Goal: Task Accomplishment & Management: Manage account settings

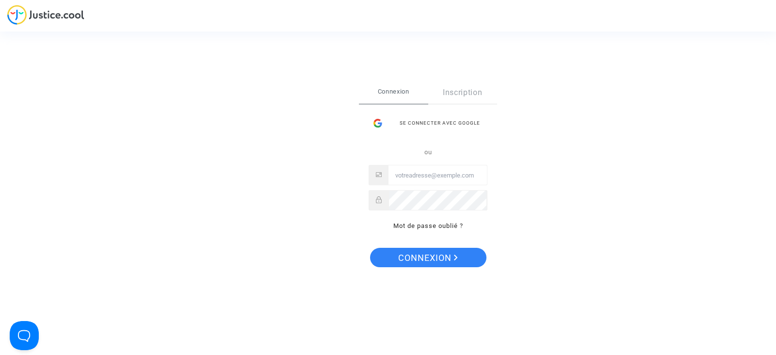
click at [434, 180] on input "Email" at bounding box center [438, 175] width 99 height 19
type input "laurenenal.pitcher@gmail.com"
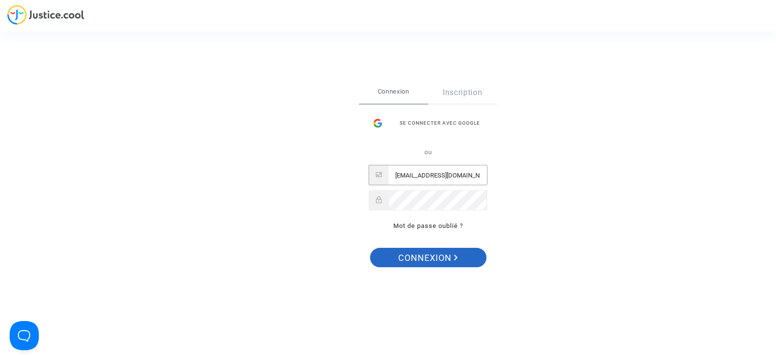
click at [440, 257] on span "Connexion" at bounding box center [428, 258] width 60 height 20
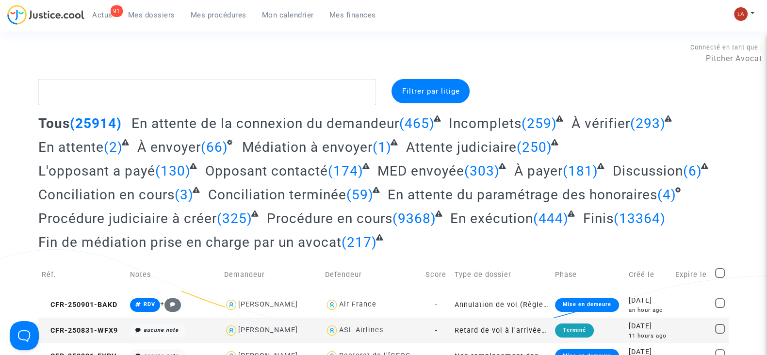
click at [544, 195] on span "En attente du paramétrage des honoraires" at bounding box center [523, 195] width 270 height 16
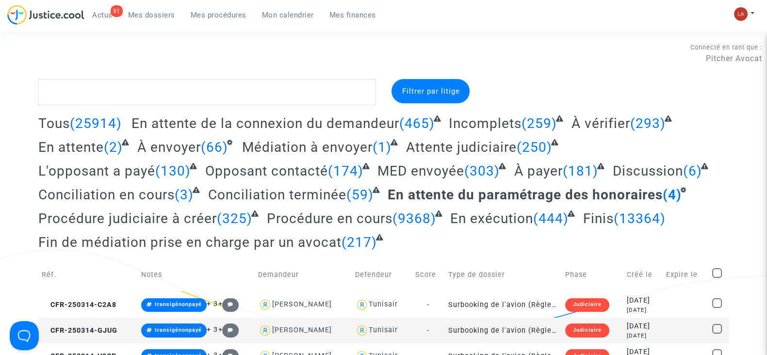
click at [290, 239] on span "Fin de médiation prise en charge par un avocat" at bounding box center [189, 242] width 303 height 16
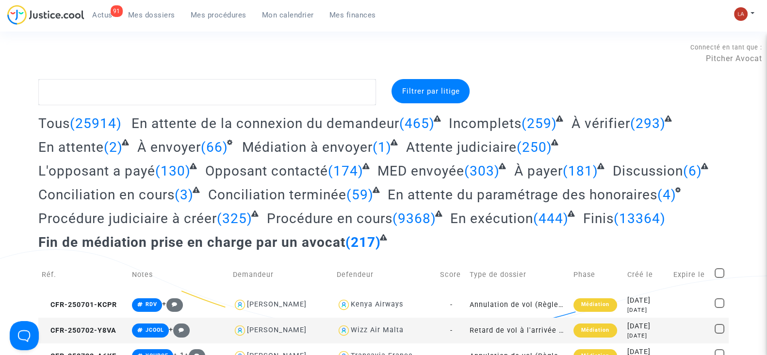
click at [230, 13] on span "Mes procédures" at bounding box center [219, 15] width 56 height 9
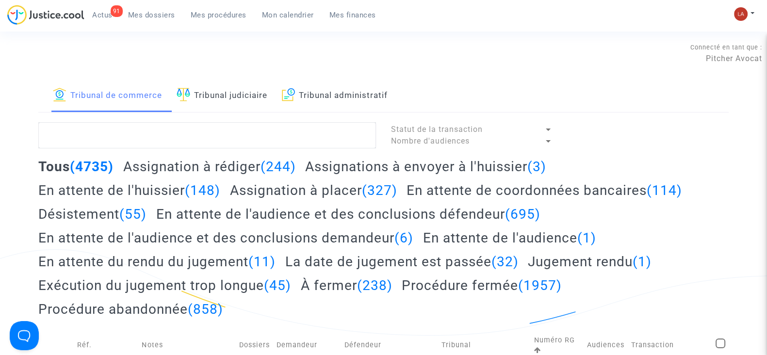
click at [234, 96] on link "Tribunal judiciaire" at bounding box center [222, 95] width 91 height 33
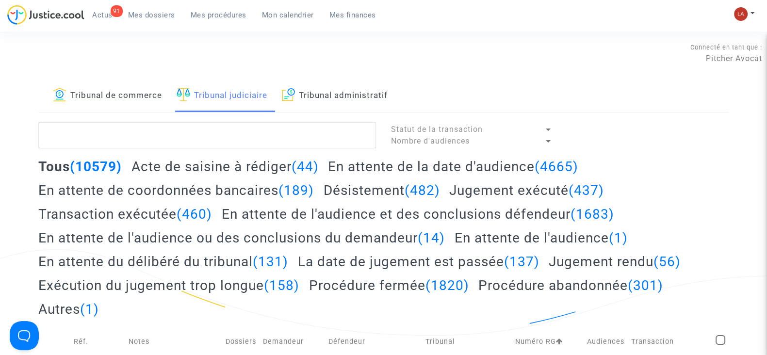
click at [403, 170] on h2 "En attente de la date d'audience (4665)" at bounding box center [453, 166] width 250 height 17
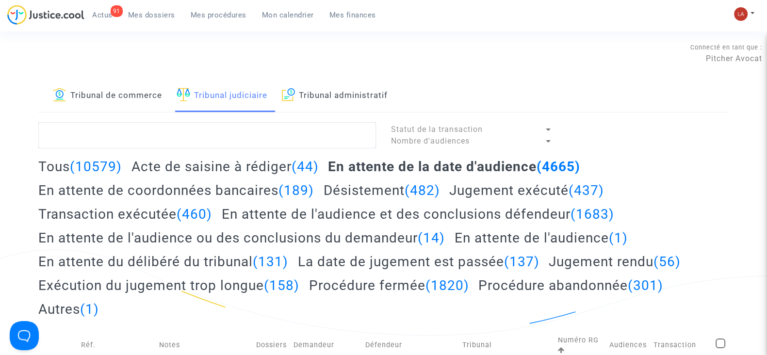
click at [257, 167] on h2 "Acte de saisine à rédiger (44)" at bounding box center [224, 166] width 187 height 17
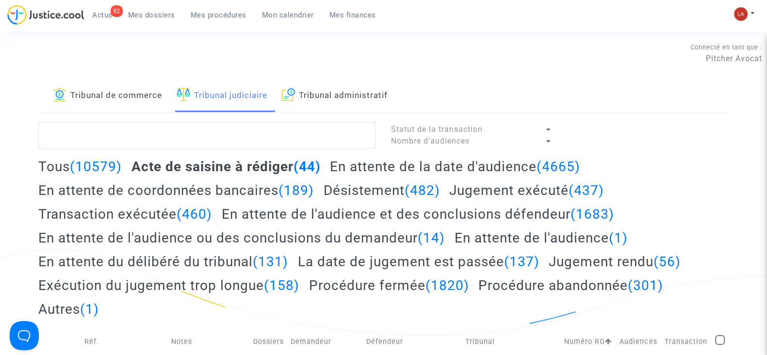
drag, startPoint x: 148, startPoint y: 8, endPoint x: 148, endPoint y: 14, distance: 5.3
click at [148, 8] on link "Mes dossiers" at bounding box center [151, 15] width 63 height 15
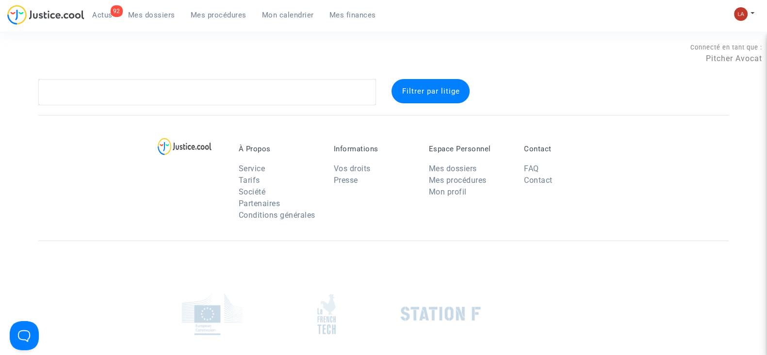
click at [160, 106] on section "Connecté en tant que : Pitcher Avocat Filtrer par litige À Propos Service Tarif…" at bounding box center [383, 237] width 767 height 475
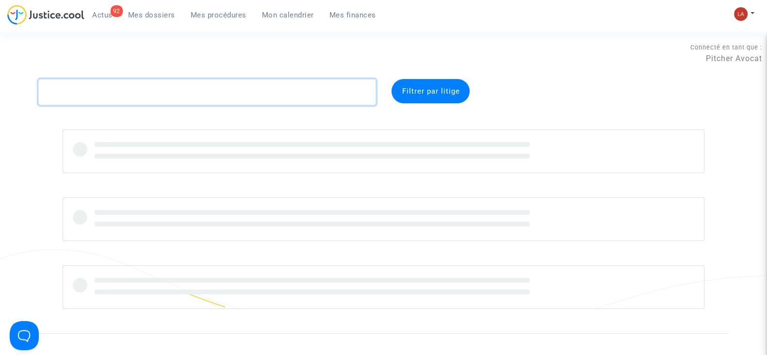
click at [161, 99] on textarea at bounding box center [207, 92] width 338 height 26
paste textarea "FCJT"
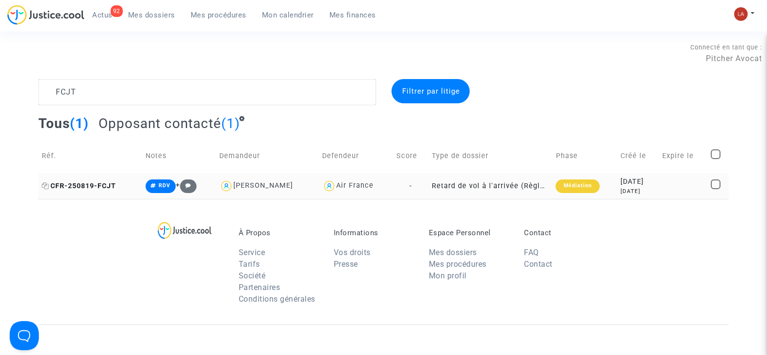
click at [109, 185] on span "CFR-250819-FCJT" at bounding box center [79, 186] width 74 height 8
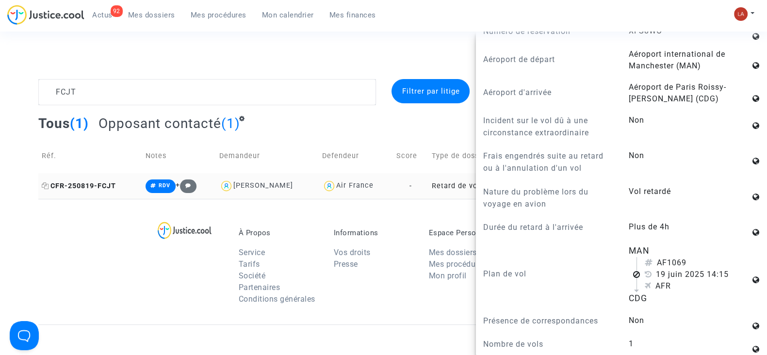
click at [46, 184] on icon at bounding box center [45, 185] width 7 height 7
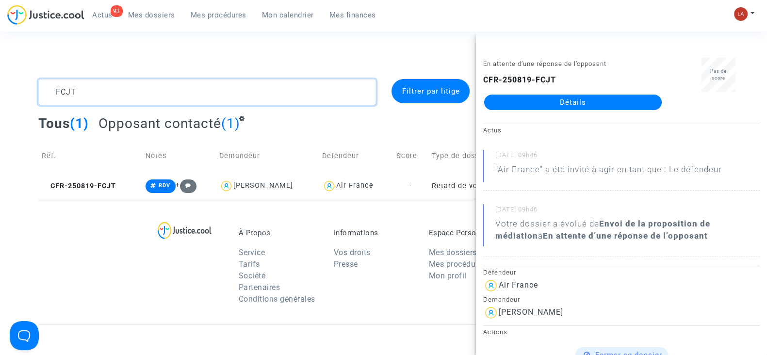
click at [120, 93] on textarea at bounding box center [207, 92] width 338 height 26
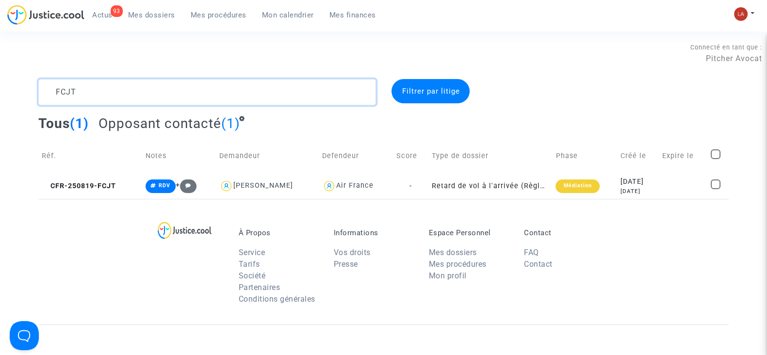
click at [120, 93] on textarea at bounding box center [207, 92] width 338 height 26
paste textarea "TQTN"
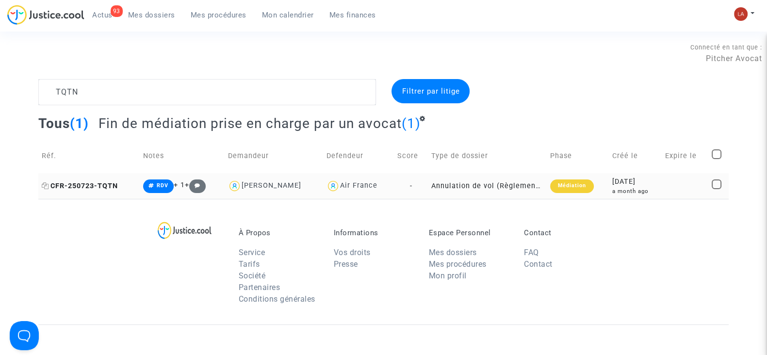
click at [91, 189] on span "CFR-250723-TQTN" at bounding box center [80, 186] width 76 height 8
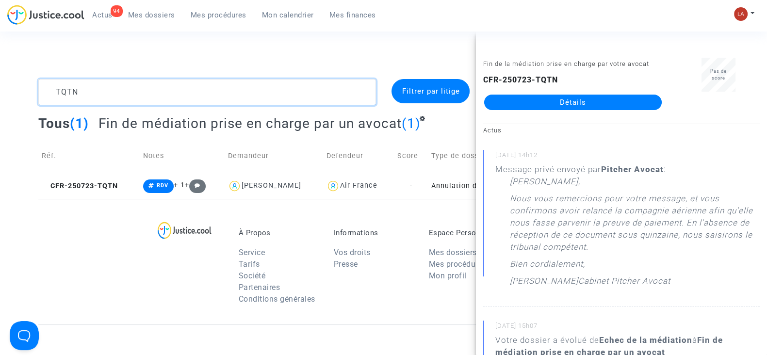
click at [113, 88] on textarea at bounding box center [207, 92] width 338 height 26
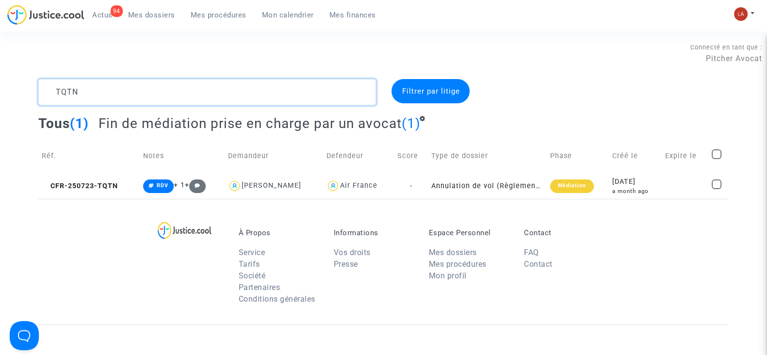
click at [112, 89] on textarea at bounding box center [207, 92] width 338 height 26
drag, startPoint x: 112, startPoint y: 89, endPoint x: 68, endPoint y: 90, distance: 43.7
click at [69, 89] on textarea at bounding box center [207, 92] width 338 height 26
click at [68, 90] on textarea at bounding box center [207, 92] width 338 height 26
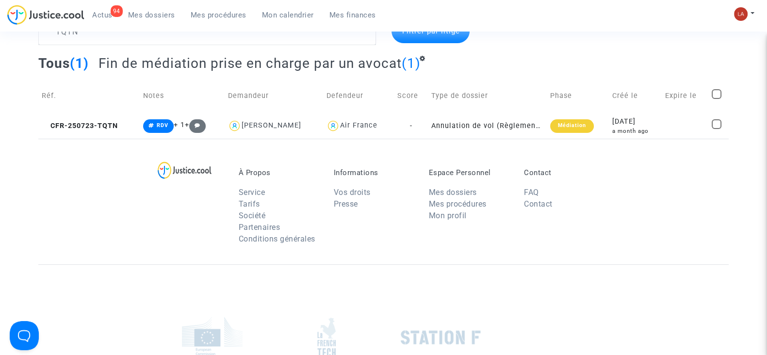
click at [68, 90] on td "Réf." at bounding box center [88, 96] width 101 height 34
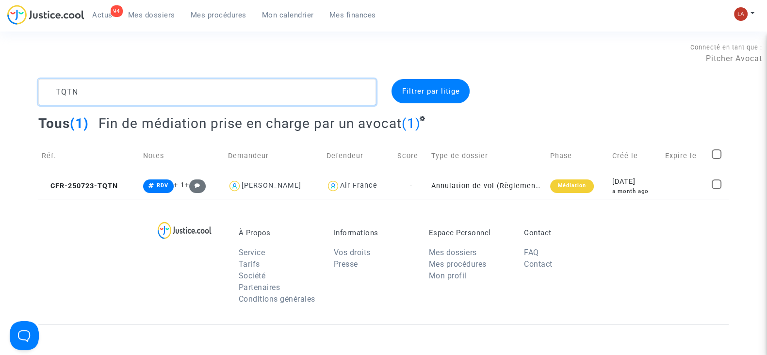
click at [78, 98] on textarea at bounding box center [207, 92] width 338 height 26
paste textarea "FEE"
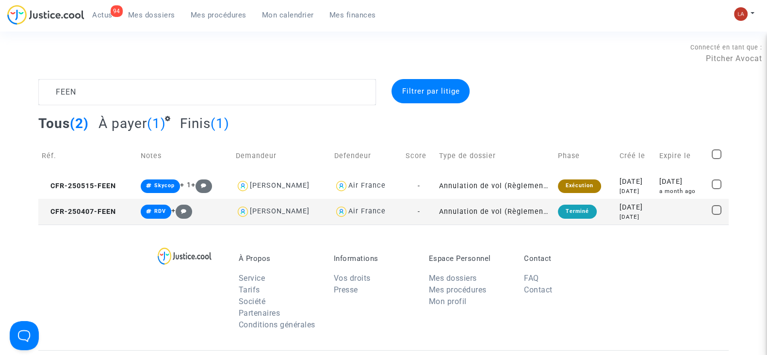
click at [126, 123] on span "À payer" at bounding box center [123, 123] width 49 height 16
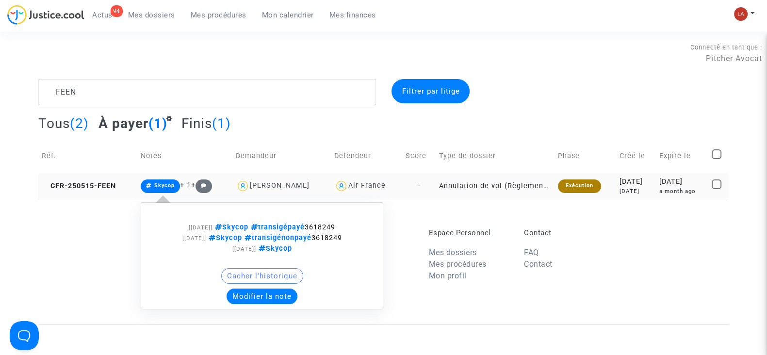
click at [117, 181] on td "CFR-250515-FEEN" at bounding box center [87, 186] width 99 height 26
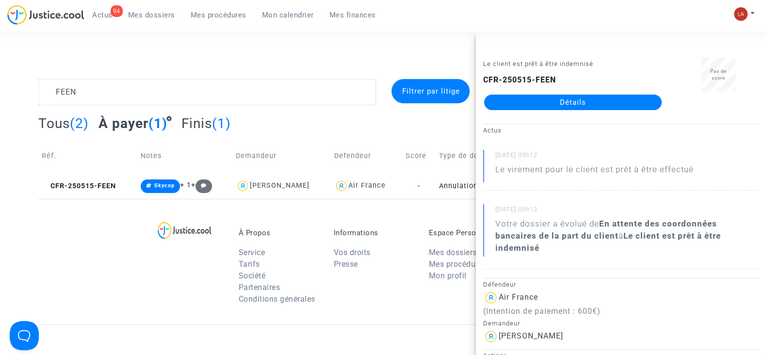
click at [127, 110] on complex-dispute-list "FEEN Filtrer par litige Tous (2) À payer (1) Finis (1) Réf. Notes Demandeur Def…" at bounding box center [383, 139] width 690 height 120
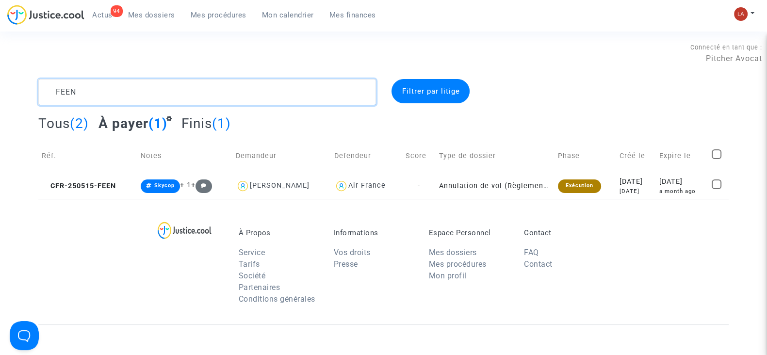
click at [121, 98] on textarea at bounding box center [207, 92] width 338 height 26
paste textarea "TYRD"
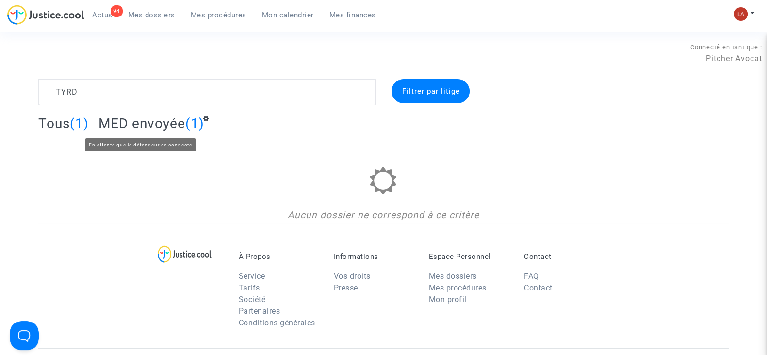
click at [162, 127] on span "MED envoyée" at bounding box center [142, 123] width 87 height 16
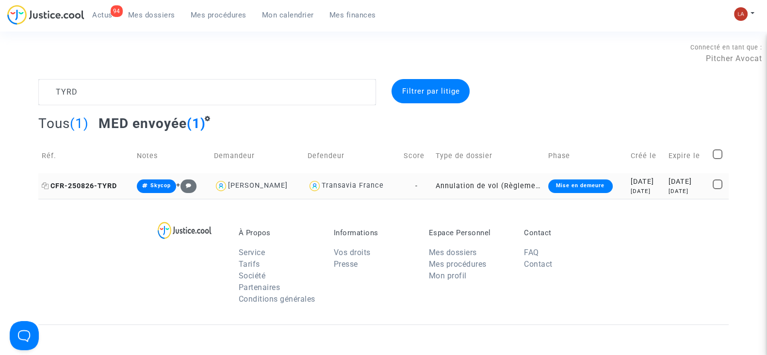
click at [84, 184] on span "CFR-250826-TYRD" at bounding box center [79, 186] width 75 height 8
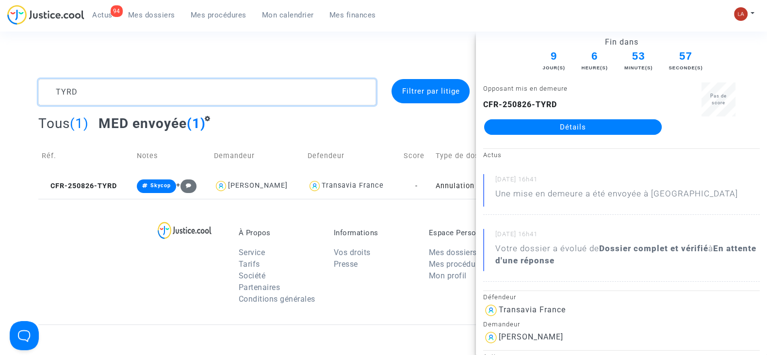
click at [179, 88] on textarea at bounding box center [207, 92] width 338 height 26
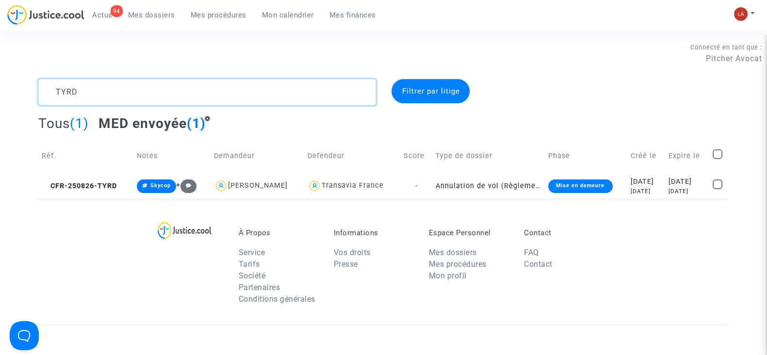
click at [179, 88] on textarea at bounding box center [207, 92] width 338 height 26
paste textarea "GETC"
drag, startPoint x: 98, startPoint y: 188, endPoint x: 151, endPoint y: 174, distance: 54.7
click at [98, 188] on span "CFR-250826-GETC" at bounding box center [79, 186] width 75 height 8
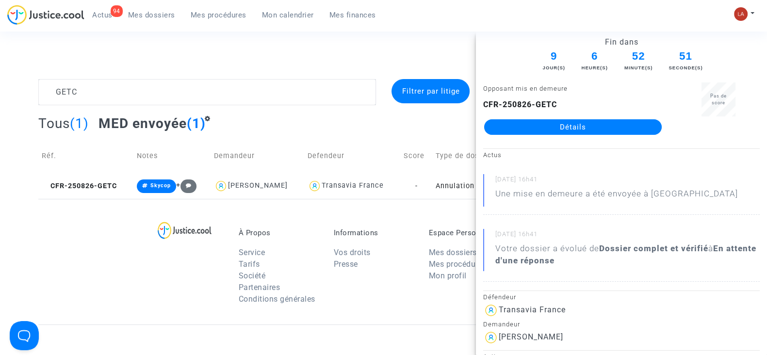
drag, startPoint x: 573, startPoint y: 130, endPoint x: 587, endPoint y: 136, distance: 16.1
click at [587, 136] on div "Opposant mis en demeure CFR-250826-GETC Détails" at bounding box center [573, 112] width 194 height 61
click at [127, 95] on textarea at bounding box center [207, 92] width 338 height 26
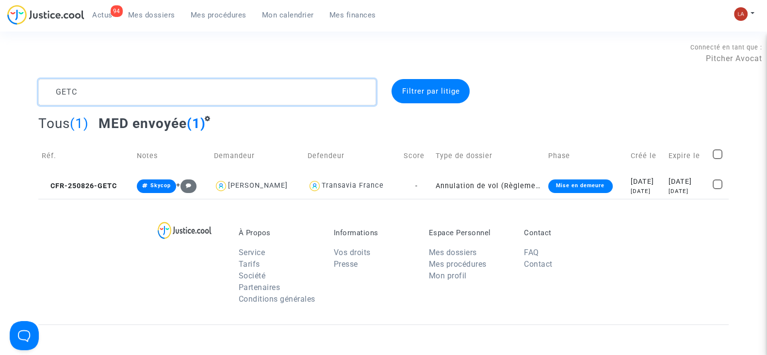
click at [127, 95] on textarea at bounding box center [207, 92] width 338 height 26
paste textarea "TYRD"
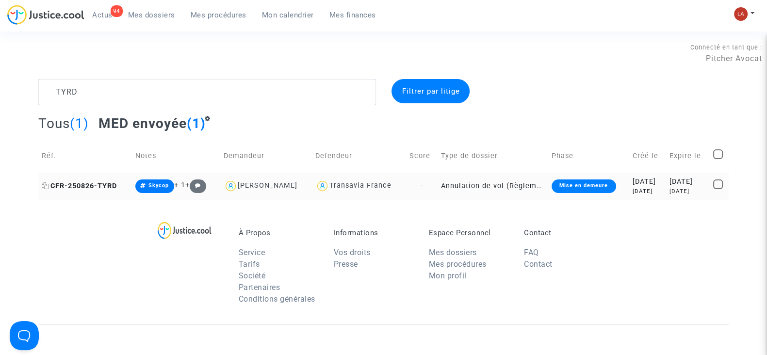
click at [104, 189] on span "CFR-250826-TYRD" at bounding box center [79, 186] width 75 height 8
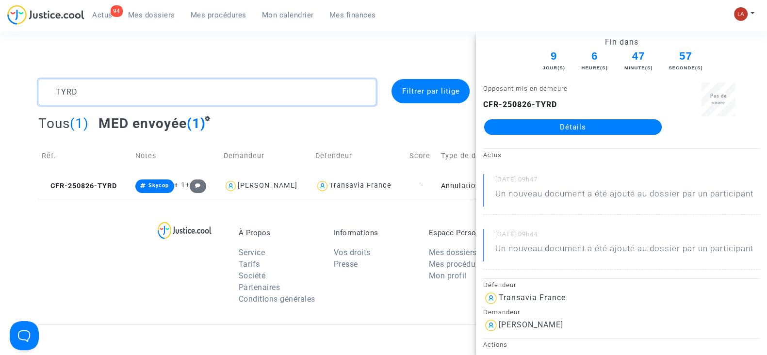
click at [135, 101] on textarea at bounding box center [207, 92] width 338 height 26
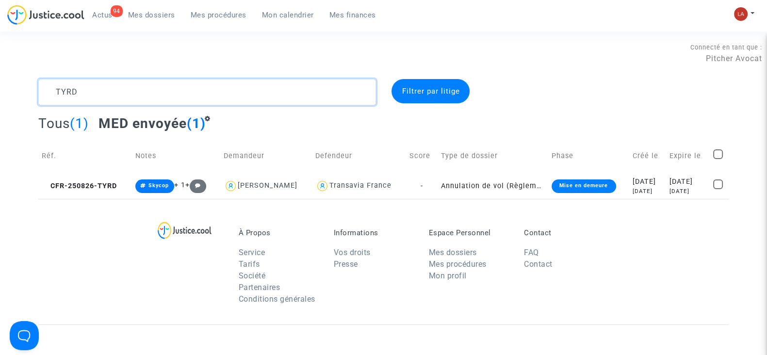
click at [135, 101] on textarea at bounding box center [207, 92] width 338 height 26
paste textarea "MVEM"
click at [150, 89] on textarea at bounding box center [207, 92] width 338 height 26
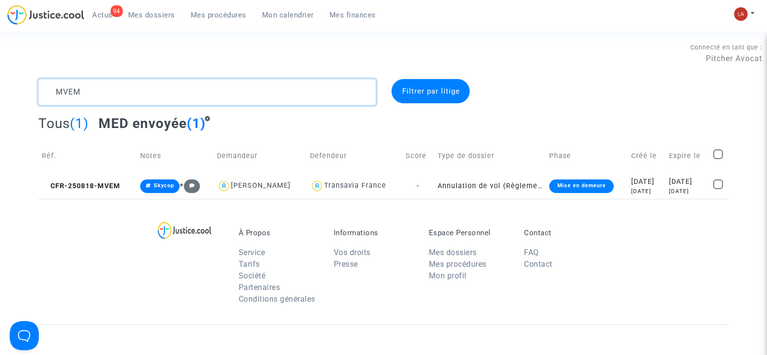
click at [150, 89] on complex-dispute-list "MVEM Filtrer par litige Tous (1) MED envoyée (1) Réf. Notes Demandeur Defendeur…" at bounding box center [383, 139] width 690 height 120
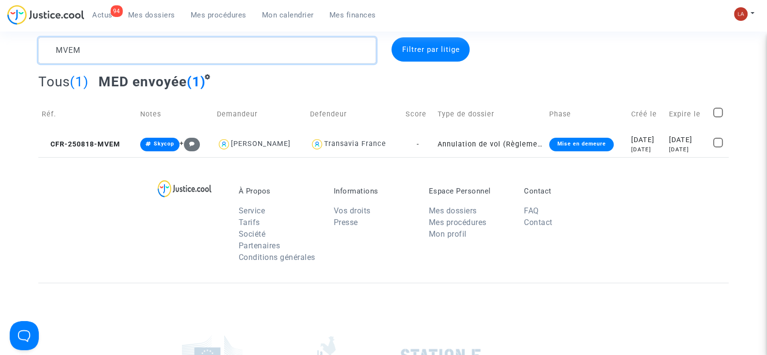
scroll to position [60, 0]
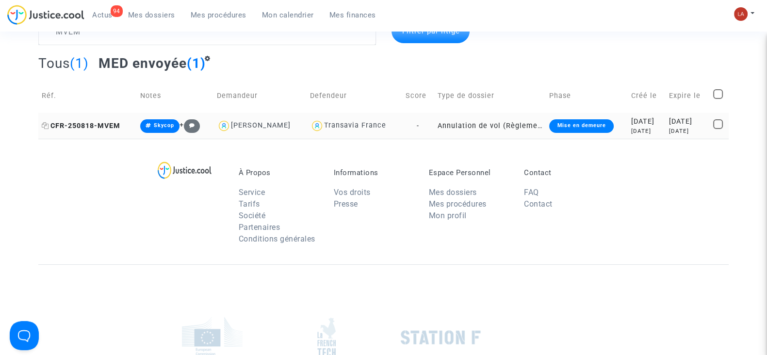
click at [87, 128] on span "CFR-250818-MVEM" at bounding box center [81, 126] width 79 height 8
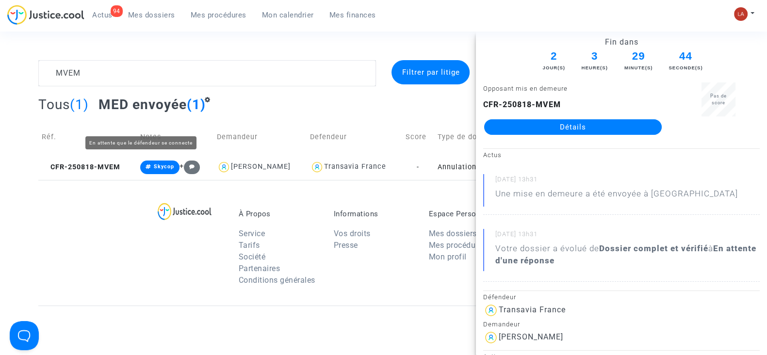
scroll to position [0, 0]
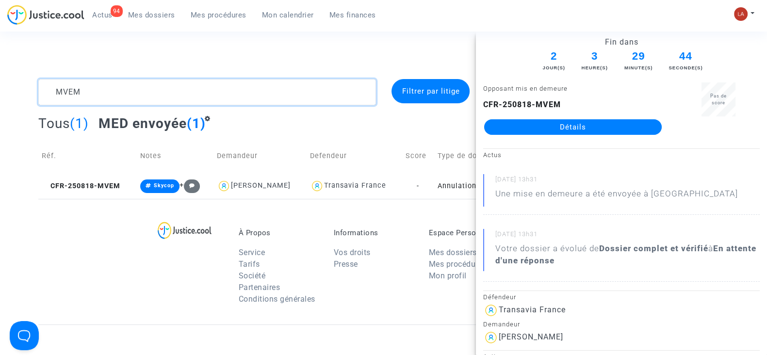
click at [81, 81] on textarea at bounding box center [207, 92] width 338 height 26
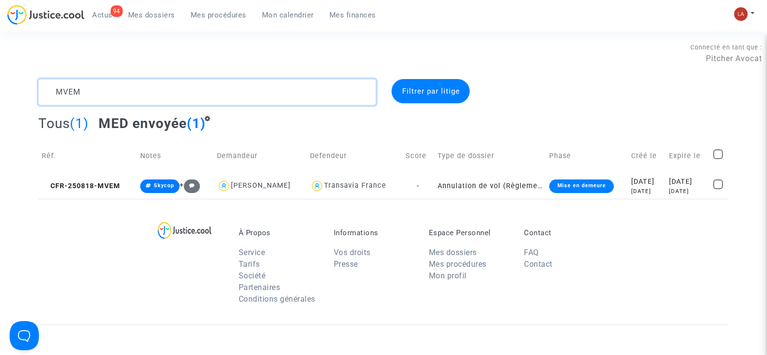
click at [81, 81] on textarea at bounding box center [207, 92] width 338 height 26
paste textarea "KGAE"
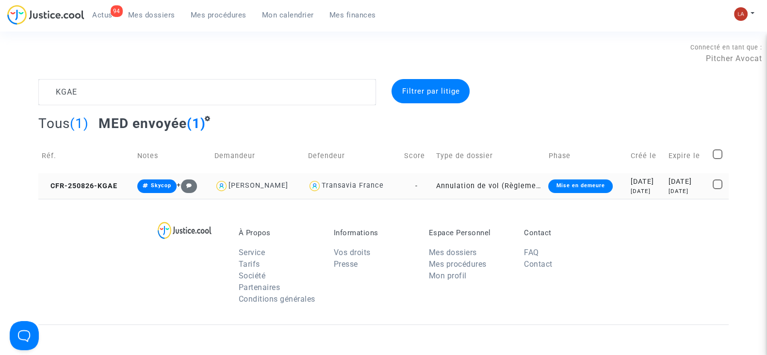
click at [90, 192] on td "CFR-250826-KGAE" at bounding box center [86, 186] width 96 height 26
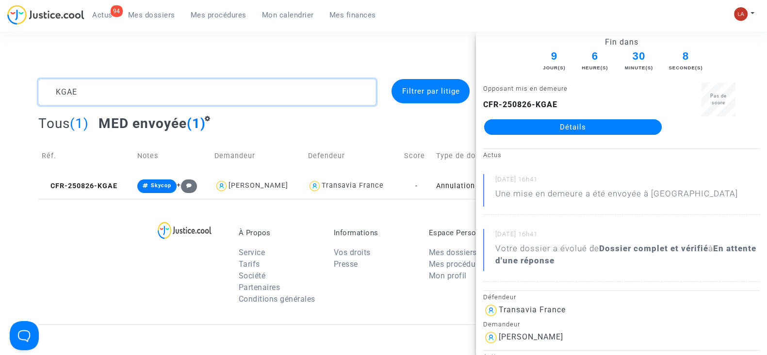
click at [95, 100] on textarea at bounding box center [207, 92] width 338 height 26
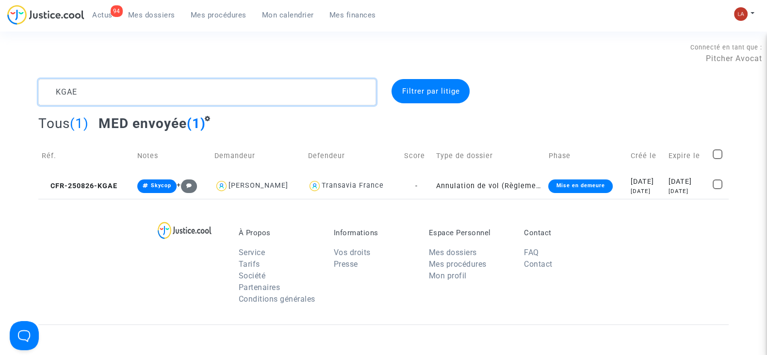
click at [95, 100] on textarea at bounding box center [207, 92] width 338 height 26
paste textarea "HRBR"
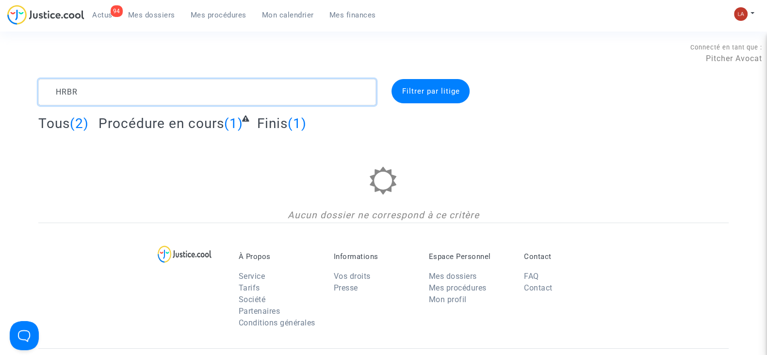
click at [163, 92] on textarea at bounding box center [207, 92] width 338 height 26
paste textarea "QR7C"
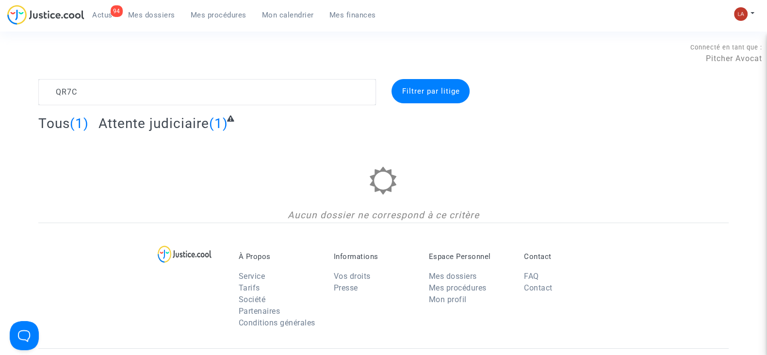
click at [124, 131] on span "Attente judiciaire" at bounding box center [154, 123] width 111 height 16
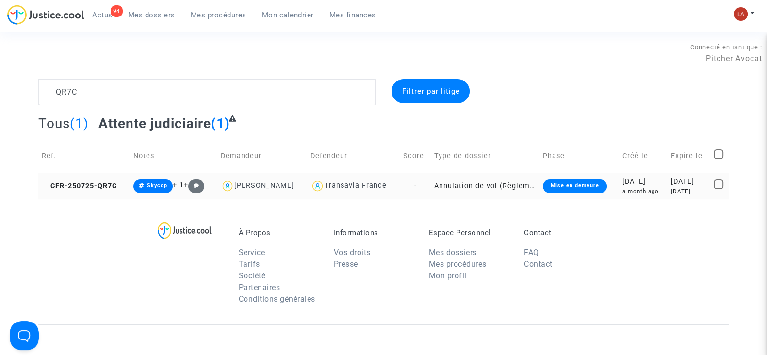
click at [96, 177] on td "CFR-250725-QR7C" at bounding box center [84, 186] width 92 height 26
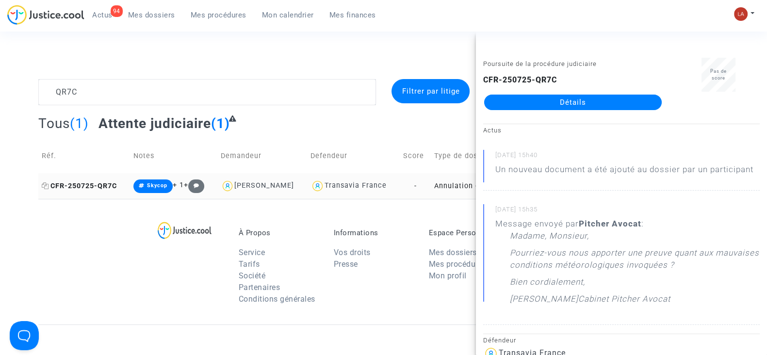
click at [47, 185] on icon at bounding box center [45, 185] width 7 height 7
click at [94, 95] on textarea at bounding box center [207, 92] width 338 height 26
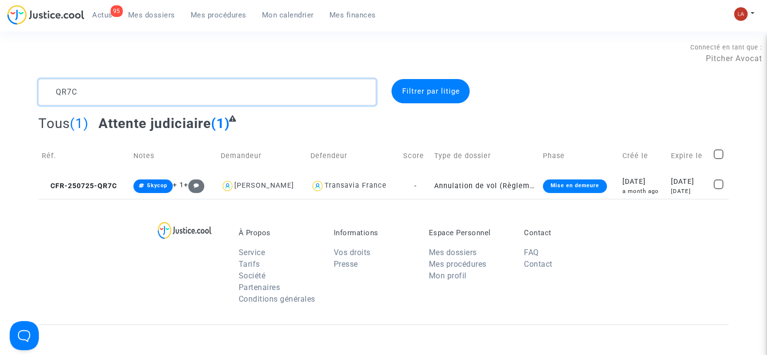
click at [94, 95] on textarea at bounding box center [207, 92] width 338 height 26
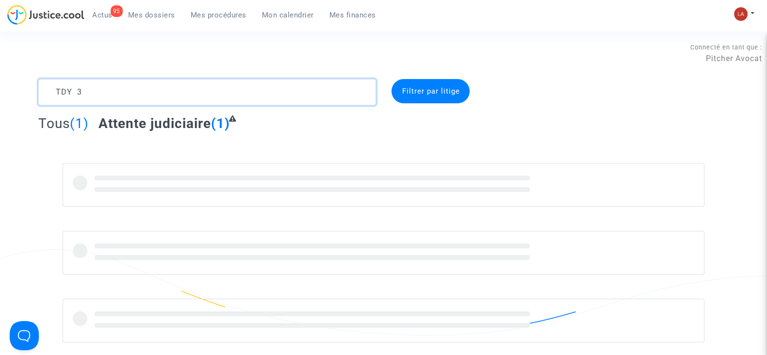
drag, startPoint x: 87, startPoint y: 96, endPoint x: 76, endPoint y: 85, distance: 15.8
click at [76, 85] on textarea at bounding box center [207, 92] width 338 height 26
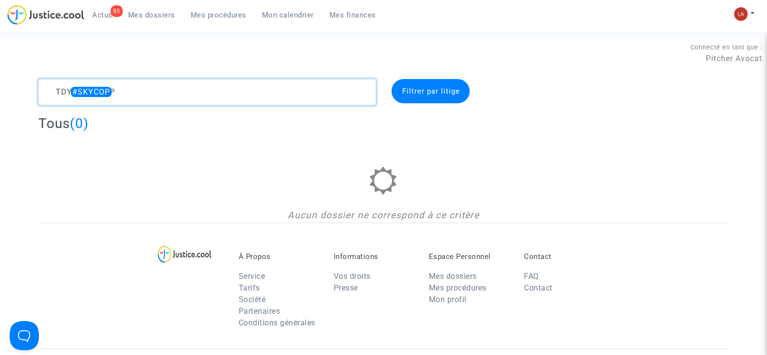
drag, startPoint x: 74, startPoint y: 86, endPoint x: 29, endPoint y: 86, distance: 44.6
click at [29, 86] on div "TDY #SKYCOP Filtrer par litige Tous (0) Aucun dossier ne correspond à ce critère" at bounding box center [383, 151] width 767 height 144
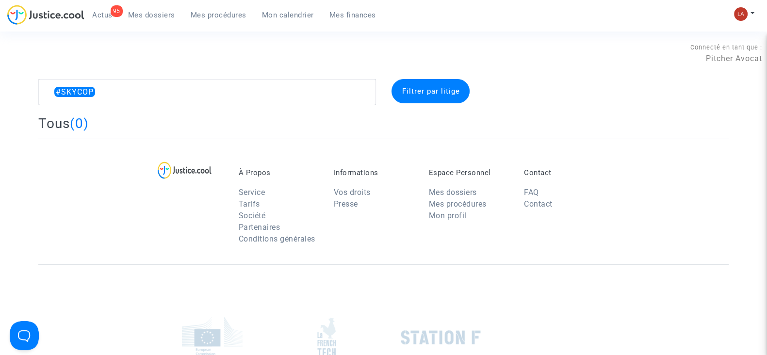
drag, startPoint x: 155, startPoint y: 105, endPoint x: 32, endPoint y: 114, distance: 124.0
click at [54, 105] on complex-dispute-list "#SKYCOP Filtrer par litige Tous (0)" at bounding box center [383, 109] width 690 height 60
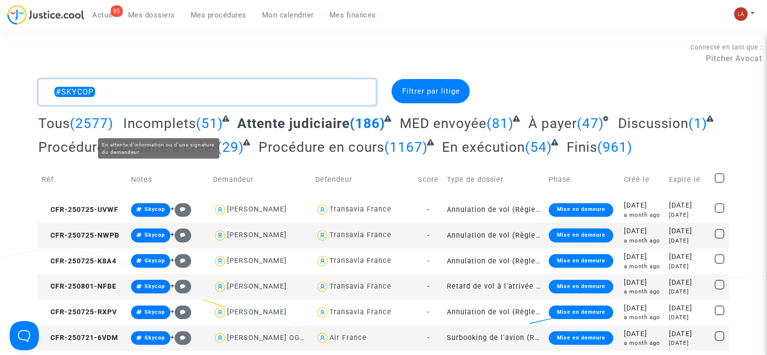
click at [146, 101] on textarea at bounding box center [207, 92] width 338 height 26
click at [98, 92] on textarea at bounding box center [207, 92] width 338 height 26
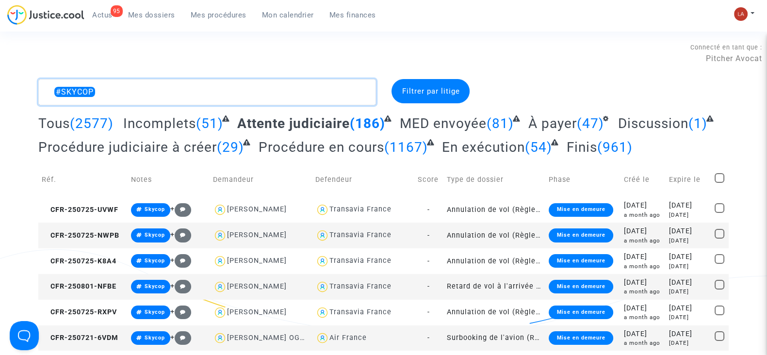
click at [98, 92] on textarea at bounding box center [207, 92] width 338 height 26
paste textarea "TYRD"
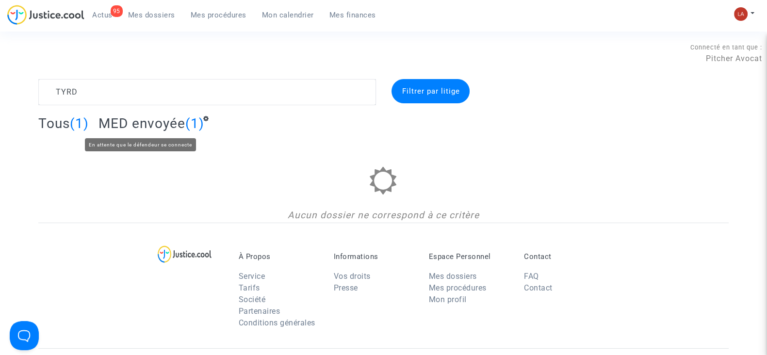
click at [163, 120] on span "MED envoyée" at bounding box center [142, 123] width 87 height 16
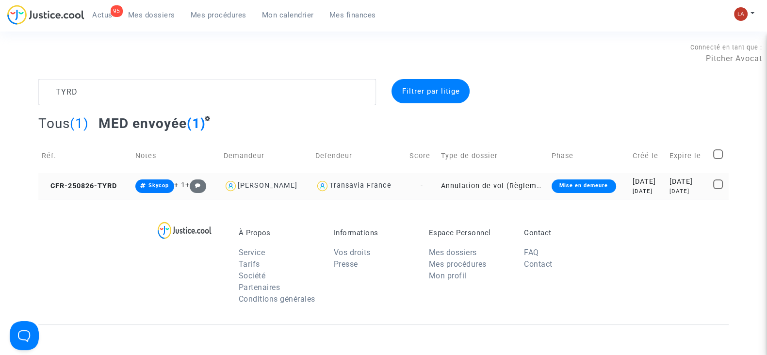
click at [110, 190] on td "CFR-250826-TYRD" at bounding box center [85, 186] width 94 height 26
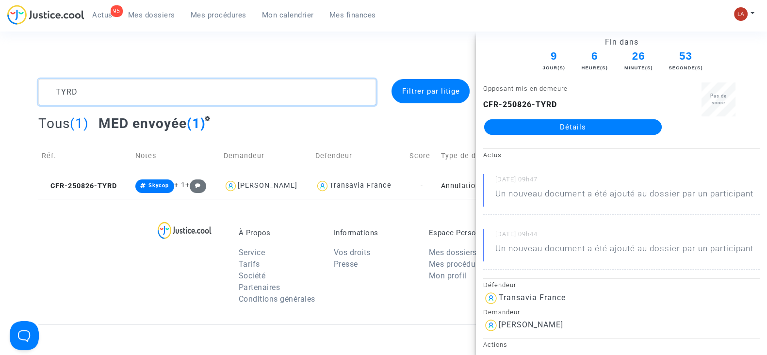
click at [70, 82] on textarea at bounding box center [207, 92] width 338 height 26
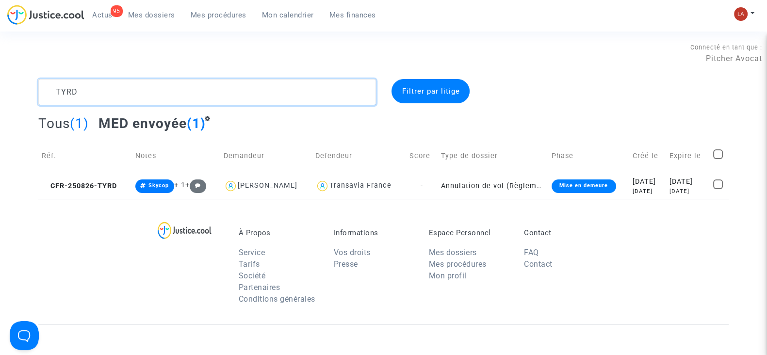
click at [70, 82] on textarea at bounding box center [207, 92] width 338 height 26
paste textarea "MVEM"
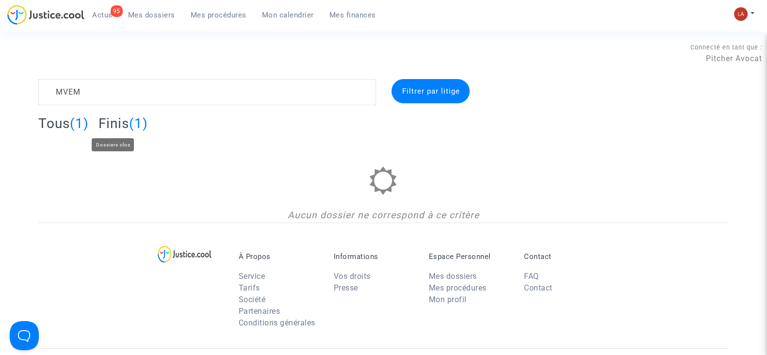
click at [109, 124] on span "Finis" at bounding box center [114, 123] width 31 height 16
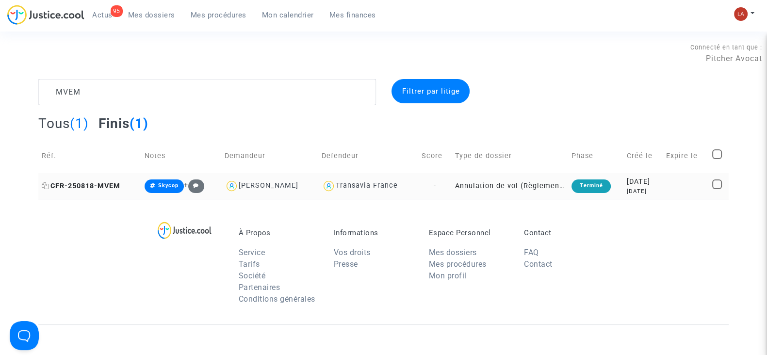
click at [102, 186] on span "CFR-250818-MVEM" at bounding box center [81, 186] width 79 height 8
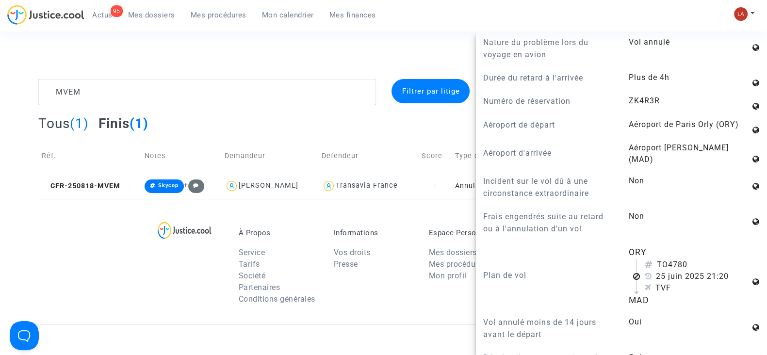
scroll to position [485, 0]
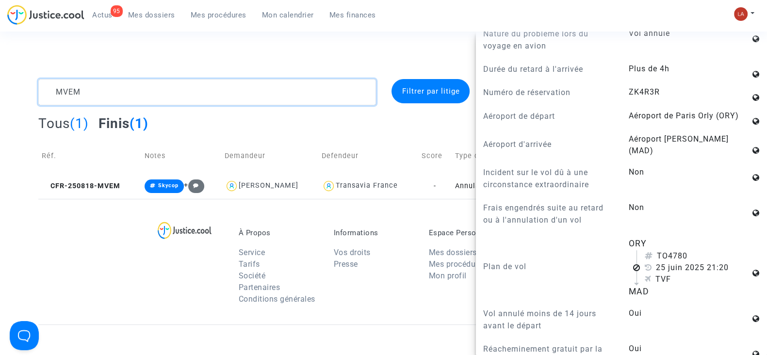
click at [200, 91] on textarea at bounding box center [207, 92] width 338 height 26
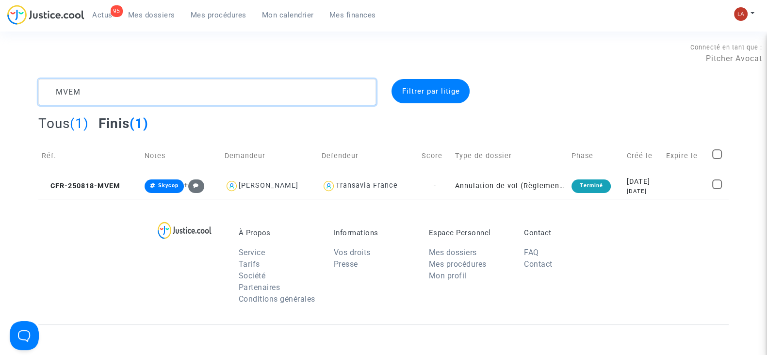
scroll to position [0, 0]
click at [200, 91] on textarea at bounding box center [207, 92] width 338 height 26
paste textarea "GETC"
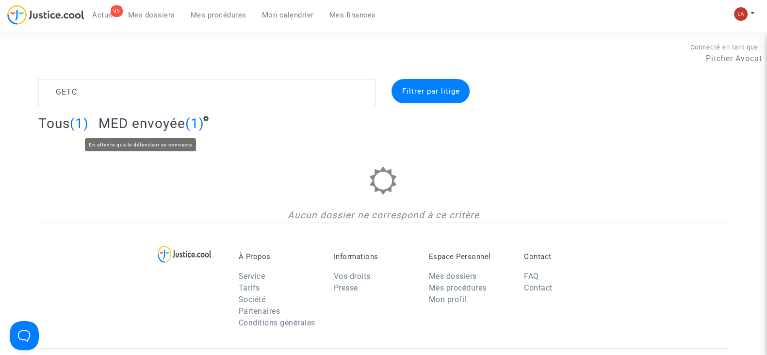
click at [128, 128] on span "MED envoyée" at bounding box center [142, 123] width 87 height 16
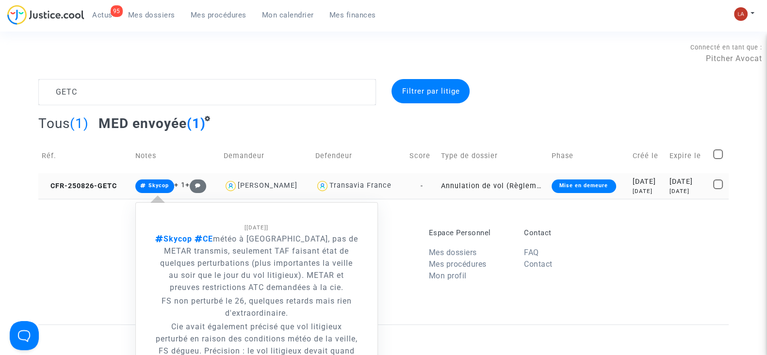
click at [99, 179] on td "CFR-250826-GETC" at bounding box center [85, 186] width 94 height 26
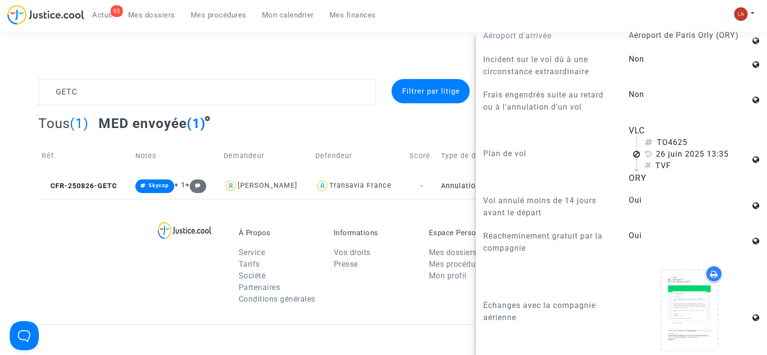
scroll to position [788, 0]
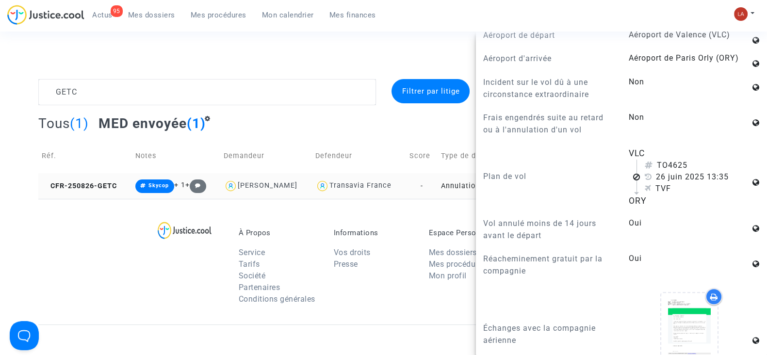
drag, startPoint x: 97, startPoint y: 181, endPoint x: 218, endPoint y: 177, distance: 121.4
click at [97, 181] on td "CFR-250826-GETC" at bounding box center [85, 186] width 94 height 26
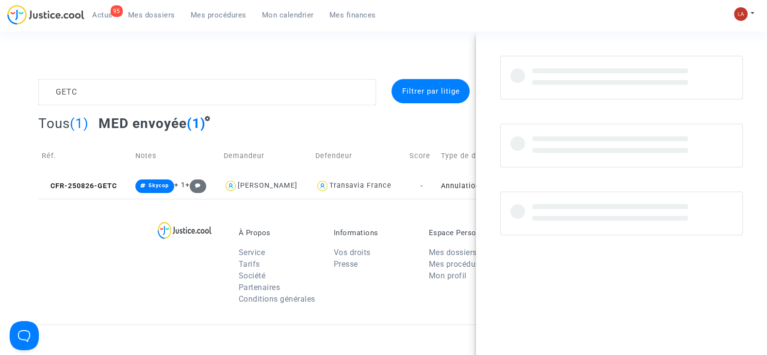
scroll to position [0, 0]
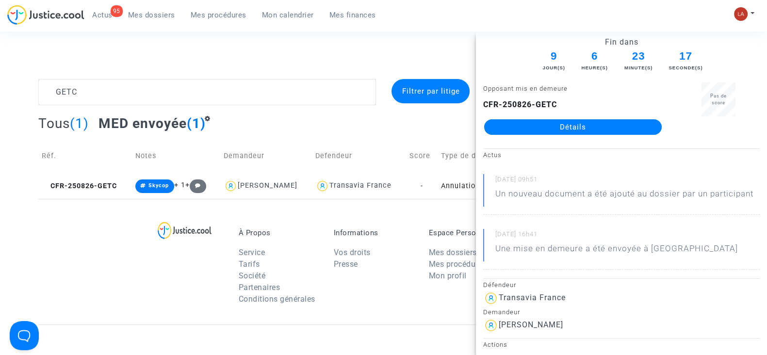
click at [227, 77] on div "Connecté en tant que : Pitcher Avocat" at bounding box center [381, 67] width 762 height 23
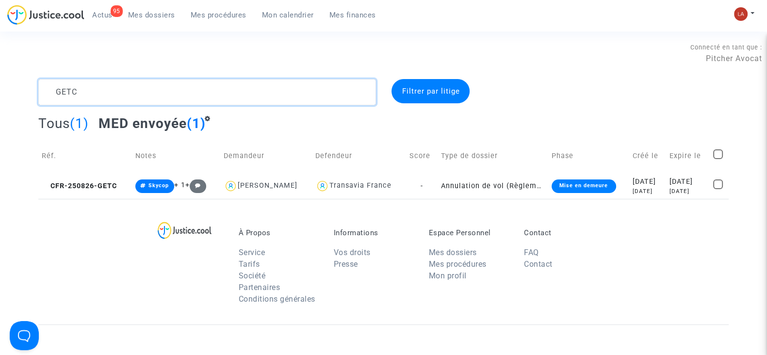
click at [219, 89] on textarea at bounding box center [207, 92] width 338 height 26
paste textarea "TYRD"
click at [112, 183] on span "CFR-250826-TYRD" at bounding box center [79, 186] width 75 height 8
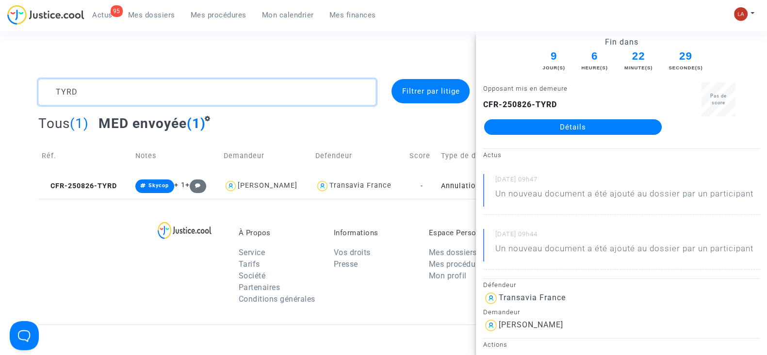
click at [197, 100] on textarea at bounding box center [207, 92] width 338 height 26
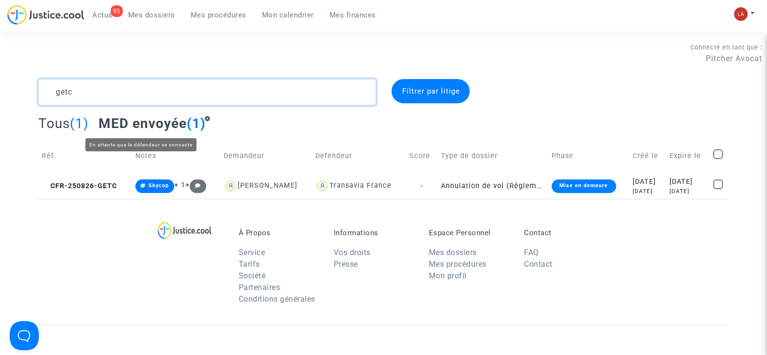
click at [163, 98] on textarea at bounding box center [207, 92] width 338 height 26
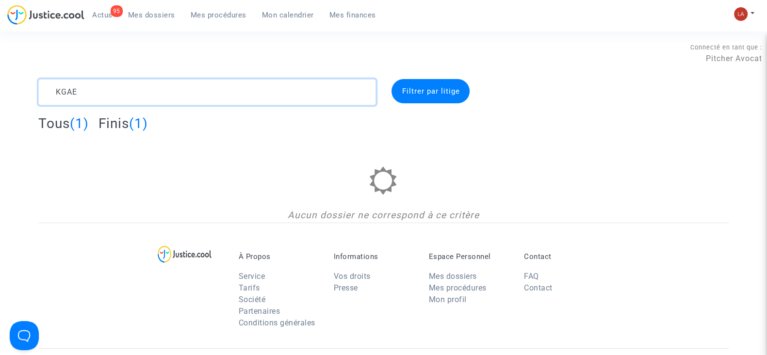
click at [112, 92] on textarea at bounding box center [207, 92] width 338 height 26
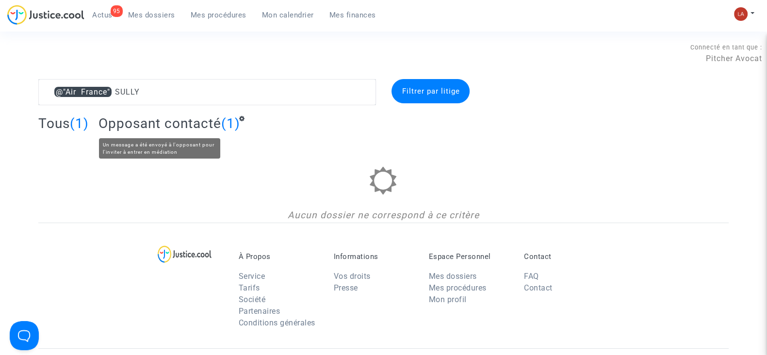
click at [175, 123] on span "Opposant contacté" at bounding box center [160, 123] width 123 height 16
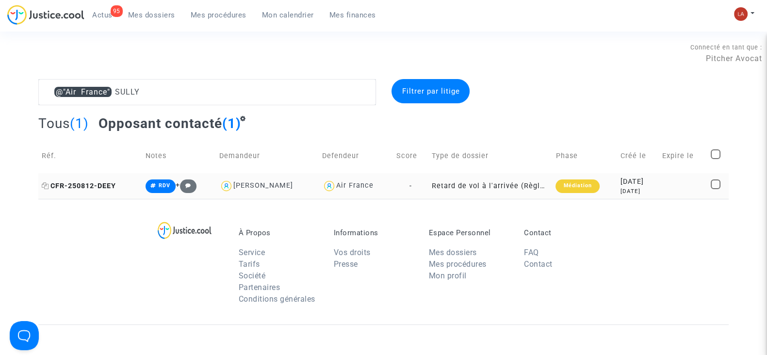
click at [74, 184] on span "CFR-250812-DEEY" at bounding box center [79, 186] width 74 height 8
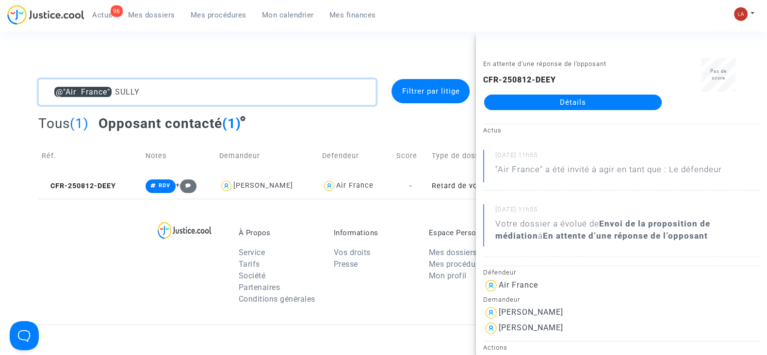
click at [187, 82] on textarea at bounding box center [207, 92] width 338 height 26
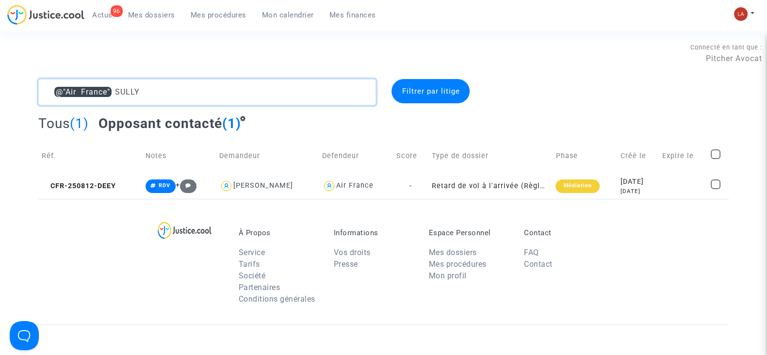
click at [187, 82] on textarea at bounding box center [207, 92] width 338 height 26
paste textarea "T2HH"
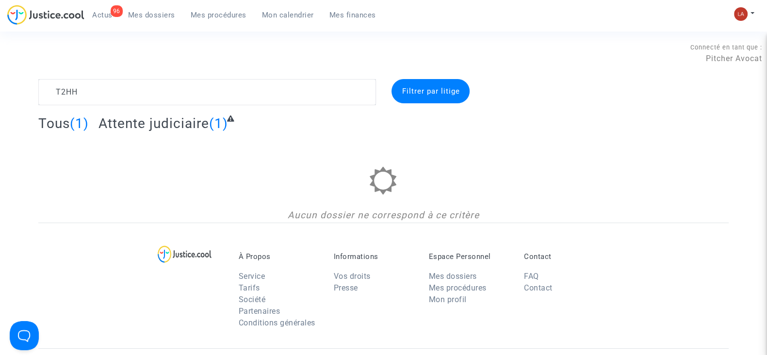
click at [181, 127] on span "Attente judiciaire" at bounding box center [154, 123] width 111 height 16
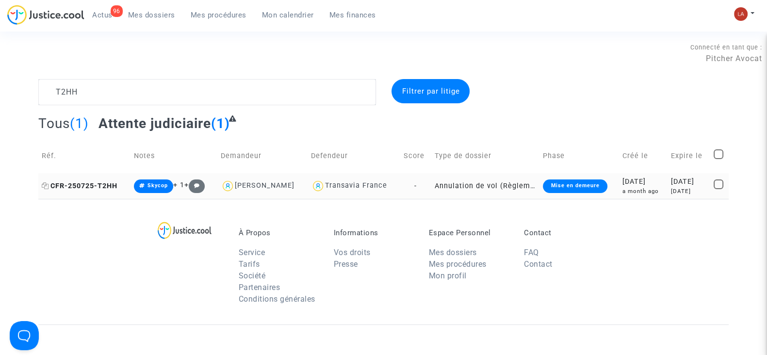
click at [104, 185] on span "CFR-250725-T2HH" at bounding box center [80, 186] width 76 height 8
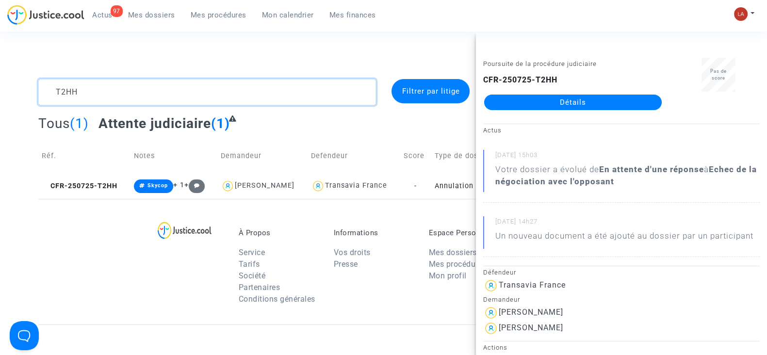
click at [138, 94] on textarea at bounding box center [207, 92] width 338 height 26
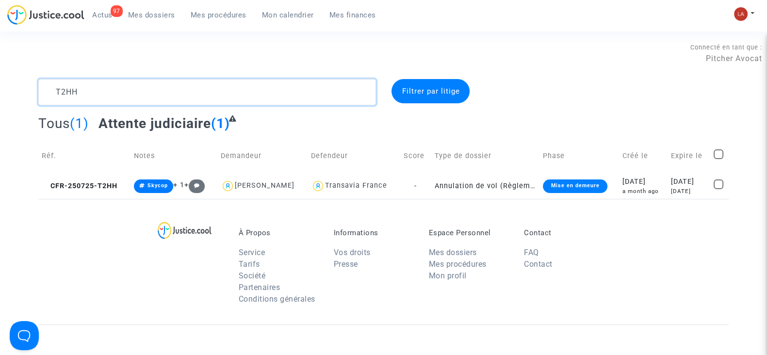
click at [138, 93] on textarea at bounding box center [207, 92] width 338 height 26
click at [139, 93] on textarea at bounding box center [207, 92] width 338 height 26
paste textarea "XC66"
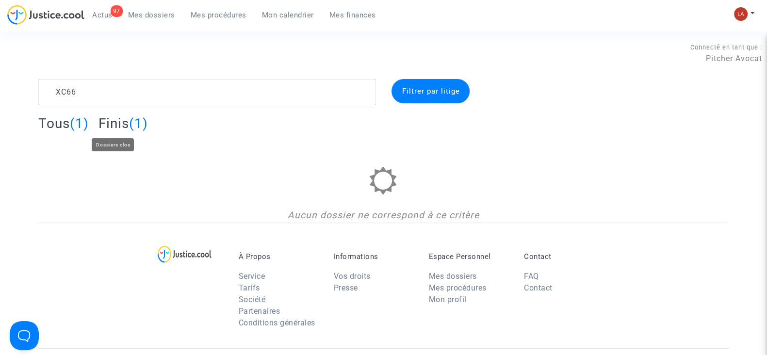
drag, startPoint x: 112, startPoint y: 127, endPoint x: 85, endPoint y: 134, distance: 27.2
click at [112, 127] on span "Finis" at bounding box center [114, 123] width 31 height 16
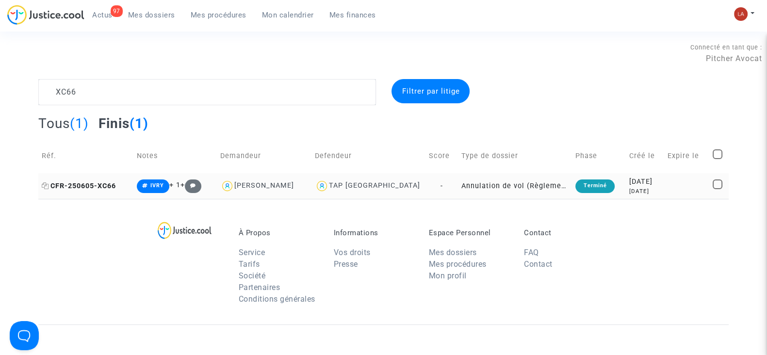
click at [100, 185] on span "CFR-250605-XC66" at bounding box center [79, 186] width 74 height 8
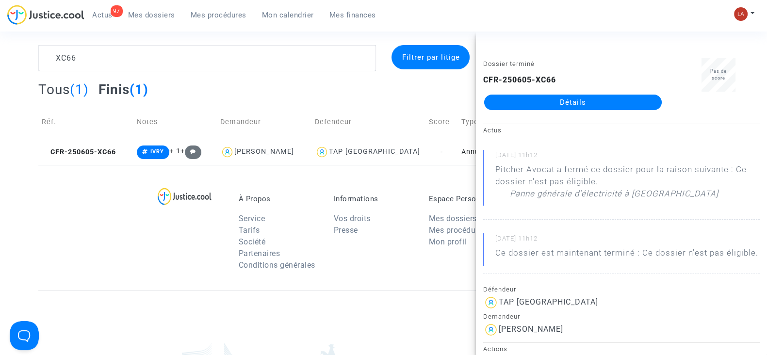
click at [139, 98] on complex-dispute-list "XC66 Filtrer par litige Tous (1) Finis (1) Réf. Notes Demandeur Defendeur Score…" at bounding box center [383, 105] width 690 height 120
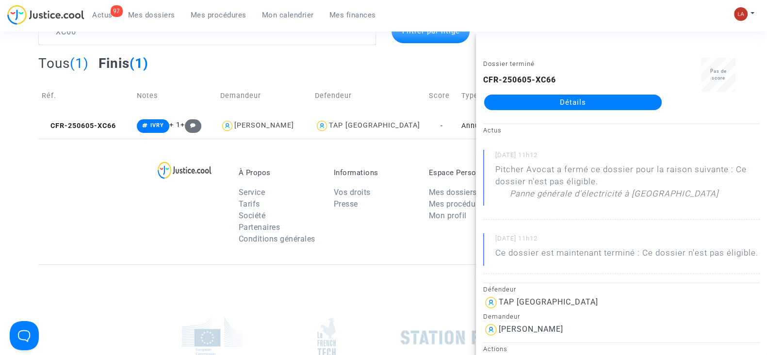
click at [139, 98] on td "Notes" at bounding box center [174, 96] width 83 height 34
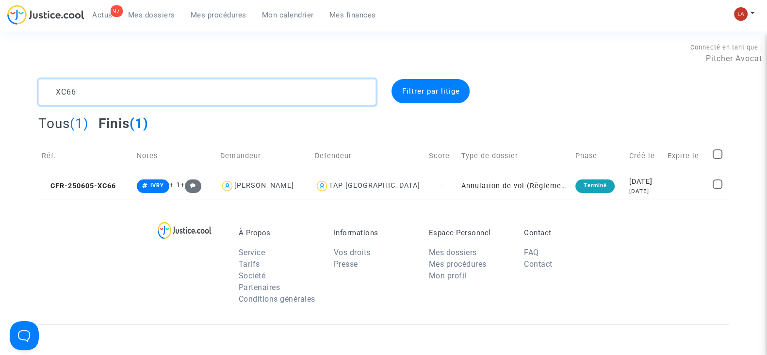
click at [99, 99] on textarea at bounding box center [207, 92] width 338 height 26
paste textarea "ZE9F"
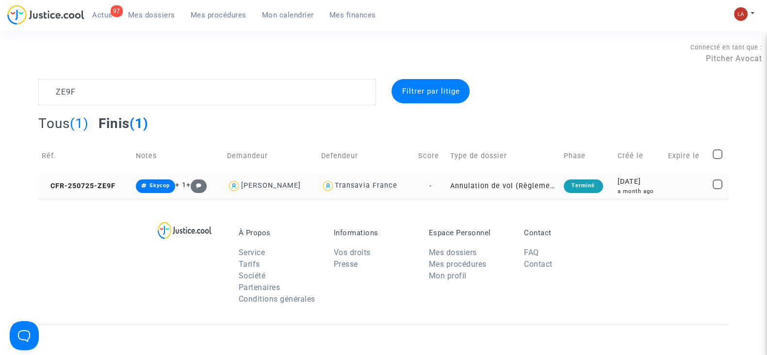
click at [108, 190] on td "CFR-250725-ZE9F" at bounding box center [85, 186] width 94 height 26
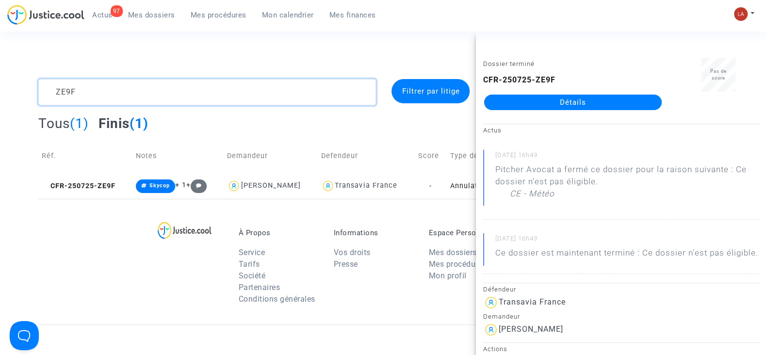
click at [73, 99] on textarea at bounding box center [207, 92] width 338 height 26
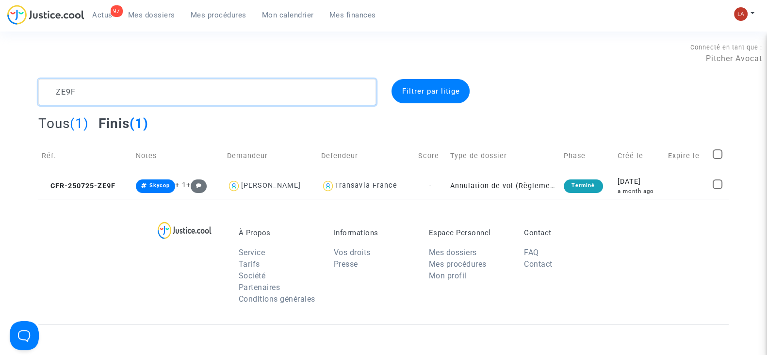
click at [73, 99] on textarea at bounding box center [207, 92] width 338 height 26
paste textarea "WG7P"
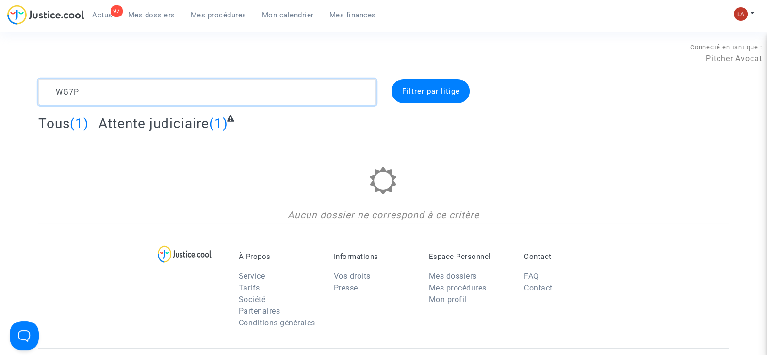
type textarea "WG7P"
click at [141, 123] on span "Attente judiciaire" at bounding box center [154, 123] width 111 height 16
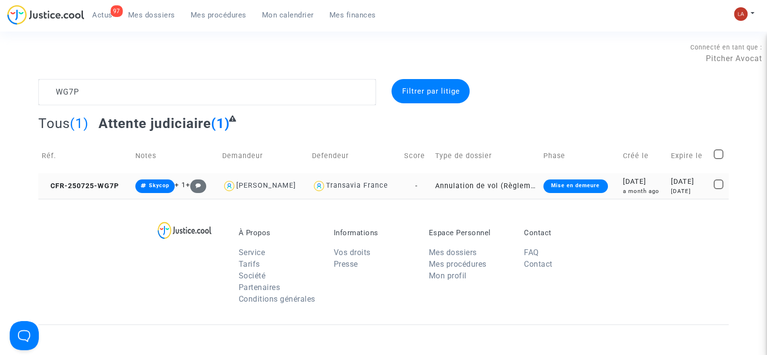
click at [100, 179] on td "CFR-250725-WG7P" at bounding box center [85, 186] width 94 height 26
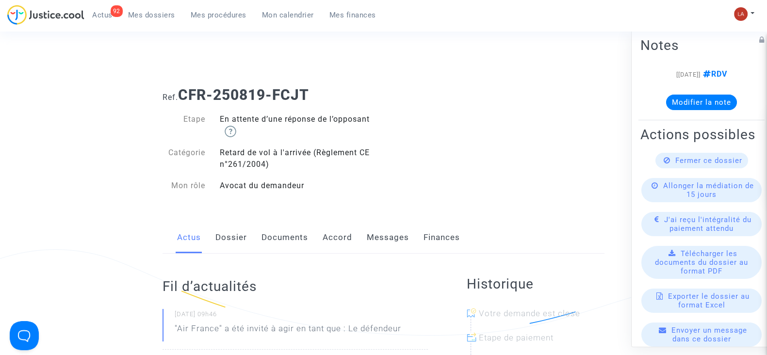
click at [345, 236] on link "Accord" at bounding box center [338, 238] width 30 height 32
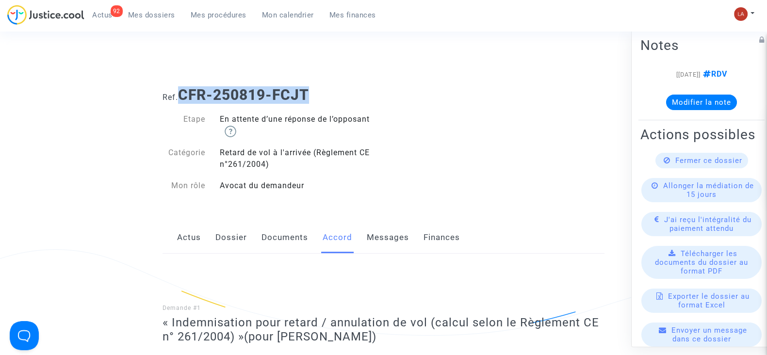
drag, startPoint x: 334, startPoint y: 93, endPoint x: 182, endPoint y: 94, distance: 151.9
click at [182, 94] on h1 "Ref. CFR-250819-FCJT" at bounding box center [384, 94] width 442 height 17
copy b "CFR-250819-FCJT"
drag, startPoint x: 285, startPoint y: 336, endPoint x: 407, endPoint y: 336, distance: 121.8
click at [377, 336] on span "(pour Jean Christophe Duval)" at bounding box center [310, 337] width 132 height 14
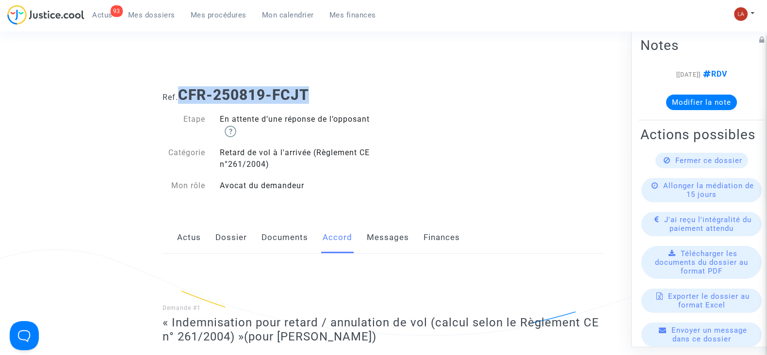
click at [377, 336] on span "(pour Jean Christophe Duval)" at bounding box center [310, 337] width 132 height 14
drag, startPoint x: 410, startPoint y: 336, endPoint x: 285, endPoint y: 331, distance: 125.3
click at [285, 331] on span "(pour Jean Christophe Duval)" at bounding box center [310, 337] width 132 height 14
copy span "Jean Christophe Duval"
click at [699, 100] on button "Modifier la note" at bounding box center [701, 103] width 71 height 16
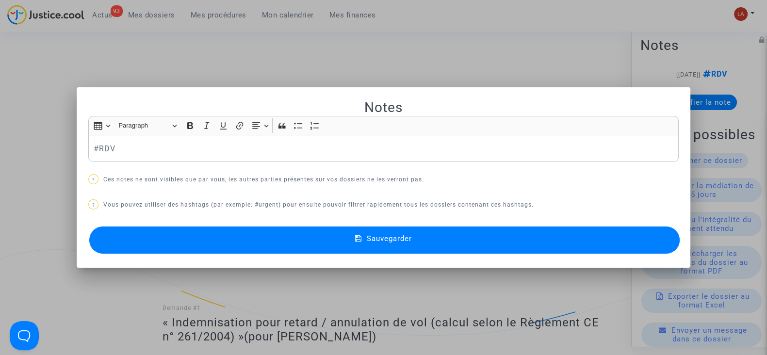
click at [201, 148] on p "#RDV" at bounding box center [384, 149] width 580 height 12
click at [200, 239] on button "Sauvegarder" at bounding box center [384, 240] width 591 height 27
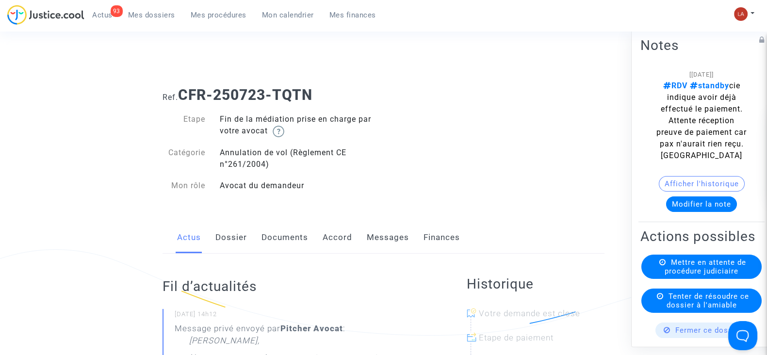
click at [396, 234] on link "Messages" at bounding box center [388, 238] width 42 height 32
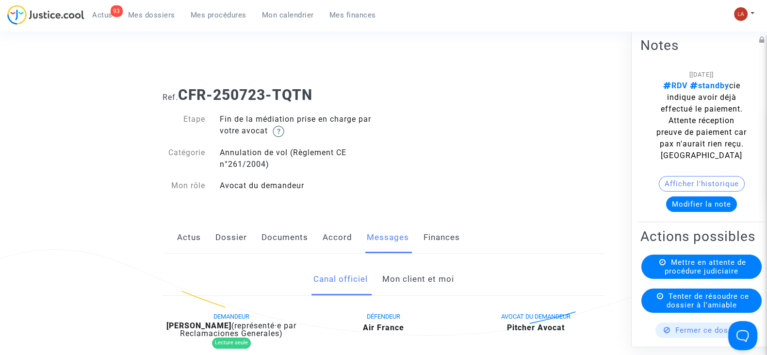
click at [404, 279] on link "Mon client et moi" at bounding box center [418, 279] width 72 height 32
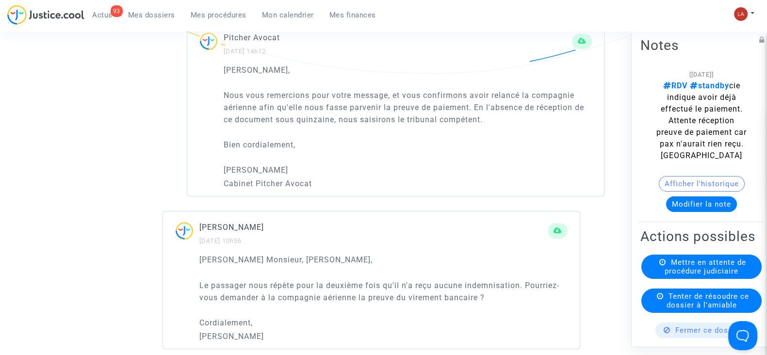
scroll to position [788, 0]
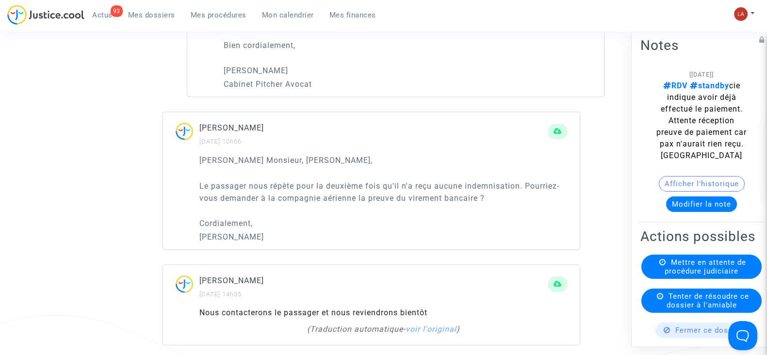
click at [673, 199] on button "Modifier la note" at bounding box center [701, 205] width 71 height 16
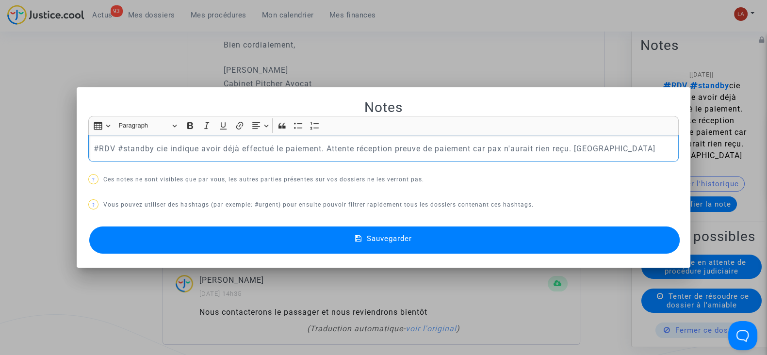
scroll to position [0, 0]
click at [331, 87] on mat-dialog-container "Notes Rich Text Editor Insert table Insert table Heading Paragraph Paragraph He…" at bounding box center [384, 177] width 614 height 181
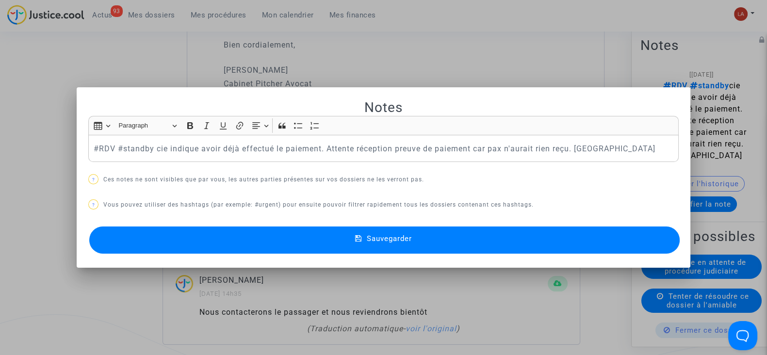
click at [520, 69] on div at bounding box center [383, 177] width 767 height 355
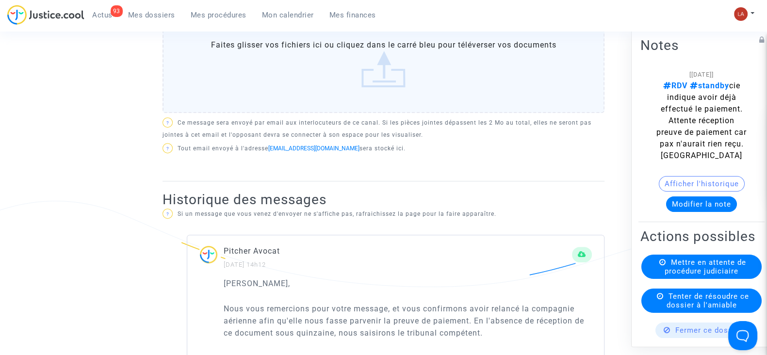
scroll to position [364, 0]
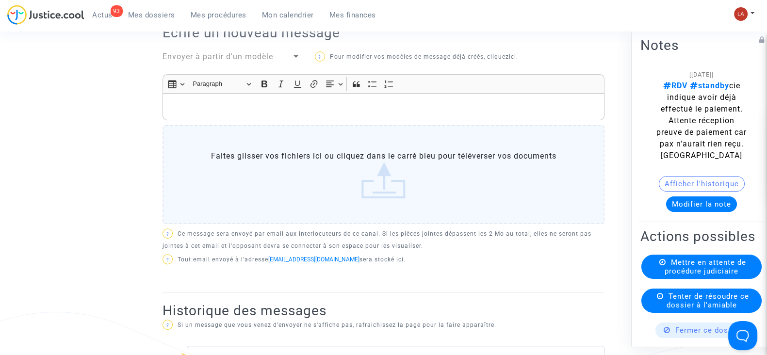
click at [375, 114] on div "Rich Text Editor, main" at bounding box center [384, 106] width 442 height 27
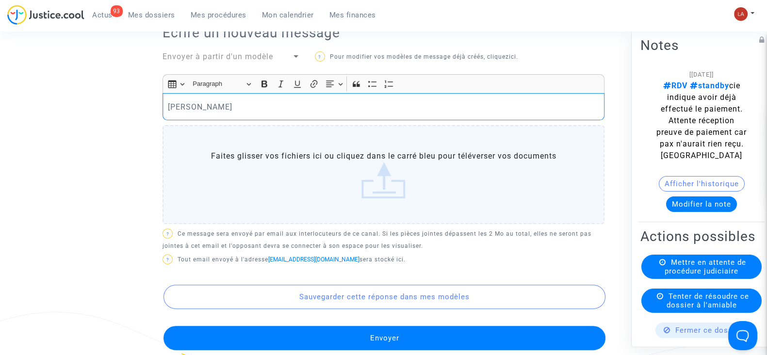
click at [311, 113] on div "Cher Erik" at bounding box center [384, 106] width 442 height 27
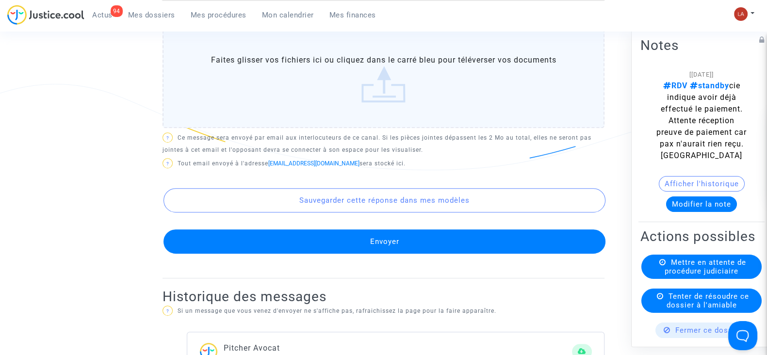
scroll to position [667, 0]
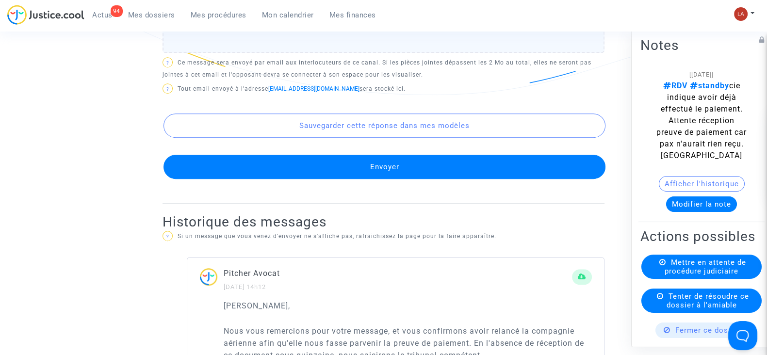
click at [350, 160] on button "Envoyer" at bounding box center [385, 167] width 442 height 24
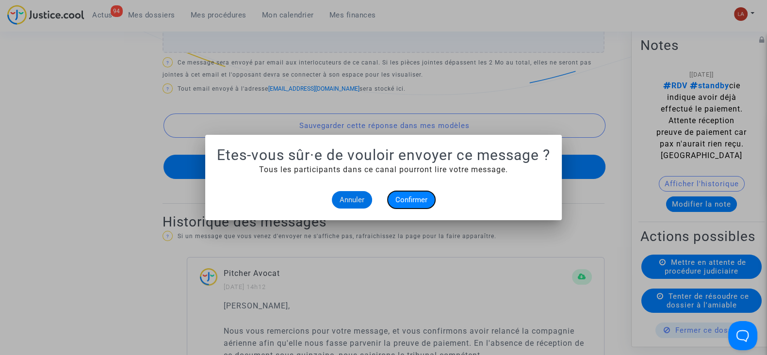
click at [401, 201] on span "Confirmer" at bounding box center [411, 200] width 32 height 9
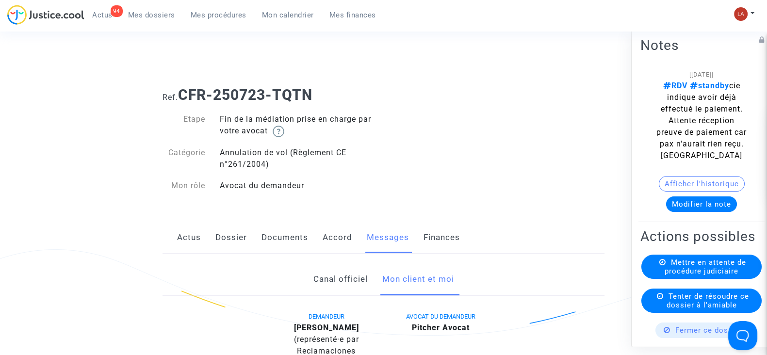
scroll to position [667, 0]
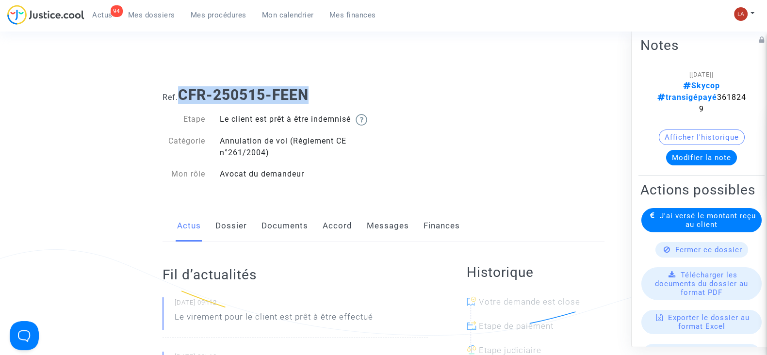
drag, startPoint x: 313, startPoint y: 94, endPoint x: 180, endPoint y: 96, distance: 133.4
click at [180, 96] on h1 "Ref. CFR-250515-FEEN" at bounding box center [384, 94] width 442 height 17
copy b "CFR-250515-FEEN"
drag, startPoint x: 49, startPoint y: 104, endPoint x: 119, endPoint y: 108, distance: 70.0
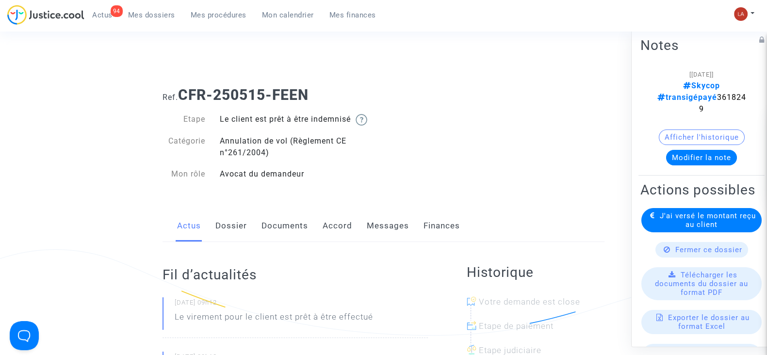
click at [334, 222] on link "Accord" at bounding box center [338, 226] width 30 height 32
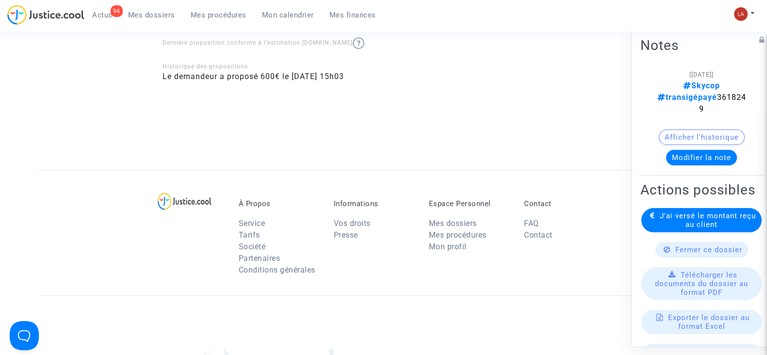
scroll to position [121, 0]
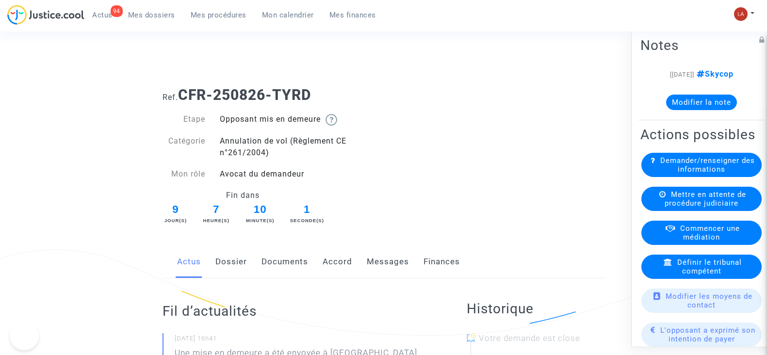
click at [394, 254] on link "Messages" at bounding box center [388, 262] width 42 height 32
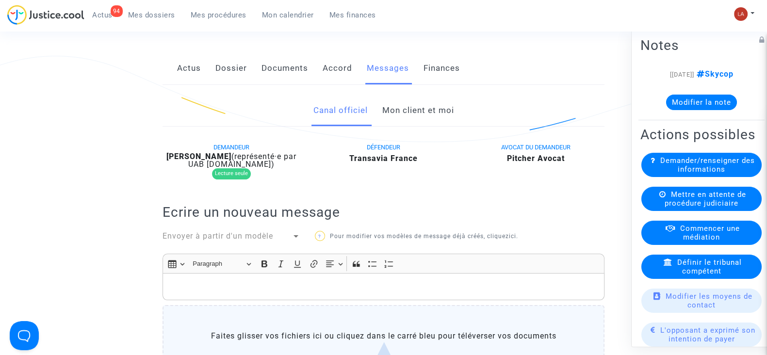
scroll to position [182, 0]
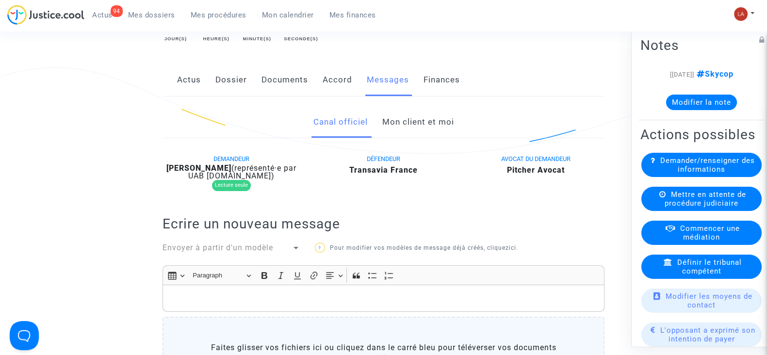
drag, startPoint x: 236, startPoint y: 82, endPoint x: 284, endPoint y: 95, distance: 49.5
click at [236, 82] on link "Dossier" at bounding box center [231, 80] width 32 height 32
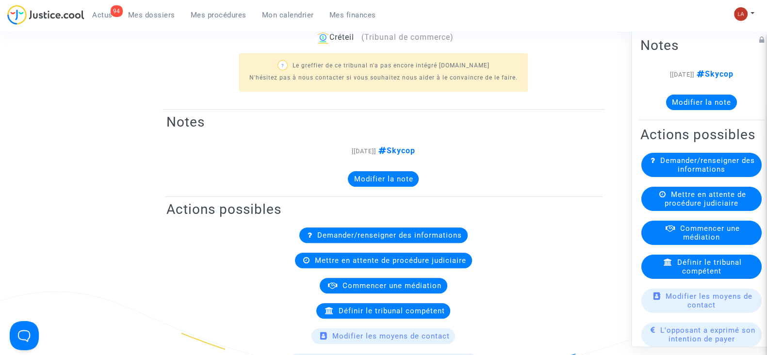
scroll to position [182, 0]
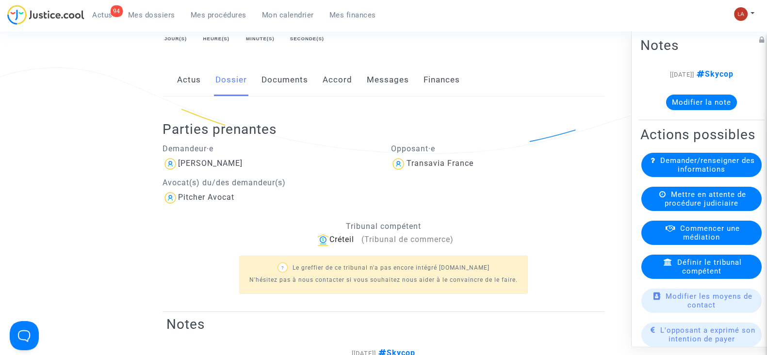
click at [689, 105] on button "Modifier la note" at bounding box center [701, 103] width 71 height 16
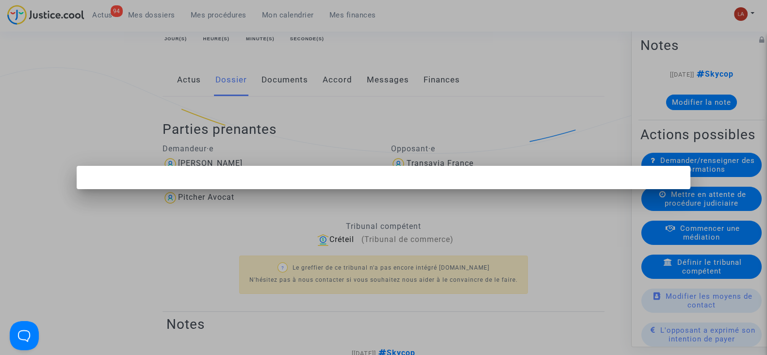
scroll to position [0, 0]
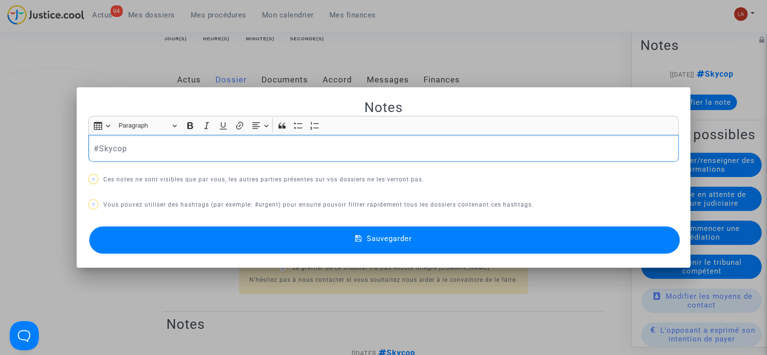
click at [263, 163] on div "Notes Rich Text Editor Insert table Insert table Heading Paragraph Paragraph He…" at bounding box center [383, 178] width 591 height 158
click at [262, 153] on p "#Skycop" at bounding box center [384, 149] width 580 height 12
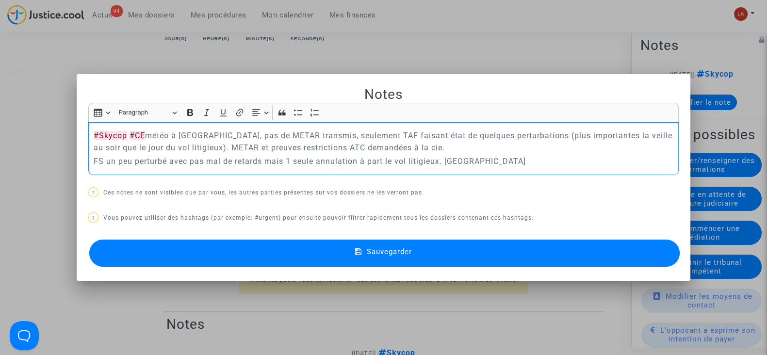
click at [437, 156] on p "FS un peu perturbé avec pas mal de retards mais 1 seule annulation à part le vo…" at bounding box center [384, 161] width 580 height 12
click at [454, 243] on button "Sauvegarder" at bounding box center [384, 253] width 591 height 27
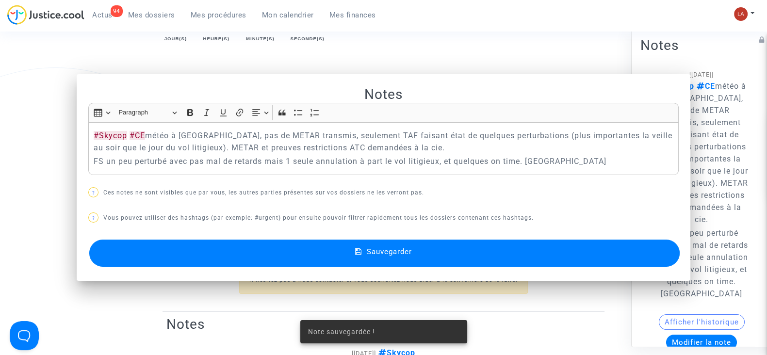
scroll to position [179, 0]
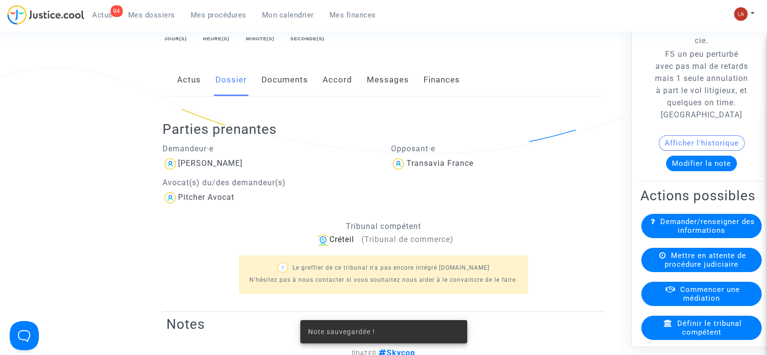
click at [294, 79] on link "Documents" at bounding box center [285, 80] width 47 height 32
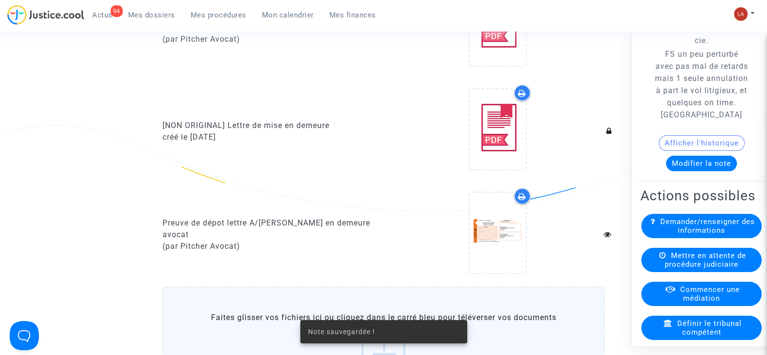
scroll to position [788, 0]
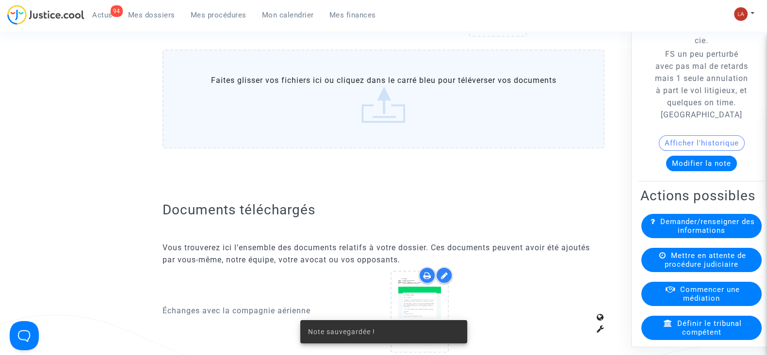
click at [292, 135] on label "Faites glisser vos fichiers ici ou cliquez dans le carré bleu pour téléverser v…" at bounding box center [384, 98] width 442 height 99
click at [0, 0] on input "Faites glisser vos fichiers ici ou cliquez dans le carré bleu pour téléverser v…" at bounding box center [0, 0] width 0 height 0
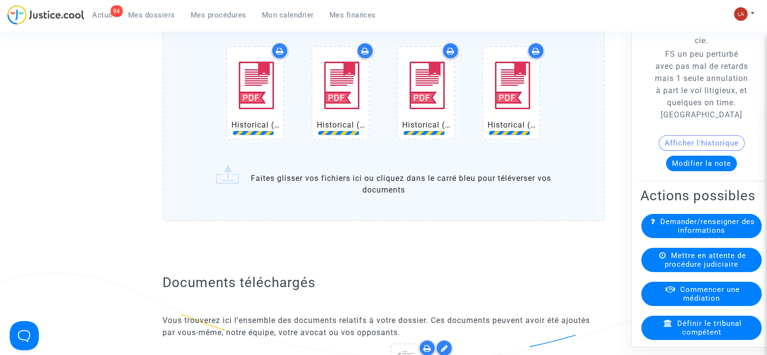
scroll to position [849, 0]
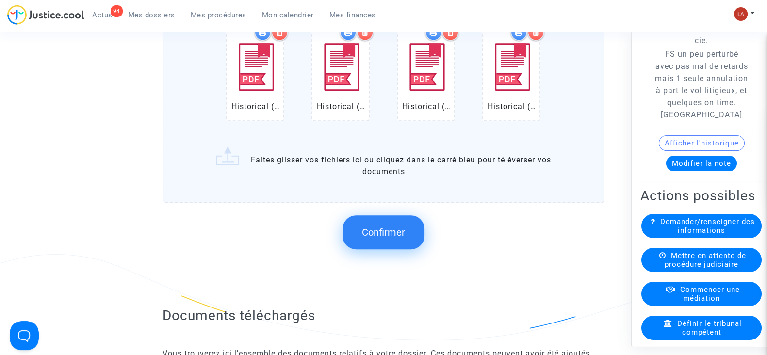
click at [393, 227] on span "Confirmer" at bounding box center [383, 233] width 43 height 12
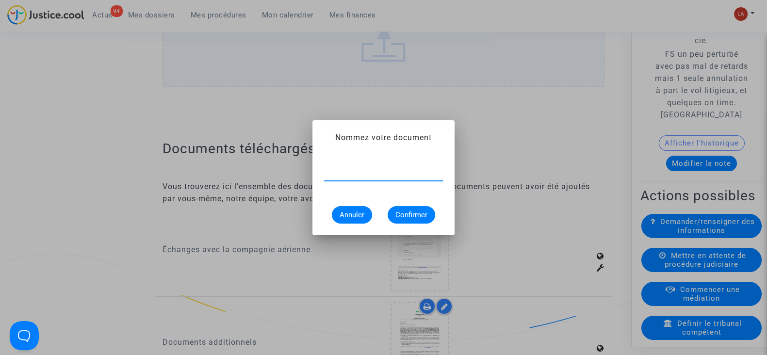
scroll to position [0, 0]
type input "Extrait Flightstats - Aéroport ORY le [DATE]"
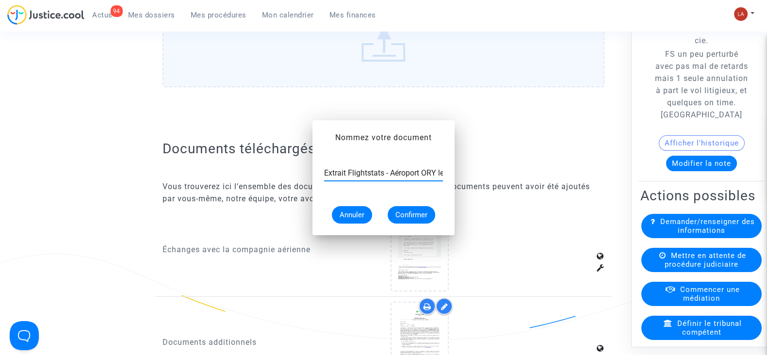
scroll to position [849, 0]
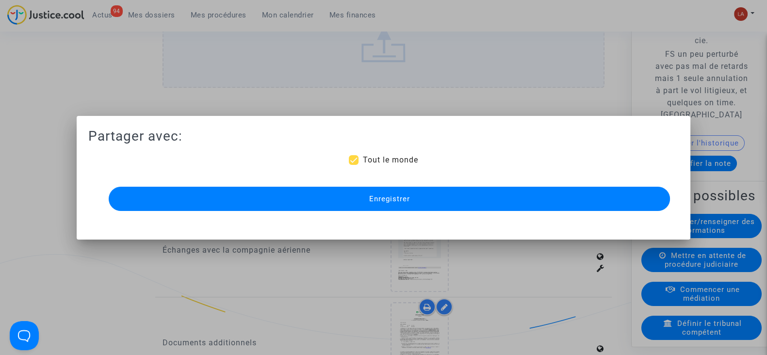
click at [377, 205] on button "Enregistrer" at bounding box center [389, 199] width 561 height 24
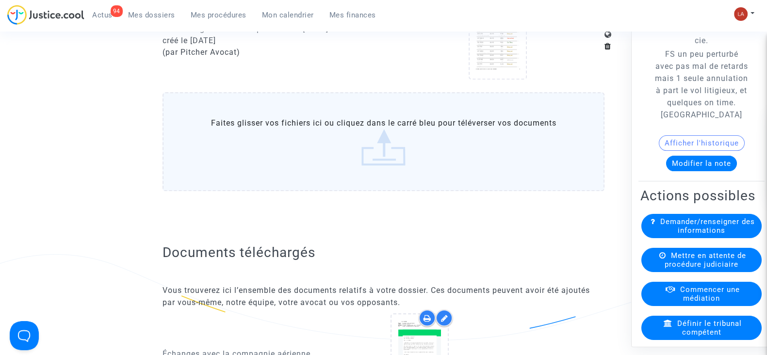
click at [696, 171] on button "Modifier la note" at bounding box center [701, 164] width 71 height 16
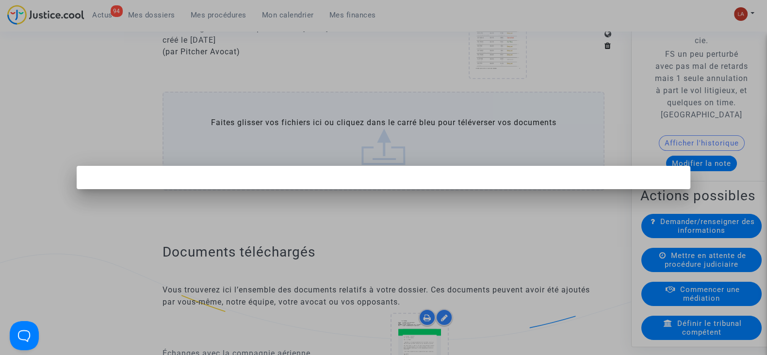
scroll to position [0, 0]
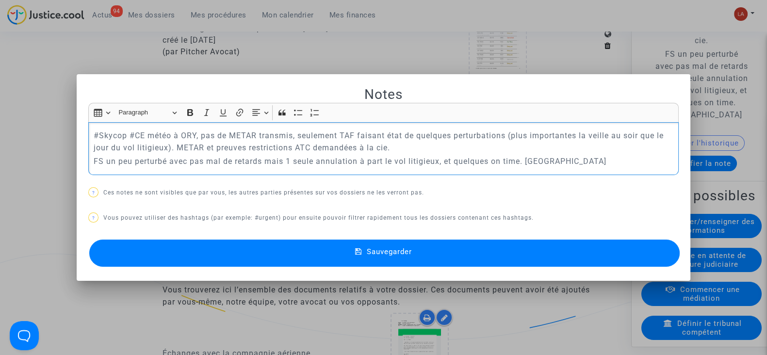
click at [520, 162] on p "FS un peu perturbé avec pas mal de retards mais 1 seule annulation à part le vo…" at bounding box center [384, 161] width 580 height 12
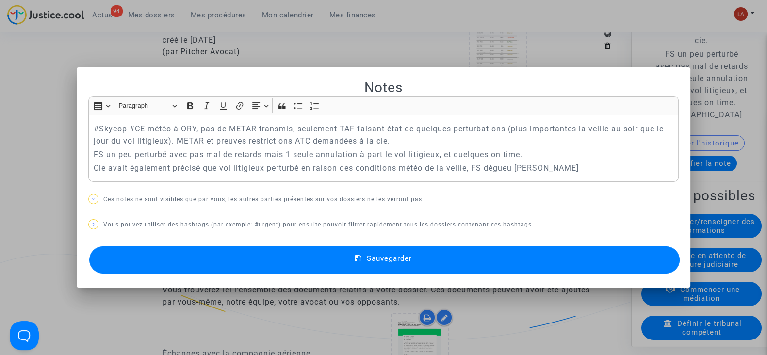
drag, startPoint x: 590, startPoint y: 165, endPoint x: 585, endPoint y: 178, distance: 13.5
click at [590, 165] on p "Cie avait également précisé que vol litigieux perturbé en raison des conditions…" at bounding box center [384, 168] width 580 height 12
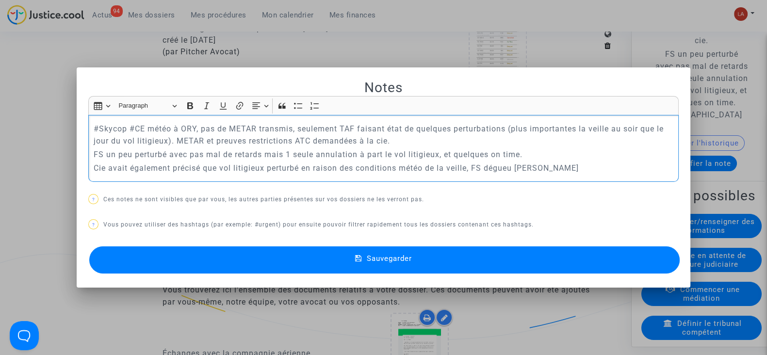
click at [539, 252] on button "Sauvegarder" at bounding box center [384, 259] width 591 height 27
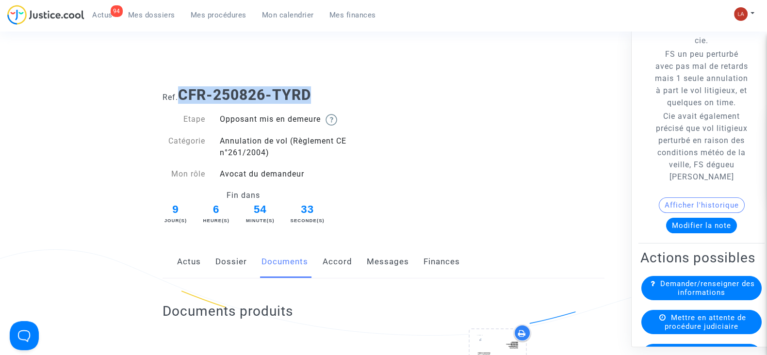
drag, startPoint x: 321, startPoint y: 98, endPoint x: 184, endPoint y: 90, distance: 137.1
click at [184, 90] on h1 "Ref. CFR-250826-TYRD" at bounding box center [384, 94] width 442 height 17
copy b "CFR-250826-TYRD"
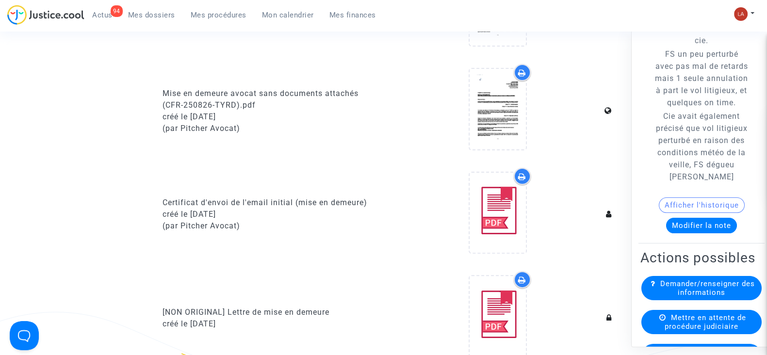
scroll to position [728, 0]
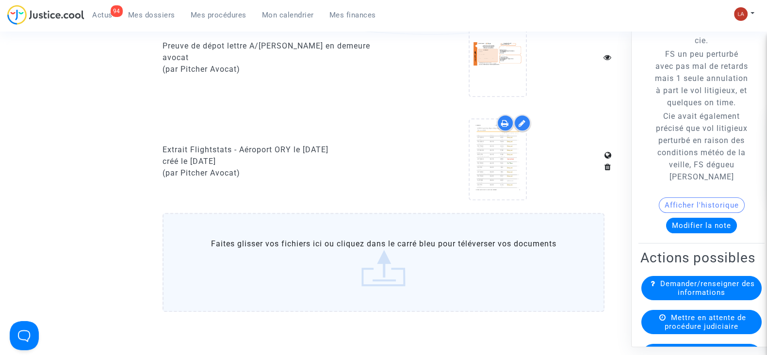
click at [252, 149] on div "Extrait Flightstats - Aéroport ORY le 26 juin 2025" at bounding box center [270, 150] width 214 height 12
copy div "Extrait Flightstats - Aéroport ORY le 26 juin 2025"
click at [315, 230] on label "Faites glisser vos fichiers ici ou cliquez dans le carré bleu pour téléverser v…" at bounding box center [384, 262] width 442 height 99
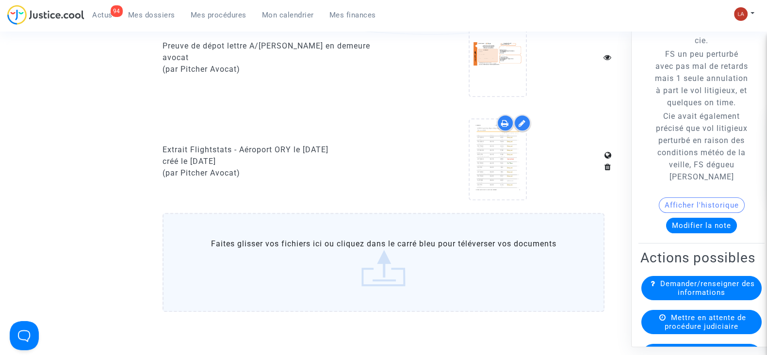
click at [0, 0] on input "Faites glisser vos fichiers ici ou cliquez dans le carré bleu pour téléverser v…" at bounding box center [0, 0] width 0 height 0
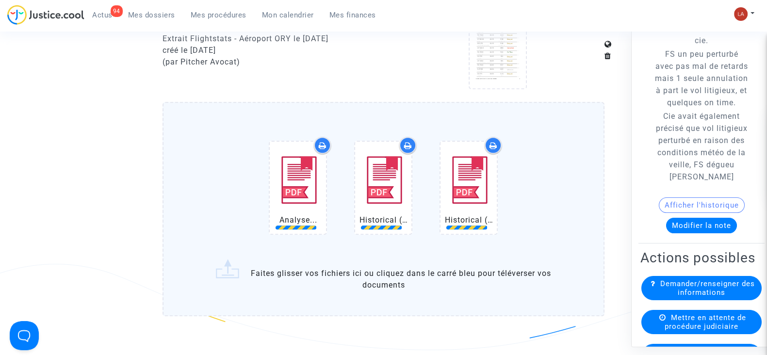
scroll to position [909, 0]
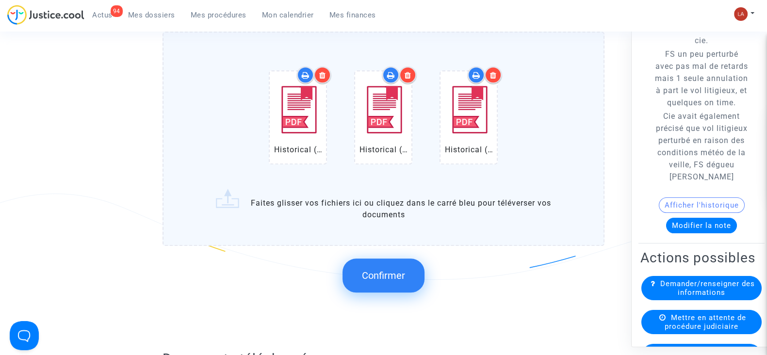
click at [397, 273] on span "Confirmer" at bounding box center [383, 276] width 43 height 12
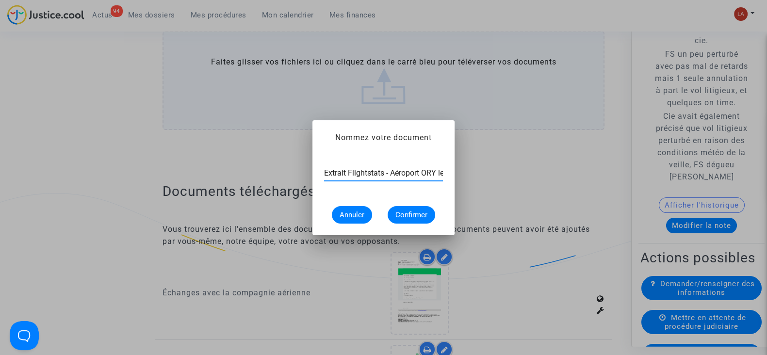
scroll to position [0, 46]
click at [405, 176] on input "Extrait Flightstats - Aéroport ORY le 26 juin 2025" at bounding box center [383, 173] width 119 height 9
type input "Extrait Flightstats - Aéroport ORY le 25 juin 2025"
click at [413, 216] on span "Confirmer" at bounding box center [411, 215] width 32 height 9
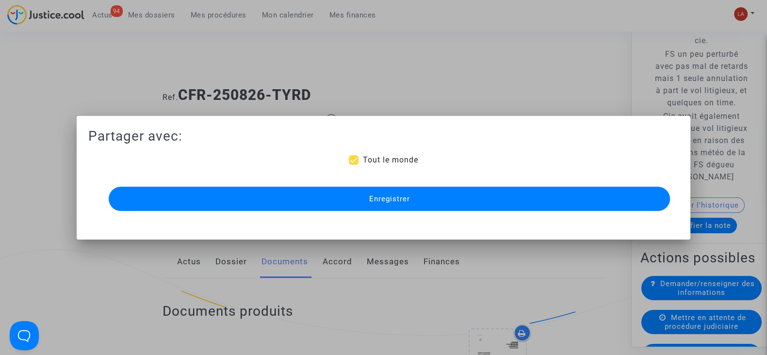
scroll to position [909, 0]
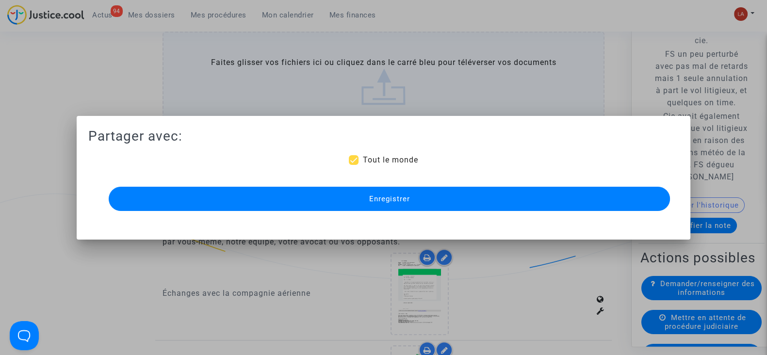
click at [392, 197] on span "Enregistrer" at bounding box center [389, 199] width 41 height 9
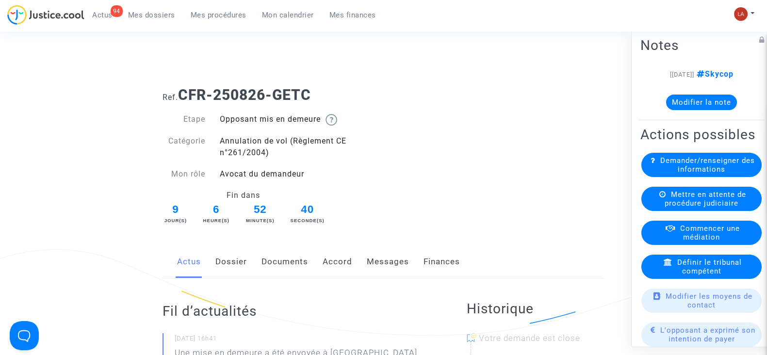
drag, startPoint x: 225, startPoint y: 260, endPoint x: 264, endPoint y: 248, distance: 41.3
click at [225, 260] on link "Dossier" at bounding box center [231, 262] width 32 height 32
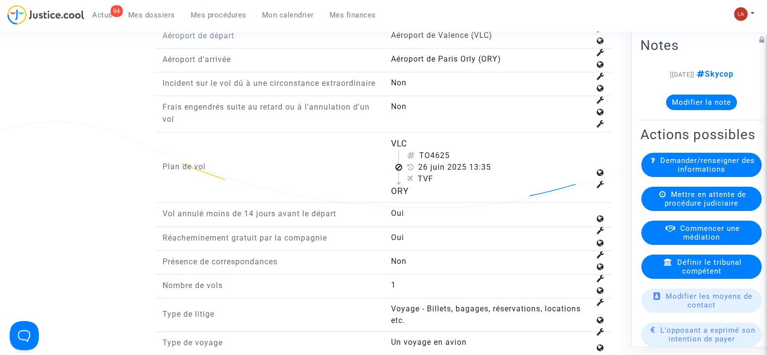
scroll to position [1516, 0]
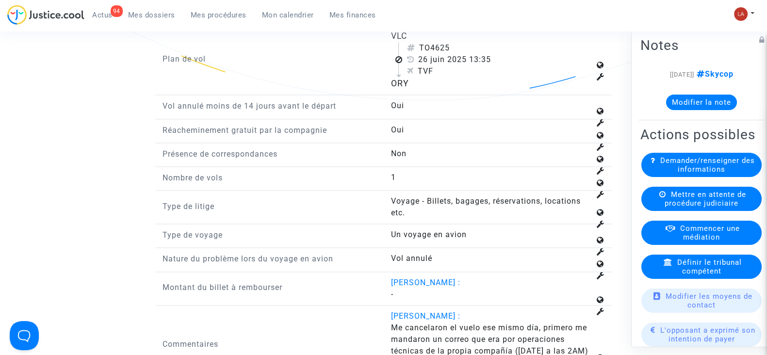
click at [686, 102] on button "Modifier la note" at bounding box center [701, 103] width 71 height 16
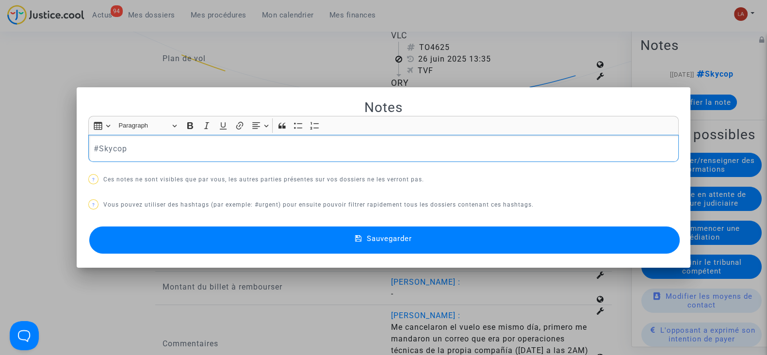
scroll to position [0, 0]
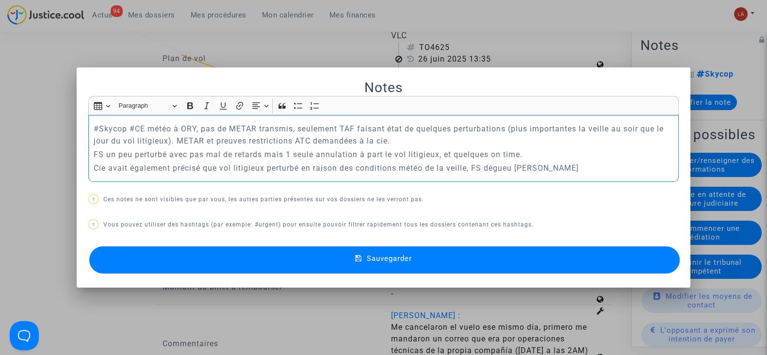
click at [510, 168] on p "Cie avait également précisé que vol litigieux perturbé en raison des conditions…" at bounding box center [384, 168] width 580 height 12
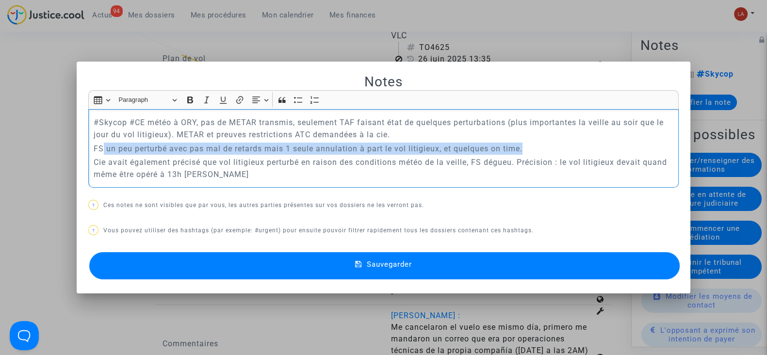
drag, startPoint x: 100, startPoint y: 147, endPoint x: 529, endPoint y: 145, distance: 429.4
click at [529, 145] on p "FS un peu perturbé avec pas mal de retards mais 1 seule annulation à part le vo…" at bounding box center [384, 149] width 580 height 12
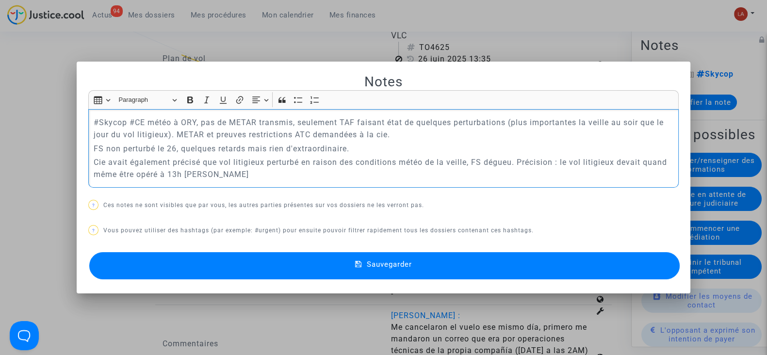
click at [177, 175] on p "Cie avait également précisé que vol litigieux perturbé en raison des conditions…" at bounding box center [384, 168] width 580 height 24
click at [233, 266] on button "Sauvegarder" at bounding box center [384, 265] width 591 height 27
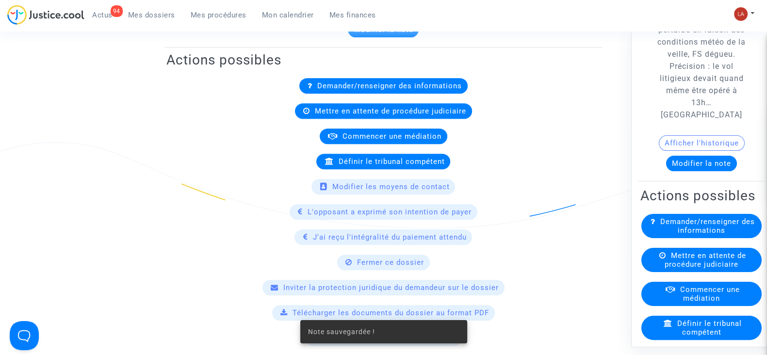
scroll to position [60, 0]
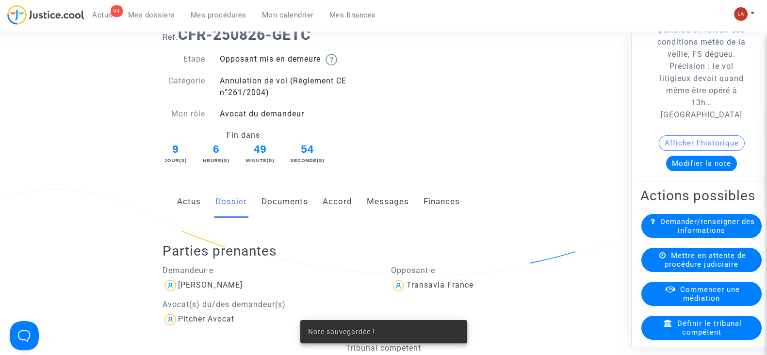
click at [308, 206] on div "Actus Dossier Documents Accord Messages Finances" at bounding box center [384, 202] width 442 height 33
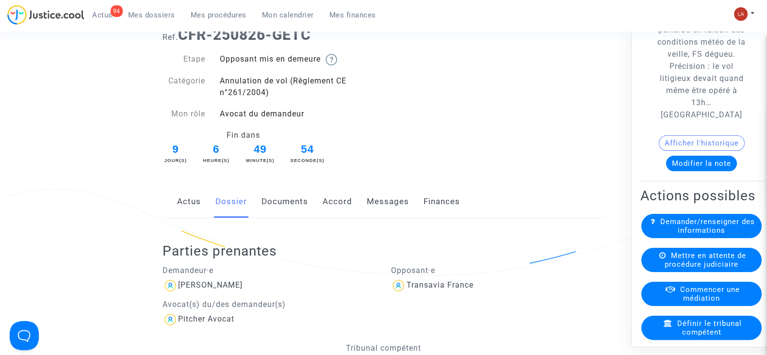
click at [296, 201] on link "Documents" at bounding box center [285, 202] width 47 height 32
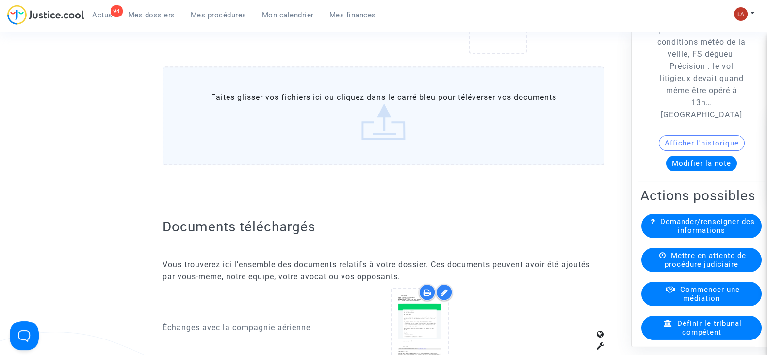
scroll to position [788, 0]
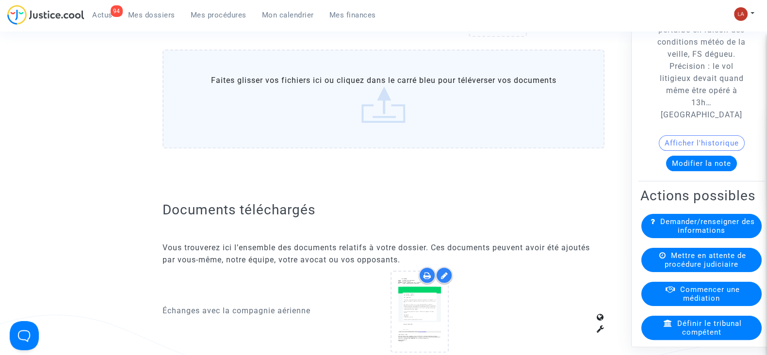
click at [379, 107] on label "Faites glisser vos fichiers ici ou cliquez dans le carré bleu pour téléverser v…" at bounding box center [384, 98] width 442 height 99
click at [0, 0] on input "Faites glisser vos fichiers ici ou cliquez dans le carré bleu pour téléverser v…" at bounding box center [0, 0] width 0 height 0
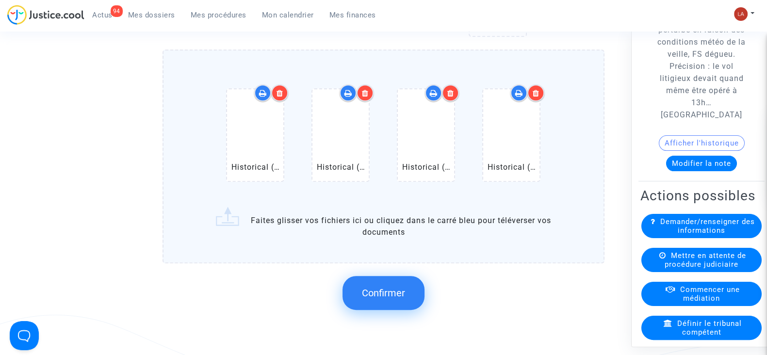
click at [388, 303] on button "Confirmer" at bounding box center [384, 293] width 82 height 34
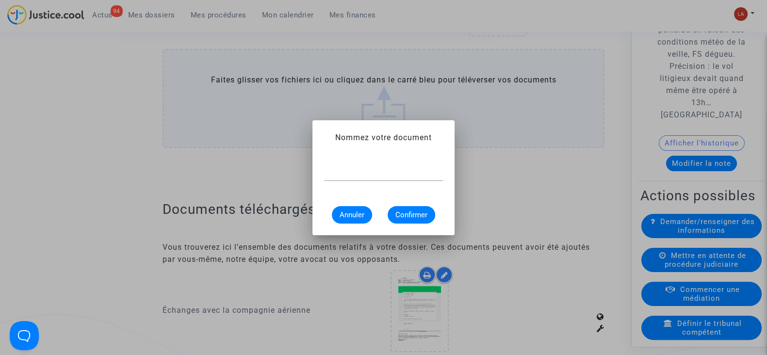
scroll to position [0, 0]
paste input "Extrait Flightstats - Aéroport ORY le [DATE]"
type input "Extrait Flightstats - Aéroport ORY le [DATE]"
click at [406, 215] on span "Confirmer" at bounding box center [411, 215] width 32 height 9
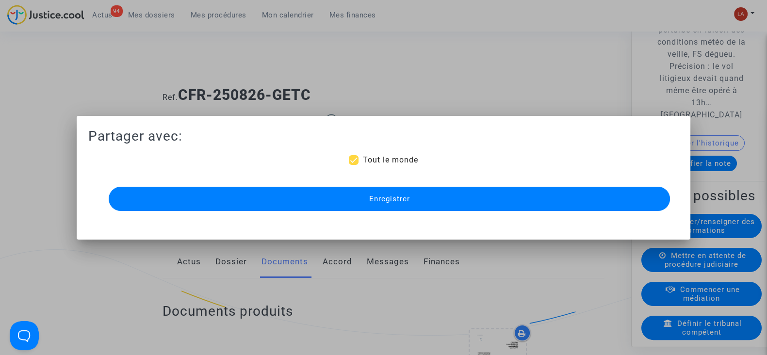
scroll to position [788, 0]
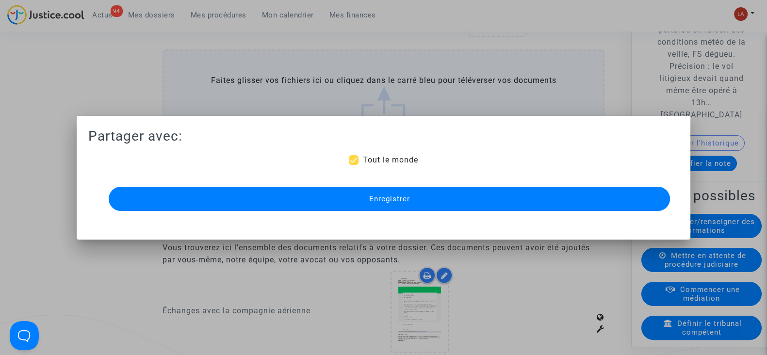
click at [354, 201] on button "Enregistrer" at bounding box center [389, 199] width 561 height 24
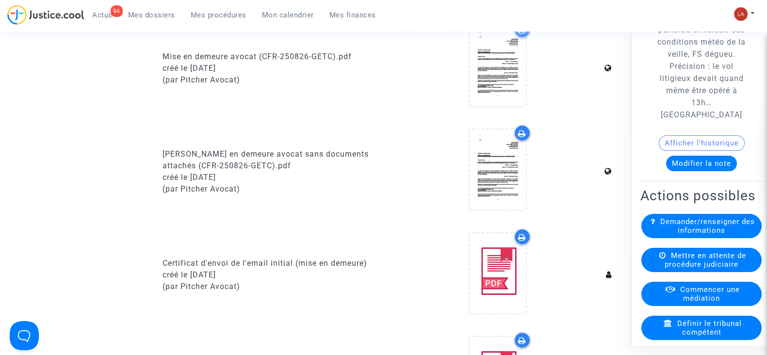
scroll to position [0, 0]
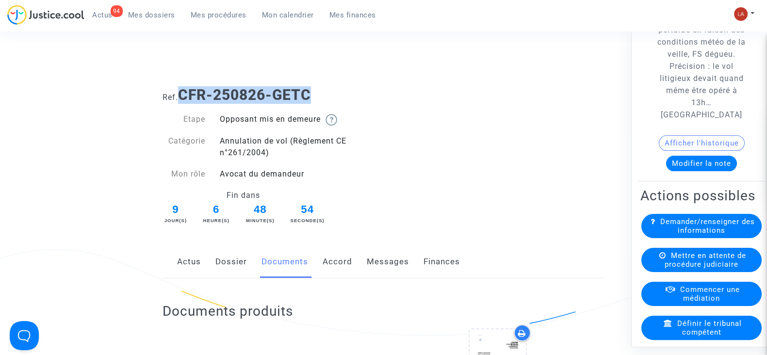
drag, startPoint x: 321, startPoint y: 96, endPoint x: 185, endPoint y: 94, distance: 135.9
click at [185, 94] on h1 "Ref. CFR-250826-GETC" at bounding box center [384, 94] width 442 height 17
copy b "CFR-250826-GETC"
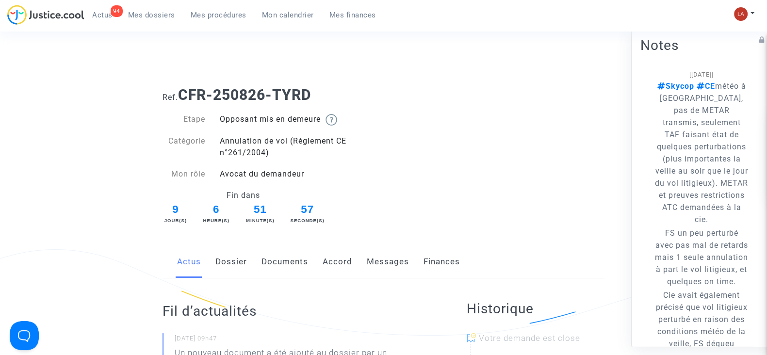
click at [247, 266] on div "Actus Dossier Documents Accord Messages Finances" at bounding box center [384, 262] width 442 height 33
click at [237, 258] on link "Dossier" at bounding box center [231, 262] width 32 height 32
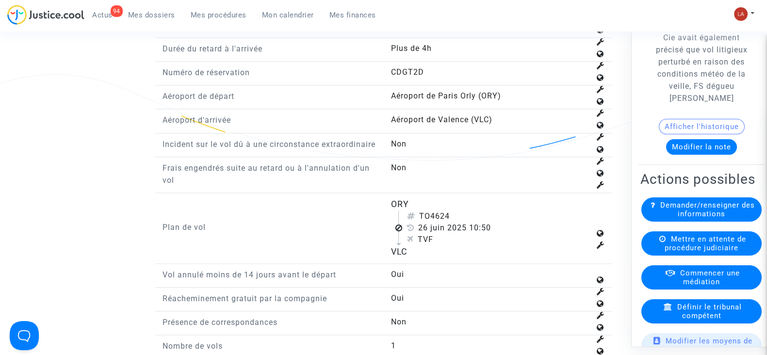
scroll to position [364, 0]
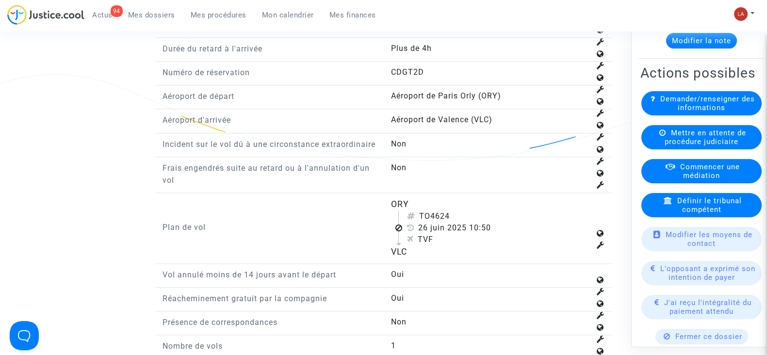
click at [699, 49] on button "Modifier la note" at bounding box center [701, 41] width 71 height 16
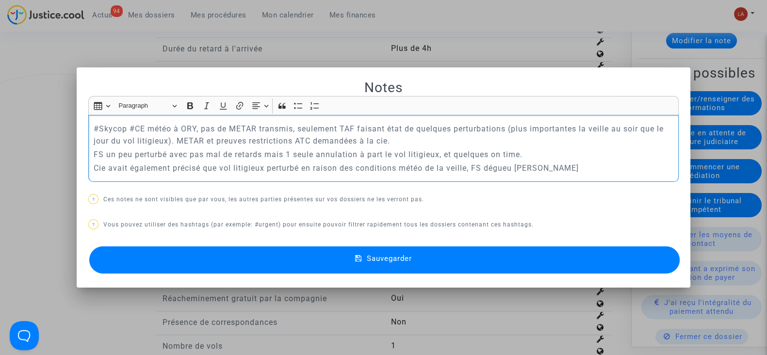
drag, startPoint x: 88, startPoint y: 126, endPoint x: 560, endPoint y: 176, distance: 474.7
click at [560, 176] on div "#Skycop #CE météo à ORY, pas de METAR transmis, seulement TAF faisant état de q…" at bounding box center [383, 148] width 591 height 66
copy div "#Skycop #CE météo à ORY, pas de METAR transmis, seulement TAF faisant état de q…"
click at [351, 43] on div at bounding box center [383, 177] width 767 height 355
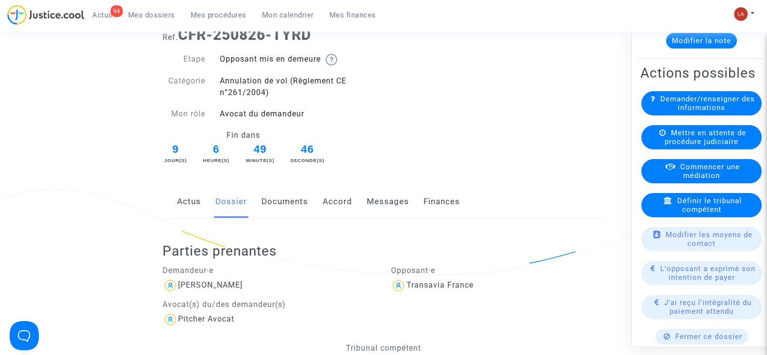
click at [284, 199] on link "Documents" at bounding box center [285, 202] width 47 height 32
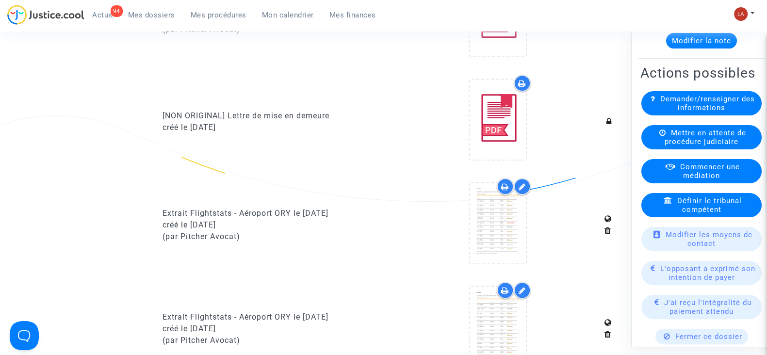
scroll to position [607, 0]
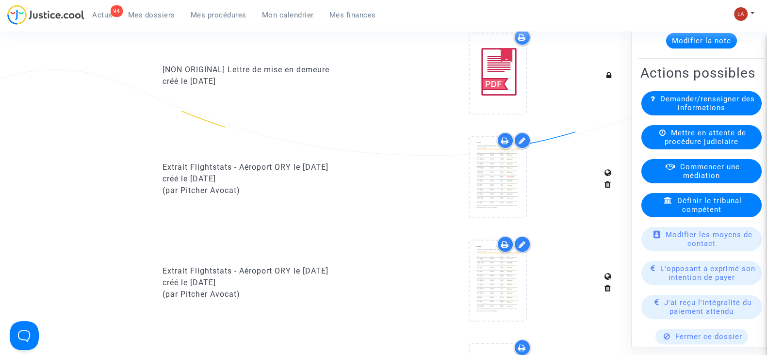
click at [326, 166] on div "Extrait Flightstats - Aéroport ORY le [DATE]" at bounding box center [270, 168] width 214 height 12
copy div "Extrait Flightstats - Aéroport ORY le [DATE]"
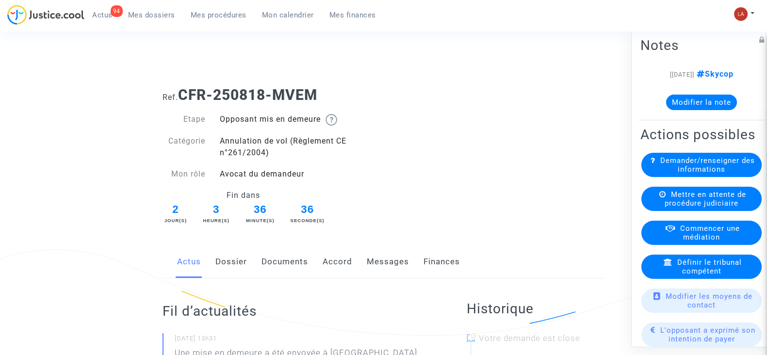
click at [285, 259] on link "Documents" at bounding box center [285, 262] width 47 height 32
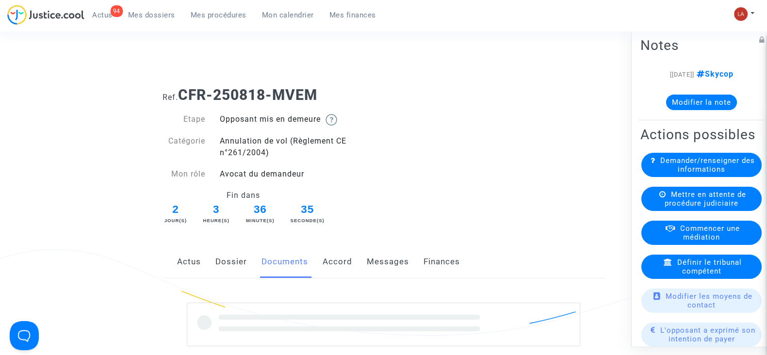
scroll to position [324, 0]
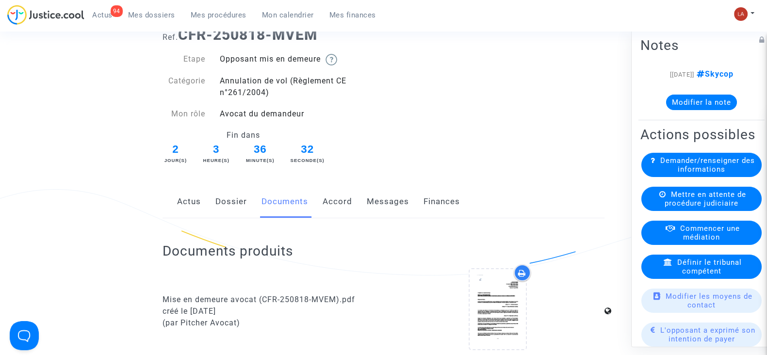
click at [231, 199] on link "Dossier" at bounding box center [231, 202] width 32 height 32
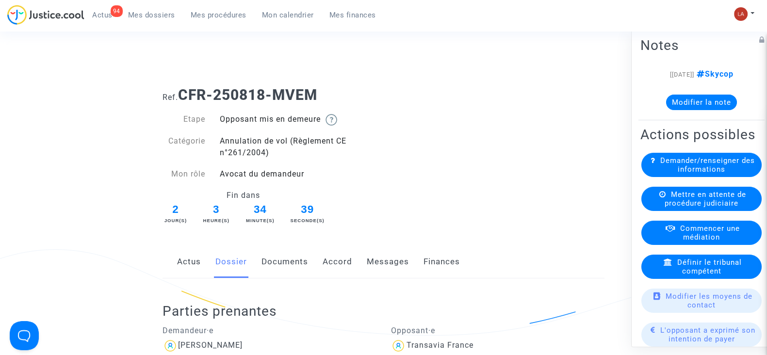
click at [279, 251] on link "Documents" at bounding box center [285, 262] width 47 height 32
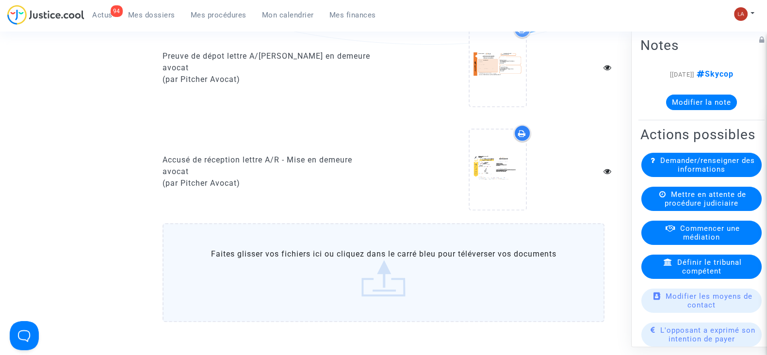
scroll to position [788, 0]
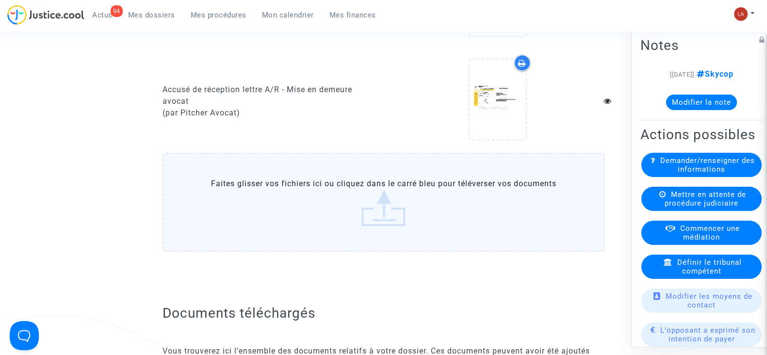
click at [355, 185] on label "Faites glisser vos fichiers ici ou cliquez dans le carré bleu pour téléverser v…" at bounding box center [384, 202] width 442 height 99
click at [0, 0] on input "Faites glisser vos fichiers ici ou cliquez dans le carré bleu pour téléverser v…" at bounding box center [0, 0] width 0 height 0
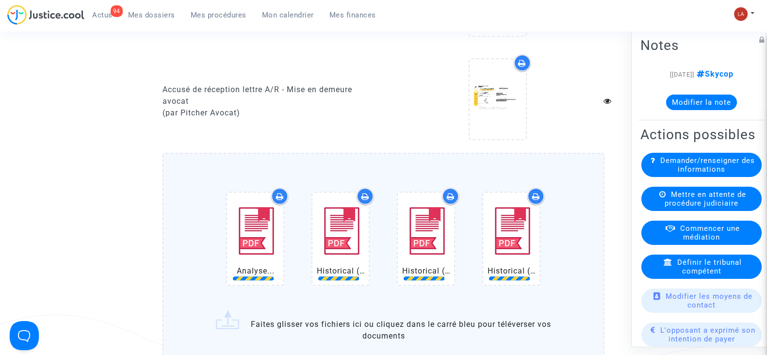
scroll to position [1031, 0]
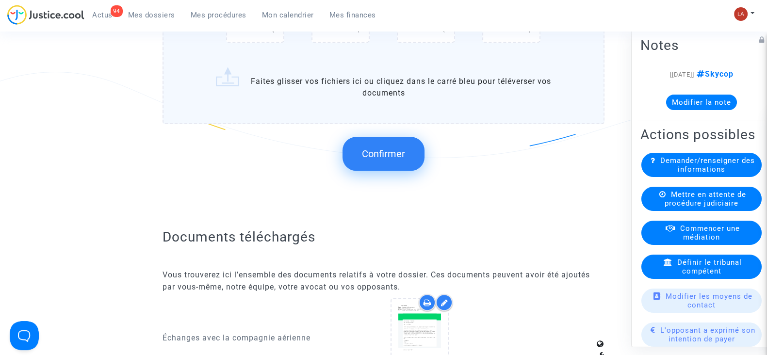
click at [379, 153] on span "Confirmer" at bounding box center [383, 154] width 43 height 12
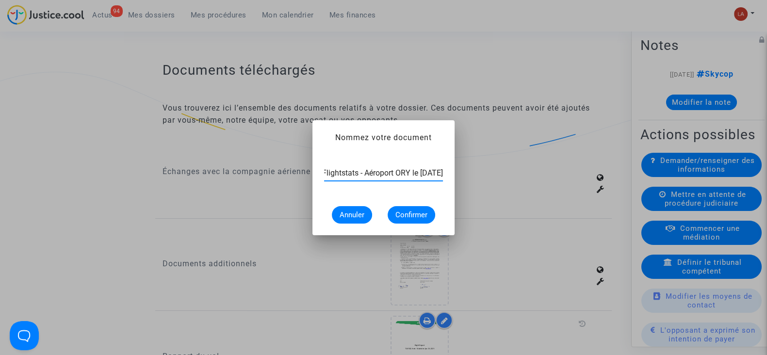
scroll to position [0, 46]
type input "Extrait Flightstats - Aéroport ORY le 25 juin 2025"
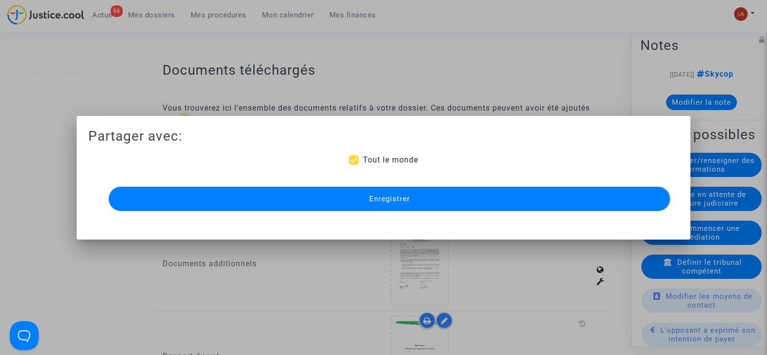
click at [383, 209] on button "Enregistrer" at bounding box center [389, 199] width 561 height 24
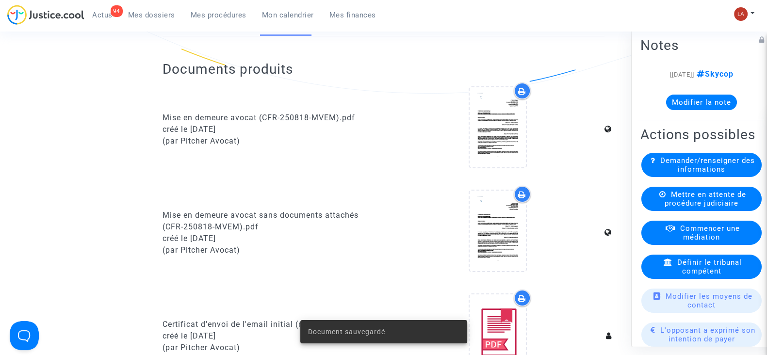
scroll to position [0, 0]
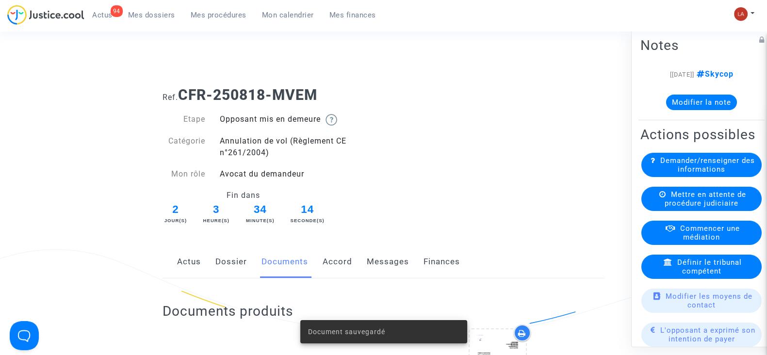
drag, startPoint x: 221, startPoint y: 258, endPoint x: 258, endPoint y: 245, distance: 39.1
click at [221, 258] on link "Dossier" at bounding box center [231, 262] width 32 height 32
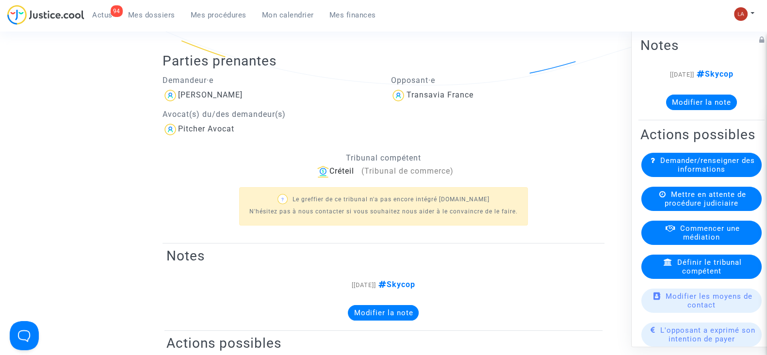
scroll to position [60, 0]
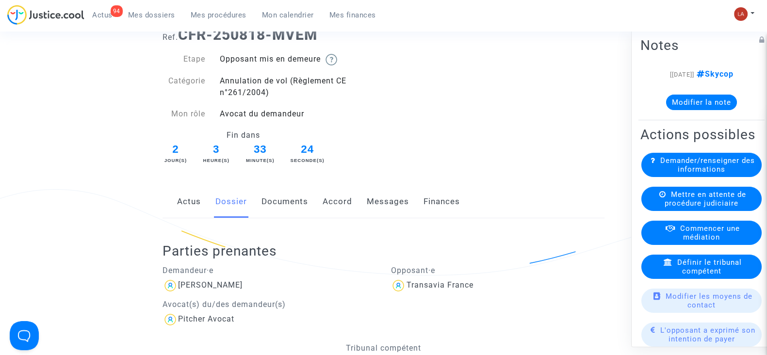
drag, startPoint x: 276, startPoint y: 226, endPoint x: 289, endPoint y: 197, distance: 32.4
click at [277, 226] on div "Parties prenantes Demandeur·e Sebastian Ivo Calo Avocat(s) du/des demandeur(s) …" at bounding box center [384, 326] width 442 height 216
click at [289, 197] on link "Documents" at bounding box center [285, 202] width 47 height 32
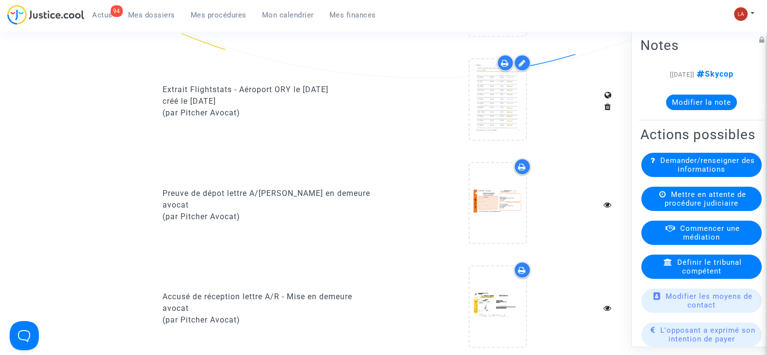
scroll to position [728, 0]
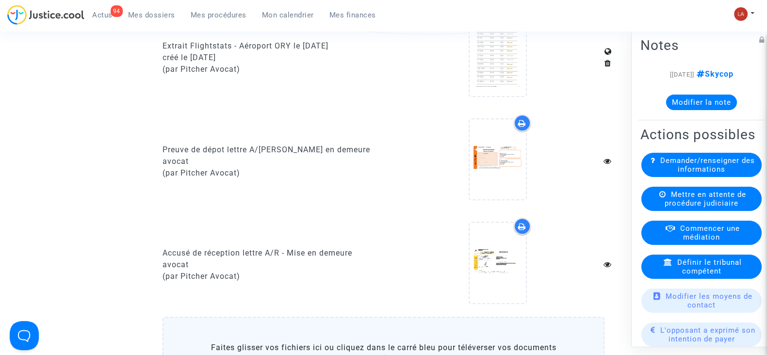
click at [0, 0] on input "Faites glisser vos fichiers ici ou cliquez dans le carré bleu pour téléverser v…" at bounding box center [0, 0] width 0 height 0
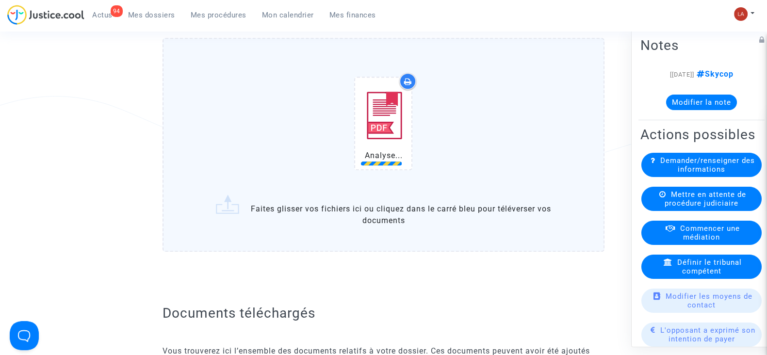
scroll to position [1092, 0]
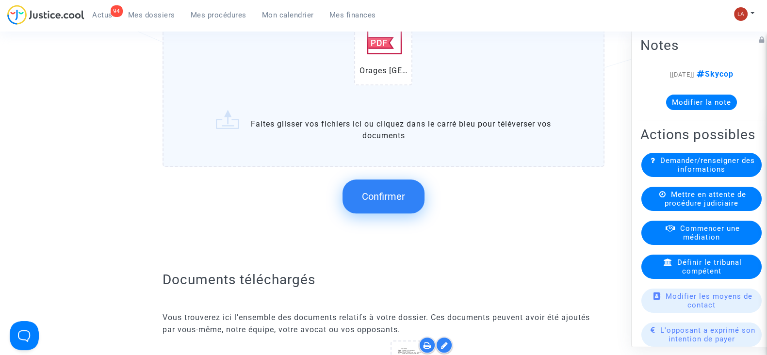
click at [381, 186] on button "Confirmer" at bounding box center [384, 197] width 82 height 34
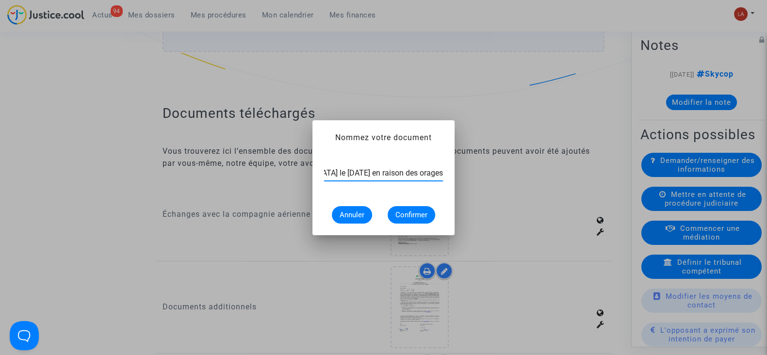
scroll to position [0, 193]
type input "Article de presse - Perturbations à l'aéroport Paris Orly le 25 juin 2025 en ra…"
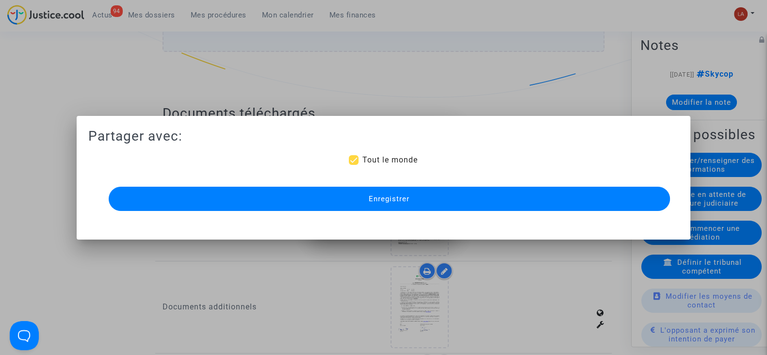
scroll to position [0, 0]
click at [381, 187] on button "Enregistrer" at bounding box center [389, 199] width 561 height 24
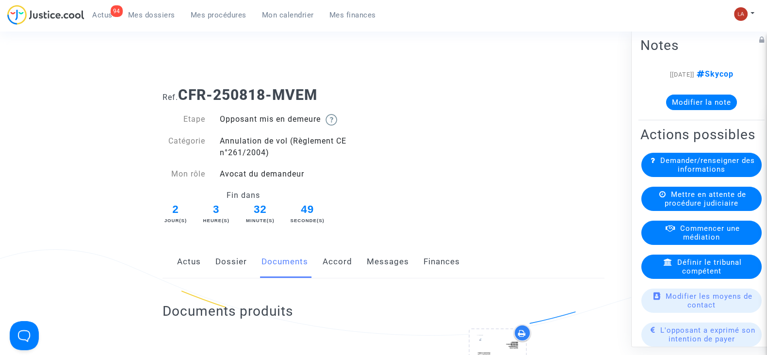
drag, startPoint x: 216, startPoint y: 257, endPoint x: 410, endPoint y: 198, distance: 202.8
click at [216, 257] on link "Dossier" at bounding box center [231, 262] width 32 height 32
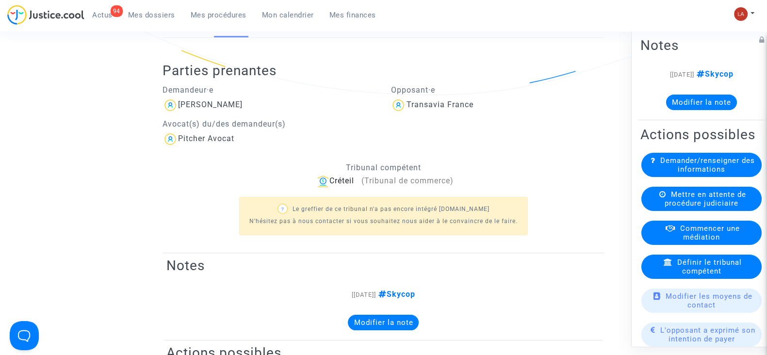
scroll to position [182, 0]
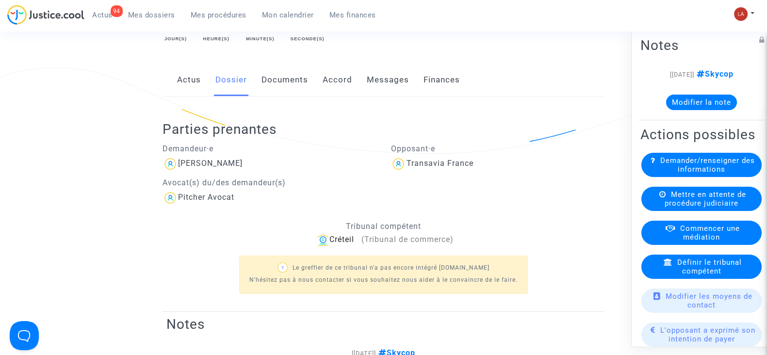
click at [345, 82] on link "Accord" at bounding box center [338, 80] width 30 height 32
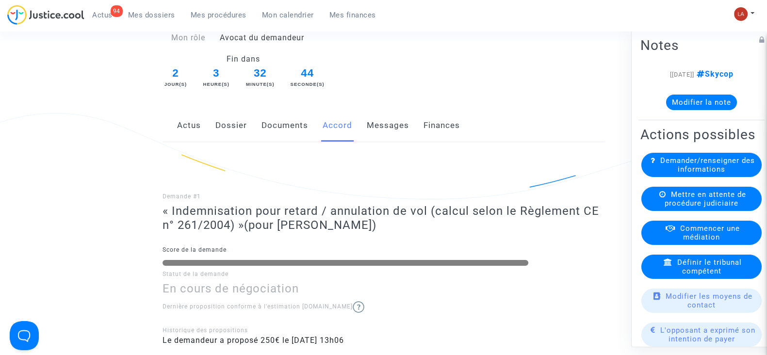
scroll to position [121, 0]
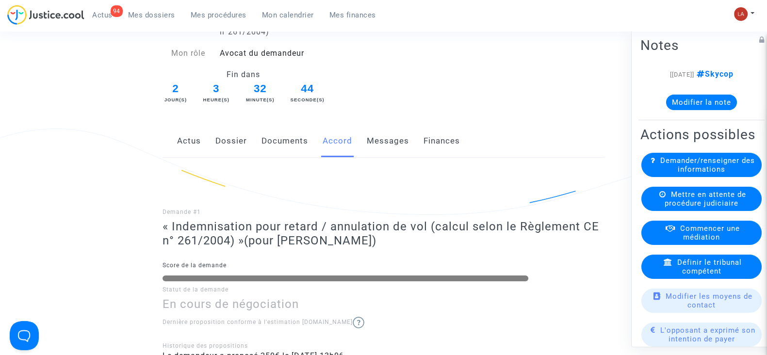
click at [380, 133] on link "Messages" at bounding box center [388, 141] width 42 height 32
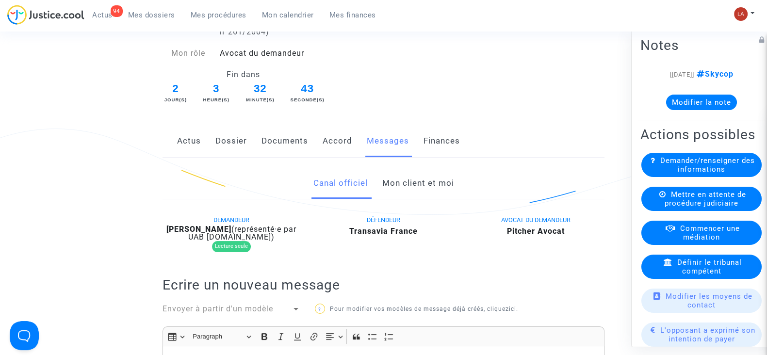
click at [427, 189] on link "Mon client et moi" at bounding box center [418, 183] width 72 height 32
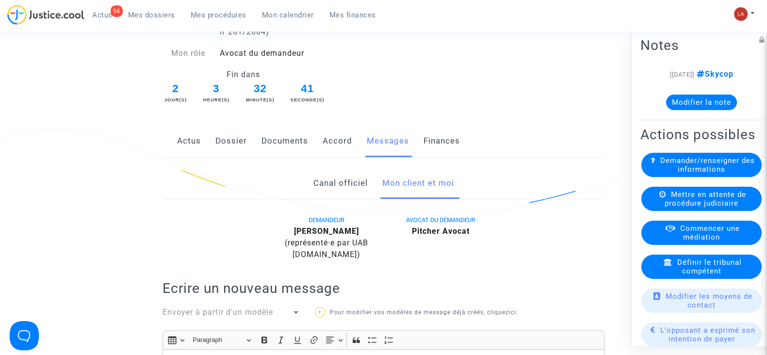
scroll to position [242, 0]
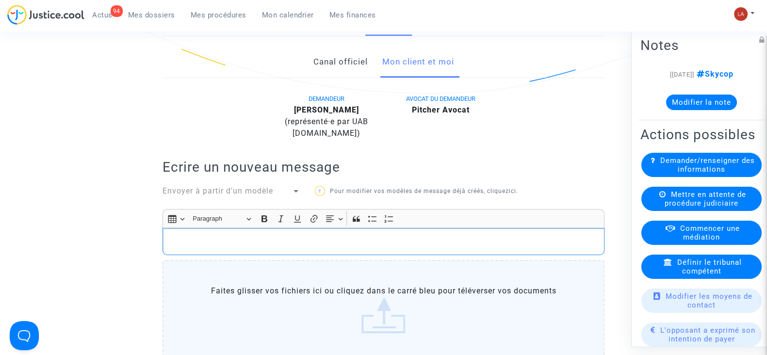
click at [450, 230] on div "Rich Text Editor, main" at bounding box center [384, 241] width 442 height 27
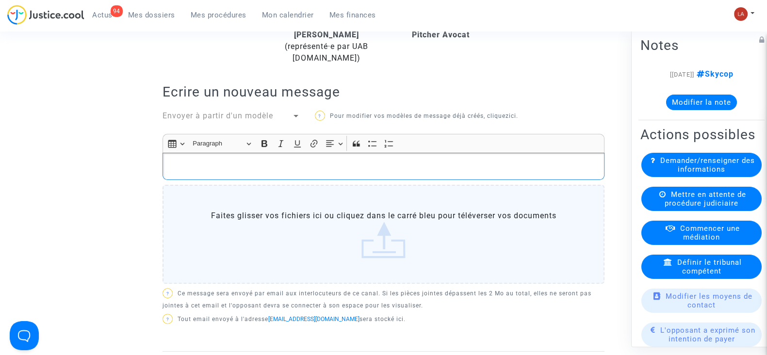
scroll to position [303, 0]
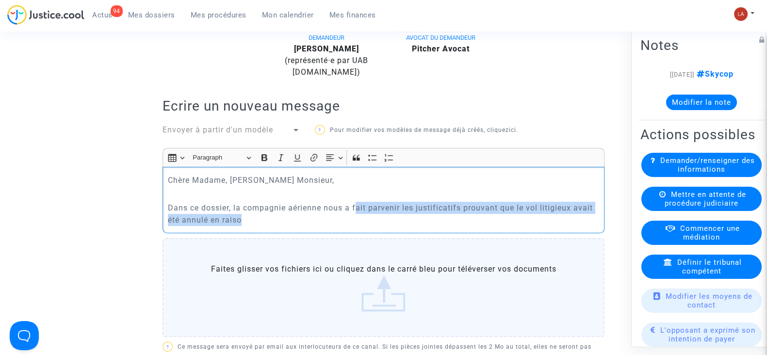
drag, startPoint x: 422, startPoint y: 220, endPoint x: 357, endPoint y: 206, distance: 66.6
click at [357, 206] on p "Dans ce dossier, la compagnie aérienne nous a fait parvenir les justificatifs p…" at bounding box center [384, 214] width 432 height 24
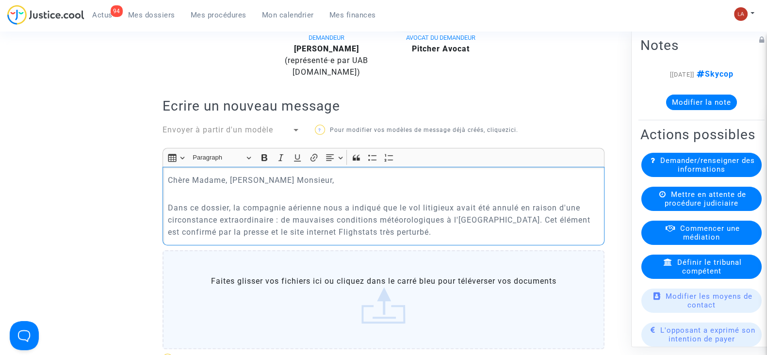
click at [256, 230] on p "Dans ce dossier, la compagnie aérienne nous a indiqué que le vol litigieux avai…" at bounding box center [384, 220] width 432 height 36
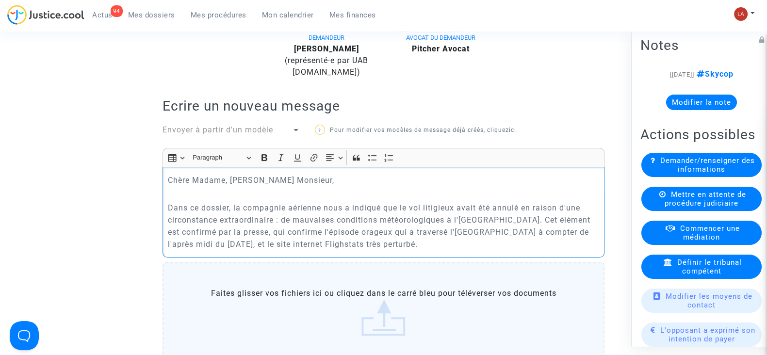
click at [391, 251] on div "Chère Madame, Cher Monsieur, Dans ce dossier, la compagnie aérienne nous a indi…" at bounding box center [384, 212] width 442 height 91
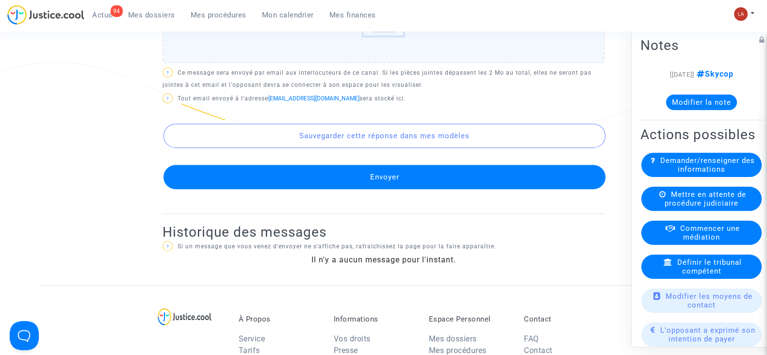
scroll to position [431, 0]
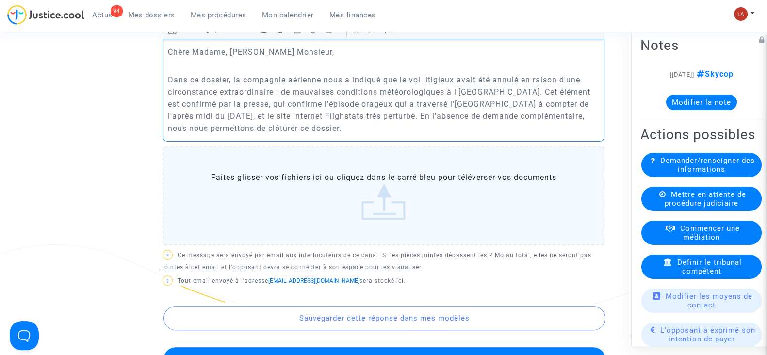
click at [332, 135] on div "Chère Madame, Cher Monsieur, Dans ce dossier, la compagnie aérienne nous a indi…" at bounding box center [384, 90] width 442 height 103
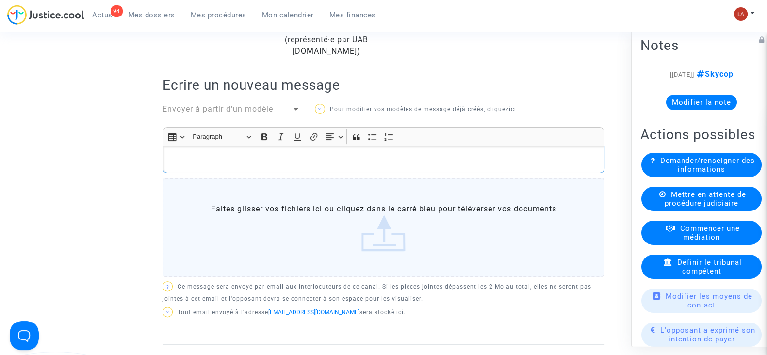
scroll to position [128, 0]
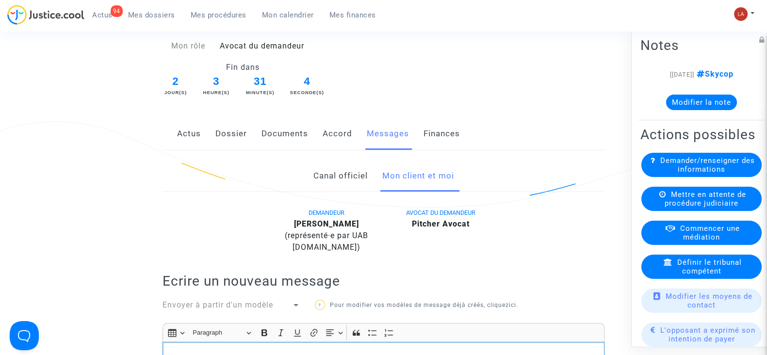
click at [235, 138] on link "Dossier" at bounding box center [231, 134] width 32 height 32
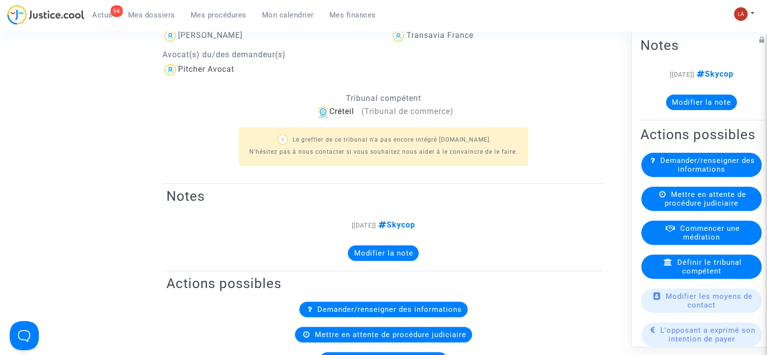
scroll to position [7, 0]
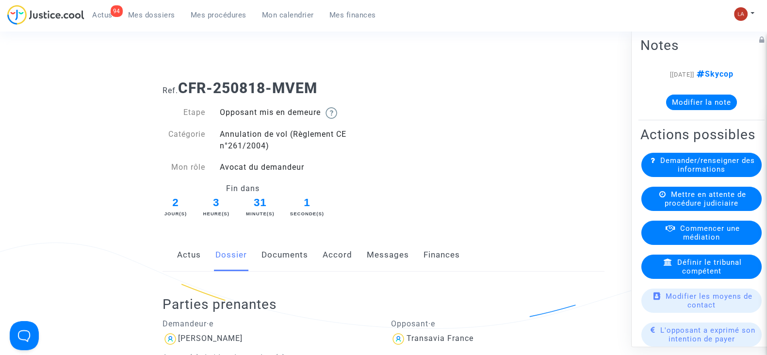
click at [394, 244] on link "Messages" at bounding box center [388, 255] width 42 height 32
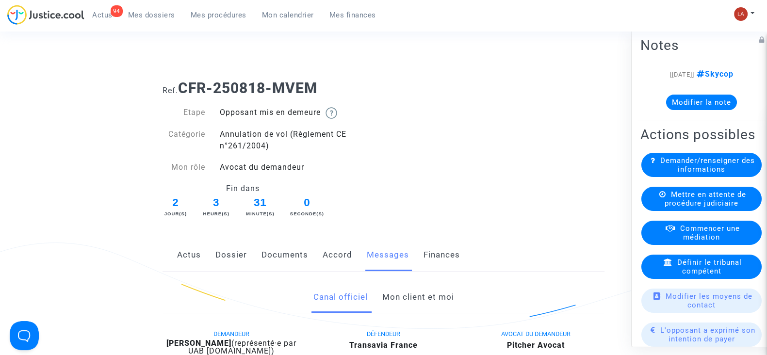
click at [412, 291] on link "Mon client et moi" at bounding box center [418, 297] width 72 height 32
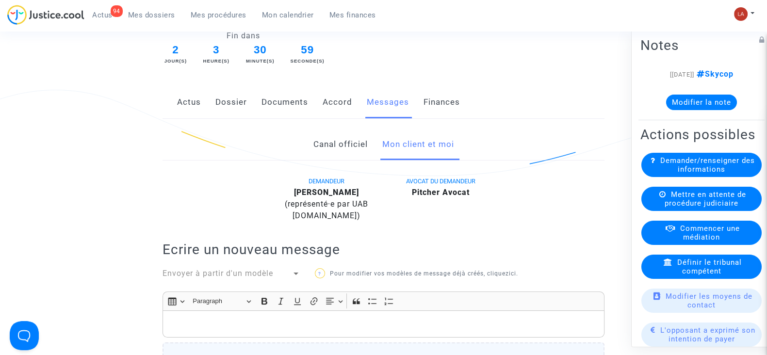
scroll to position [310, 0]
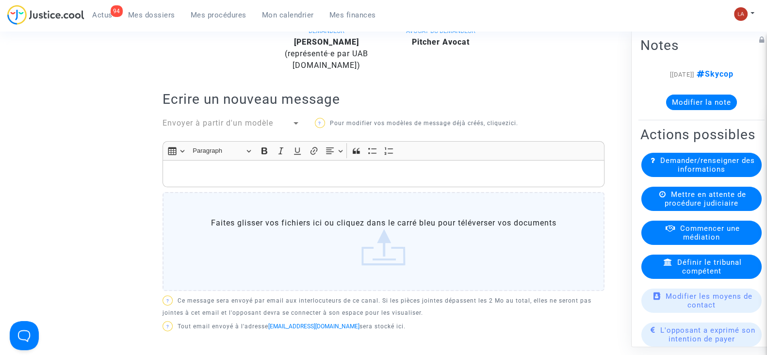
click at [394, 176] on p "Rich Text Editor, main" at bounding box center [384, 173] width 432 height 12
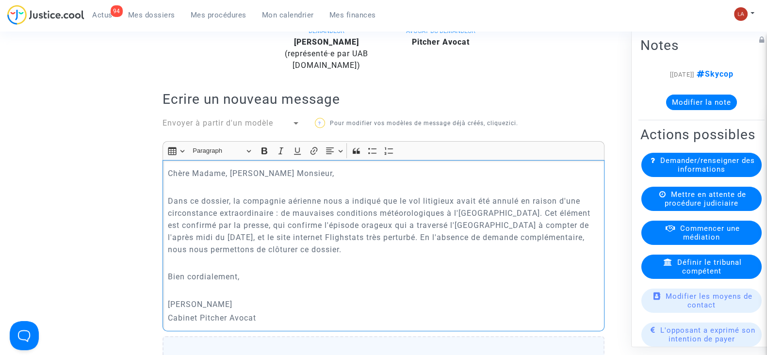
scroll to position [553, 0]
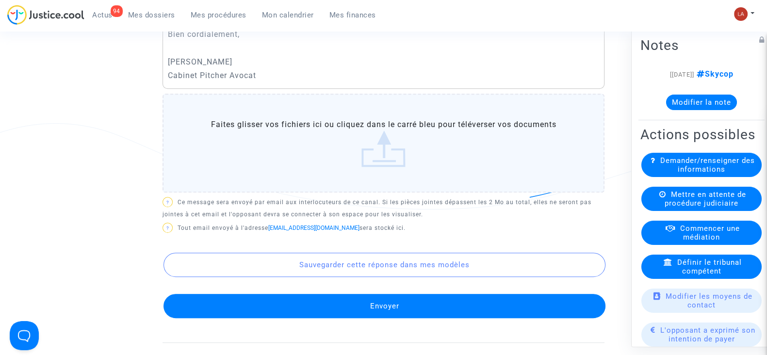
click at [403, 305] on button "Envoyer" at bounding box center [385, 306] width 442 height 24
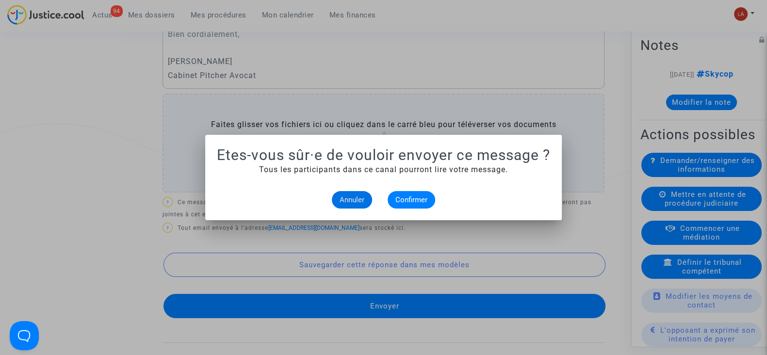
click at [403, 186] on alert-dialogs "Etes-vous sûr·e de vouloir envoyer ce message ? Tous les participants dans ce c…" at bounding box center [383, 178] width 333 height 62
click at [407, 199] on span "Confirmer" at bounding box center [411, 200] width 32 height 9
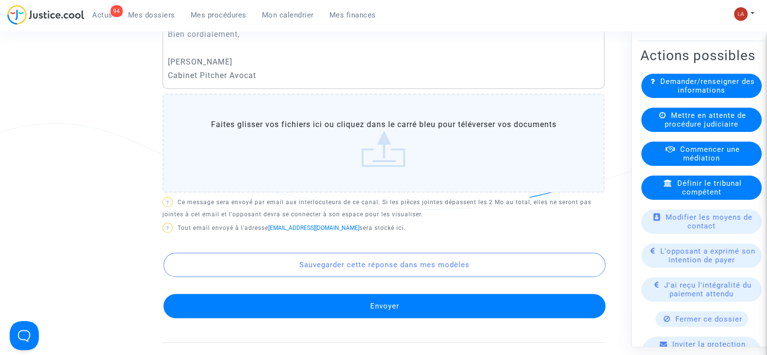
scroll to position [182, 0]
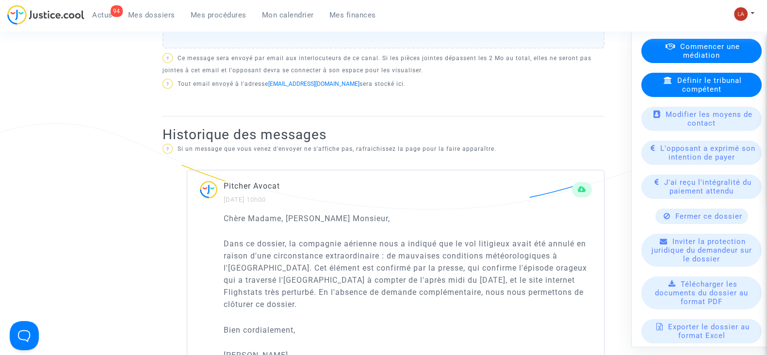
click at [699, 221] on span "Fermer ce dossier" at bounding box center [708, 216] width 67 height 9
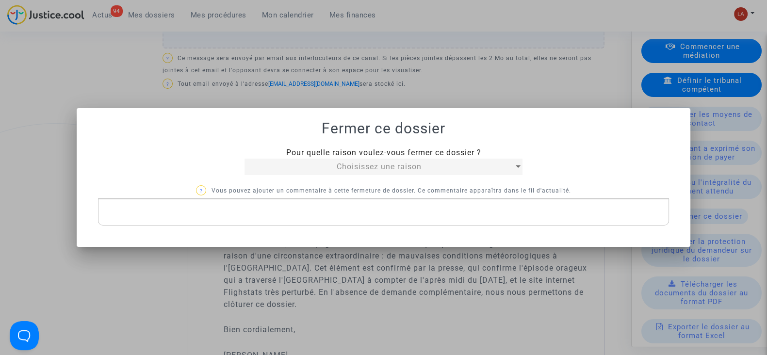
scroll to position [0, 0]
click at [304, 164] on div "Choisissez une raison" at bounding box center [379, 167] width 269 height 12
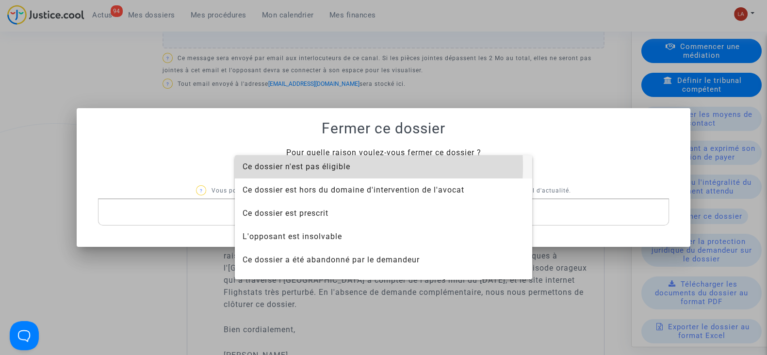
click at [304, 166] on span "Ce dossier n'est pas éligible" at bounding box center [297, 166] width 108 height 9
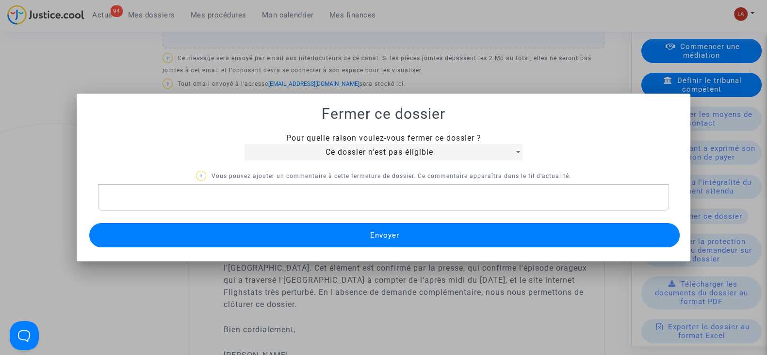
click at [357, 59] on div at bounding box center [383, 177] width 767 height 355
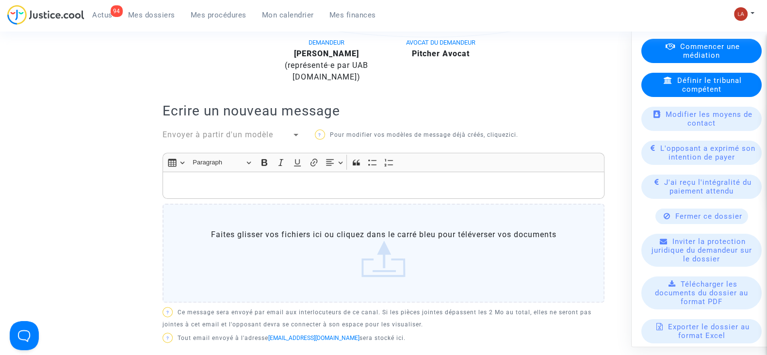
scroll to position [189, 0]
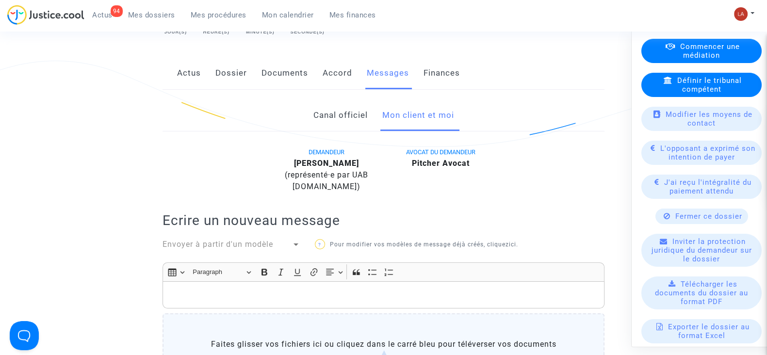
click at [339, 76] on link "Accord" at bounding box center [338, 73] width 30 height 32
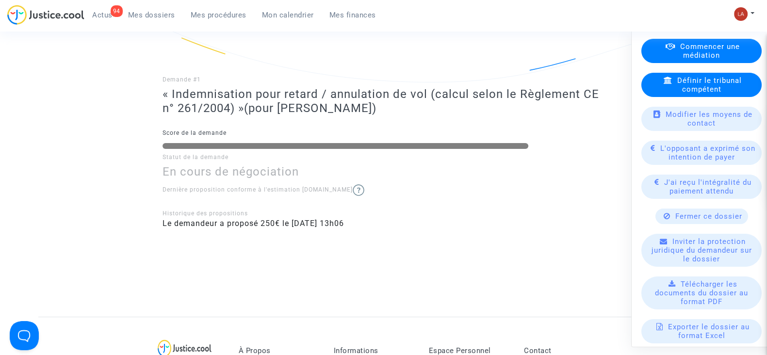
scroll to position [128, 0]
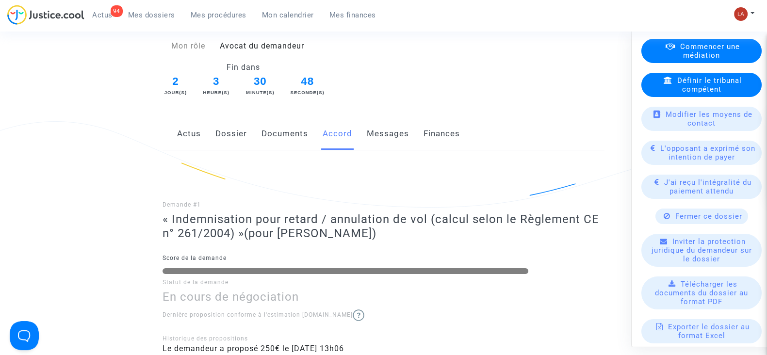
click at [665, 220] on icon at bounding box center [667, 216] width 7 height 7
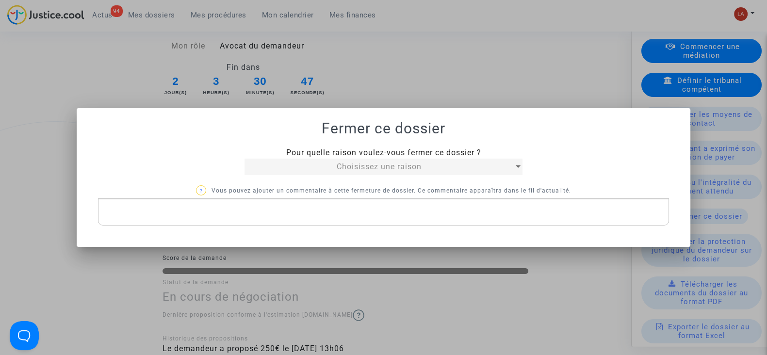
scroll to position [0, 0]
click at [279, 168] on div "Choisissez une raison" at bounding box center [379, 167] width 269 height 12
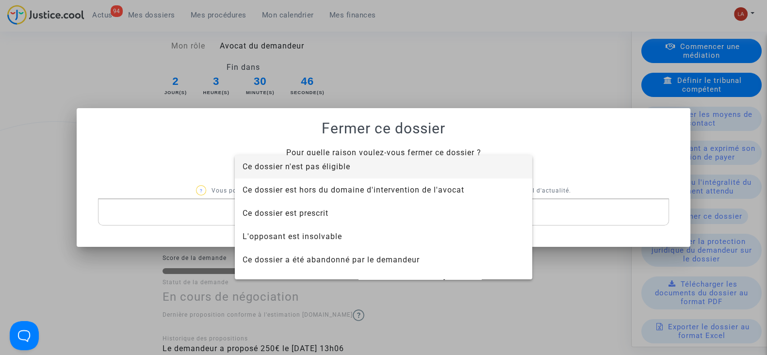
click at [319, 175] on span "Ce dossier n'est pas éligible" at bounding box center [384, 166] width 282 height 23
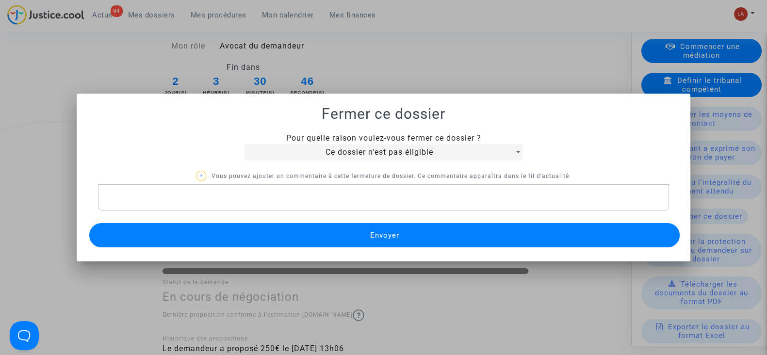
click at [332, 210] on div "Rich Text Editor, main" at bounding box center [383, 197] width 571 height 27
click at [314, 233] on button "Envoyer" at bounding box center [384, 235] width 591 height 24
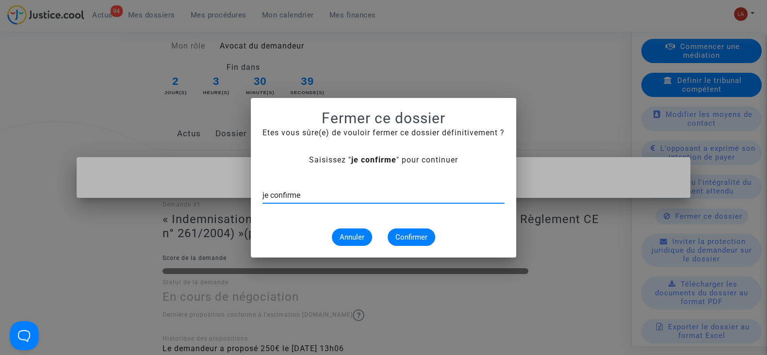
type input "je confirme"
click at [429, 230] on button "Confirmer" at bounding box center [412, 237] width 48 height 17
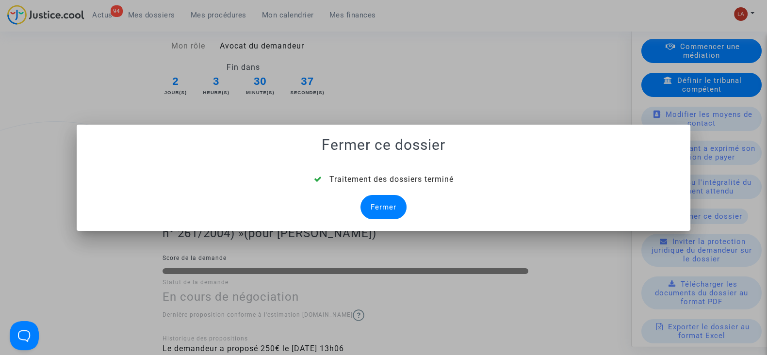
click at [390, 205] on div "Fermer" at bounding box center [384, 207] width 46 height 24
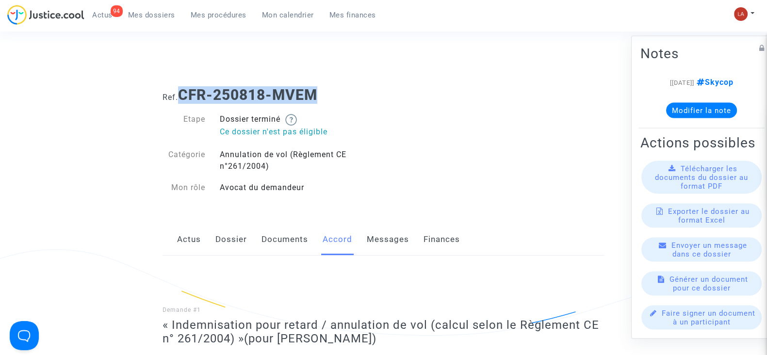
drag, startPoint x: 340, startPoint y: 91, endPoint x: 184, endPoint y: 93, distance: 155.3
click at [184, 93] on h1 "Ref. CFR-250818-MVEM" at bounding box center [384, 94] width 442 height 17
copy b "CFR-250818-MVEM"
drag, startPoint x: 262, startPoint y: 240, endPoint x: 270, endPoint y: 240, distance: 7.8
click at [262, 240] on link "Documents" at bounding box center [285, 240] width 47 height 32
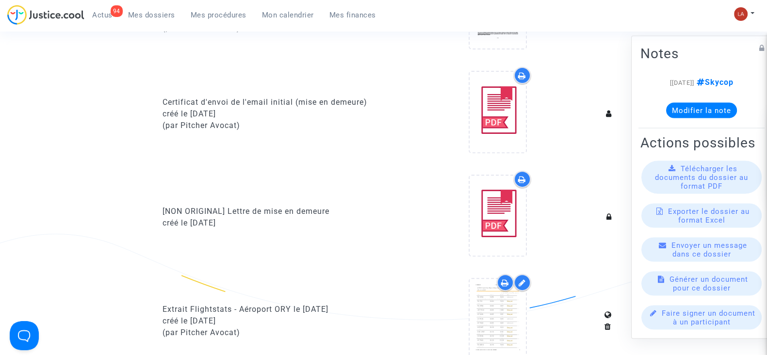
scroll to position [667, 0]
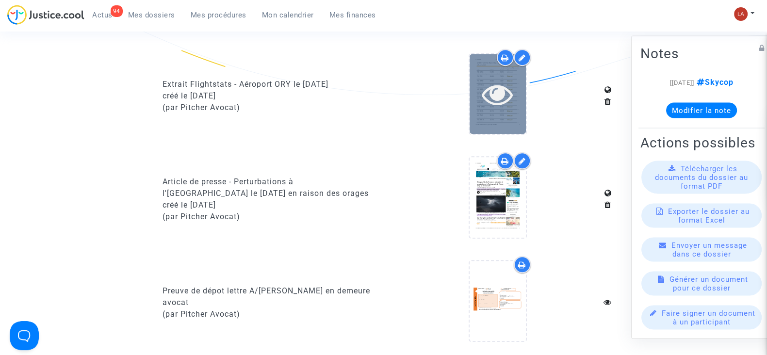
click at [502, 94] on icon at bounding box center [498, 94] width 32 height 31
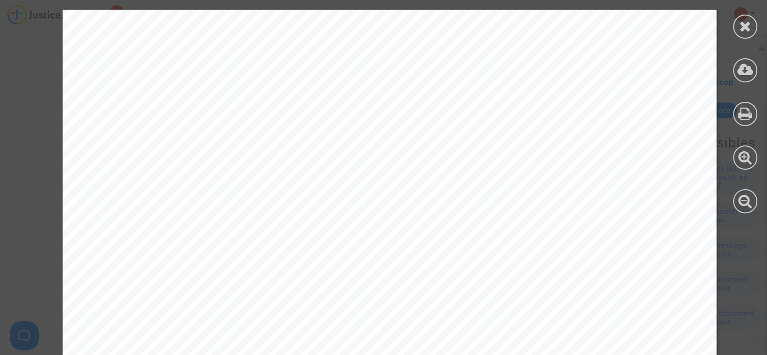
scroll to position [5641, 0]
drag, startPoint x: 747, startPoint y: 20, endPoint x: 718, endPoint y: 28, distance: 30.0
click at [747, 20] on icon at bounding box center [745, 26] width 12 height 15
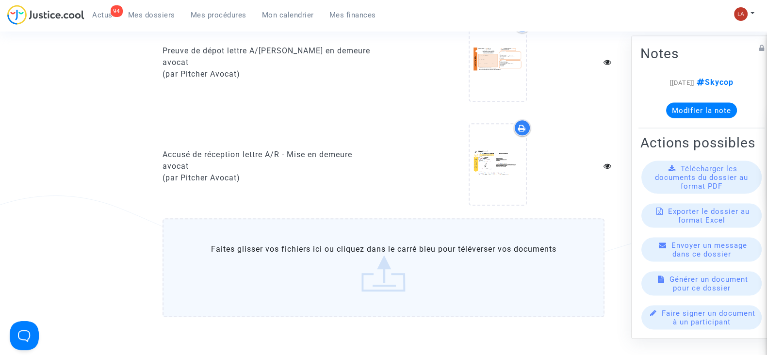
scroll to position [970, 0]
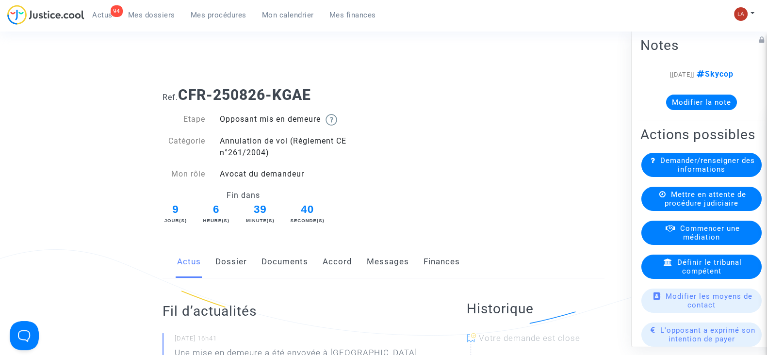
click at [226, 258] on link "Dossier" at bounding box center [231, 262] width 32 height 32
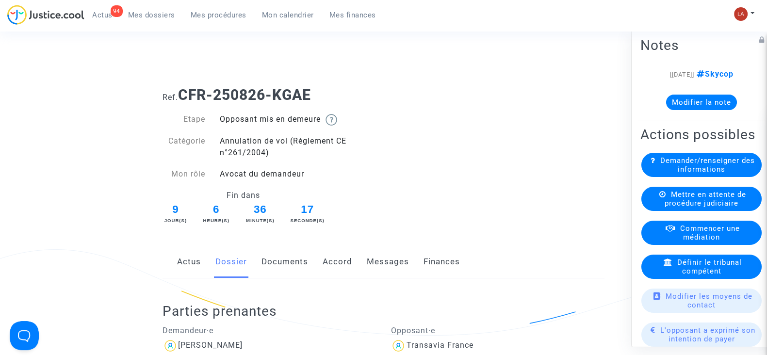
click at [306, 266] on link "Documents" at bounding box center [285, 262] width 47 height 32
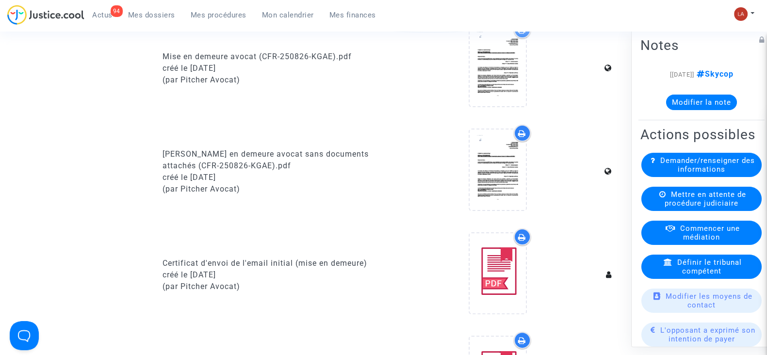
scroll to position [667, 0]
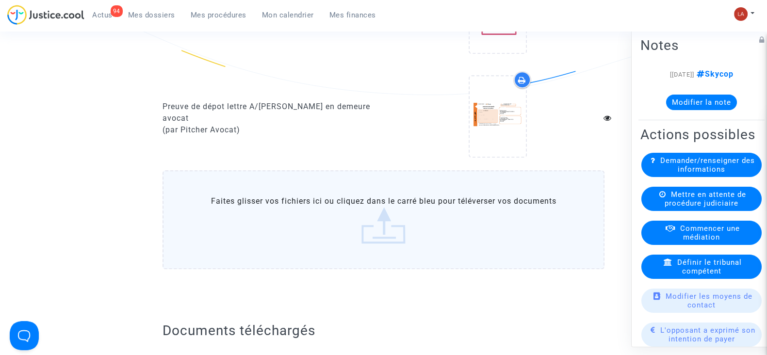
click at [442, 250] on label "Faites glisser vos fichiers ici ou cliquez dans le carré bleu pour téléverser v…" at bounding box center [384, 219] width 442 height 99
click at [0, 0] on input "Faites glisser vos fichiers ici ou cliquez dans le carré bleu pour téléverser v…" at bounding box center [0, 0] width 0 height 0
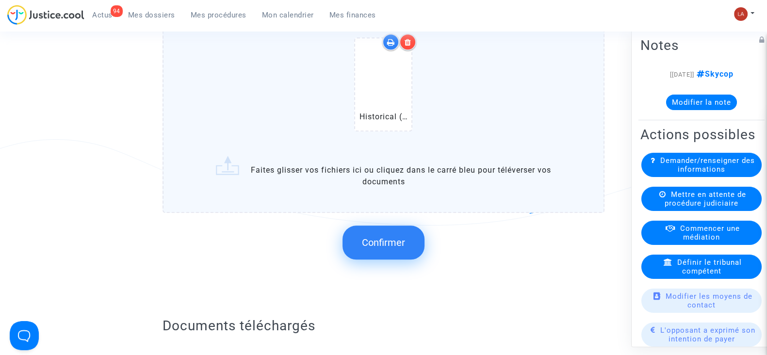
scroll to position [970, 0]
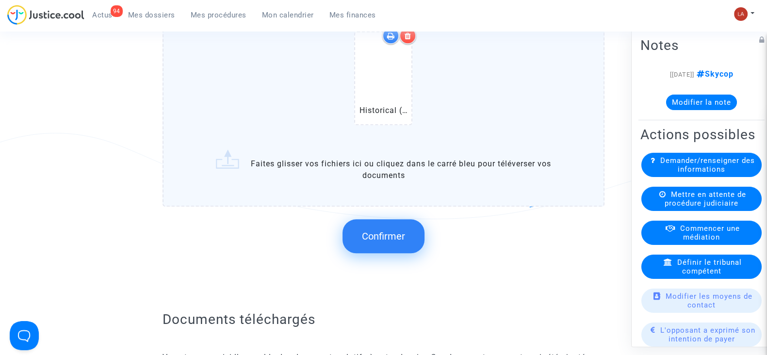
click at [380, 244] on button "Confirmer" at bounding box center [384, 236] width 82 height 34
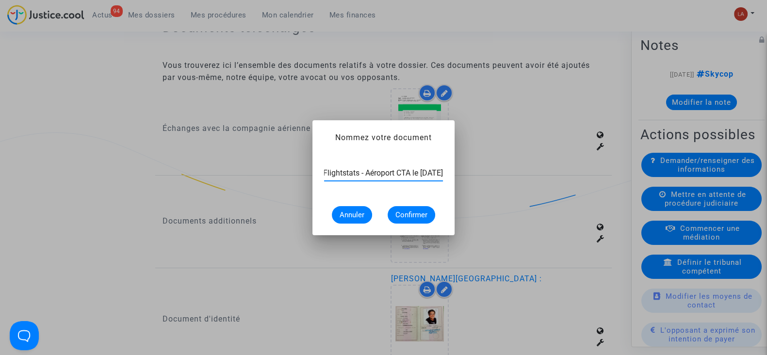
scroll to position [0, 52]
type input "Extrait Flightstats - Aéroport CTA le [DATE]"
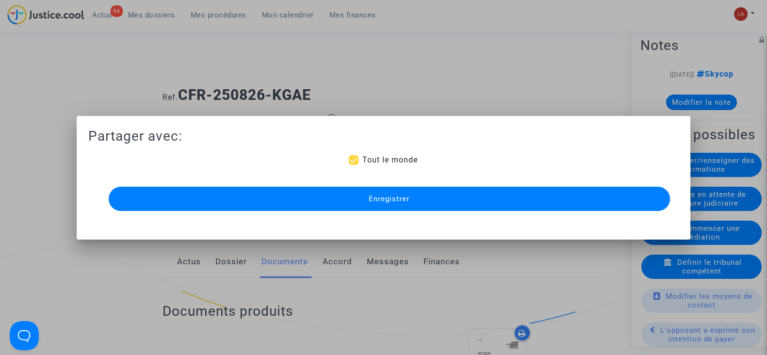
scroll to position [970, 0]
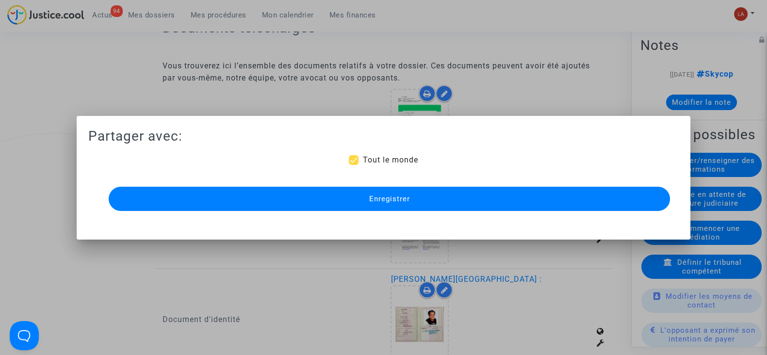
click at [331, 205] on button "Enregistrer" at bounding box center [389, 199] width 561 height 24
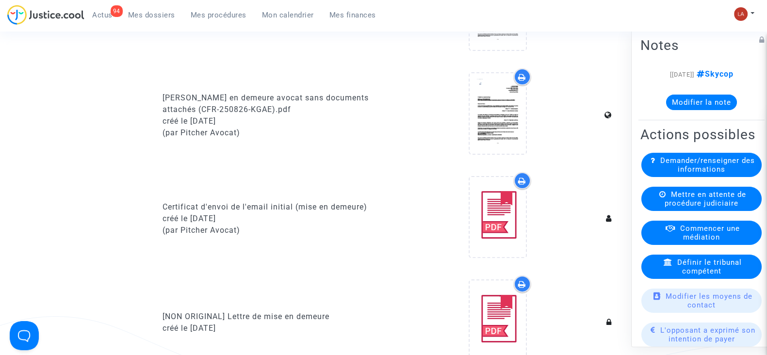
scroll to position [60, 0]
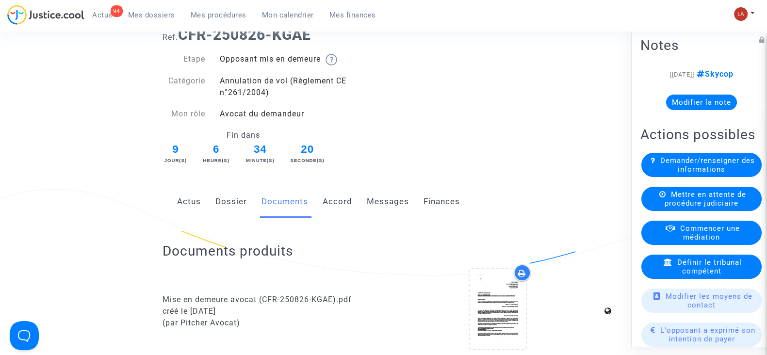
click at [376, 212] on link "Messages" at bounding box center [388, 202] width 42 height 32
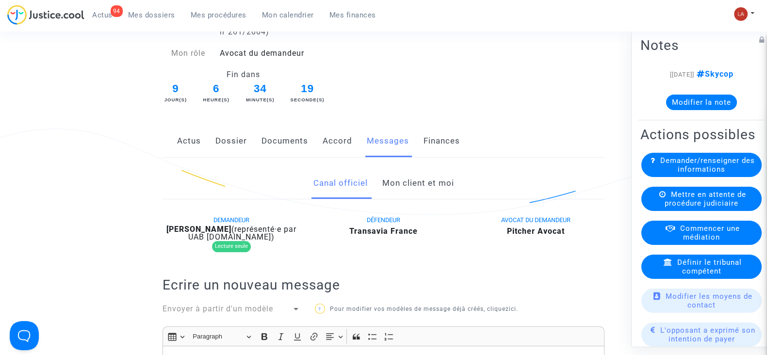
click at [432, 186] on link "Mon client et moi" at bounding box center [418, 183] width 72 height 32
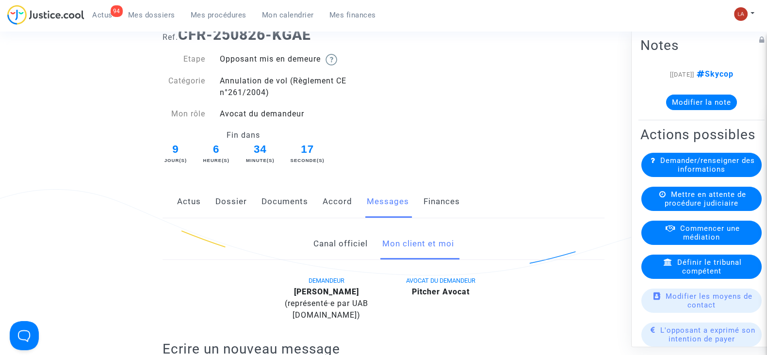
click at [233, 201] on link "Dossier" at bounding box center [231, 202] width 32 height 32
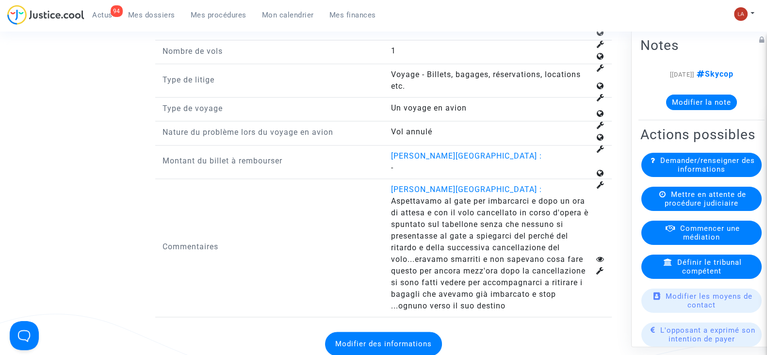
scroll to position [1758, 0]
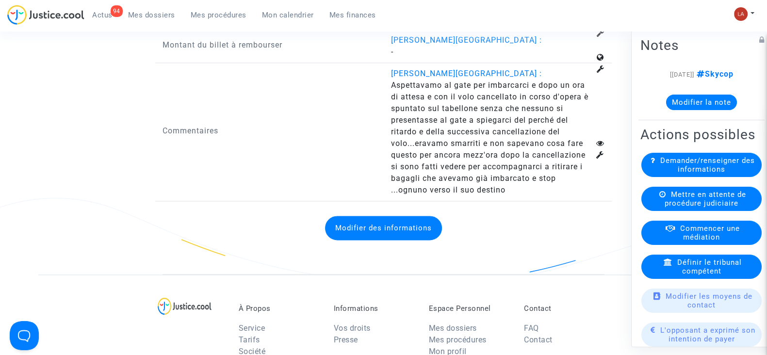
click at [701, 93] on note-viewer "[26/08/2025] Skycop Modifier la note" at bounding box center [701, 89] width 122 height 42
click at [700, 98] on button "Modifier la note" at bounding box center [701, 103] width 71 height 16
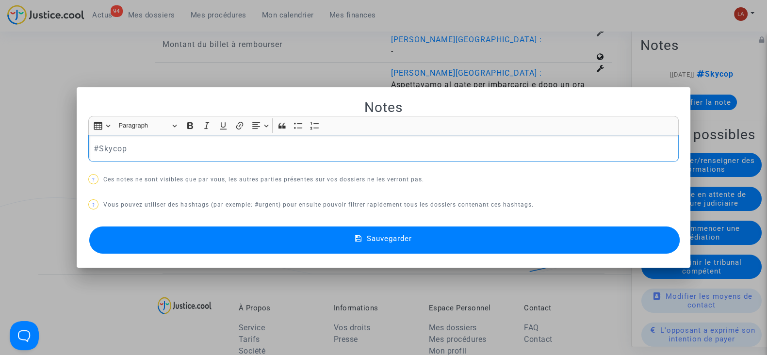
scroll to position [0, 0]
click at [206, 150] on p "#Skycop" at bounding box center [384, 149] width 580 height 12
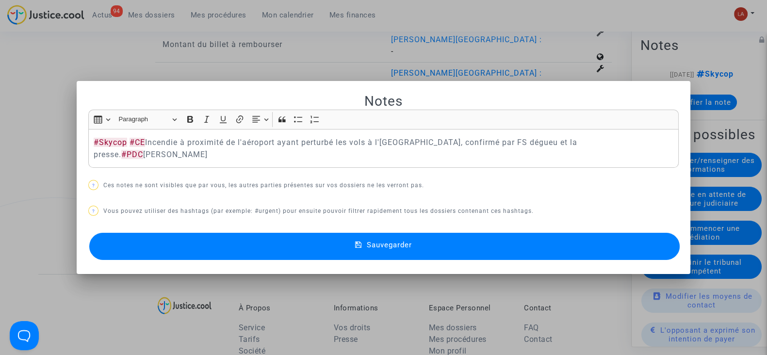
click at [206, 240] on button "Sauvegarder" at bounding box center [384, 246] width 591 height 27
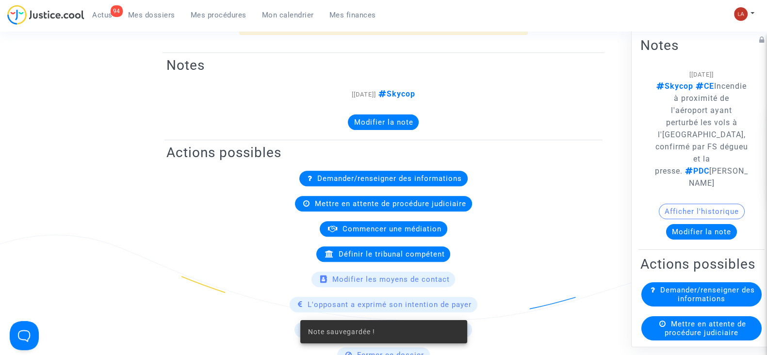
scroll to position [303, 0]
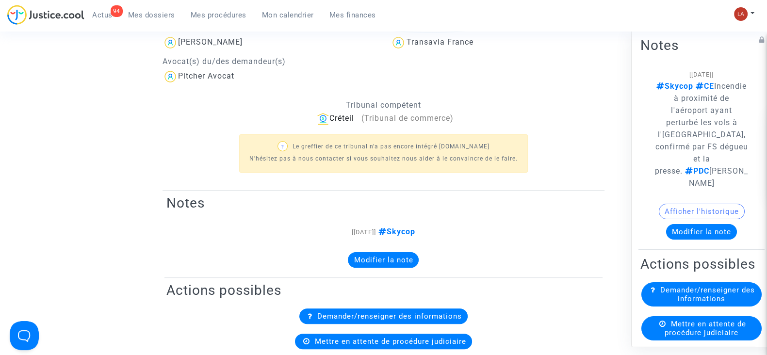
click at [704, 224] on button "Modifier la note" at bounding box center [701, 232] width 71 height 16
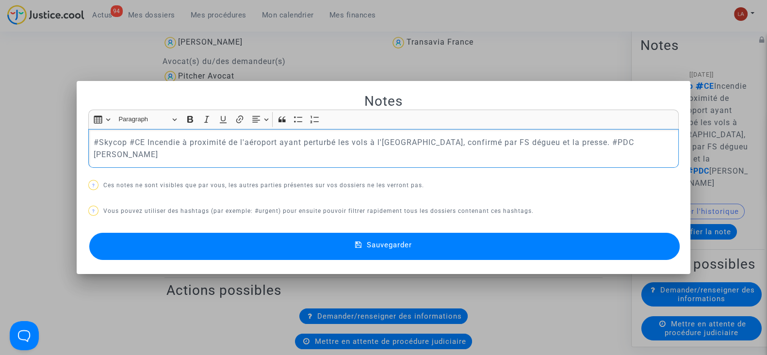
click at [599, 146] on p "#Skycop #CE Incendie à proximité de l'aéroport ayant perturbé les vols à l'aéro…" at bounding box center [384, 148] width 580 height 24
click at [460, 152] on p "#Skycop #CE Incendie à proximité de l'aéroport ayant perturbé les vols à l'aéro…" at bounding box center [384, 148] width 580 height 24
click at [514, 161] on p "#Skycop #CE Incendie à proximité de l'aéroport ayant perturbé les vols à l'aéro…" at bounding box center [384, 148] width 580 height 24
drag, startPoint x: 92, startPoint y: 145, endPoint x: 243, endPoint y: 159, distance: 151.0
click at [243, 159] on p "#Skycop #CE Incendie à proximité de l'aéroport ayant perturbé les vols à l'aéro…" at bounding box center [384, 148] width 580 height 24
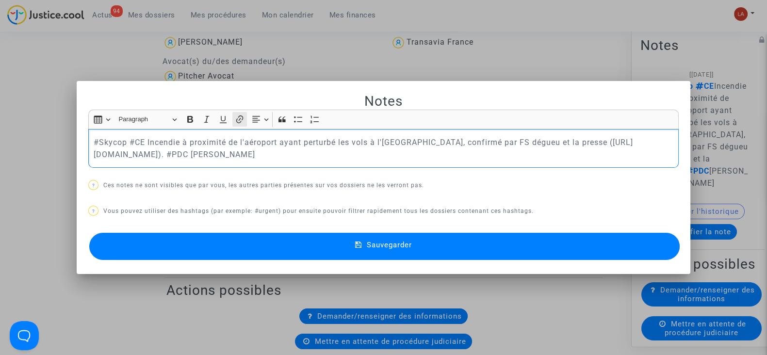
drag, startPoint x: 242, startPoint y: 159, endPoint x: 241, endPoint y: 110, distance: 49.0
click at [241, 112] on button "Link (Ctrl+K) Link" at bounding box center [239, 119] width 15 height 15
click at [236, 117] on icon "Editor toolbar" at bounding box center [240, 120] width 10 height 10
click at [238, 115] on icon "Editor toolbar" at bounding box center [240, 120] width 10 height 10
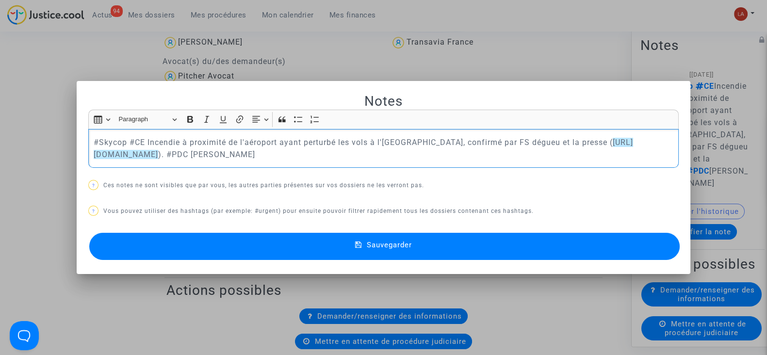
click at [301, 159] on p "#Skycop #CE Incendie à proximité de l'aéroport ayant perturbé les vols à l'aéro…" at bounding box center [384, 148] width 580 height 24
click at [233, 145] on p "#Skycop #CE Incendie à proximité de l'aéroport ayant perturbé les vols à l'aéro…" at bounding box center [384, 148] width 580 height 24
click at [240, 113] on button "Link (Ctrl+K) Link" at bounding box center [239, 119] width 15 height 15
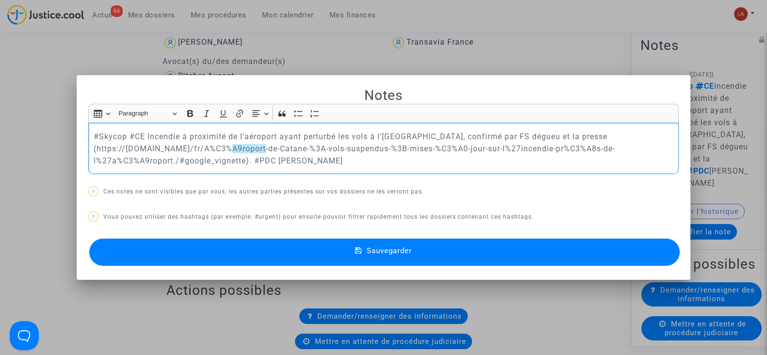
click at [291, 155] on p "#Skycop #CE Incendie à proximité de l'aéroport ayant perturbé les vols à l'aéro…" at bounding box center [384, 149] width 580 height 36
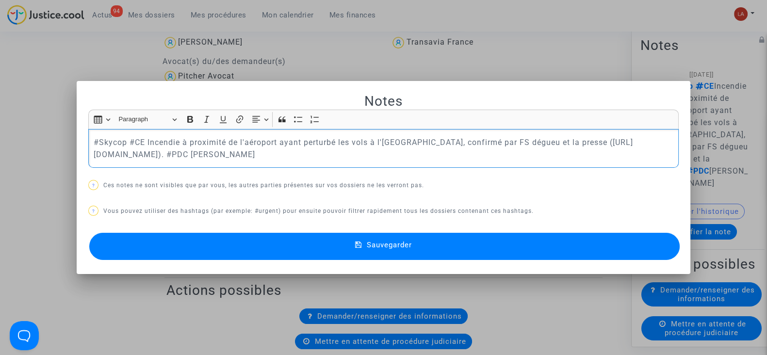
drag, startPoint x: 243, startPoint y: 157, endPoint x: 91, endPoint y: 148, distance: 151.7
click at [94, 148] on p "#Skycop #CE Incendie à proximité de l'aéroport ayant perturbé les vols à l'aéro…" at bounding box center [384, 148] width 580 height 24
click at [235, 115] on icon "Editor toolbar" at bounding box center [240, 120] width 10 height 10
click at [394, 159] on p "#Skycop #CE Incendie à proximité de l'aéroport ayant perturbé les vols à l'aéro…" at bounding box center [384, 148] width 580 height 24
click at [410, 246] on span "Sauvegarder" at bounding box center [389, 245] width 45 height 9
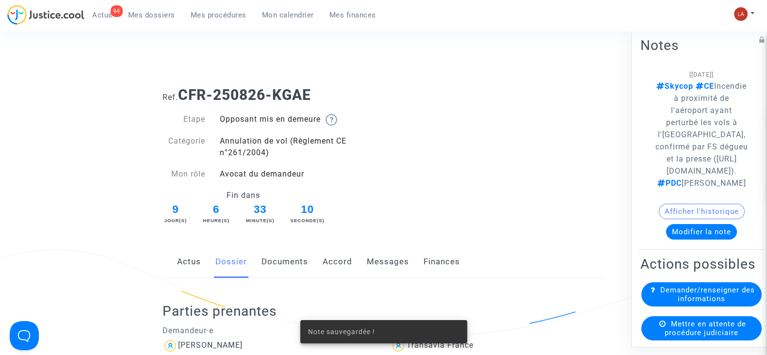
drag, startPoint x: 267, startPoint y: 251, endPoint x: 276, endPoint y: 251, distance: 9.2
click at [267, 251] on link "Documents" at bounding box center [285, 262] width 47 height 32
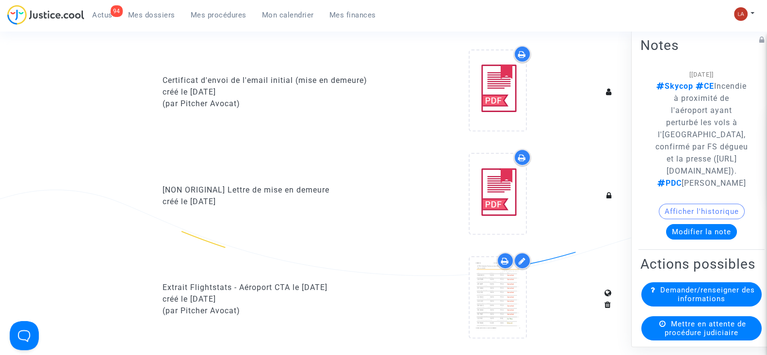
scroll to position [485, 0]
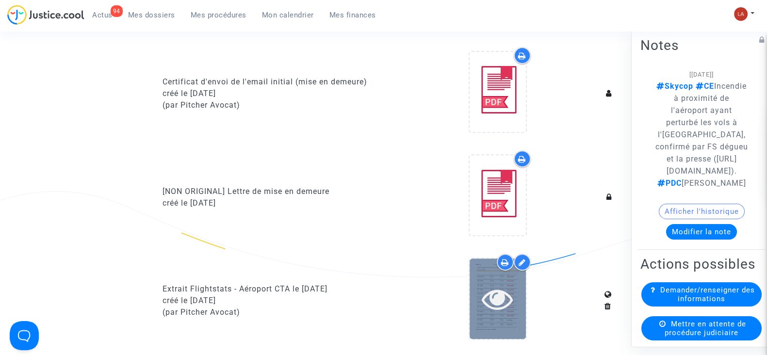
click at [500, 298] on icon at bounding box center [498, 298] width 32 height 31
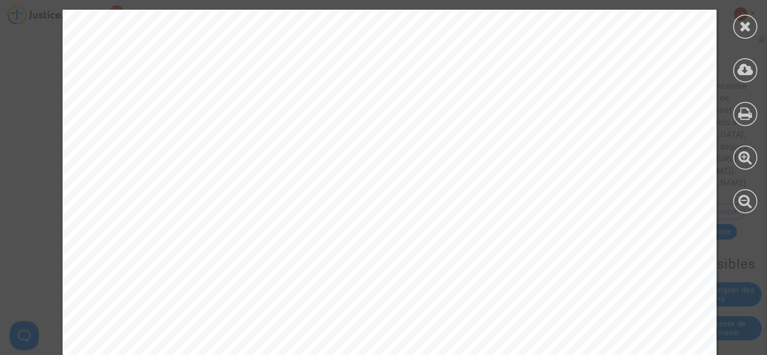
scroll to position [8970, 0]
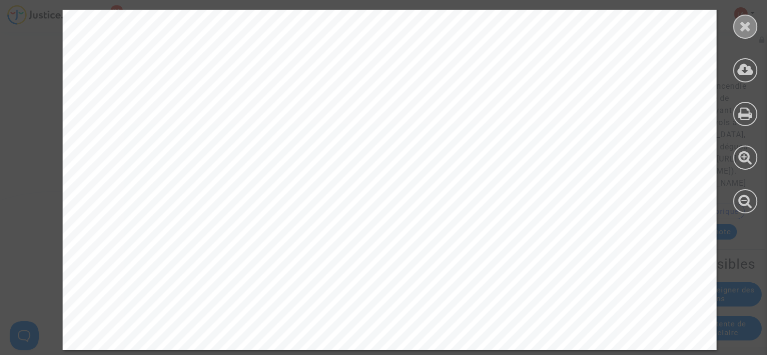
click at [737, 35] on div at bounding box center [745, 27] width 24 height 24
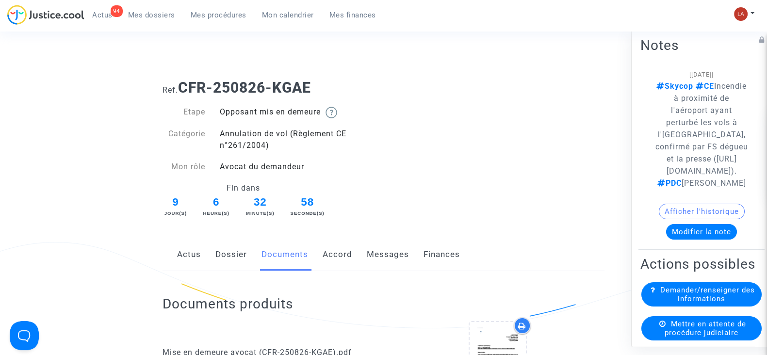
scroll to position [0, 0]
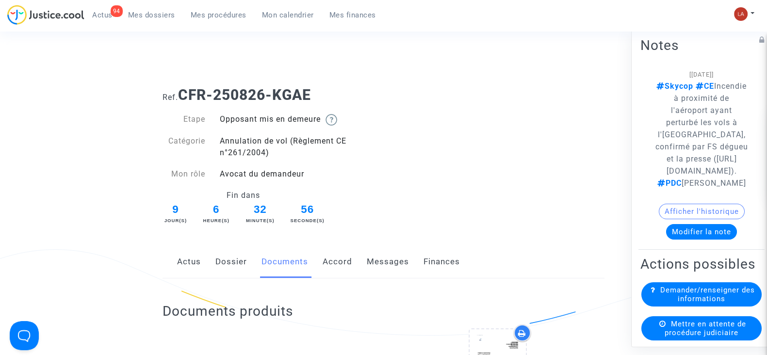
click at [239, 265] on link "Dossier" at bounding box center [231, 262] width 32 height 32
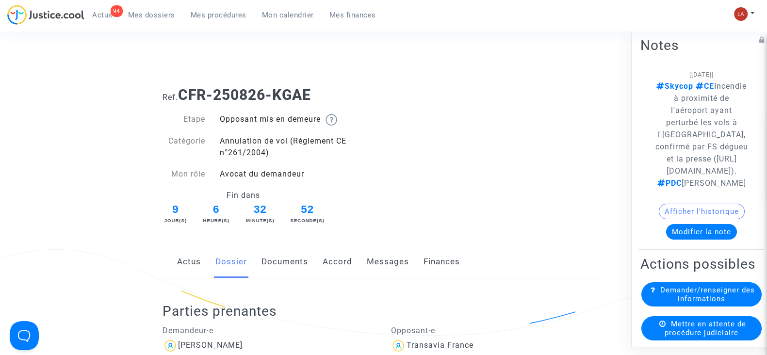
click at [344, 260] on link "Accord" at bounding box center [338, 262] width 30 height 32
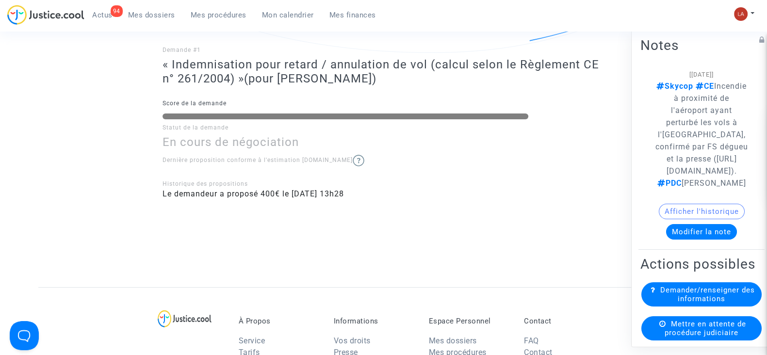
scroll to position [182, 0]
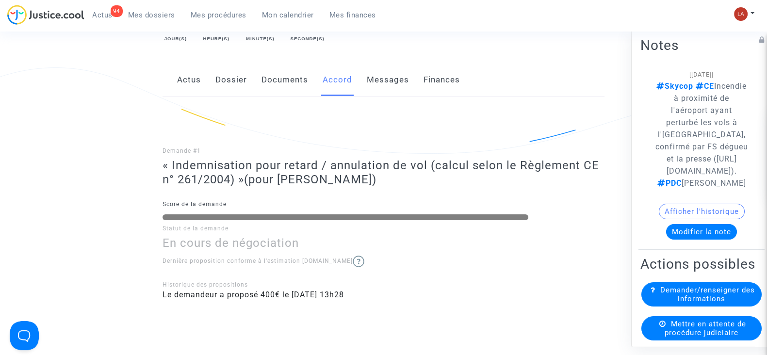
click at [399, 84] on link "Messages" at bounding box center [388, 80] width 42 height 32
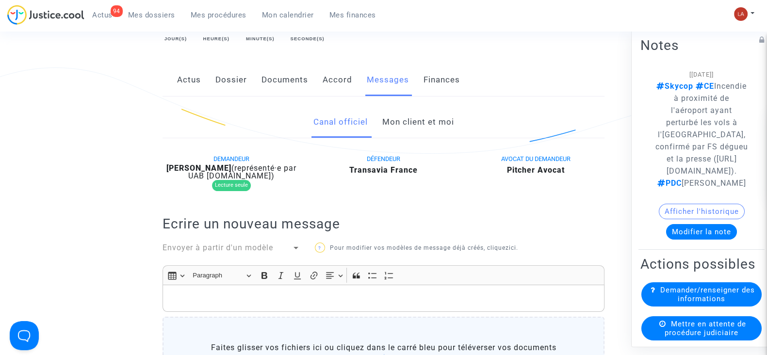
click at [439, 105] on div "Canal officiel Mon client et moi DEMANDEUR Ada Salerno (représenté·e par UAB Sk…" at bounding box center [384, 326] width 442 height 459
click at [438, 115] on link "Mon client et moi" at bounding box center [418, 122] width 72 height 32
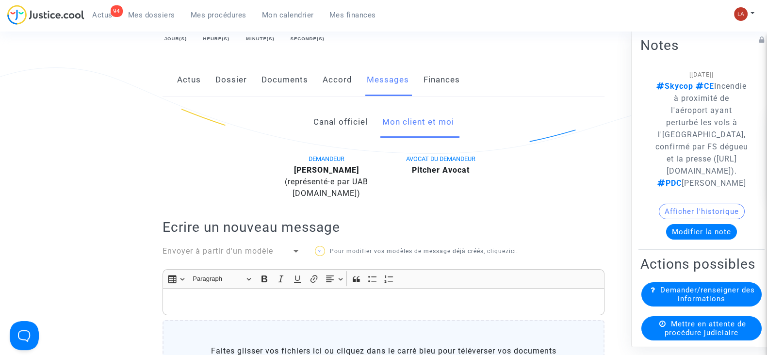
scroll to position [364, 0]
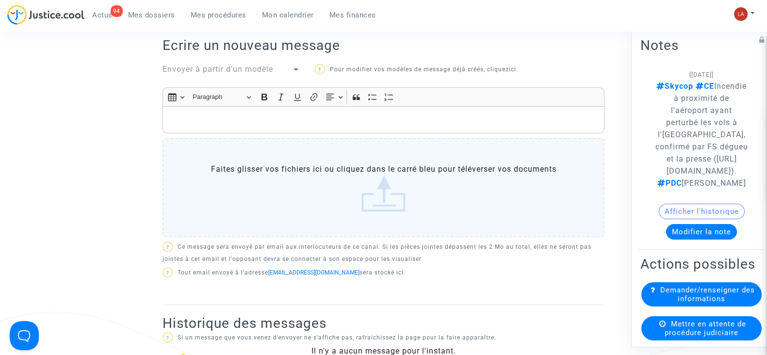
click at [461, 125] on div "Rich Text Editor, main" at bounding box center [384, 119] width 442 height 27
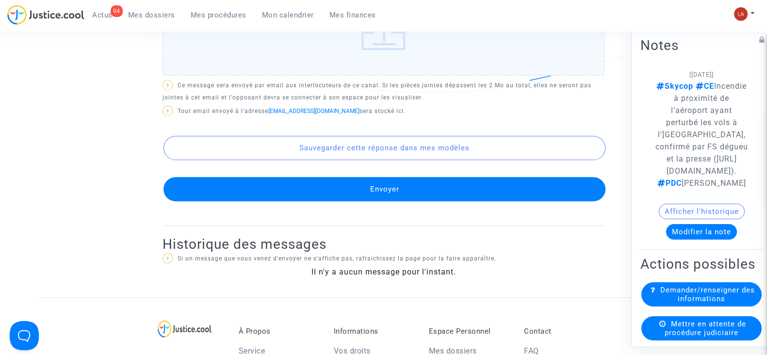
scroll to position [728, 0]
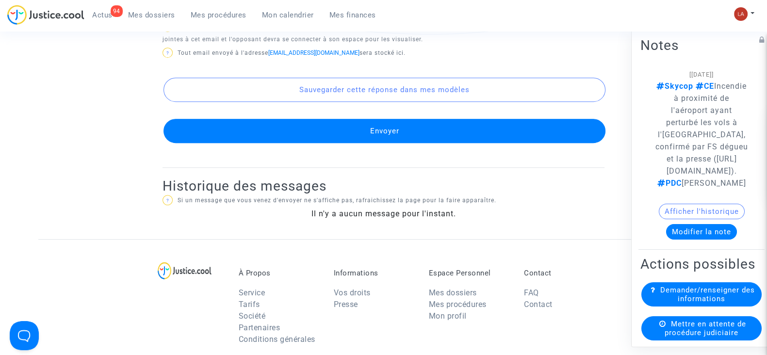
click at [525, 136] on button "Envoyer" at bounding box center [385, 131] width 442 height 24
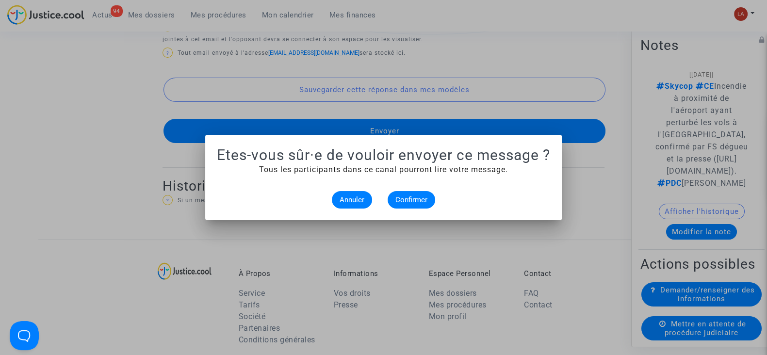
scroll to position [0, 0]
click at [357, 196] on span "Annuler" at bounding box center [352, 200] width 25 height 9
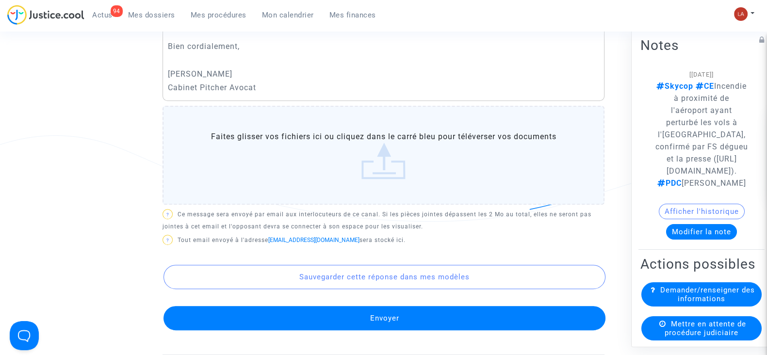
scroll to position [424, 0]
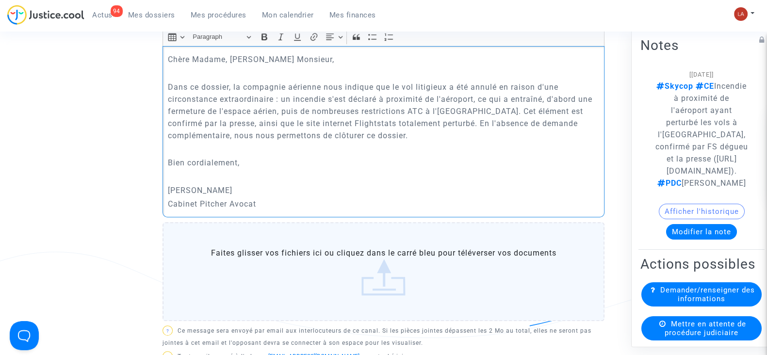
click at [322, 159] on p "Bien cordialement," at bounding box center [384, 163] width 432 height 12
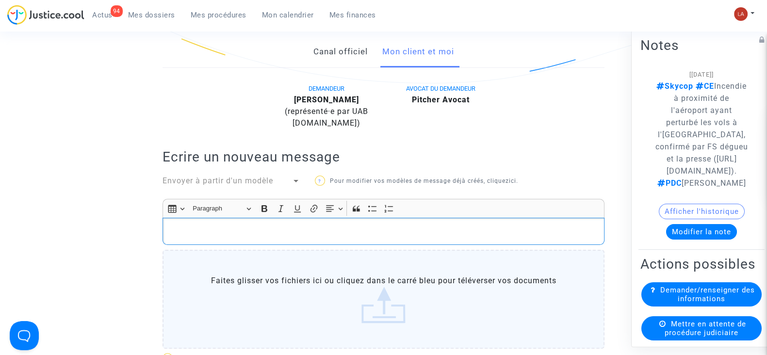
scroll to position [121, 0]
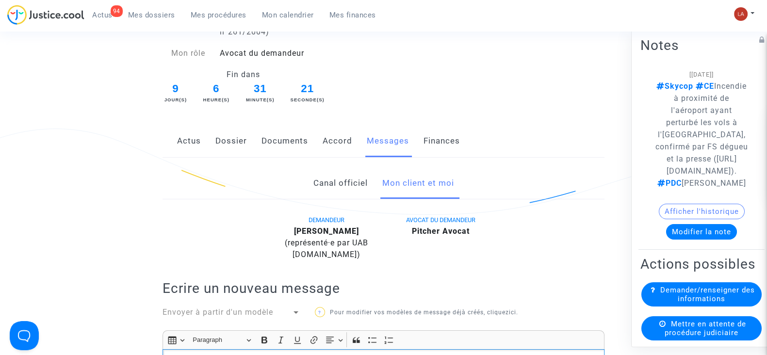
click at [328, 136] on link "Accord" at bounding box center [338, 141] width 30 height 32
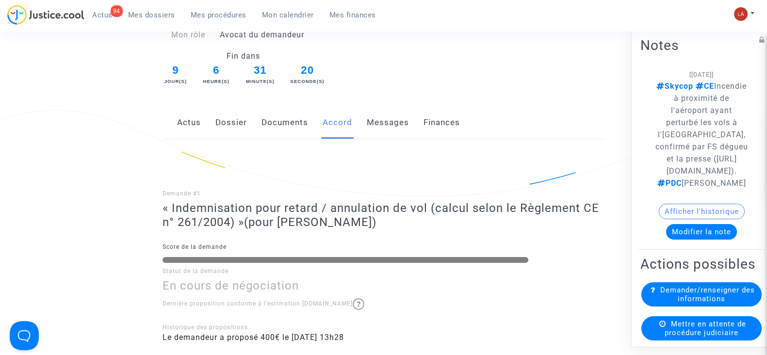
scroll to position [121, 0]
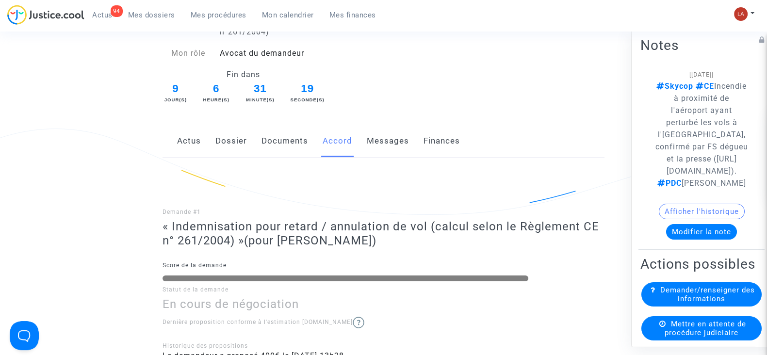
click at [392, 139] on link "Messages" at bounding box center [388, 141] width 42 height 32
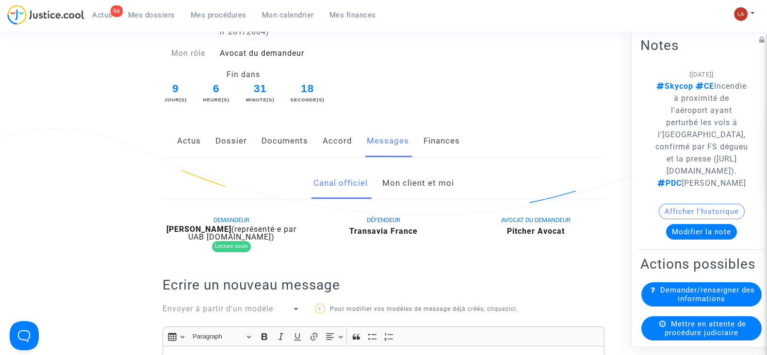
click at [391, 176] on link "Mon client et moi" at bounding box center [418, 183] width 72 height 32
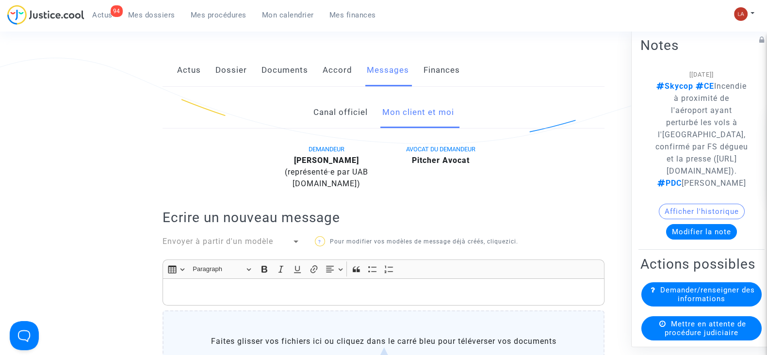
scroll to position [303, 0]
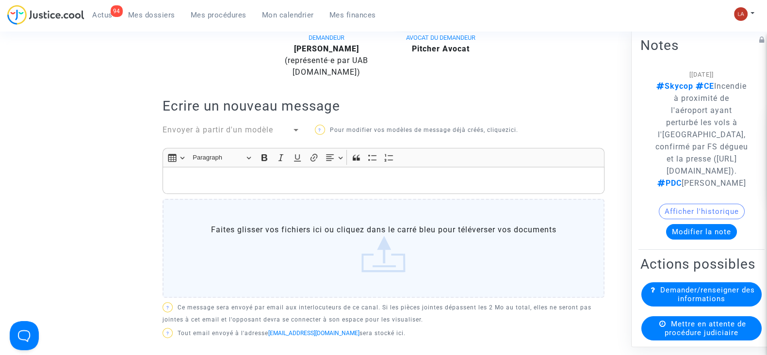
click at [450, 181] on p "Rich Text Editor, main" at bounding box center [384, 180] width 432 height 12
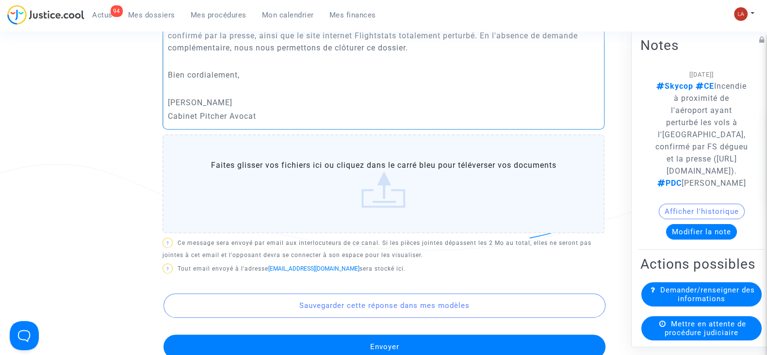
scroll to position [667, 0]
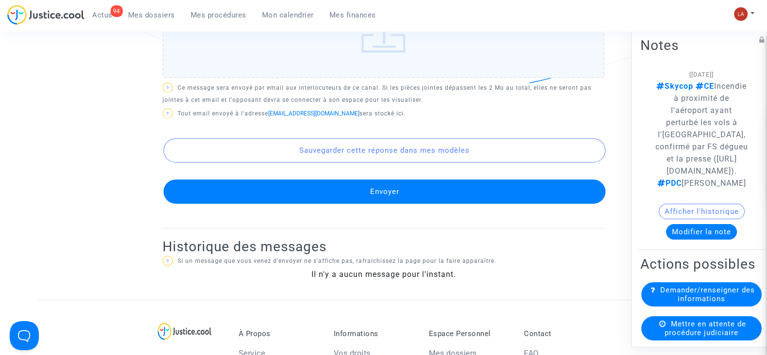
click at [423, 198] on button "Envoyer" at bounding box center [385, 192] width 442 height 24
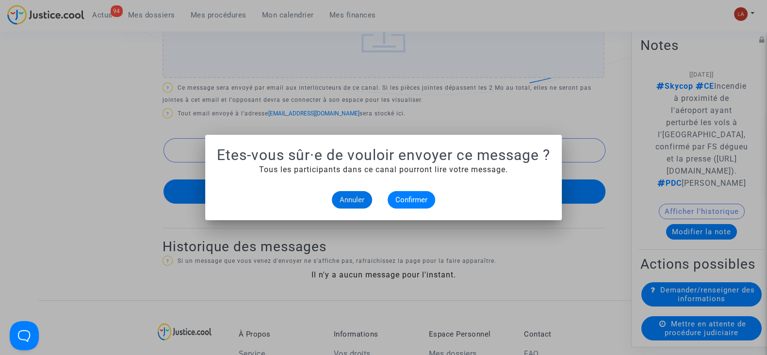
click at [407, 188] on alert-dialogs "Etes-vous sûr·e de vouloir envoyer ce message ? Tous les participants dans ce c…" at bounding box center [383, 178] width 333 height 62
click at [407, 195] on button "Confirmer" at bounding box center [412, 199] width 48 height 17
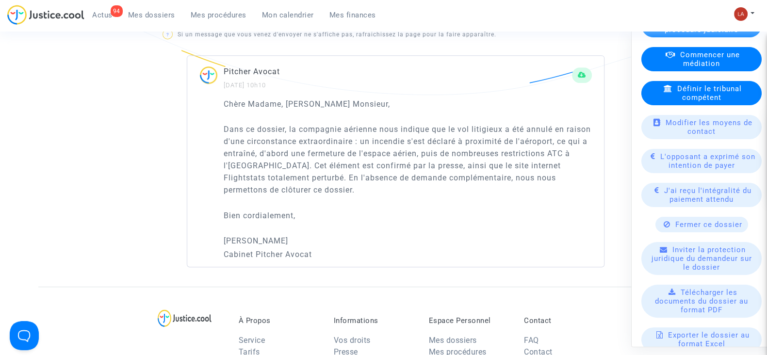
scroll to position [485, 0]
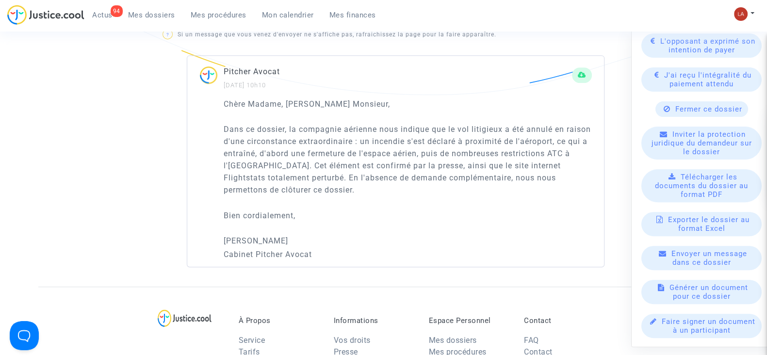
drag, startPoint x: 688, startPoint y: 151, endPoint x: 682, endPoint y: 154, distance: 6.3
click at [684, 114] on span "Fermer ce dossier" at bounding box center [708, 109] width 67 height 9
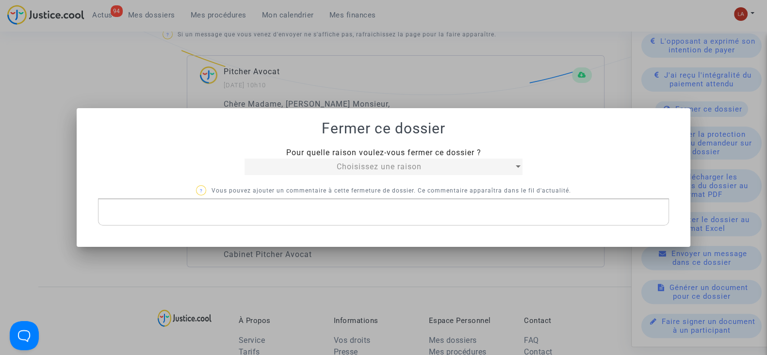
click at [341, 164] on span "Choisissez une raison" at bounding box center [379, 166] width 85 height 9
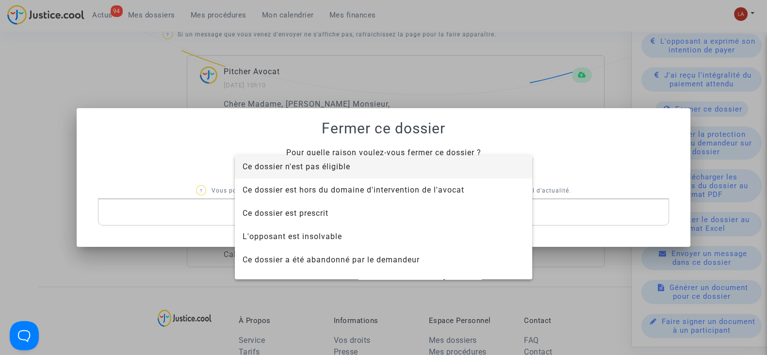
click at [340, 173] on span "Ce dossier n'est pas éligible" at bounding box center [384, 166] width 282 height 23
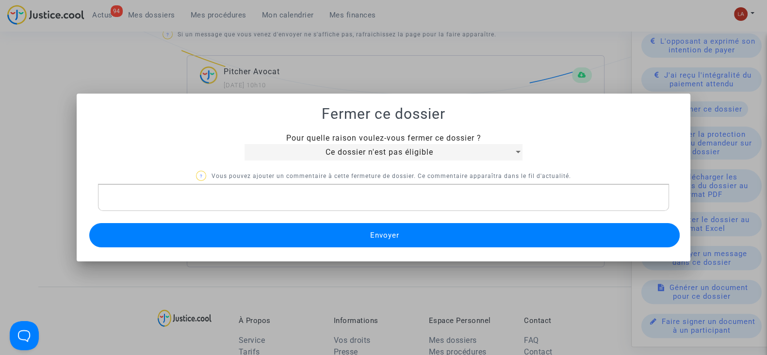
click at [342, 200] on p "Rich Text Editor, main" at bounding box center [383, 198] width 561 height 12
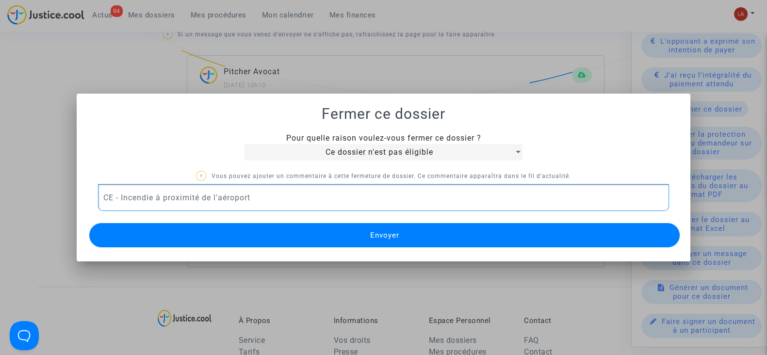
click at [342, 239] on button "Envoyer" at bounding box center [384, 235] width 591 height 24
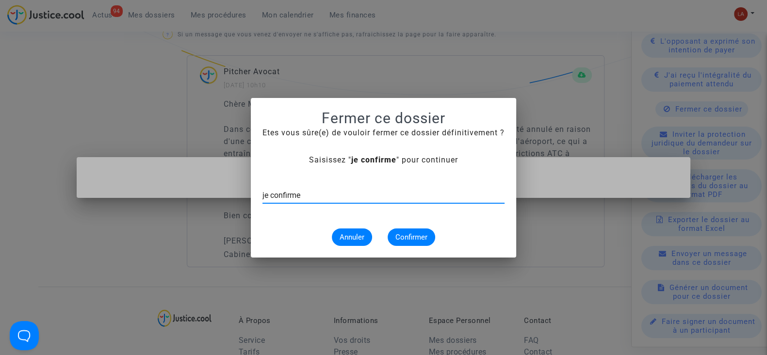
type input "je confirme"
click at [394, 231] on button "Confirmer" at bounding box center [412, 237] width 48 height 17
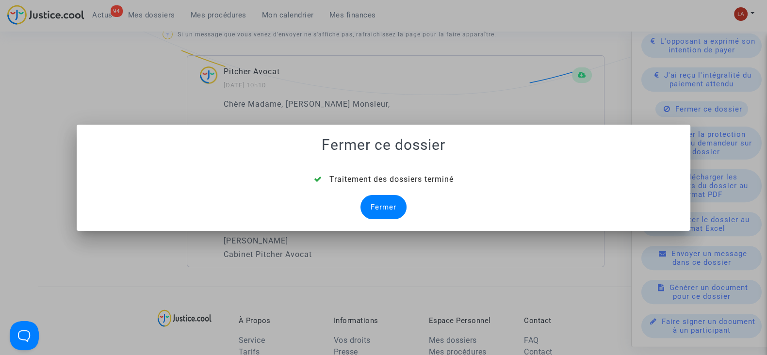
drag, startPoint x: 372, startPoint y: 201, endPoint x: 344, endPoint y: 161, distance: 48.5
click at [372, 201] on div "Fermer" at bounding box center [384, 207] width 46 height 24
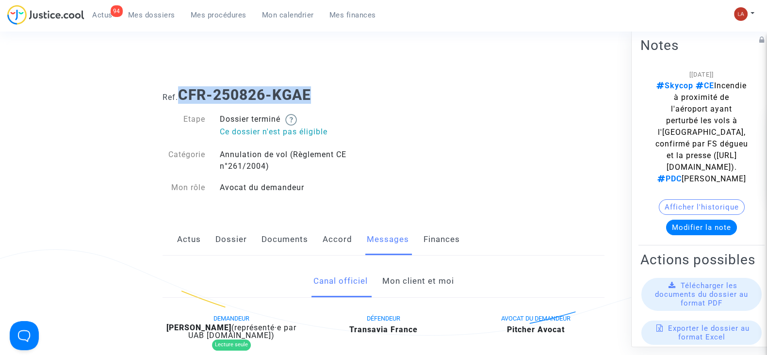
drag, startPoint x: 319, startPoint y: 91, endPoint x: 185, endPoint y: 94, distance: 134.0
click at [185, 94] on h1 "Ref. CFR-250826-KGAE" at bounding box center [384, 94] width 442 height 17
copy b "CFR-250826-KGAE"
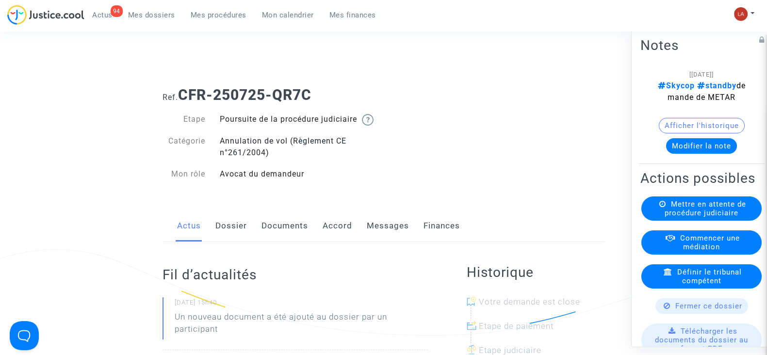
drag, startPoint x: 297, startPoint y: 241, endPoint x: 308, endPoint y: 238, distance: 11.1
click at [297, 241] on link "Documents" at bounding box center [285, 226] width 47 height 32
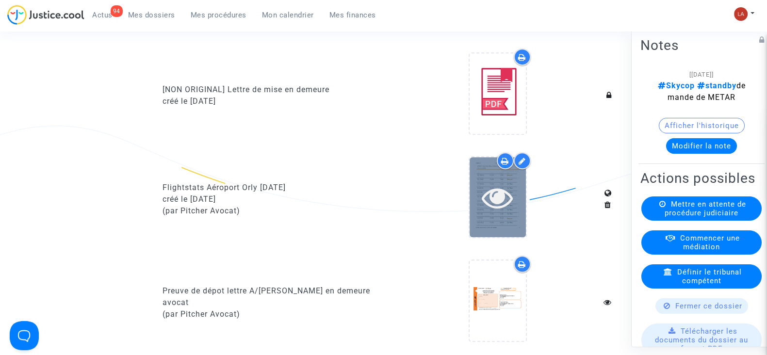
scroll to position [546, 0]
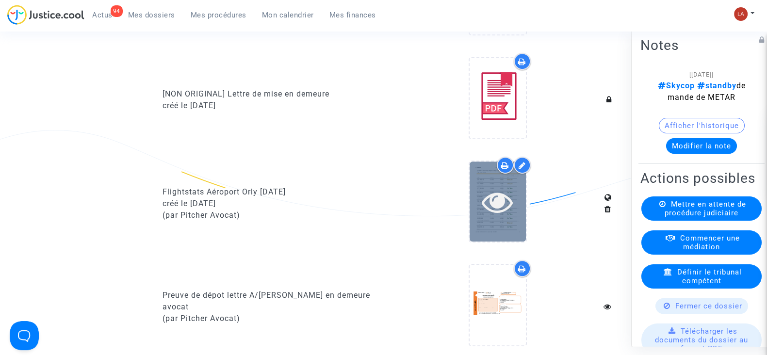
click at [474, 214] on div at bounding box center [498, 201] width 56 height 31
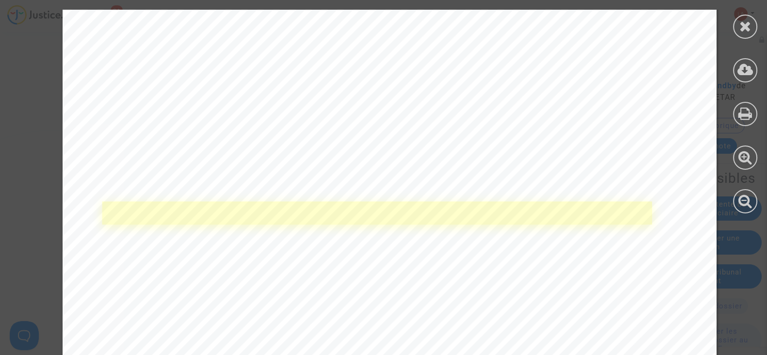
scroll to position [364, 0]
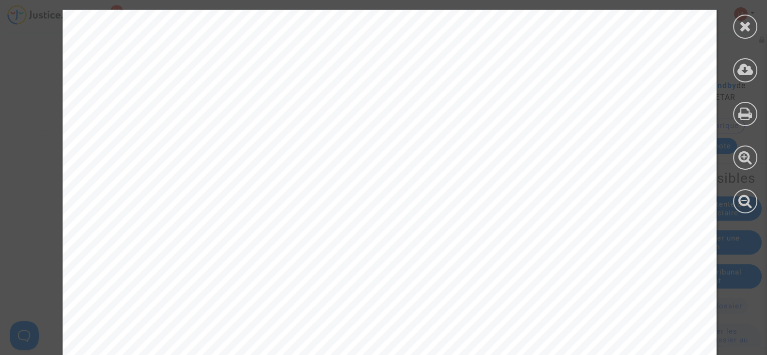
drag, startPoint x: 739, startPoint y: 27, endPoint x: 181, endPoint y: 175, distance: 577.8
click at [739, 27] on div at bounding box center [745, 27] width 24 height 24
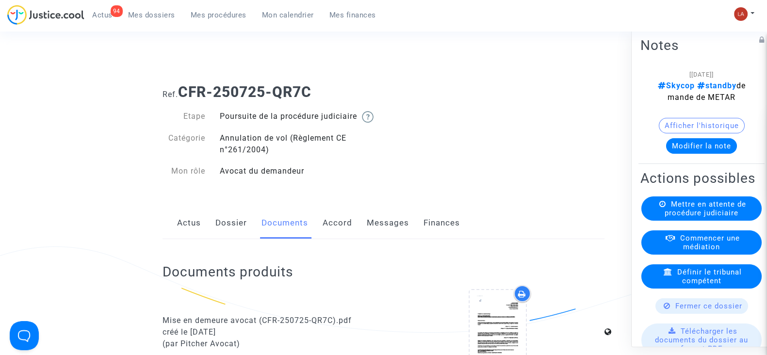
scroll to position [0, 0]
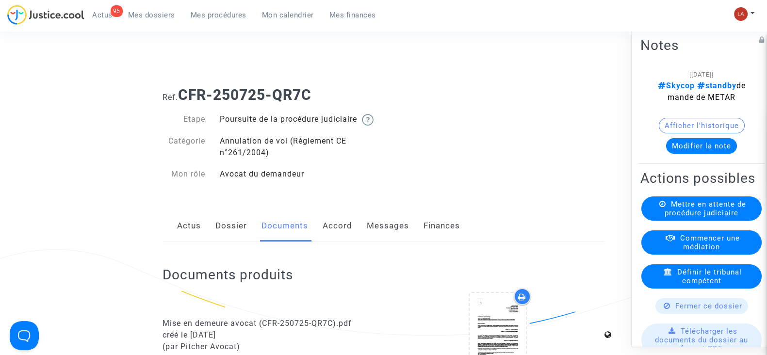
click at [222, 241] on link "Dossier" at bounding box center [231, 226] width 32 height 32
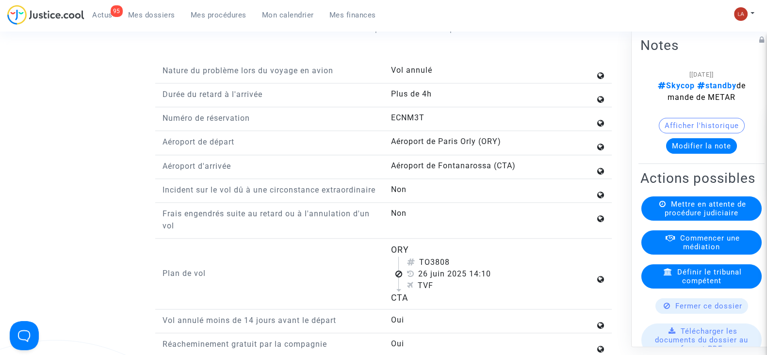
scroll to position [1274, 0]
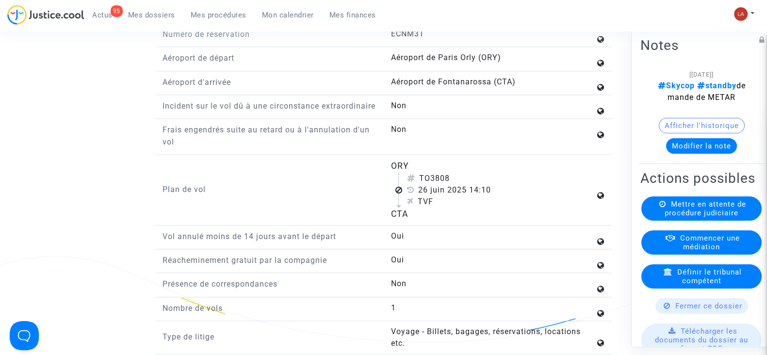
click at [679, 142] on button "Modifier la note" at bounding box center [701, 146] width 71 height 16
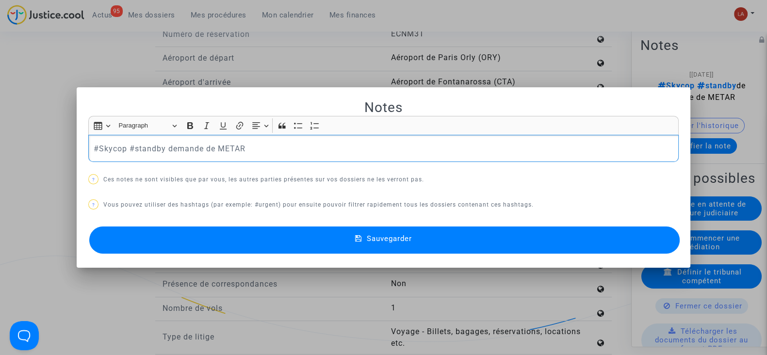
scroll to position [0, 0]
drag, startPoint x: 282, startPoint y: 147, endPoint x: 68, endPoint y: 155, distance: 214.6
click at [68, 155] on div "Notes Rich Text Editor Insert table Insert table Heading Paragraph Paragraph He…" at bounding box center [383, 177] width 767 height 355
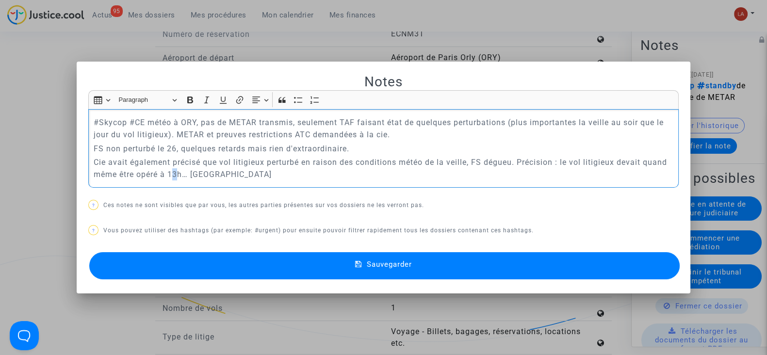
drag, startPoint x: 175, startPoint y: 173, endPoint x: 170, endPoint y: 175, distance: 5.2
click at [170, 175] on p "Cie avait également précisé que vol litigieux perturbé en raison des conditions…" at bounding box center [384, 168] width 580 height 24
click at [319, 267] on button "Sauvegarder" at bounding box center [384, 265] width 591 height 27
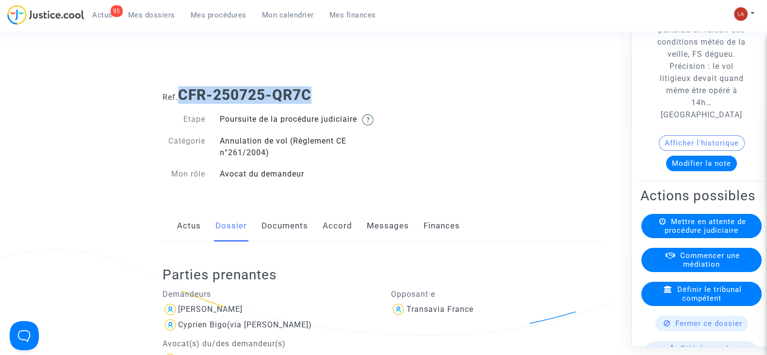
drag, startPoint x: 322, startPoint y: 100, endPoint x: 184, endPoint y: 96, distance: 137.9
click at [184, 96] on h1 "Ref. CFR-250725-QR7C" at bounding box center [384, 94] width 442 height 17
copy b "CFR-250725-QR7C"
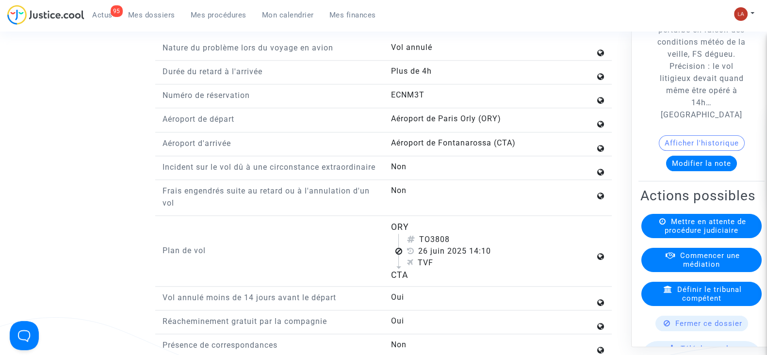
scroll to position [1213, 0]
click at [451, 257] on div "26 juin 2025 14:10" at bounding box center [501, 251] width 188 height 12
drag, startPoint x: 466, startPoint y: 266, endPoint x: 422, endPoint y: 272, distance: 45.0
click at [422, 257] on div "26 juin 2025 14:10" at bounding box center [501, 251] width 188 height 12
copy div "[DATE]"
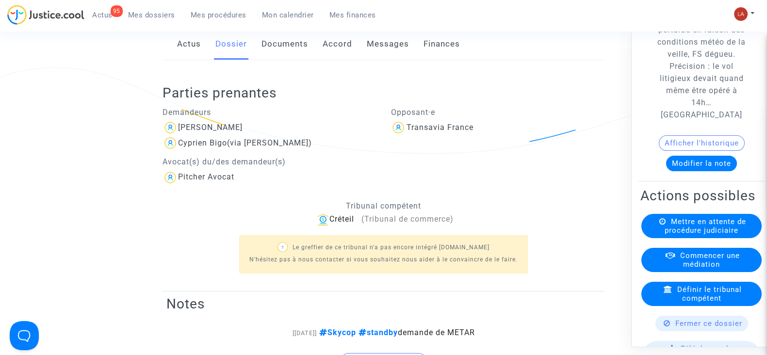
scroll to position [0, 0]
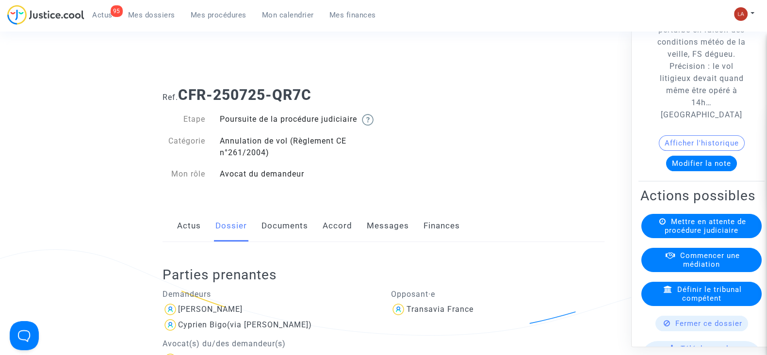
click at [284, 242] on link "Documents" at bounding box center [285, 226] width 47 height 32
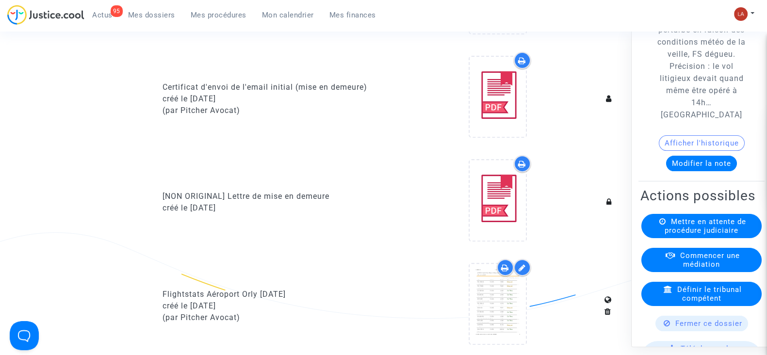
scroll to position [424, 0]
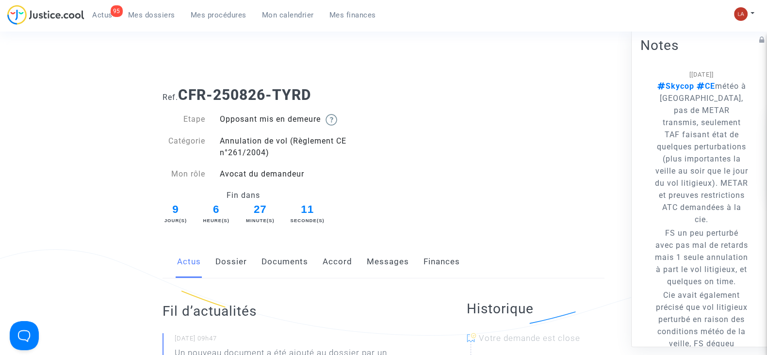
click at [226, 263] on link "Dossier" at bounding box center [231, 262] width 32 height 32
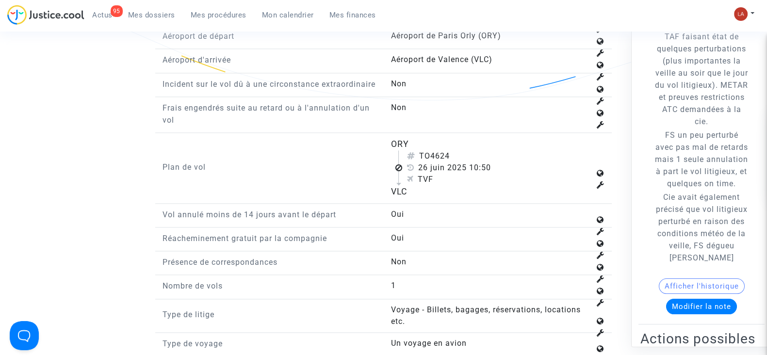
scroll to position [182, 0]
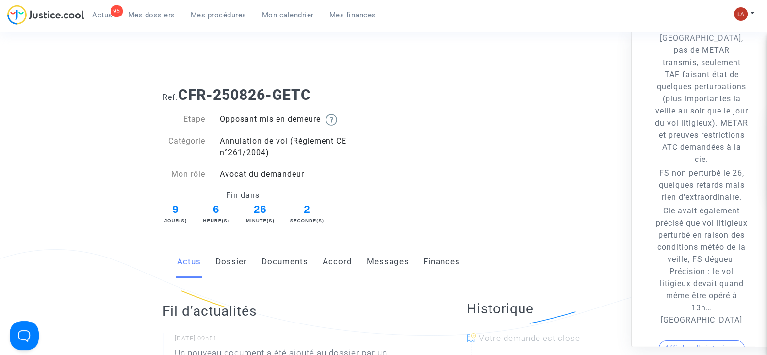
scroll to position [121, 0]
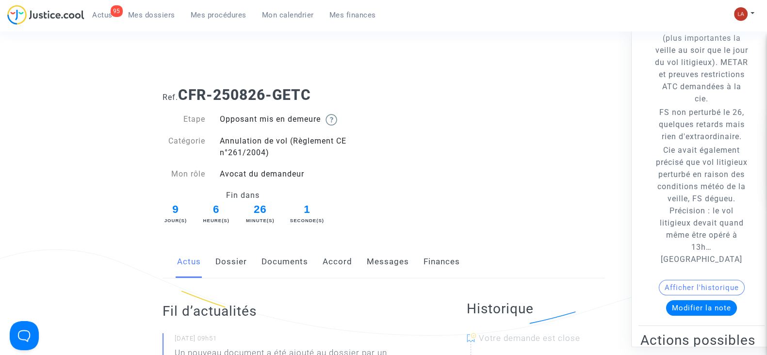
click at [698, 316] on button "Modifier la note" at bounding box center [701, 308] width 71 height 16
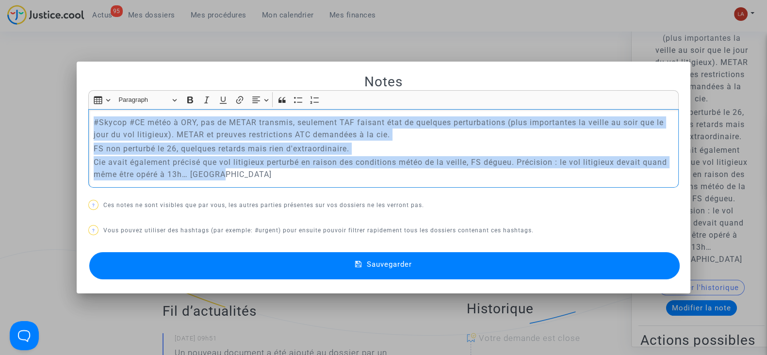
drag, startPoint x: 87, startPoint y: 121, endPoint x: 243, endPoint y: 173, distance: 163.7
click at [243, 173] on div "#Skycop #CE météo à ORY, pas de METAR transmis, seulement TAF faisant état de q…" at bounding box center [383, 148] width 591 height 79
copy div "#Skycop #CE météo à ORY, pas de METAR transmis, seulement TAF faisant état de q…"
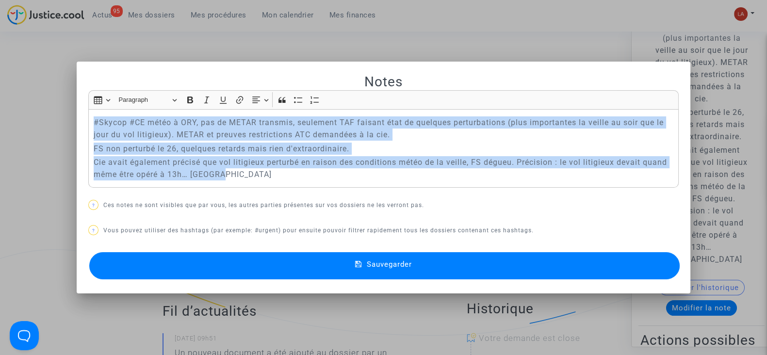
click at [313, 269] on button "Sauvegarder" at bounding box center [384, 265] width 591 height 27
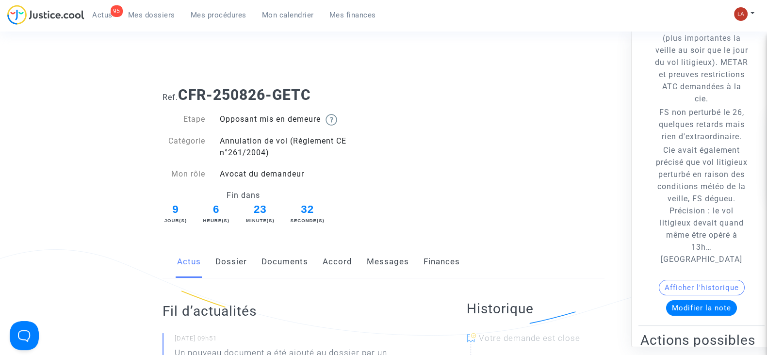
drag, startPoint x: 275, startPoint y: 263, endPoint x: 281, endPoint y: 258, distance: 8.0
click at [275, 263] on link "Documents" at bounding box center [285, 262] width 47 height 32
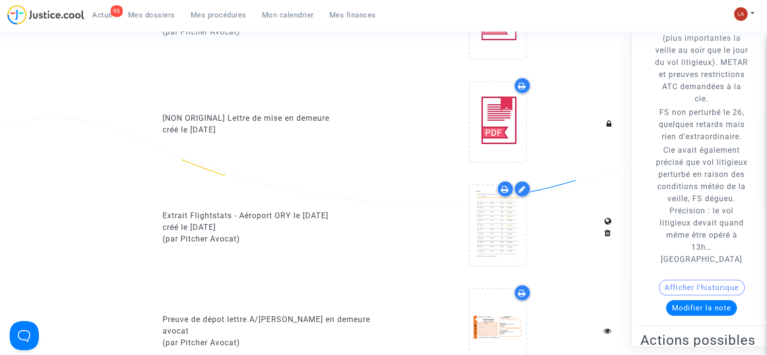
scroll to position [788, 0]
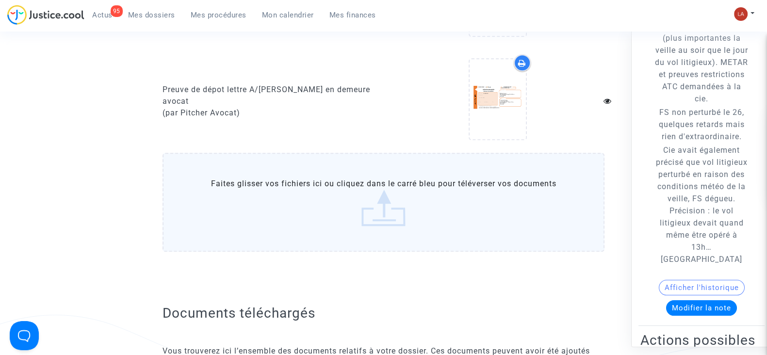
click at [349, 228] on label "Faites glisser vos fichiers ici ou cliquez dans le carré bleu pour téléverser v…" at bounding box center [384, 202] width 442 height 99
click at [0, 0] on input "Faites glisser vos fichiers ici ou cliquez dans le carré bleu pour téléverser v…" at bounding box center [0, 0] width 0 height 0
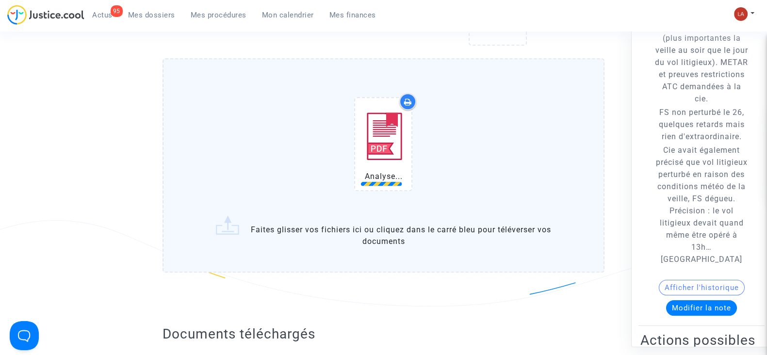
scroll to position [970, 0]
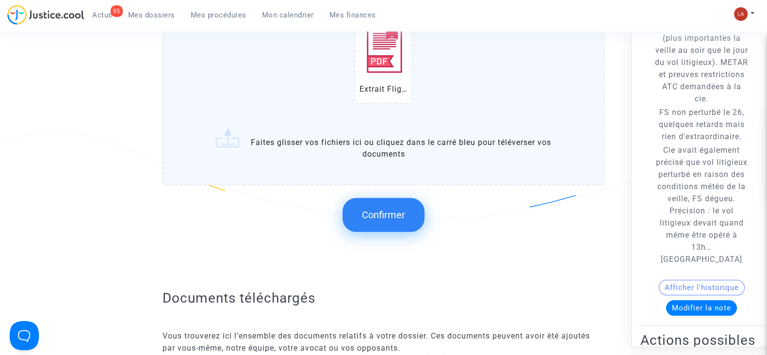
click at [386, 209] on span "Confirmer" at bounding box center [383, 215] width 43 height 12
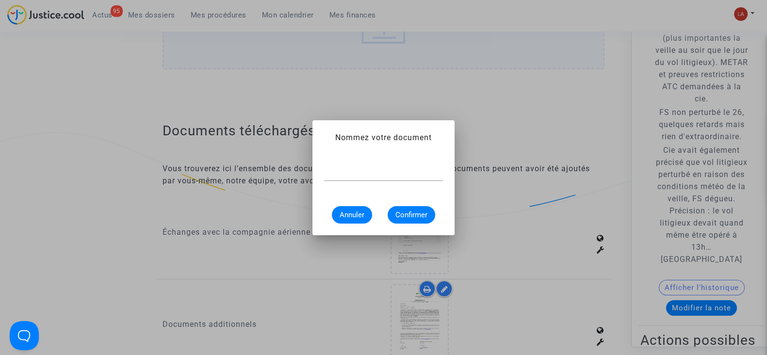
scroll to position [0, 0]
paste input "Extrait Flightstats - Aéroport ORY le [DATE]"
type input "Extrait Flightstats - Aéroport ORY le [DATE]"
click at [427, 220] on button "Confirmer" at bounding box center [412, 214] width 48 height 17
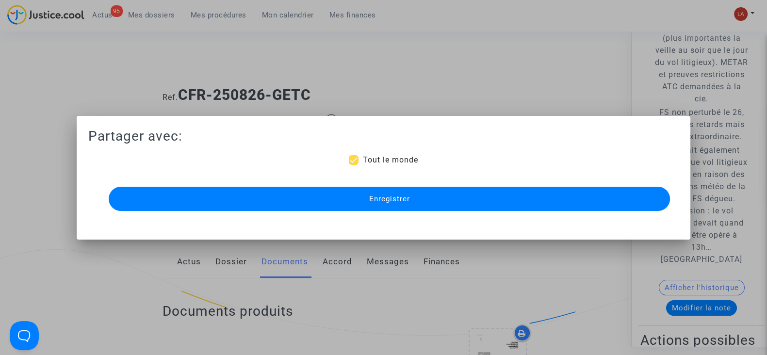
scroll to position [970, 0]
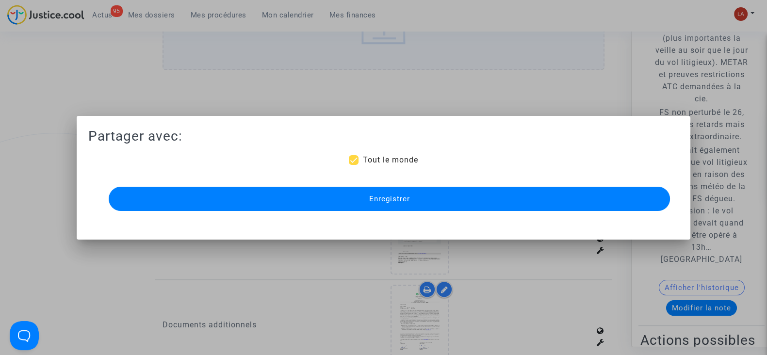
click at [416, 209] on button "Enregistrer" at bounding box center [389, 199] width 561 height 24
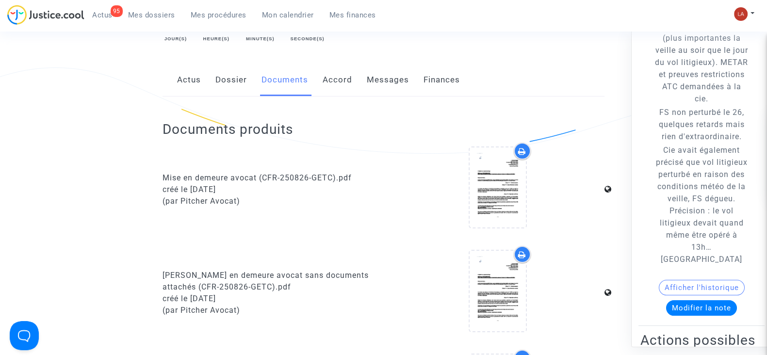
scroll to position [182, 0]
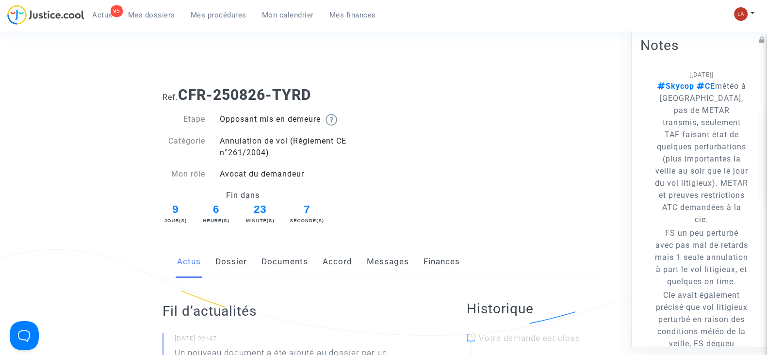
click at [278, 252] on link "Documents" at bounding box center [285, 262] width 47 height 32
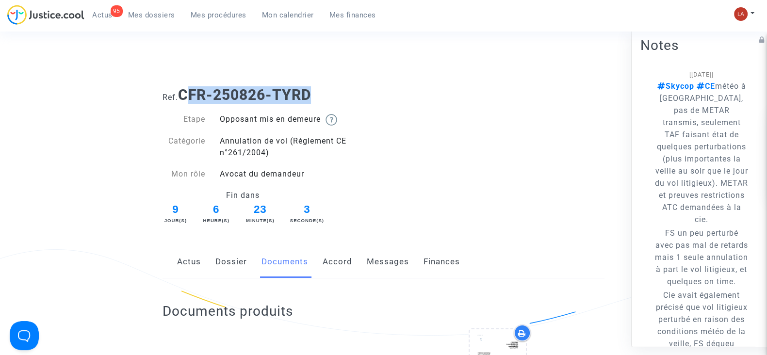
drag, startPoint x: 322, startPoint y: 93, endPoint x: 190, endPoint y: 89, distance: 132.5
click at [190, 89] on h1 "Ref. CFR-250826-TYRD" at bounding box center [384, 94] width 442 height 17
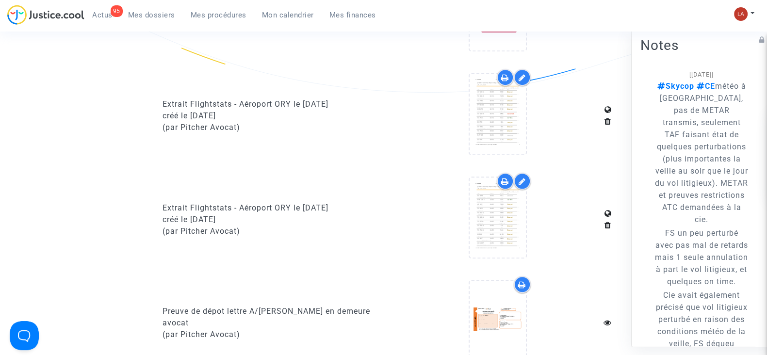
scroll to position [728, 0]
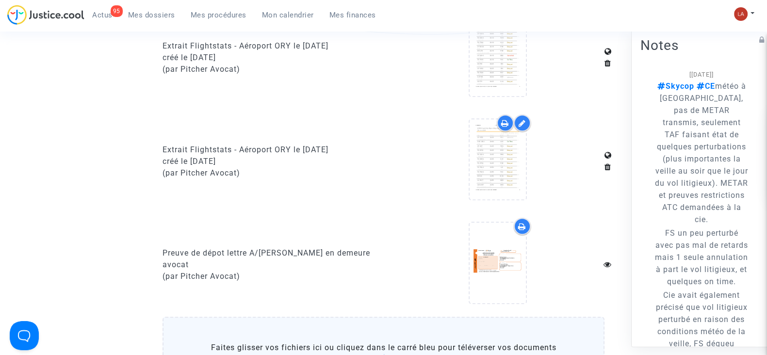
click at [293, 139] on div "Extrait Flightstats - Aéroport ORY le 25 juin 2025 créé le 01/09/2025 (par Pitc…" at bounding box center [269, 162] width 229 height 94
click at [290, 144] on div "Extrait Flightstats - Aéroport ORY le [DATE]" at bounding box center [270, 150] width 214 height 12
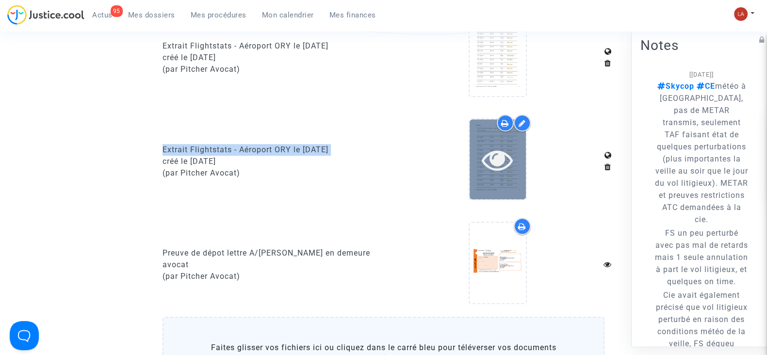
copy div "Extrait Flightstats - Aéroport ORY le [DATE]"
click at [476, 181] on div at bounding box center [498, 159] width 56 height 80
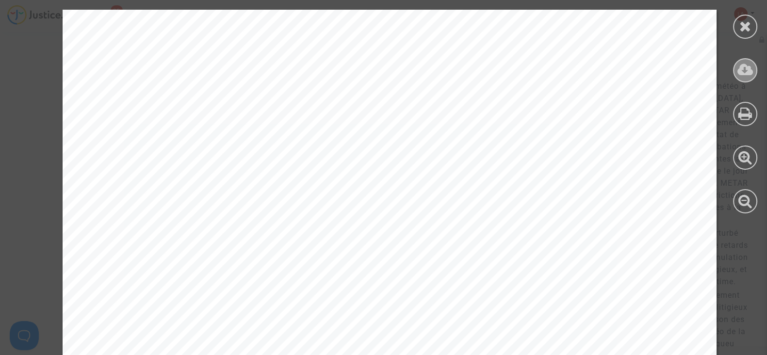
click at [739, 61] on div at bounding box center [745, 70] width 24 height 24
click at [744, 30] on icon at bounding box center [745, 26] width 12 height 15
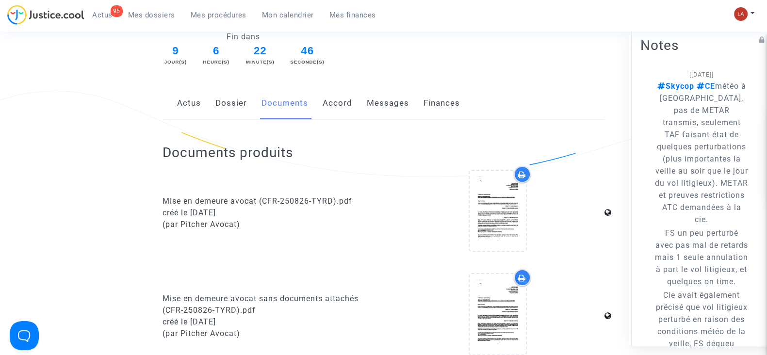
scroll to position [121, 0]
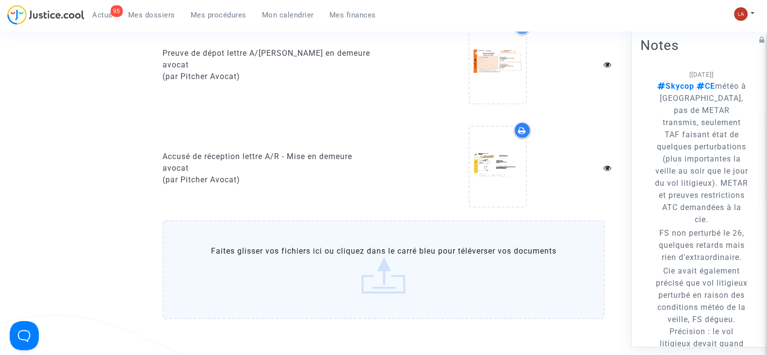
scroll to position [485, 0]
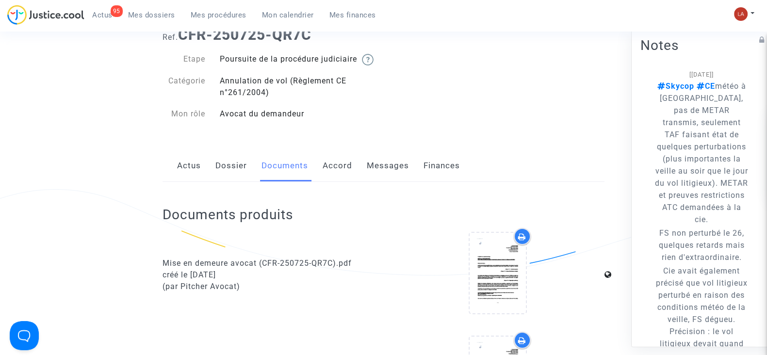
click at [228, 182] on link "Dossier" at bounding box center [231, 166] width 32 height 32
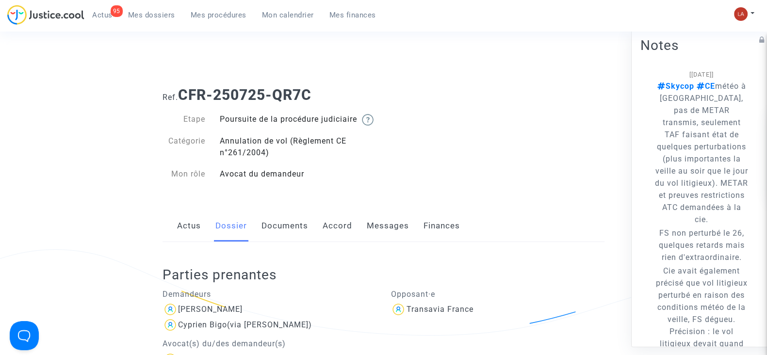
click at [279, 237] on link "Documents" at bounding box center [285, 226] width 47 height 32
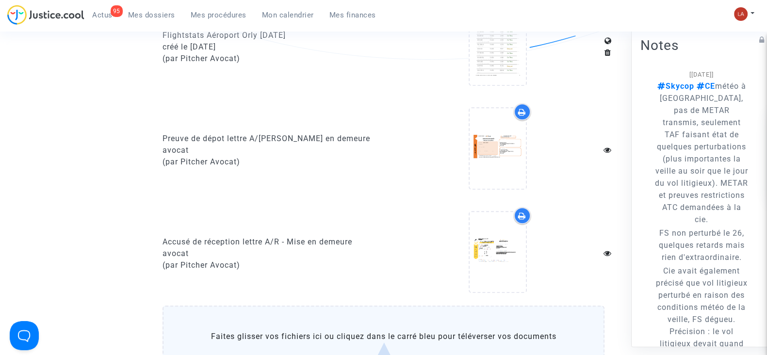
scroll to position [728, 0]
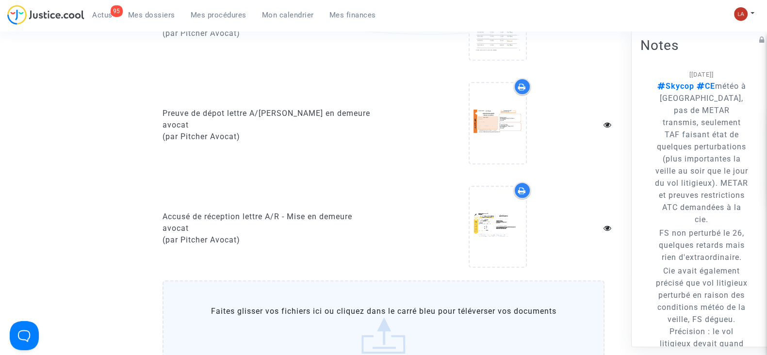
click at [502, 328] on label "Faites glisser vos fichiers ici ou cliquez dans le carré bleu pour téléverser v…" at bounding box center [384, 329] width 442 height 99
click at [0, 0] on input "Faites glisser vos fichiers ici ou cliquez dans le carré bleu pour téléverser v…" at bounding box center [0, 0] width 0 height 0
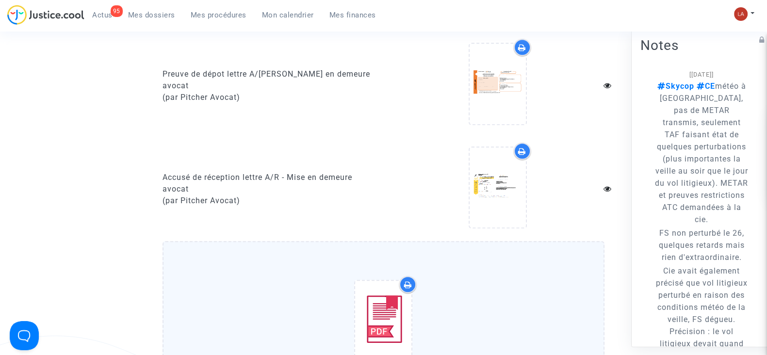
scroll to position [1031, 0]
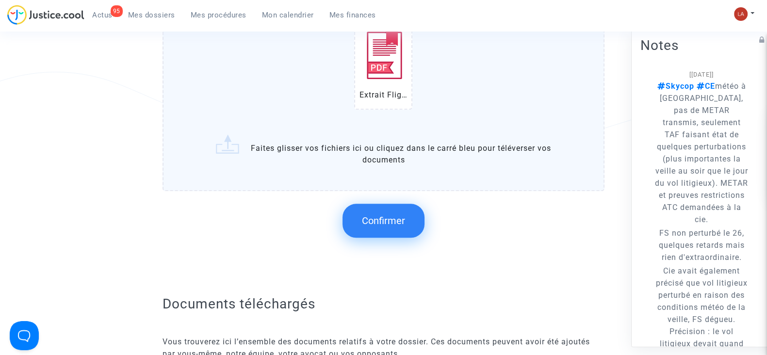
click at [380, 220] on button "Confirmer" at bounding box center [384, 221] width 82 height 34
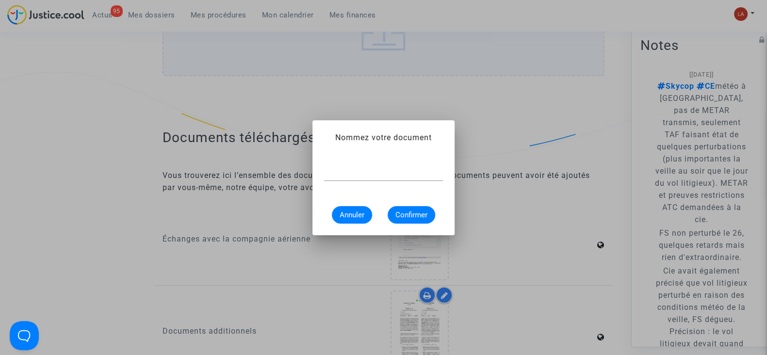
scroll to position [0, 0]
paste input "Extrait Flightstats - Aéroport ORY le [DATE]"
type input "Extrait Flightstats - Aéroport ORY le [DATE]"
click at [393, 212] on button "Confirmer" at bounding box center [412, 214] width 48 height 17
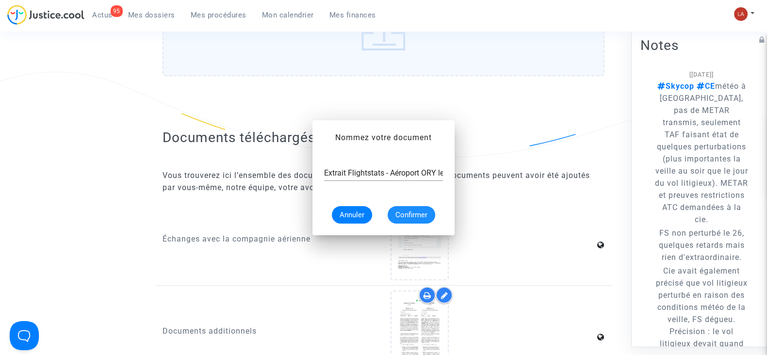
scroll to position [1031, 0]
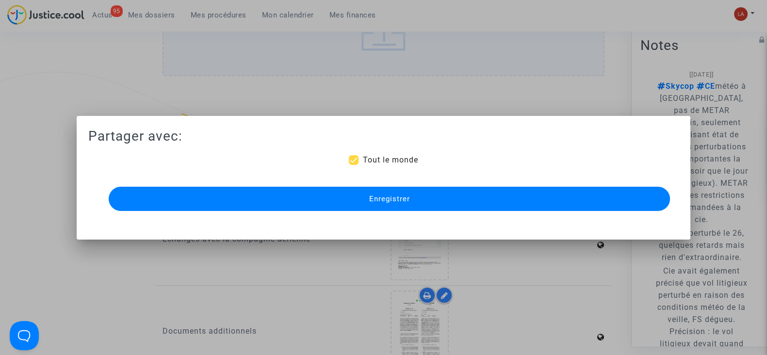
click at [436, 196] on button "Enregistrer" at bounding box center [389, 199] width 561 height 24
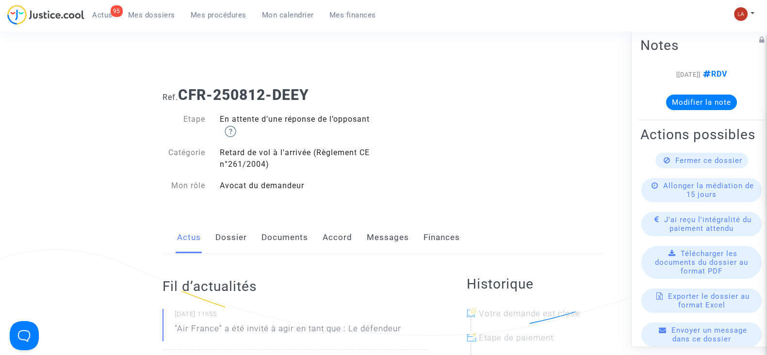
click at [285, 236] on link "Documents" at bounding box center [285, 238] width 47 height 32
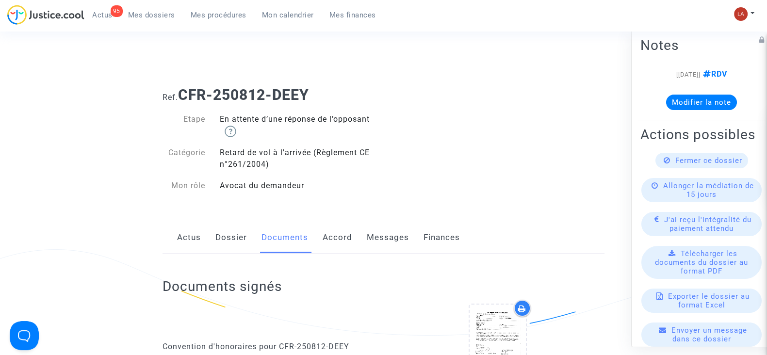
click at [328, 241] on link "Accord" at bounding box center [338, 238] width 30 height 32
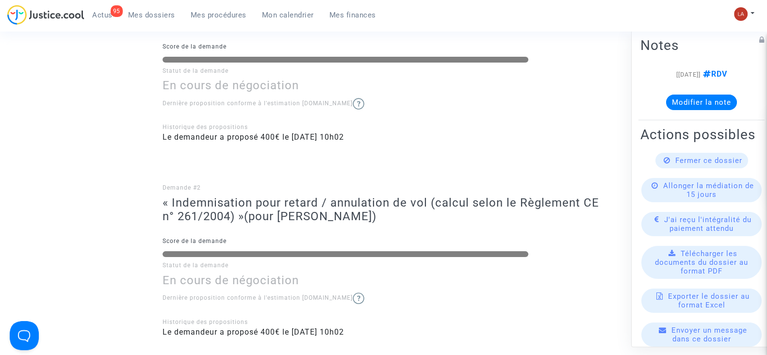
scroll to position [60, 0]
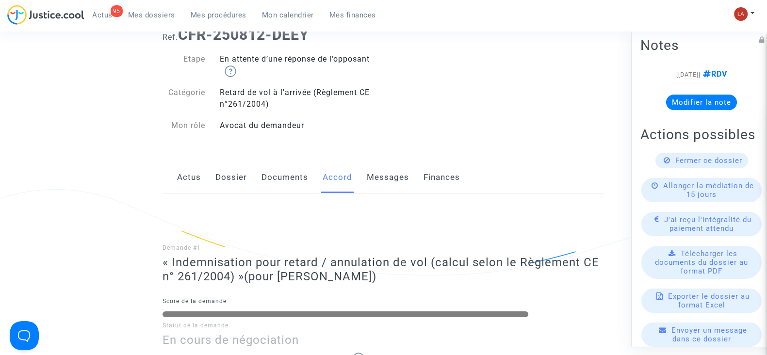
click at [371, 174] on link "Messages" at bounding box center [388, 178] width 42 height 32
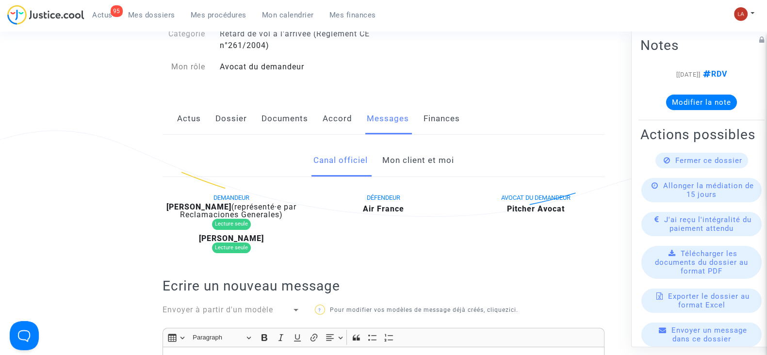
scroll to position [121, 0]
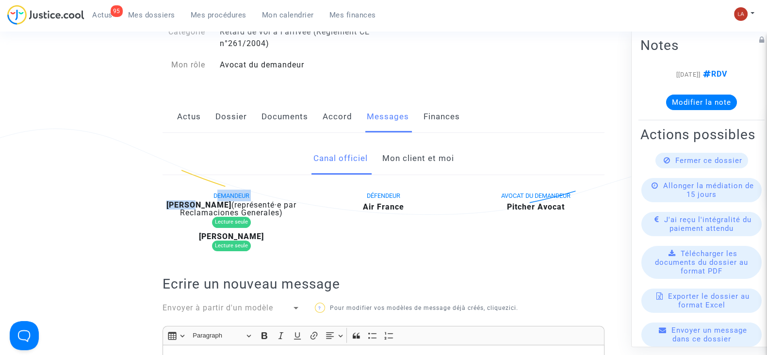
drag, startPoint x: 167, startPoint y: 199, endPoint x: 197, endPoint y: 201, distance: 29.7
click at [197, 201] on div "DEMANDEUR Guylene Theodose (représenté·e par Reclamaciones Generales) Lecture s…" at bounding box center [231, 223] width 152 height 67
click at [198, 202] on b "Guylene Theodose" at bounding box center [198, 204] width 65 height 9
drag, startPoint x: 168, startPoint y: 206, endPoint x: 241, endPoint y: 206, distance: 72.8
click at [240, 209] on div "Guylene Theodose (représenté·e par Reclamaciones Generales)" at bounding box center [232, 209] width 138 height 16
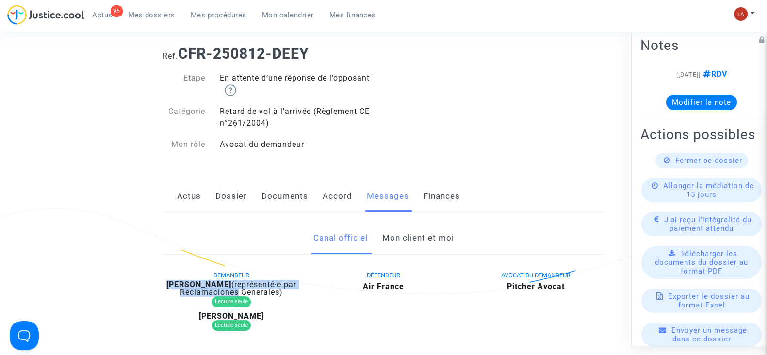
scroll to position [0, 0]
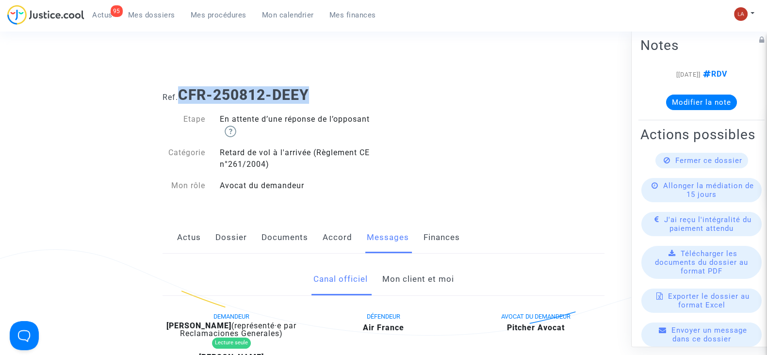
drag, startPoint x: 320, startPoint y: 98, endPoint x: 182, endPoint y: 91, distance: 138.5
click at [182, 91] on h1 "Ref. CFR-250812-DEEY" at bounding box center [384, 94] width 442 height 17
copy b "CFR-250812-DEEY"
drag, startPoint x: 168, startPoint y: 322, endPoint x: 238, endPoint y: 327, distance: 70.0
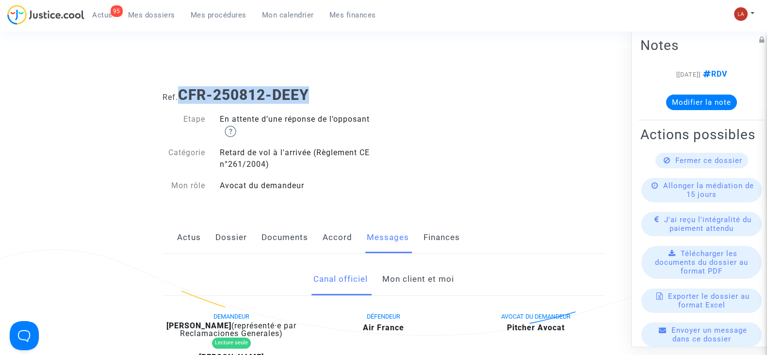
click at [231, 327] on b "Guylene Theodose" at bounding box center [198, 325] width 65 height 9
copy b "Guylene Theodose"
click at [700, 103] on button "Modifier la note" at bounding box center [701, 103] width 71 height 16
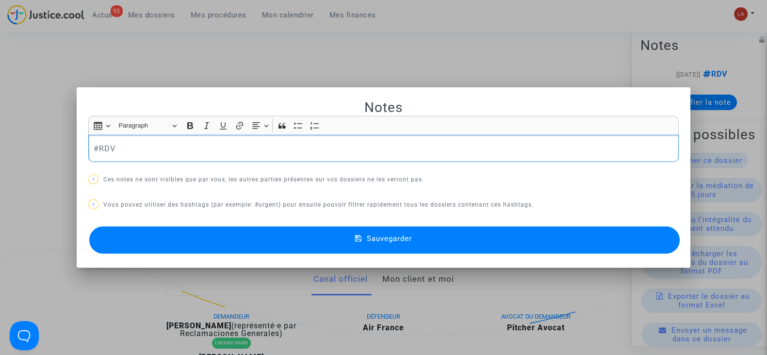
click at [247, 158] on div "#RDV" at bounding box center [383, 148] width 591 height 27
click at [247, 235] on button "Sauvegarder" at bounding box center [384, 240] width 591 height 27
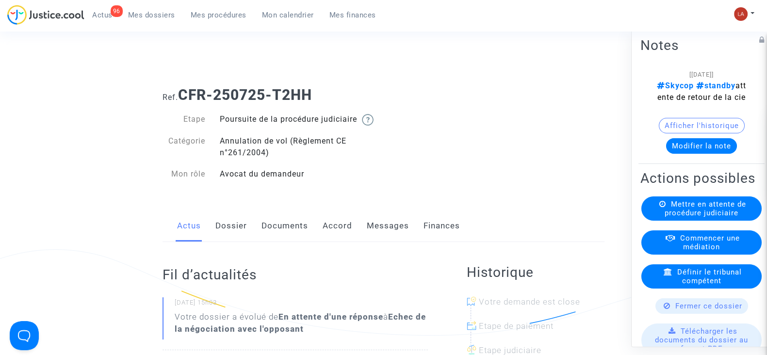
drag, startPoint x: 264, startPoint y: 230, endPoint x: 270, endPoint y: 229, distance: 5.4
click at [264, 230] on link "Documents" at bounding box center [285, 226] width 47 height 32
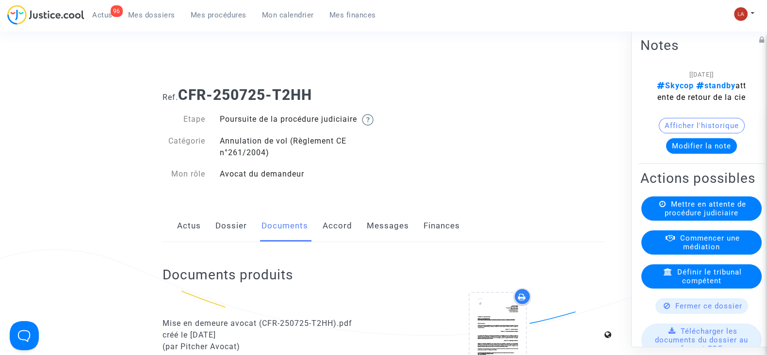
click at [227, 232] on link "Dossier" at bounding box center [231, 226] width 32 height 32
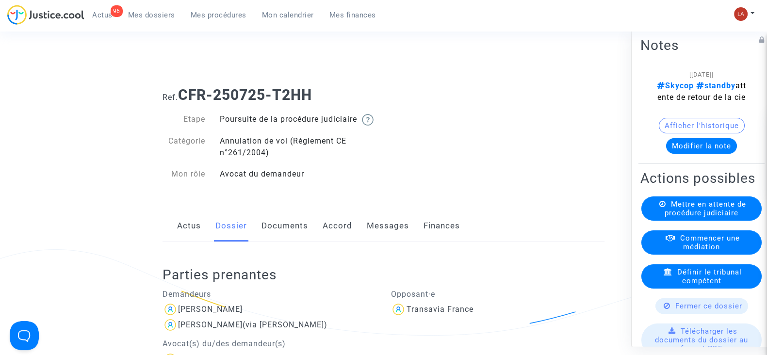
click at [295, 238] on link "Documents" at bounding box center [285, 226] width 47 height 32
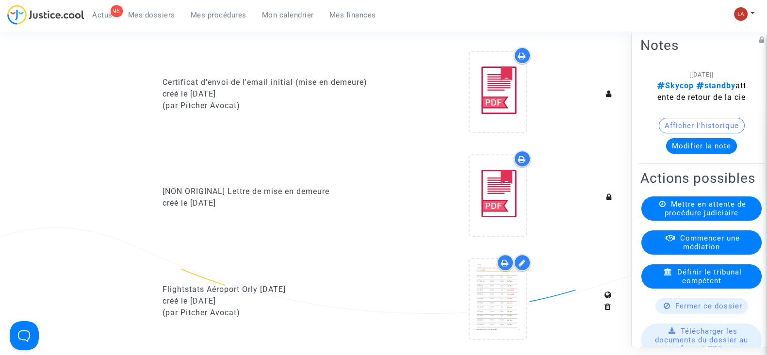
scroll to position [607, 0]
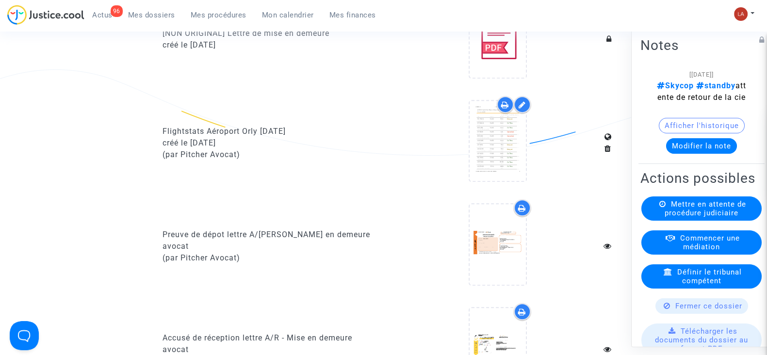
click at [469, 157] on div at bounding box center [498, 141] width 58 height 82
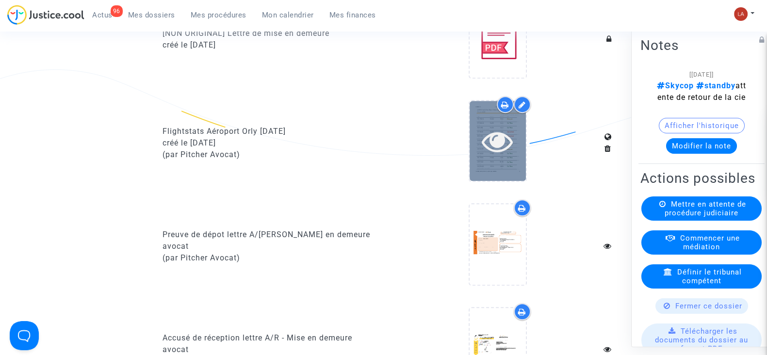
click at [488, 157] on icon at bounding box center [498, 141] width 32 height 31
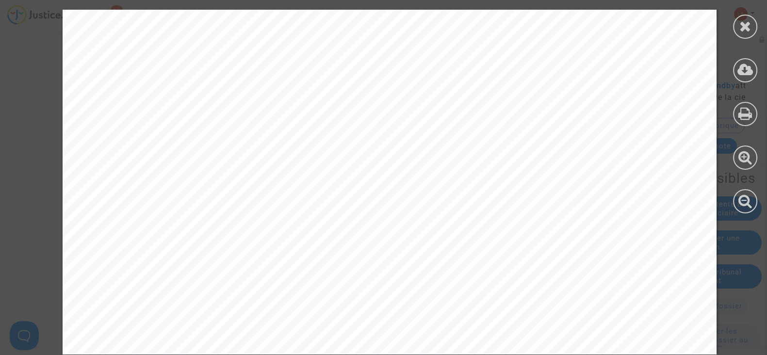
scroll to position [13624, 0]
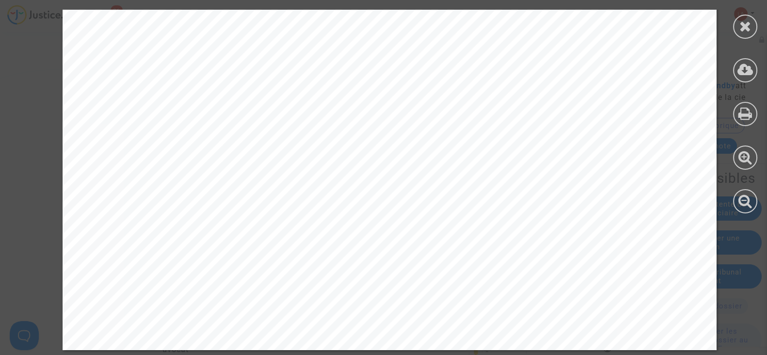
click at [733, 23] on div at bounding box center [745, 27] width 24 height 24
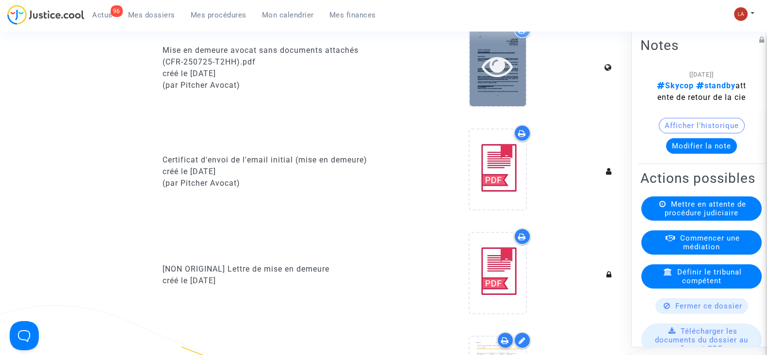
scroll to position [424, 0]
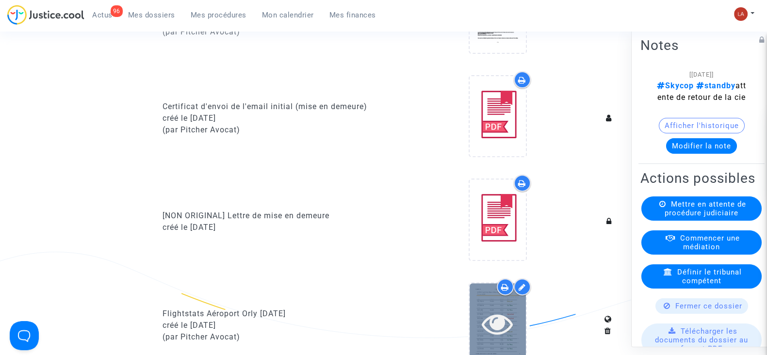
click at [505, 331] on icon at bounding box center [498, 323] width 32 height 31
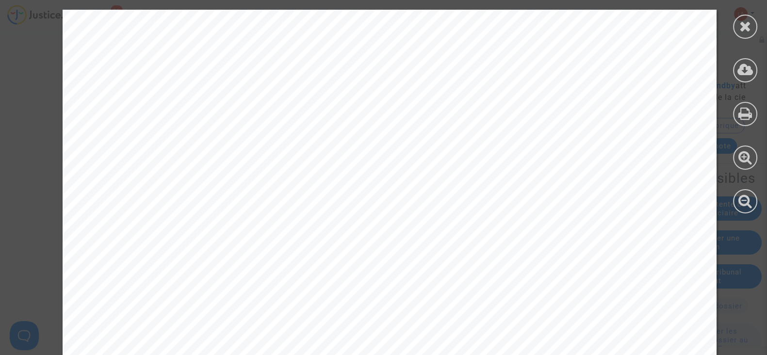
click at [757, 24] on div at bounding box center [745, 27] width 24 height 24
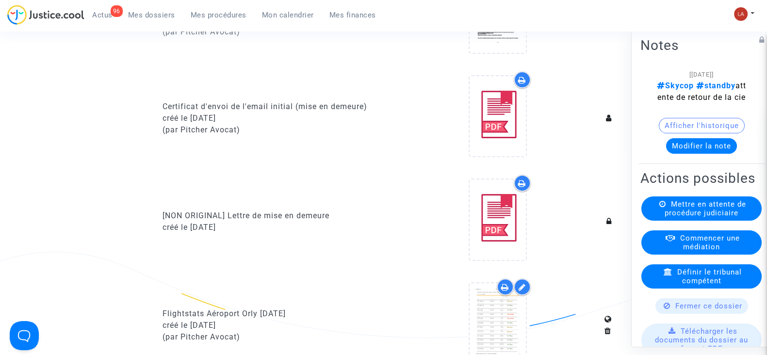
scroll to position [607, 0]
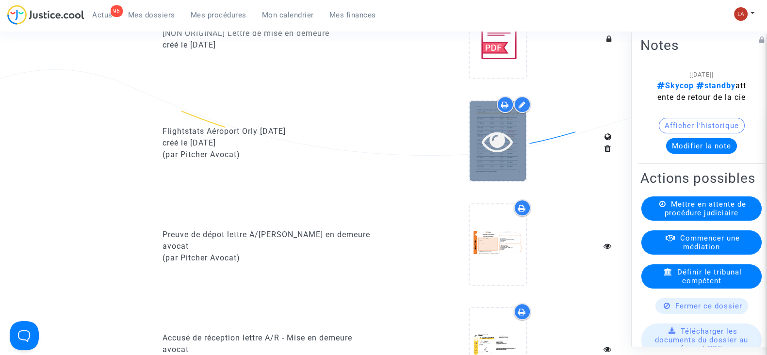
click at [525, 154] on div at bounding box center [498, 141] width 56 height 31
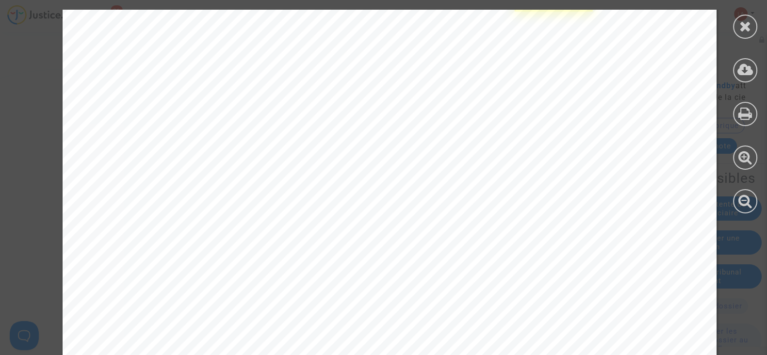
scroll to position [2062, 0]
drag, startPoint x: 750, startPoint y: 24, endPoint x: 472, endPoint y: 117, distance: 293.2
click at [750, 24] on icon at bounding box center [745, 26] width 12 height 15
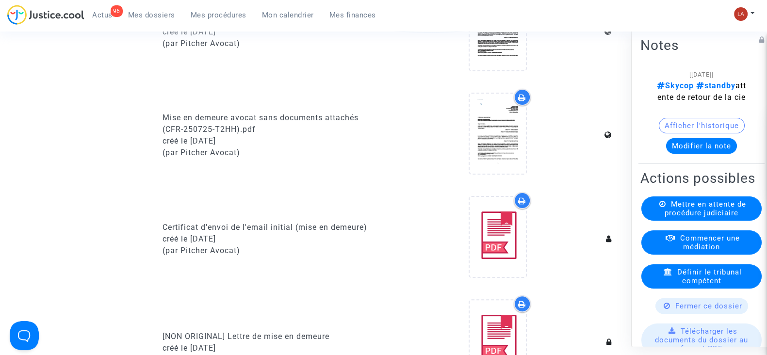
scroll to position [0, 0]
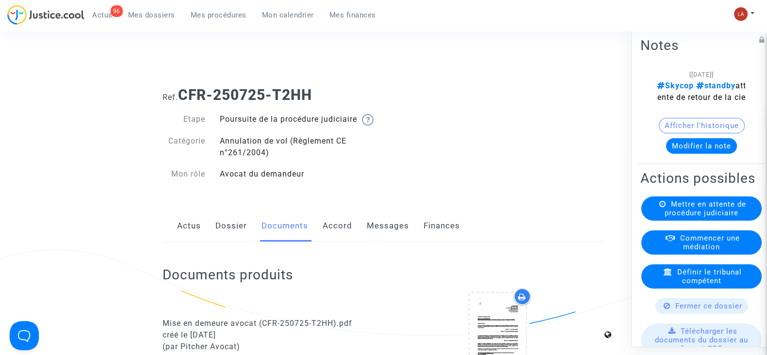
click at [216, 240] on link "Dossier" at bounding box center [231, 226] width 32 height 32
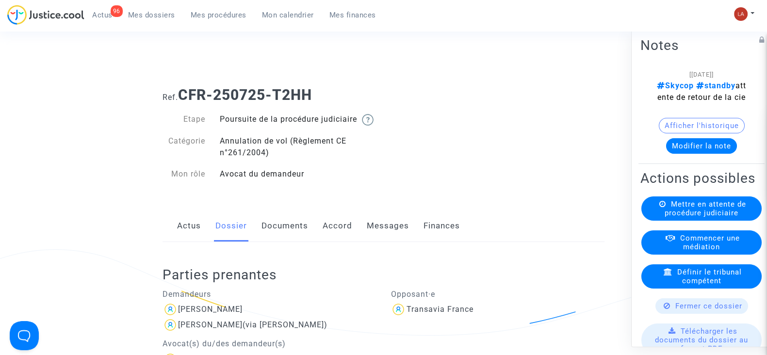
click at [325, 84] on div "Ref. CFR-250725-T2HH" at bounding box center [383, 91] width 457 height 25
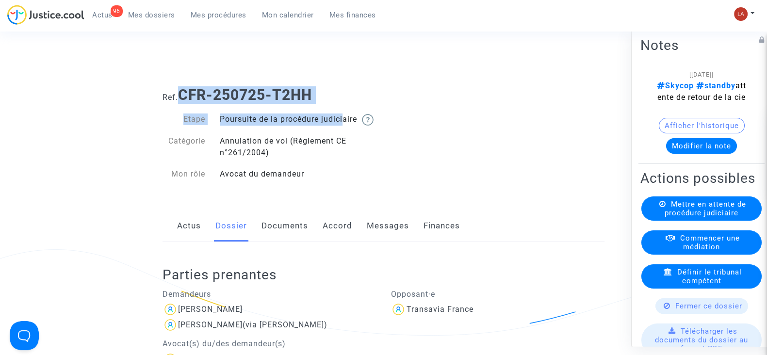
drag, startPoint x: 181, startPoint y: 98, endPoint x: 340, endPoint y: 104, distance: 158.8
click at [340, 104] on div "Ref. CFR-250725-T2HH Etape Poursuite de la procédure judiciaire Catégorie Annul…" at bounding box center [383, 134] width 457 height 111
click at [337, 91] on h1 "Ref. CFR-250725-T2HH" at bounding box center [384, 94] width 442 height 17
drag, startPoint x: 181, startPoint y: 92, endPoint x: 346, endPoint y: 93, distance: 166.0
click at [346, 93] on h1 "Ref. CFR-250725-T2HH" at bounding box center [384, 94] width 442 height 17
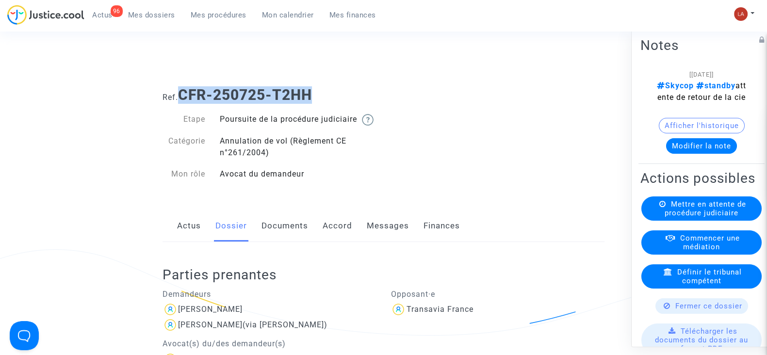
copy b "CFR-250725-T2HH"
click at [690, 154] on button "Modifier la note" at bounding box center [701, 146] width 71 height 16
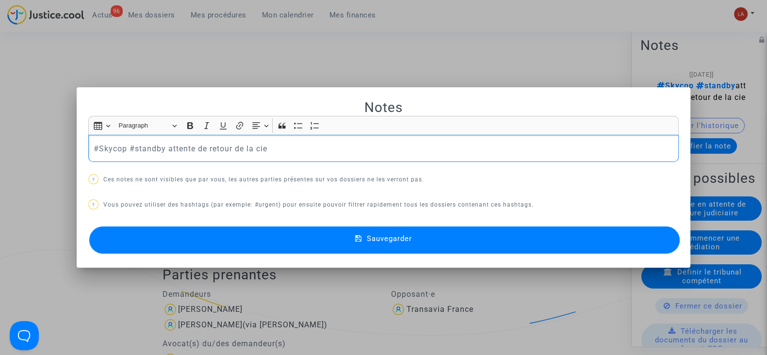
drag, startPoint x: 239, startPoint y: 150, endPoint x: 308, endPoint y: 148, distance: 69.0
click at [308, 148] on p "#Skycop #standby attente de retour de la cie" at bounding box center [384, 149] width 580 height 12
click at [539, 145] on p "#Skycop #CE restrictions ATC imposées à l'appareil en raison de conditions mété…" at bounding box center [384, 149] width 580 height 12
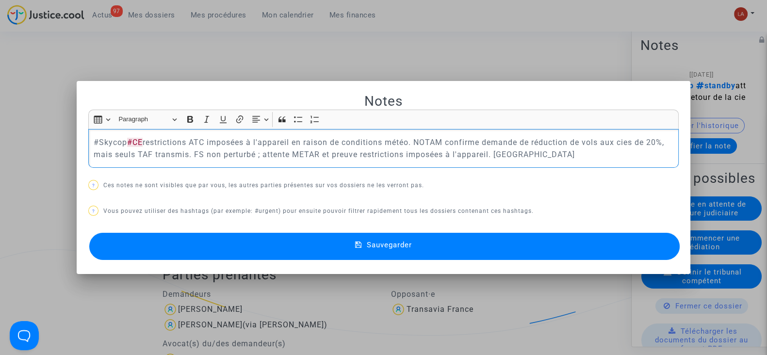
click at [386, 244] on span "Sauvegarder" at bounding box center [389, 245] width 45 height 9
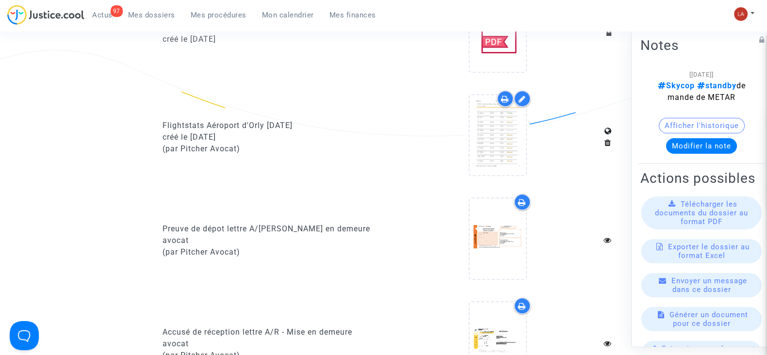
scroll to position [667, 0]
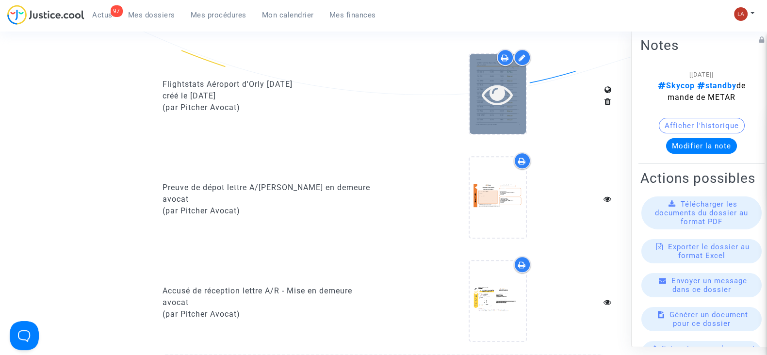
click at [499, 125] on div at bounding box center [498, 94] width 56 height 80
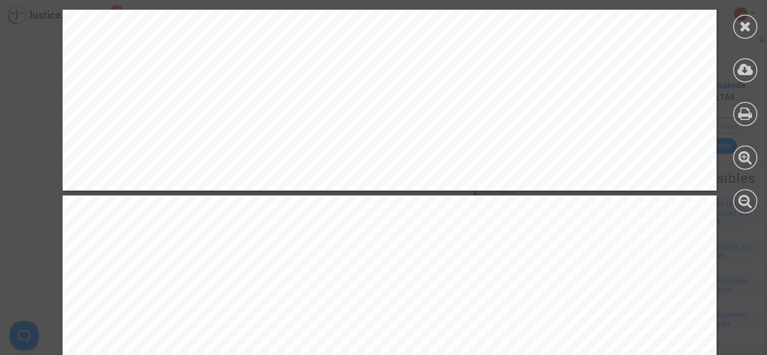
scroll to position [5762, 0]
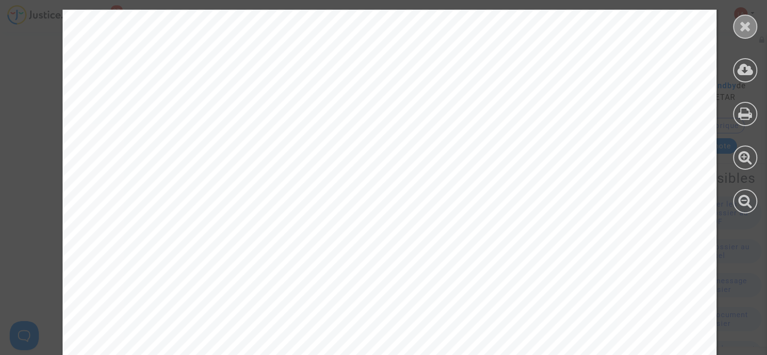
click at [743, 25] on icon at bounding box center [745, 26] width 12 height 15
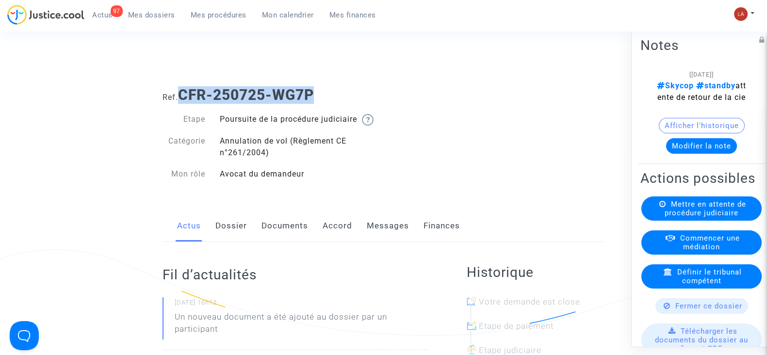
drag, startPoint x: 335, startPoint y: 92, endPoint x: 184, endPoint y: 93, distance: 150.4
click at [184, 93] on h1 "Ref. CFR-250725-WG7P" at bounding box center [384, 94] width 442 height 17
drag, startPoint x: 233, startPoint y: 235, endPoint x: 243, endPoint y: 232, distance: 10.1
click at [233, 235] on link "Dossier" at bounding box center [231, 226] width 32 height 32
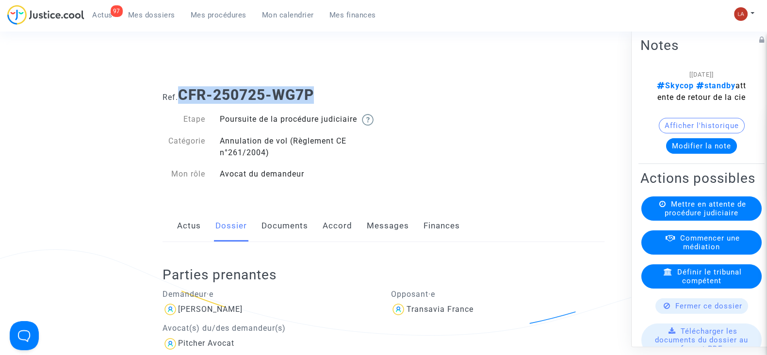
click at [272, 242] on link "Documents" at bounding box center [285, 226] width 47 height 32
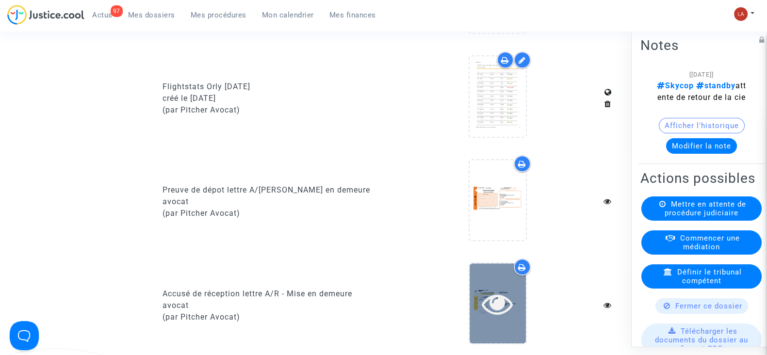
scroll to position [607, 0]
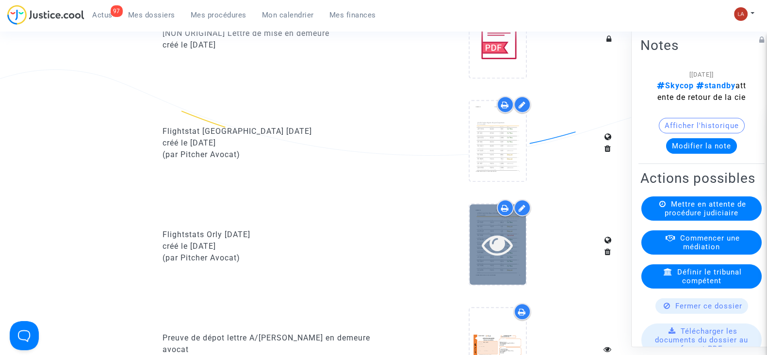
click at [481, 270] on div at bounding box center [498, 244] width 56 height 80
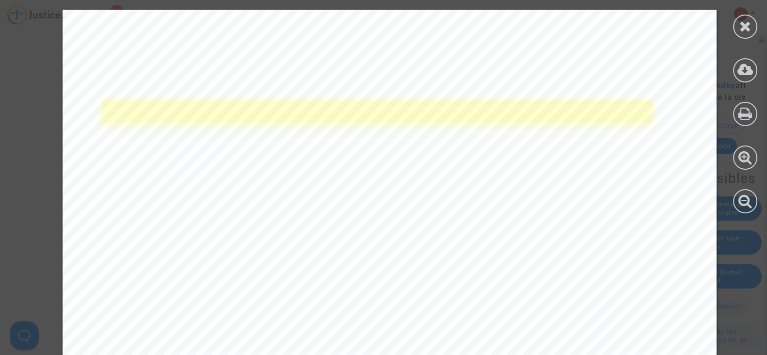
scroll to position [364, 0]
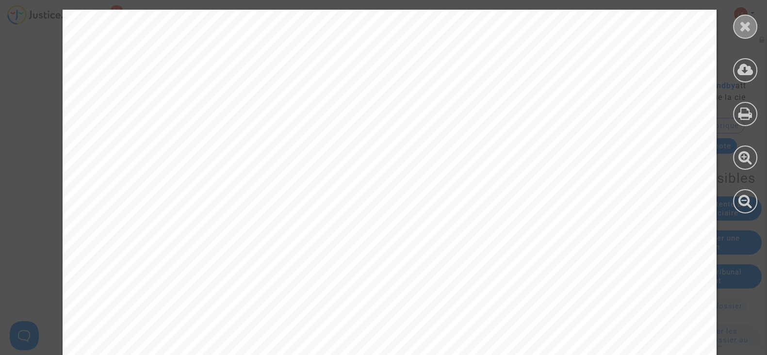
drag, startPoint x: 746, startPoint y: 28, endPoint x: 710, endPoint y: 42, distance: 38.1
click at [746, 29] on icon at bounding box center [745, 26] width 12 height 15
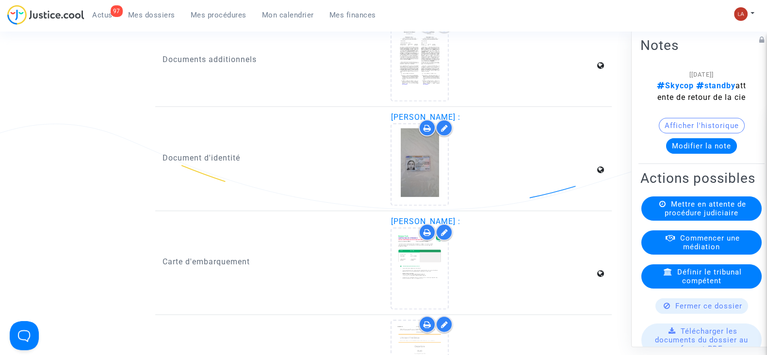
scroll to position [1456, 0]
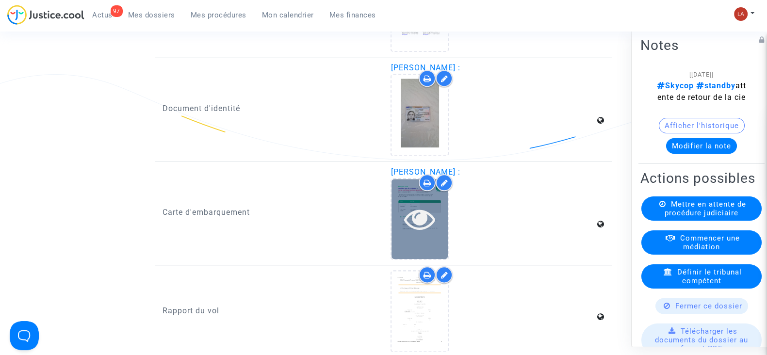
click at [434, 231] on icon at bounding box center [420, 218] width 32 height 31
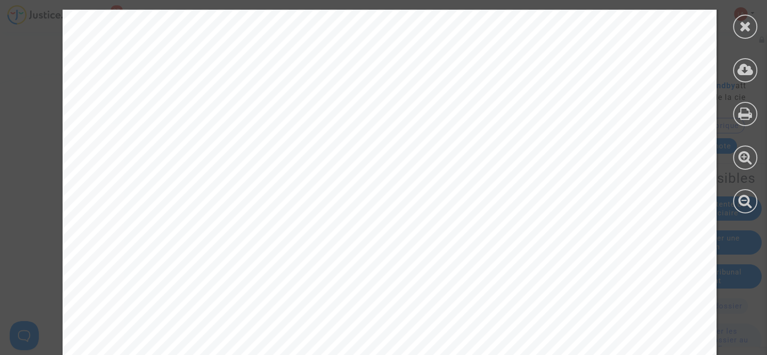
scroll to position [242, 0]
click at [739, 29] on div at bounding box center [745, 27] width 24 height 24
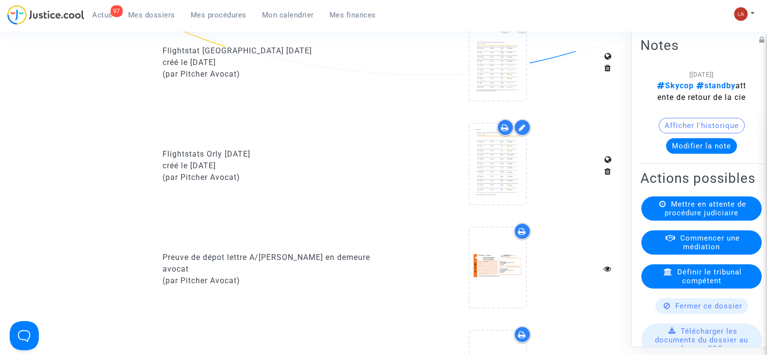
scroll to position [667, 0]
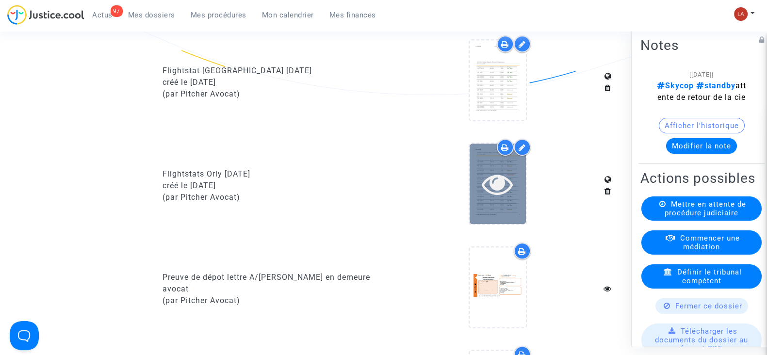
click at [517, 214] on div at bounding box center [498, 184] width 56 height 80
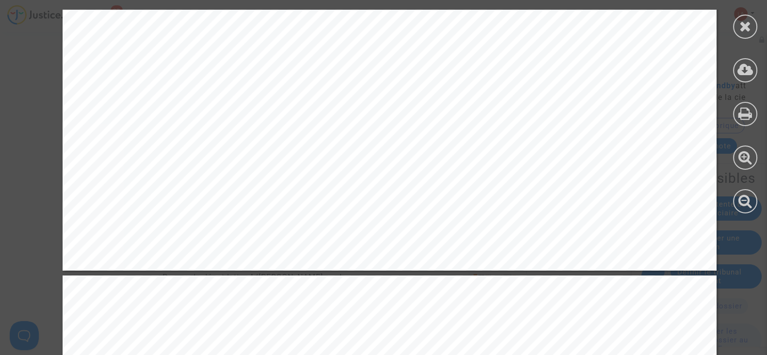
scroll to position [3275, 0]
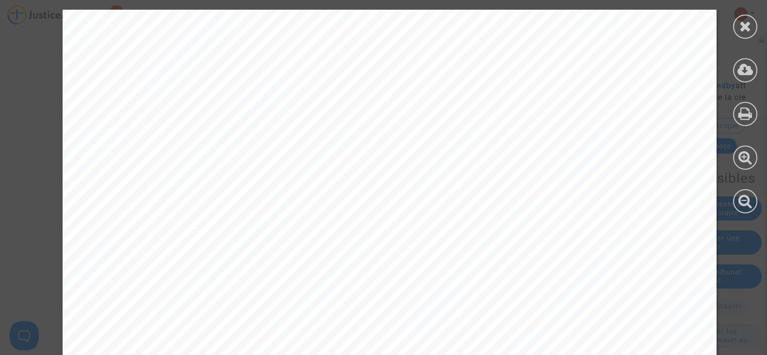
drag, startPoint x: 745, startPoint y: 29, endPoint x: 614, endPoint y: 45, distance: 131.4
click at [745, 29] on icon at bounding box center [745, 26] width 12 height 15
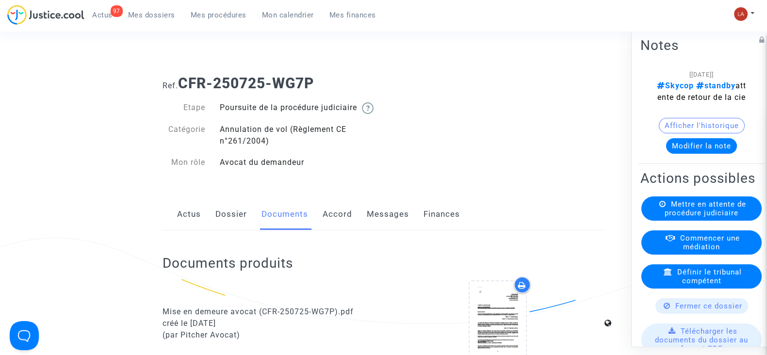
scroll to position [0, 0]
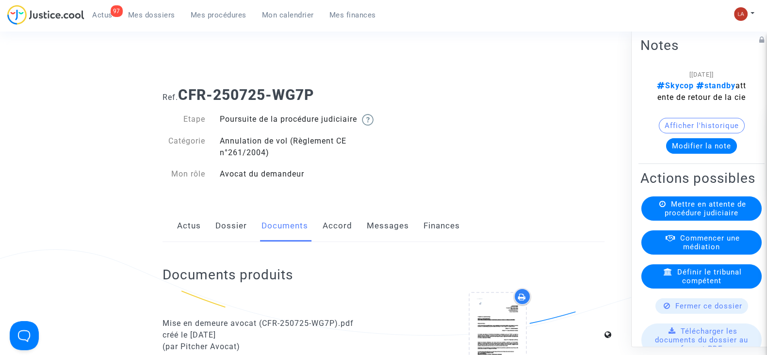
click at [219, 238] on link "Dossier" at bounding box center [231, 226] width 32 height 32
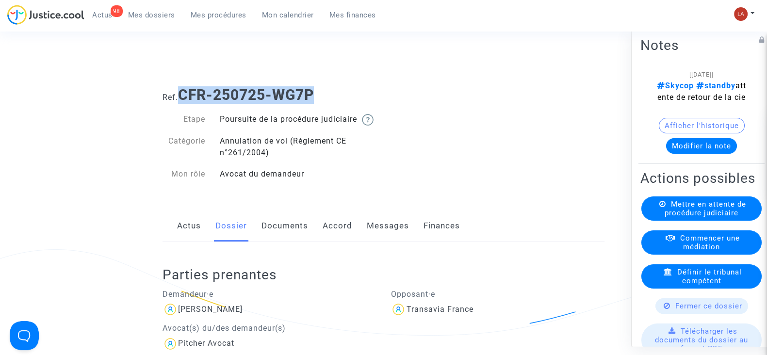
drag, startPoint x: 181, startPoint y: 99, endPoint x: 337, endPoint y: 100, distance: 156.7
click at [337, 100] on h1 "Ref. CFR-250725-WG7P" at bounding box center [384, 94] width 442 height 17
click at [699, 162] on div "[21/08/2025] Skycop standby attente de retour de la cie Afficher l'historique M…" at bounding box center [701, 114] width 122 height 93
click at [698, 154] on button "Modifier la note" at bounding box center [701, 146] width 71 height 16
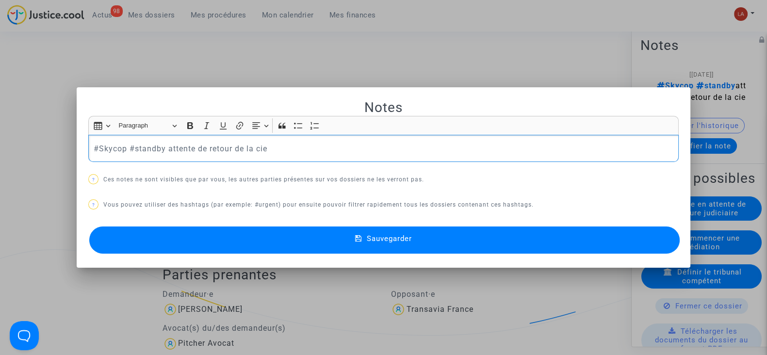
drag, startPoint x: 275, startPoint y: 152, endPoint x: 128, endPoint y: 151, distance: 147.5
click at [128, 151] on p "#Skycop #standby attente de retour de la cie" at bounding box center [384, 149] width 580 height 12
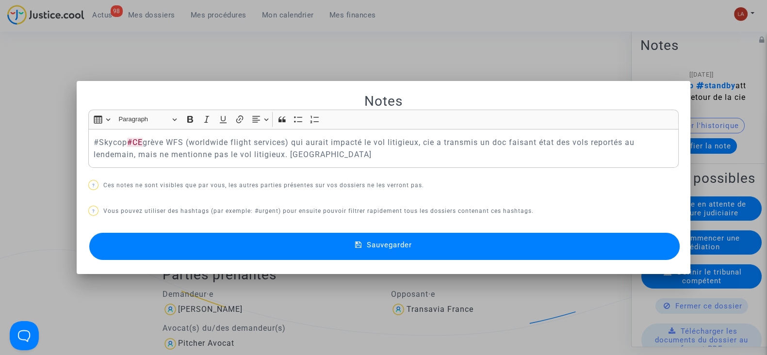
click at [344, 247] on button "Sauvegarder" at bounding box center [384, 246] width 591 height 27
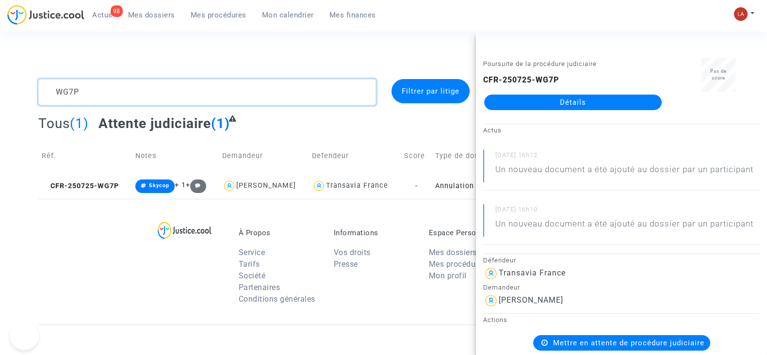
drag, startPoint x: 0, startPoint y: 0, endPoint x: 89, endPoint y: 88, distance: 125.6
click at [89, 88] on textarea at bounding box center [207, 92] width 338 height 26
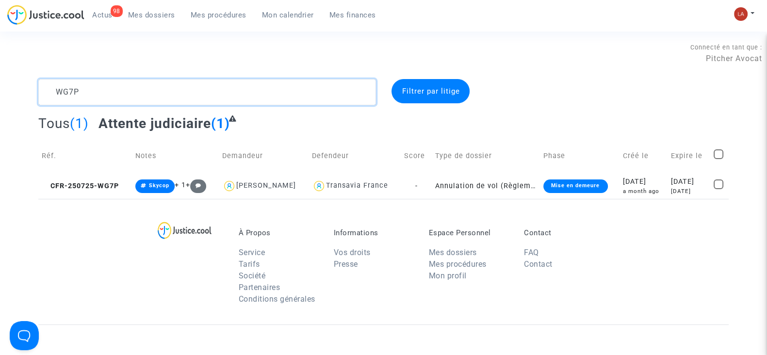
click at [89, 88] on textarea at bounding box center [207, 92] width 338 height 26
paste textarea "94R8"
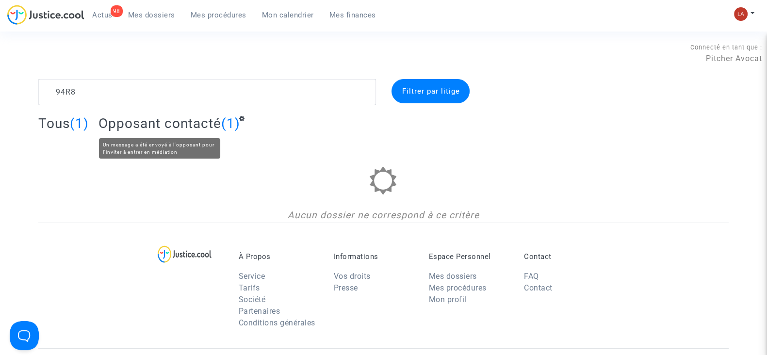
click at [144, 128] on span "Opposant contacté" at bounding box center [160, 123] width 123 height 16
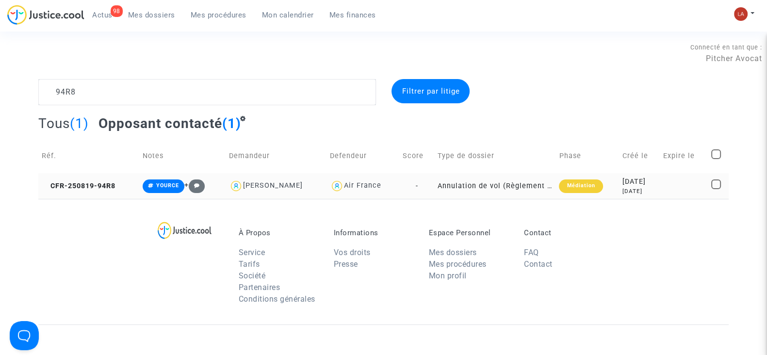
drag, startPoint x: 72, startPoint y: 193, endPoint x: 157, endPoint y: 191, distance: 84.9
click at [72, 193] on td "CFR-250819-94R8" at bounding box center [88, 186] width 101 height 26
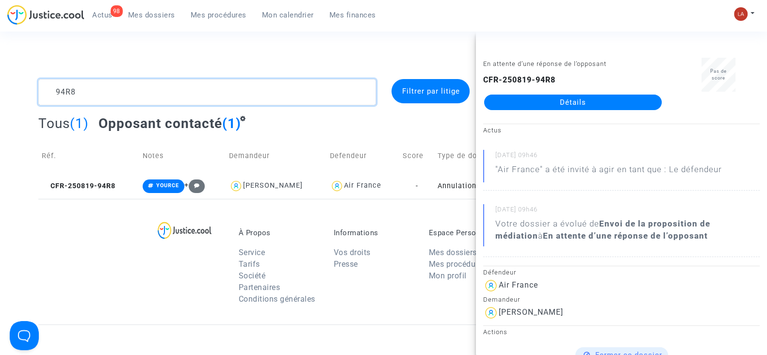
click at [57, 89] on textarea at bounding box center [207, 92] width 338 height 26
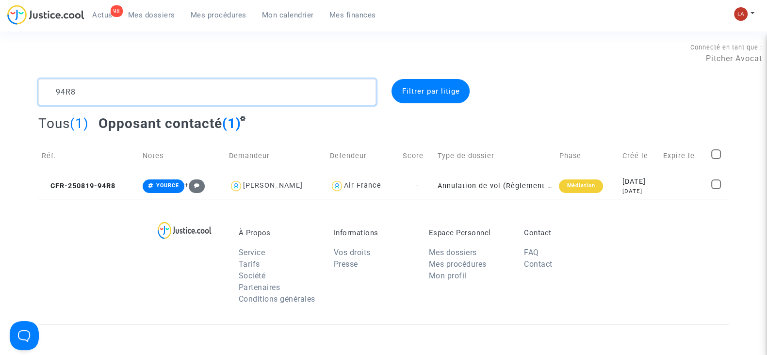
click at [57, 89] on textarea at bounding box center [207, 92] width 338 height 26
paste textarea "FDTV"
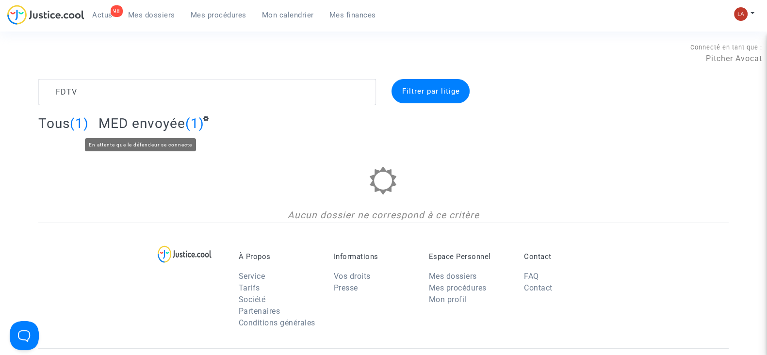
click at [151, 126] on span "MED envoyée" at bounding box center [142, 123] width 87 height 16
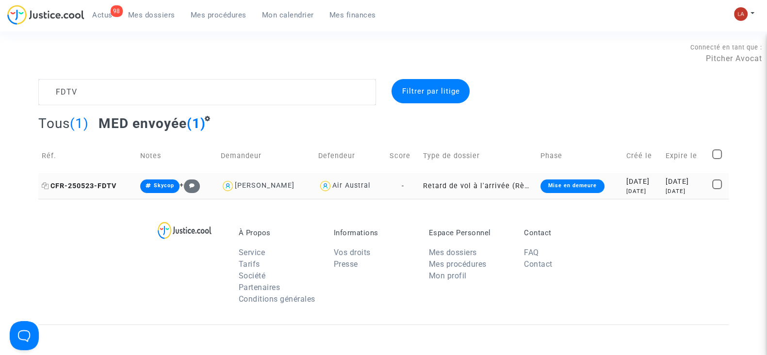
click at [92, 187] on span "CFR-250523-FDTV" at bounding box center [79, 186] width 75 height 8
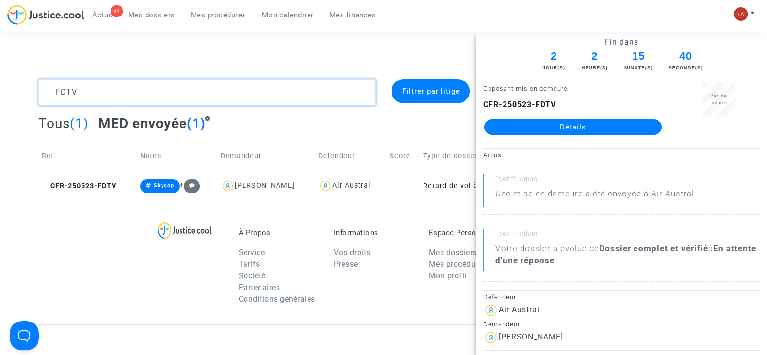
click at [58, 87] on textarea at bounding box center [207, 92] width 338 height 26
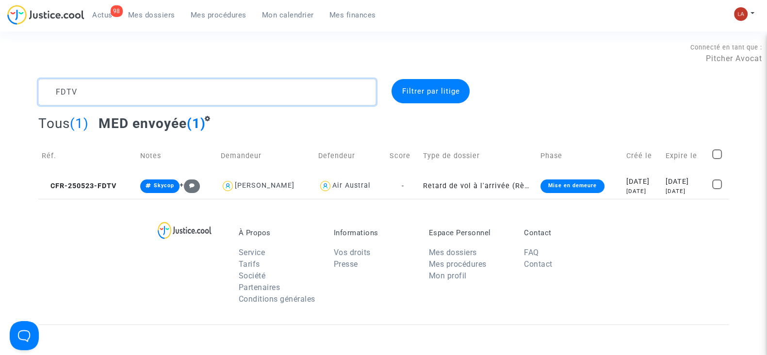
paste textarea "HKPQ"
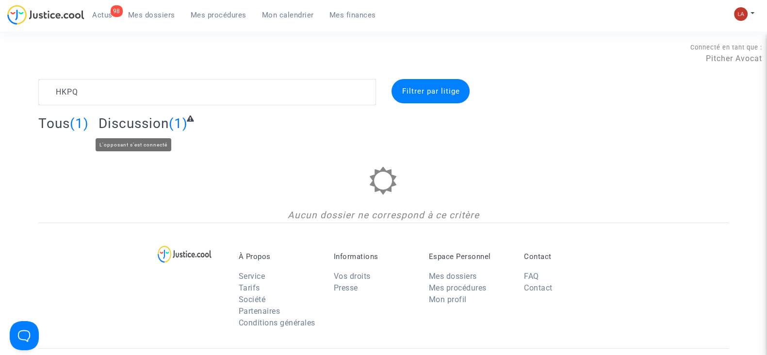
click at [119, 130] on span "Discussion" at bounding box center [134, 123] width 70 height 16
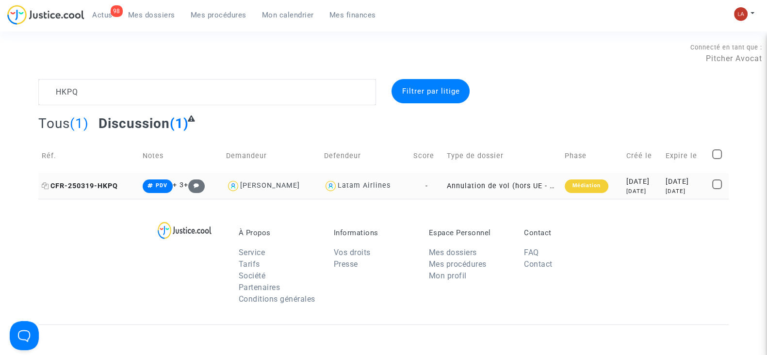
click at [85, 189] on span "CFR-250319-HKPQ" at bounding box center [80, 186] width 76 height 8
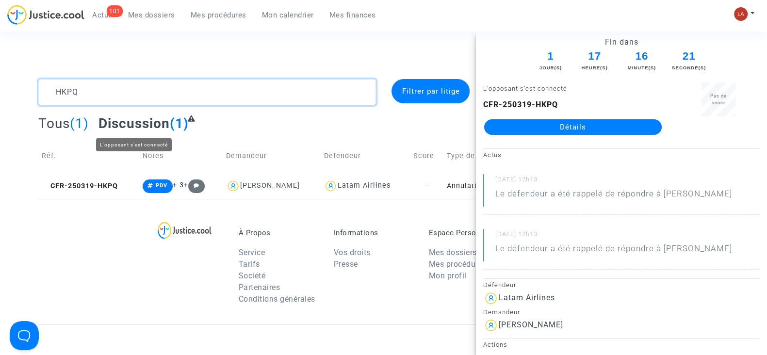
click at [99, 86] on textarea at bounding box center [207, 92] width 338 height 26
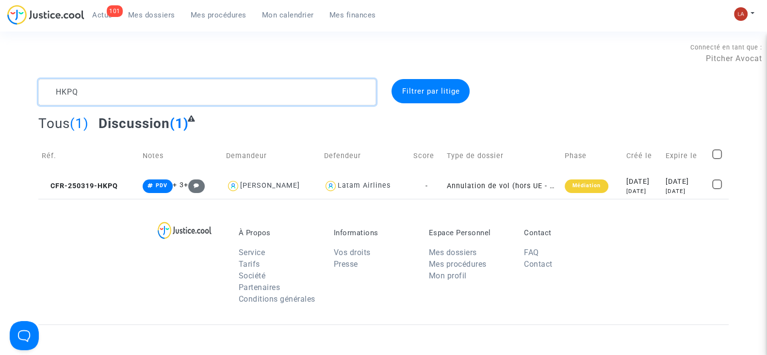
click at [99, 86] on textarea at bounding box center [207, 92] width 338 height 26
paste textarea "VH7A"
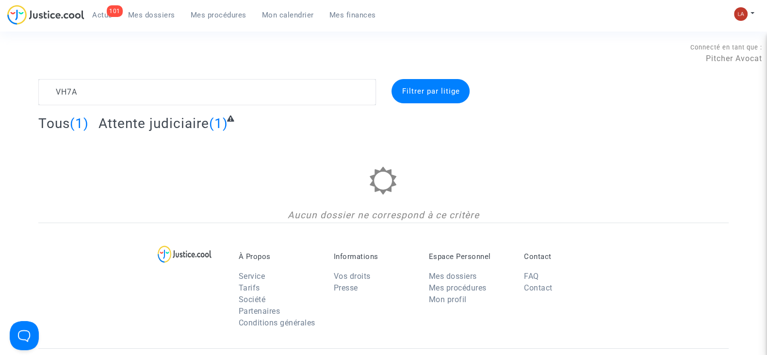
click at [184, 125] on span "Attente judiciaire" at bounding box center [154, 123] width 111 height 16
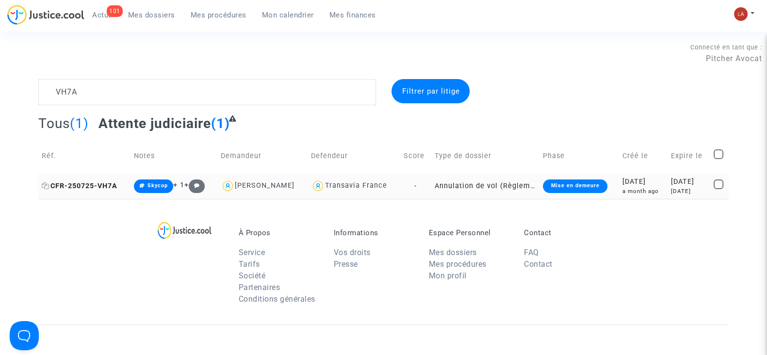
drag, startPoint x: 86, startPoint y: 182, endPoint x: 140, endPoint y: 182, distance: 53.4
click at [86, 182] on span "CFR-250725-VH7A" at bounding box center [80, 186] width 76 height 8
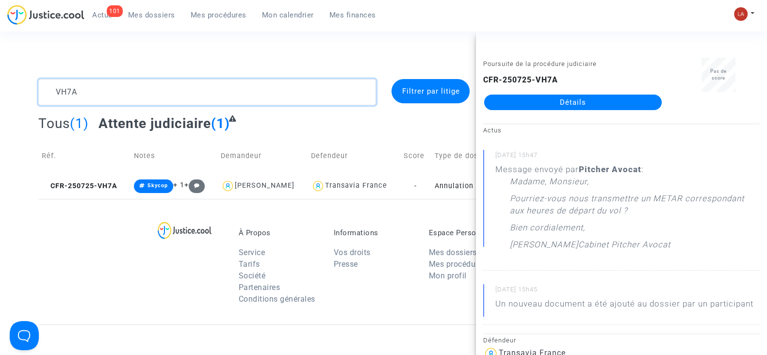
click at [141, 85] on textarea at bounding box center [207, 92] width 338 height 26
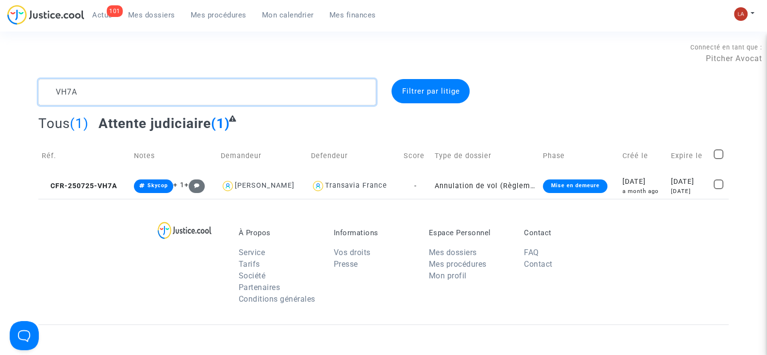
click at [141, 85] on textarea at bounding box center [207, 92] width 338 height 26
paste textarea "JWBN"
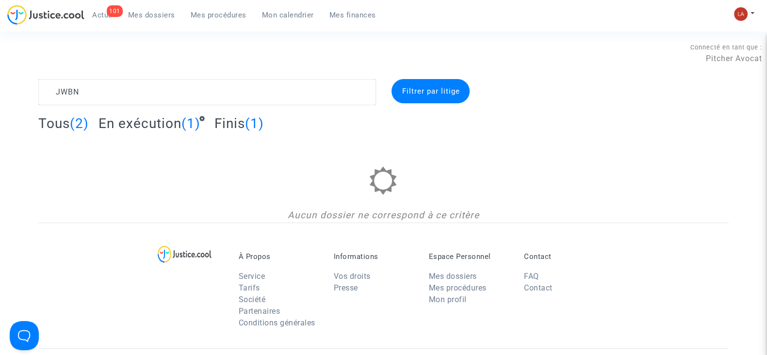
click at [143, 122] on span "En exécution" at bounding box center [140, 123] width 83 height 16
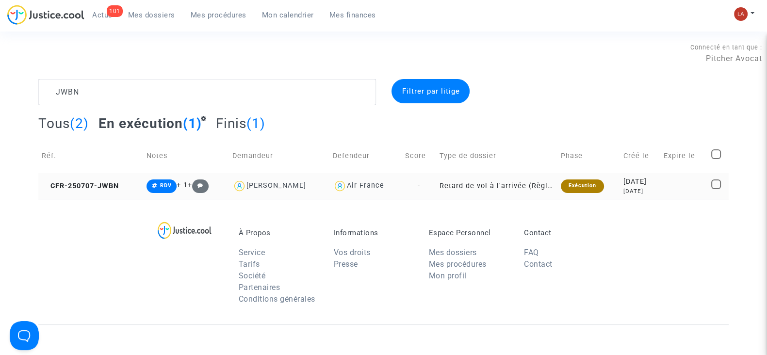
click at [98, 191] on td "CFR-250707-JWBN" at bounding box center [90, 186] width 105 height 26
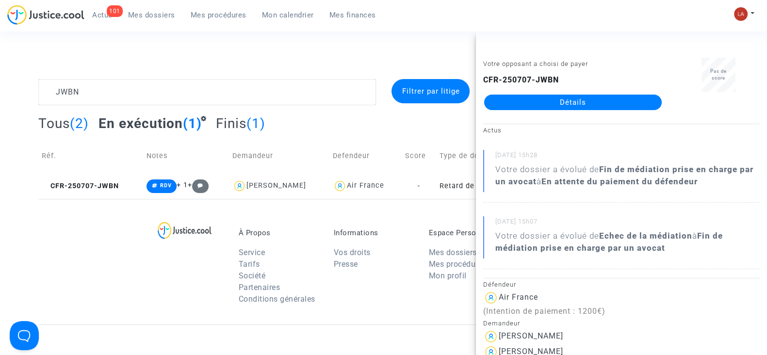
drag, startPoint x: 566, startPoint y: 80, endPoint x: 483, endPoint y: 83, distance: 82.6
click at [483, 83] on div "CFR-250707-JWBN Détails" at bounding box center [573, 92] width 180 height 36
copy b "CFR-250707-JWBN"
click at [62, 97] on textarea at bounding box center [207, 92] width 338 height 26
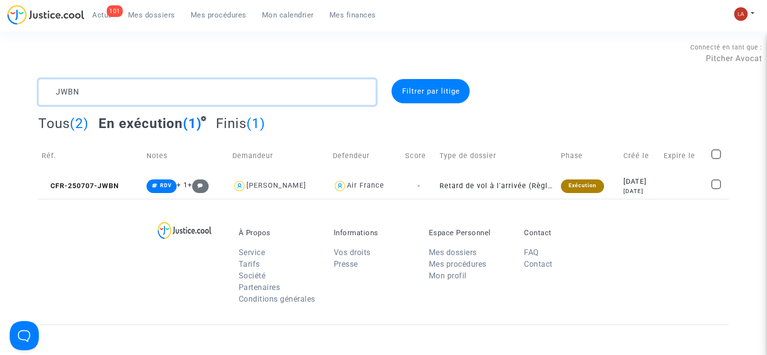
paste textarea "HKPQ"
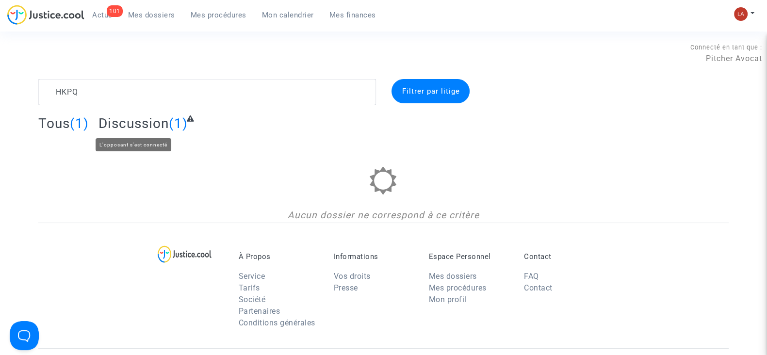
click at [108, 129] on span "Discussion" at bounding box center [134, 123] width 70 height 16
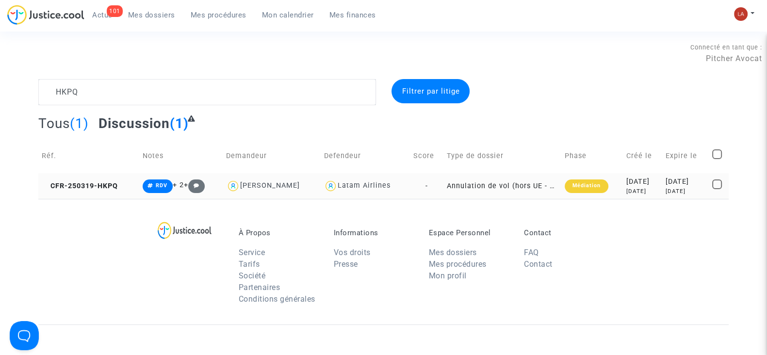
click at [79, 180] on td "CFR-250319-HKPQ" at bounding box center [88, 186] width 101 height 26
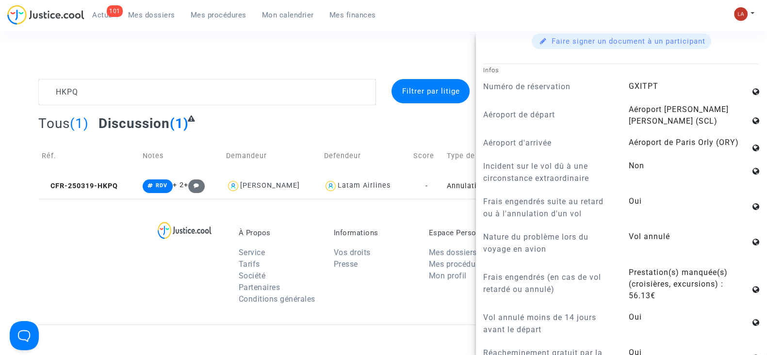
scroll to position [667, 0]
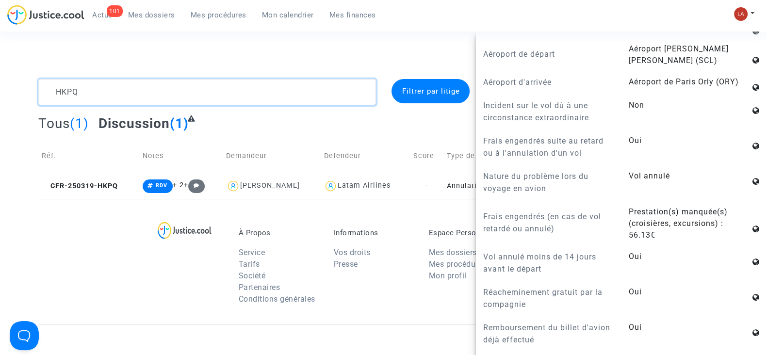
click at [72, 91] on textarea at bounding box center [207, 92] width 338 height 26
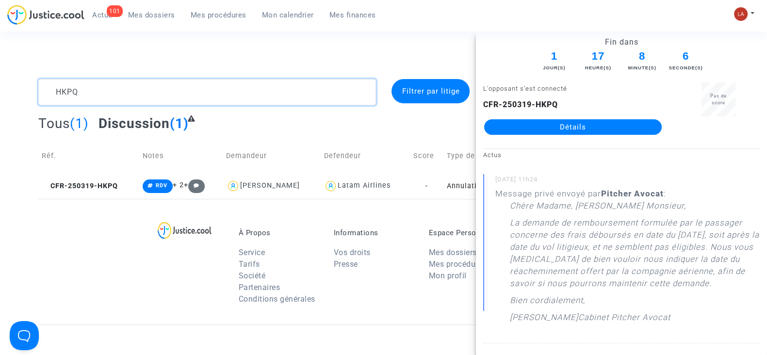
click at [72, 91] on textarea at bounding box center [207, 92] width 338 height 26
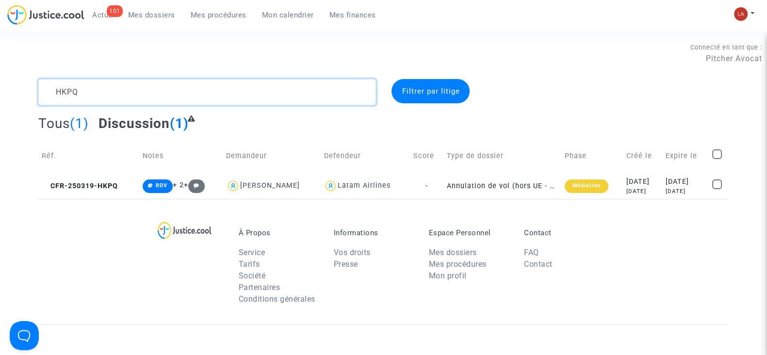
paste textarea "DA6K"
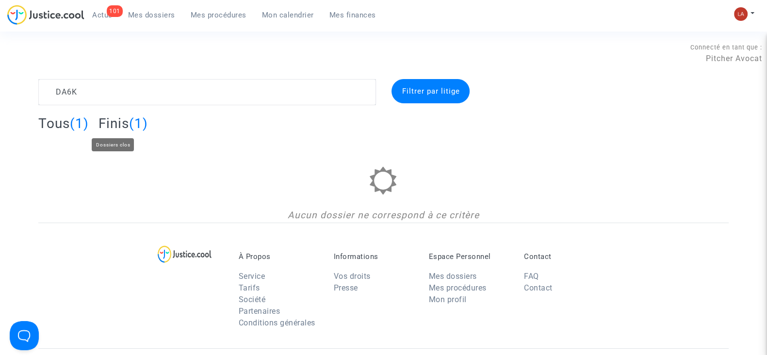
click at [120, 127] on span "Finis" at bounding box center [114, 123] width 31 height 16
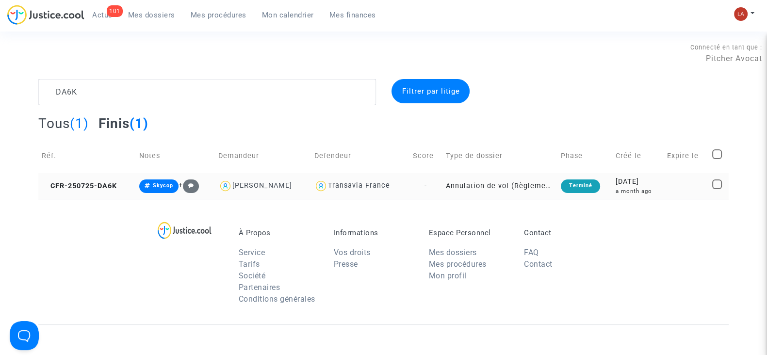
drag, startPoint x: 112, startPoint y: 189, endPoint x: 121, endPoint y: 191, distance: 9.9
click at [112, 190] on td "CFR-250725-DA6K" at bounding box center [87, 186] width 98 height 26
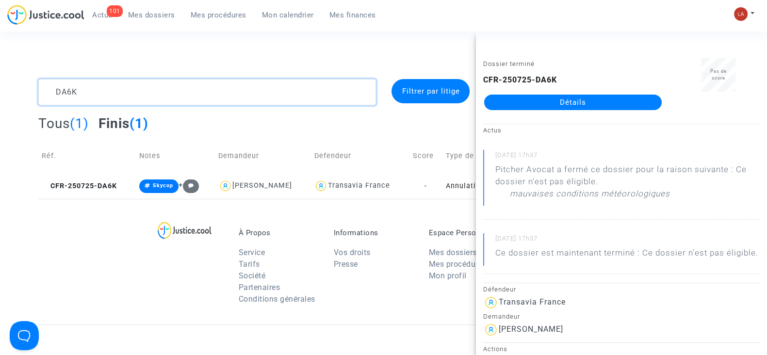
click at [61, 92] on textarea at bounding box center [207, 92] width 338 height 26
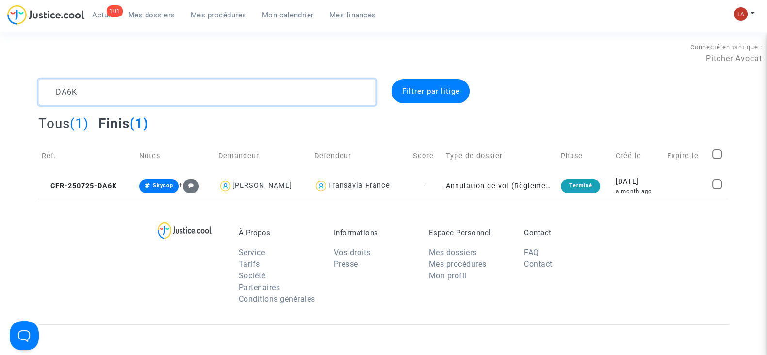
paste textarea "HE2B"
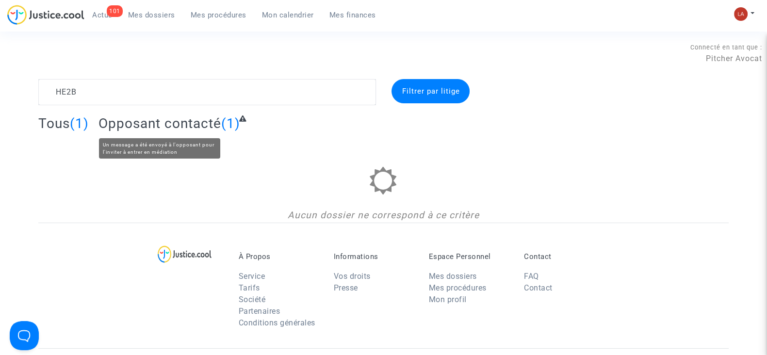
click at [119, 117] on span "Opposant contacté" at bounding box center [160, 123] width 123 height 16
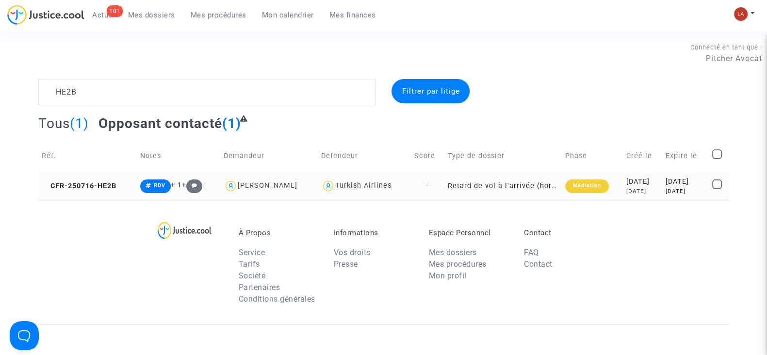
click at [89, 192] on td "CFR-250716-HE2B" at bounding box center [87, 186] width 99 height 26
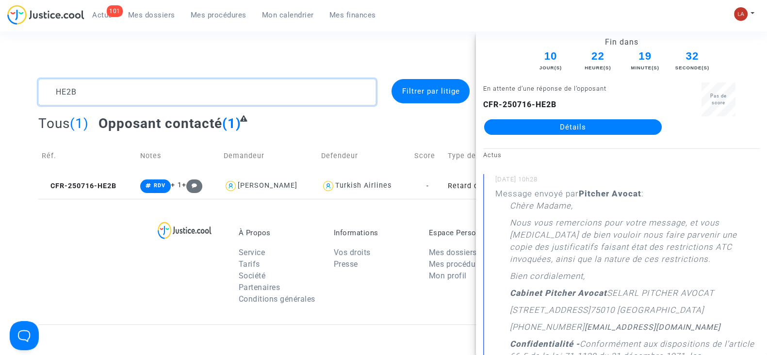
click at [69, 87] on textarea at bounding box center [207, 92] width 338 height 26
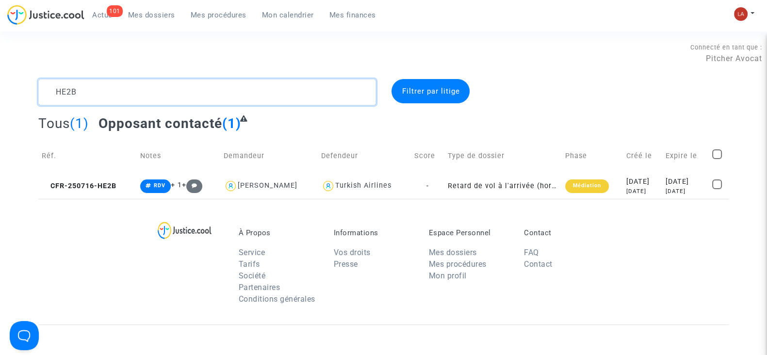
click at [85, 92] on textarea at bounding box center [207, 92] width 338 height 26
click at [72, 89] on textarea at bounding box center [207, 92] width 338 height 26
paste textarea "MICKOLO"
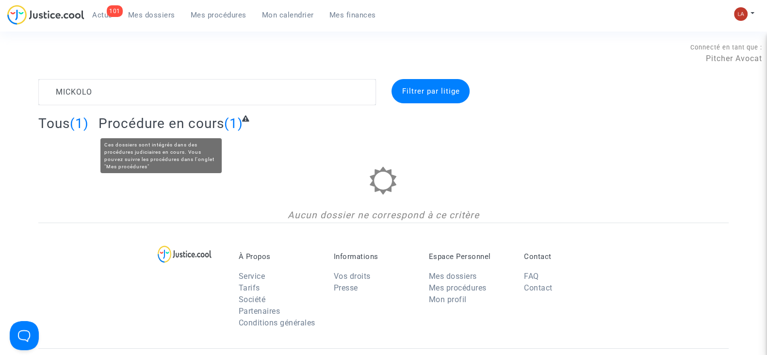
click at [152, 122] on span "Procédure en cours" at bounding box center [162, 123] width 126 height 16
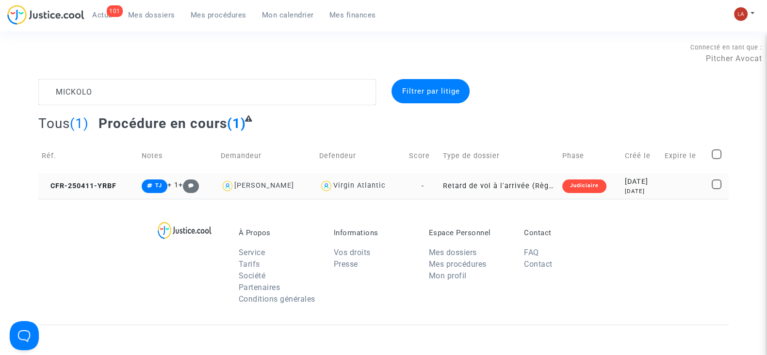
click at [95, 174] on td "CFR-250411-YRBF" at bounding box center [88, 186] width 100 height 26
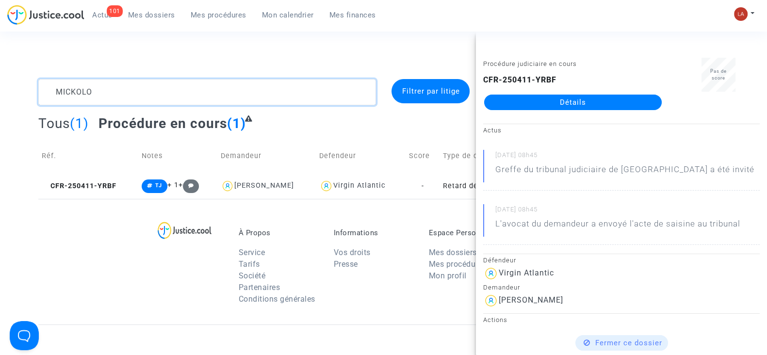
click at [85, 89] on textarea at bounding box center [207, 92] width 338 height 26
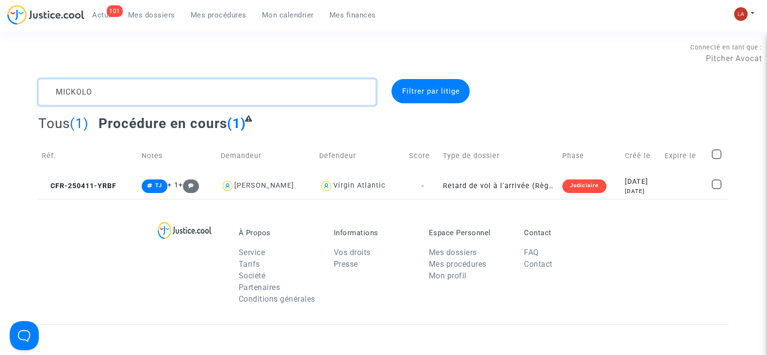
click at [85, 89] on textarea at bounding box center [207, 92] width 338 height 26
paste textarea "7PDN"
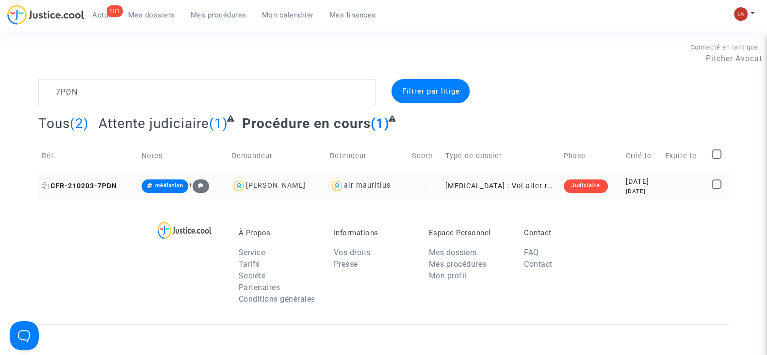
drag, startPoint x: 78, startPoint y: 176, endPoint x: 102, endPoint y: 181, distance: 25.3
click at [78, 178] on td "CFR-210203-7PDN" at bounding box center [88, 186] width 100 height 26
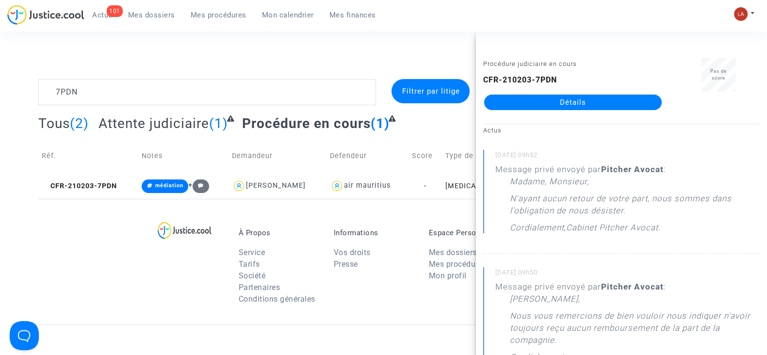
click at [158, 126] on span "Attente judiciaire" at bounding box center [154, 123] width 111 height 16
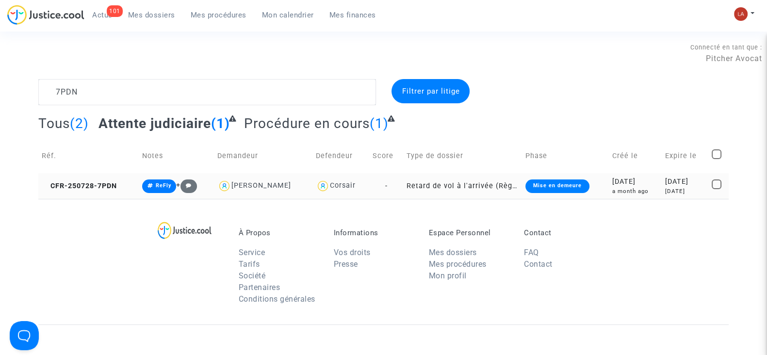
click at [114, 192] on td "CFR-250728-7PDN" at bounding box center [88, 186] width 100 height 26
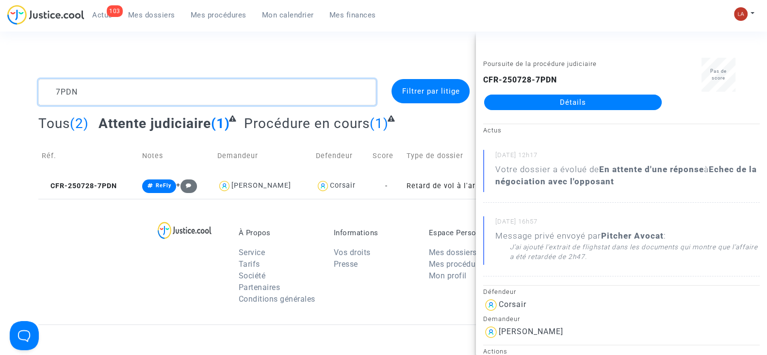
click at [120, 91] on textarea at bounding box center [207, 92] width 338 height 26
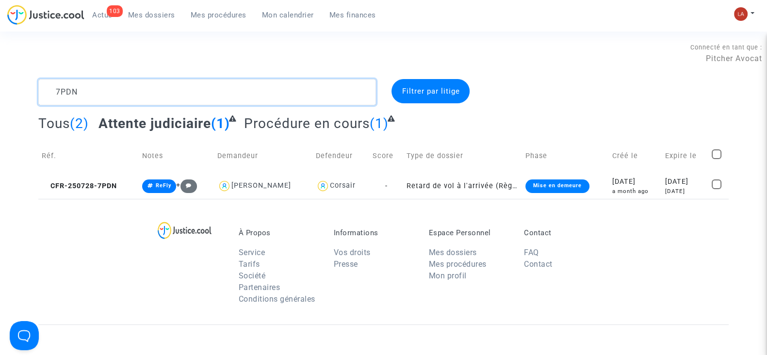
click at [120, 91] on textarea at bounding box center [207, 92] width 338 height 26
paste textarea "WWPP"
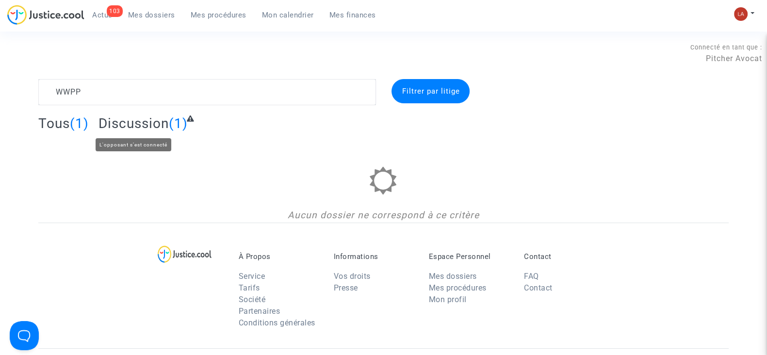
click at [133, 124] on span "Discussion" at bounding box center [134, 123] width 70 height 16
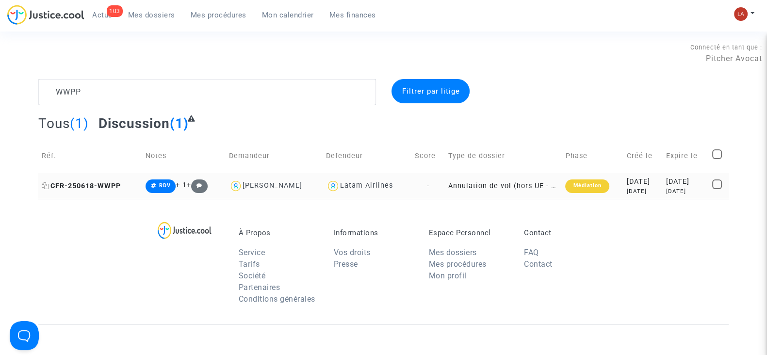
click at [115, 185] on span "CFR-250618-WWPP" at bounding box center [81, 186] width 79 height 8
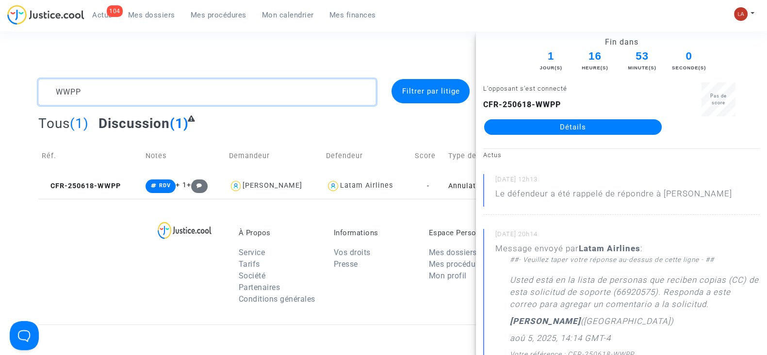
click at [66, 96] on textarea at bounding box center [207, 92] width 338 height 26
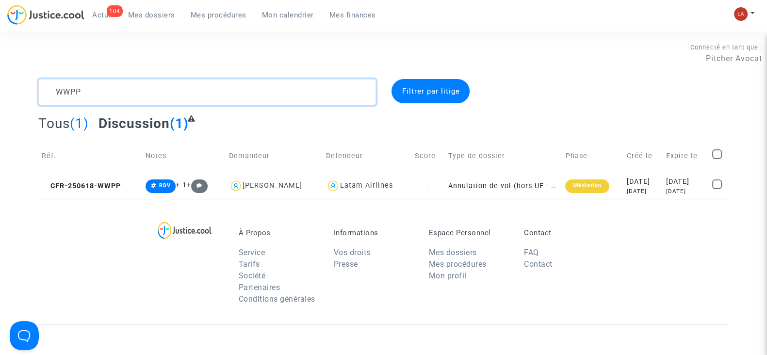
click at [66, 96] on textarea at bounding box center [207, 92] width 338 height 26
paste textarea "D8UK"
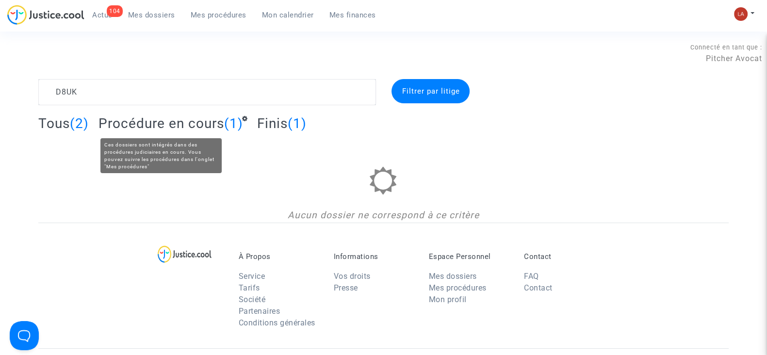
click at [168, 122] on span "Procédure en cours" at bounding box center [162, 123] width 126 height 16
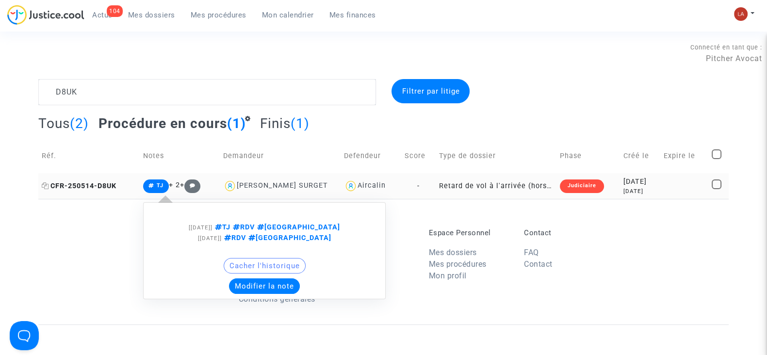
click at [92, 184] on span "CFR-250514-D8UK" at bounding box center [79, 186] width 75 height 8
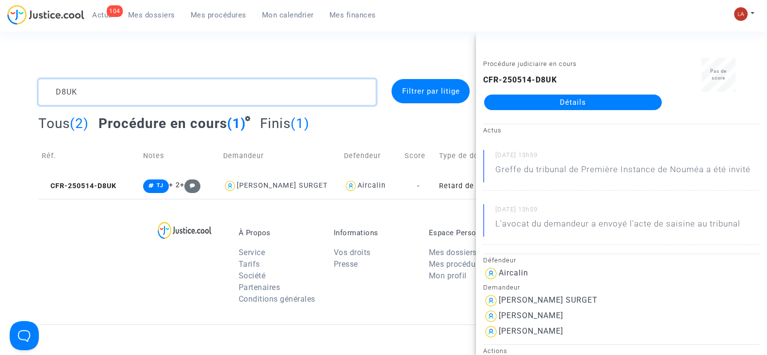
drag, startPoint x: 123, startPoint y: 94, endPoint x: 49, endPoint y: 41, distance: 91.0
click at [0, 91] on html "104 Actus Mes dossiers Mes procédures Mon calendrier Mes finances Mon profil Ch…" at bounding box center [383, 279] width 767 height 559
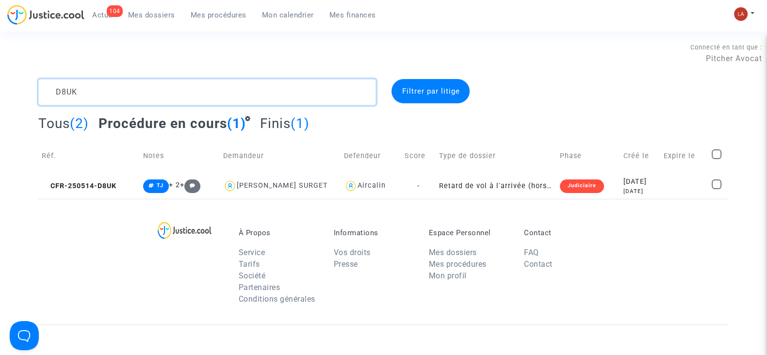
paste textarea "9BE3"
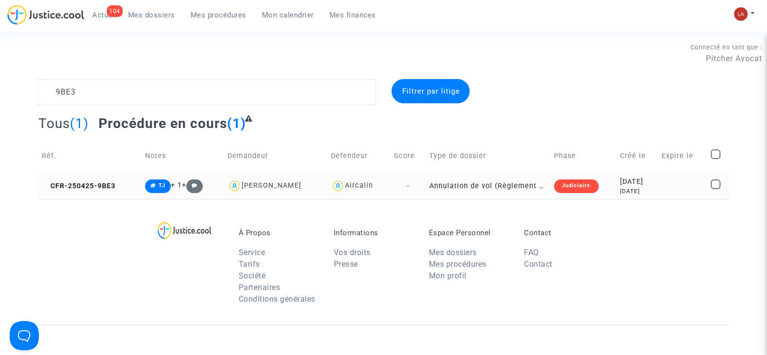
click at [84, 177] on td "CFR-250425-9BE3" at bounding box center [89, 186] width 103 height 26
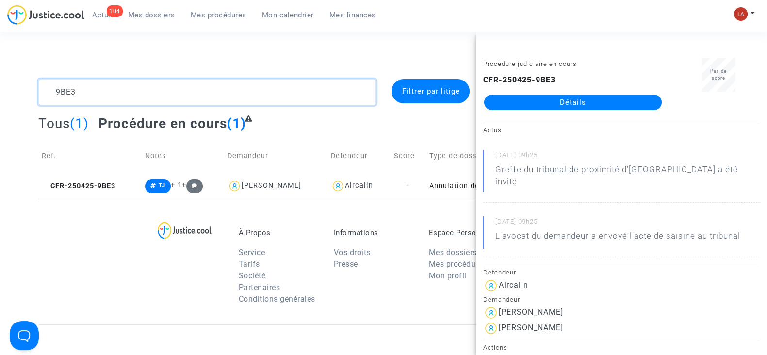
click at [62, 93] on textarea at bounding box center [207, 92] width 338 height 26
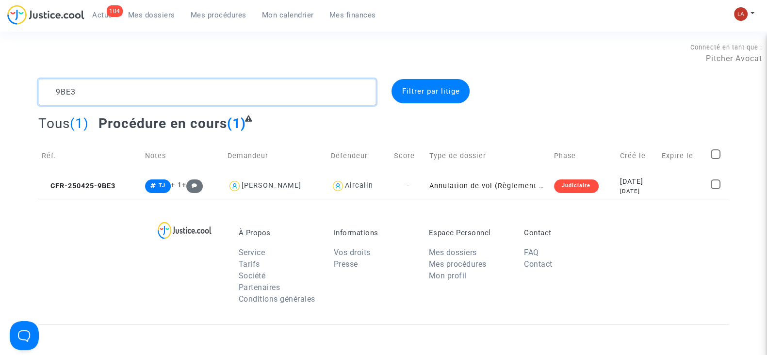
paste textarea "CFR-250702-Y8VA"
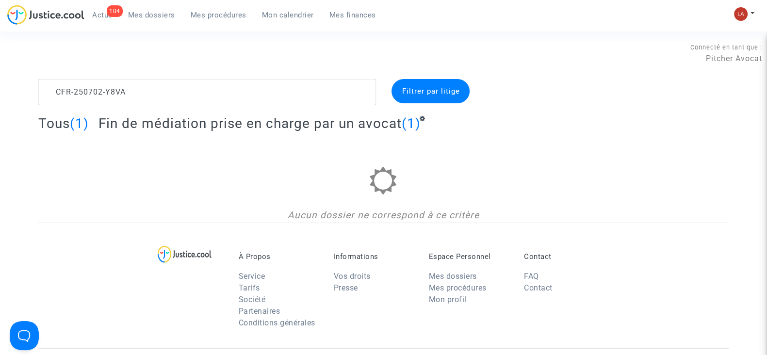
click at [313, 120] on span "Fin de médiation prise en charge par un avocat" at bounding box center [250, 123] width 303 height 16
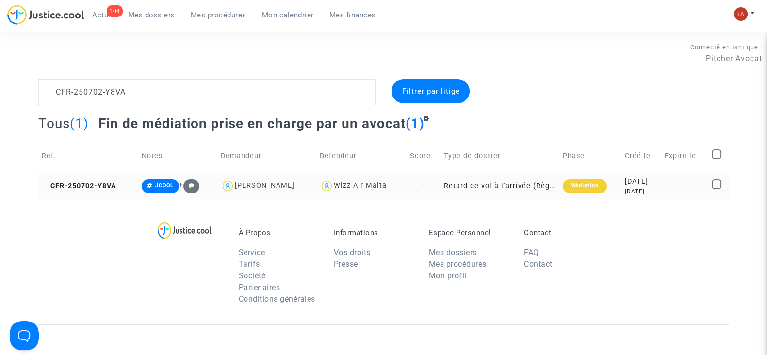
click at [95, 181] on td "CFR-250702-Y8VA" at bounding box center [88, 186] width 100 height 26
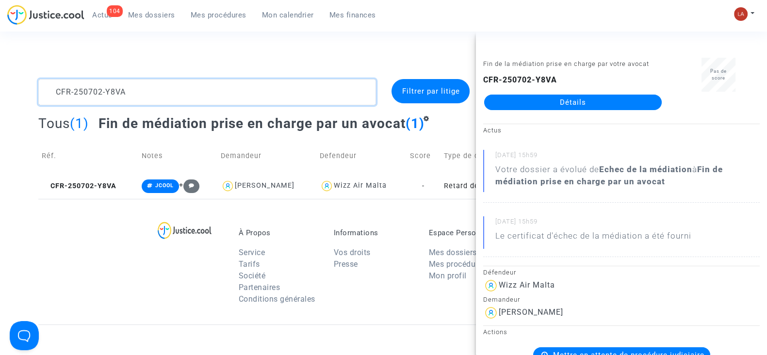
drag, startPoint x: 138, startPoint y: 96, endPoint x: -17, endPoint y: 92, distance: 155.3
click at [0, 92] on html "104 Actus Mes dossiers Mes procédures Mon calendrier Mes finances Mon profil Ch…" at bounding box center [383, 279] width 767 height 559
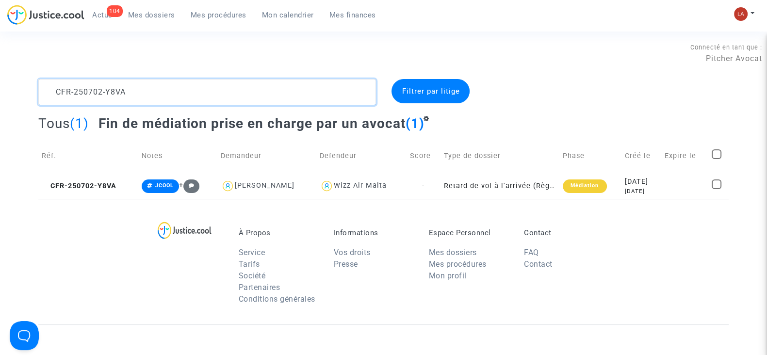
paste textarea "NN49"
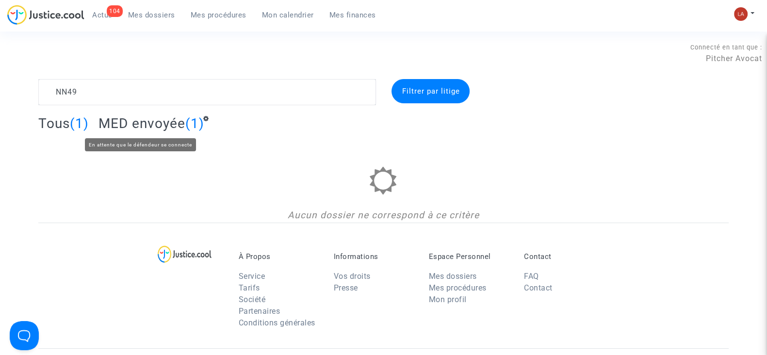
click at [157, 128] on span "MED envoyée" at bounding box center [142, 123] width 87 height 16
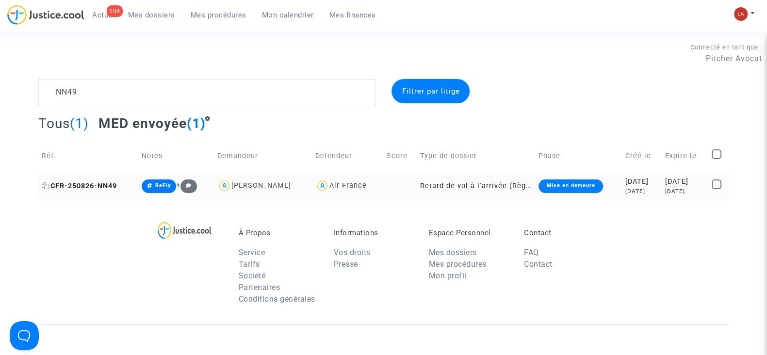
click at [116, 187] on span "CFR-250826-NN49" at bounding box center [79, 186] width 75 height 8
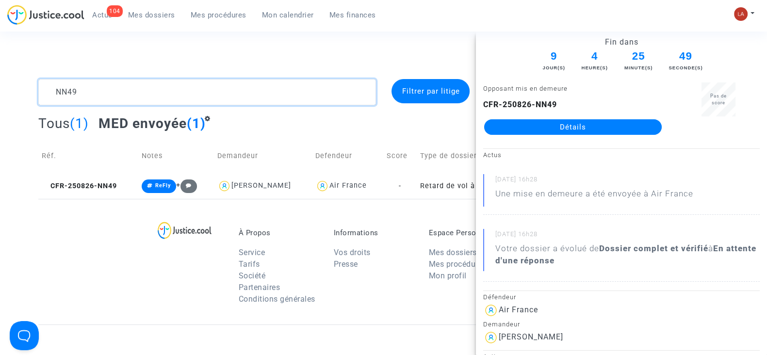
click at [84, 88] on textarea at bounding box center [207, 92] width 338 height 26
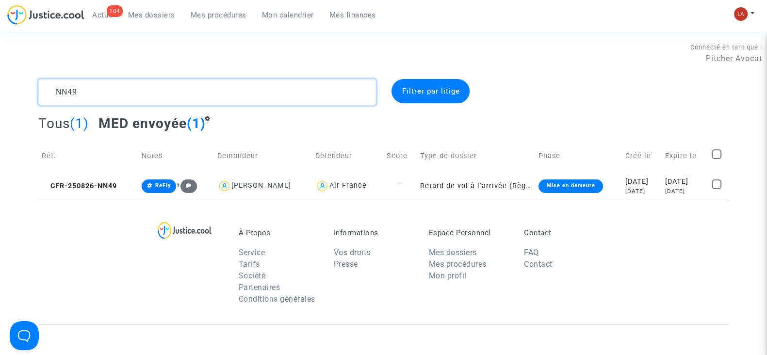
click at [84, 88] on textarea at bounding box center [207, 92] width 338 height 26
paste textarea "PKZC"
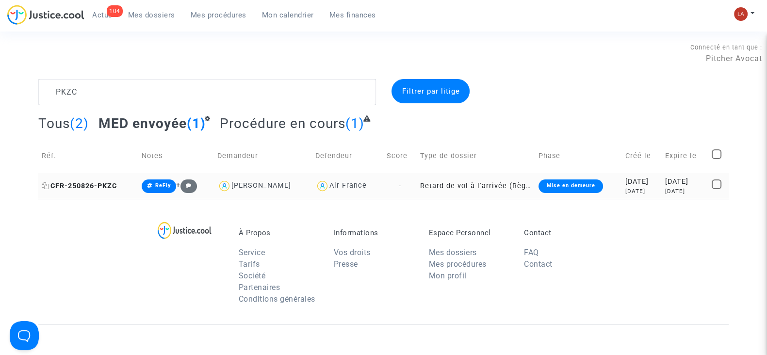
click at [90, 186] on span "CFR-250826-PKZC" at bounding box center [79, 186] width 75 height 8
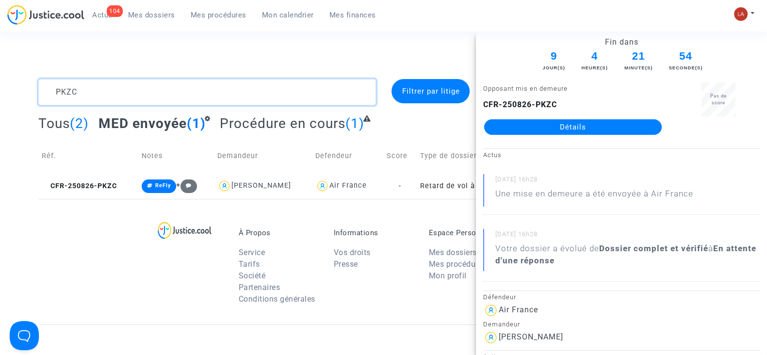
click at [75, 93] on textarea at bounding box center [207, 92] width 338 height 26
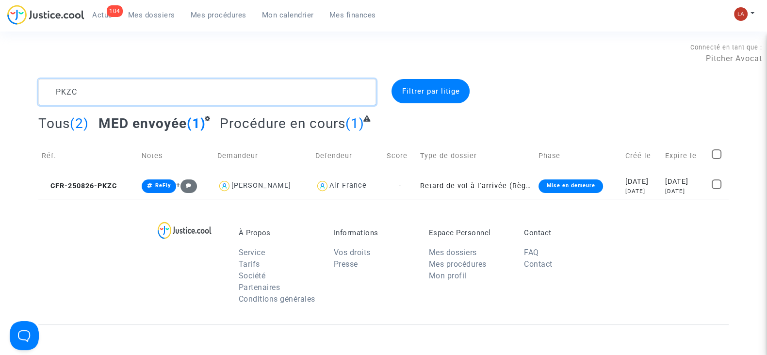
click at [75, 93] on textarea at bounding box center [207, 92] width 338 height 26
paste textarea "CHDH"
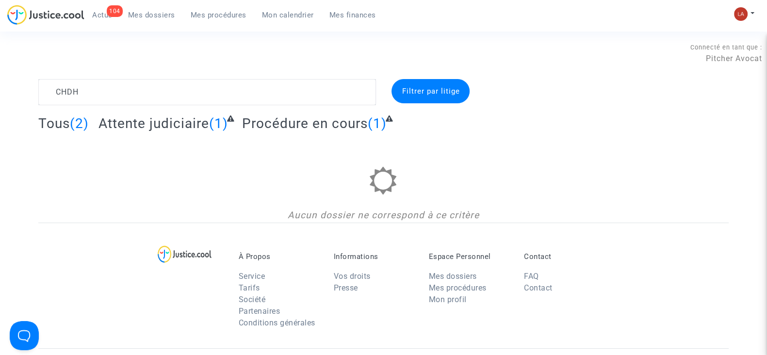
click at [148, 125] on span "Attente judiciaire" at bounding box center [154, 123] width 111 height 16
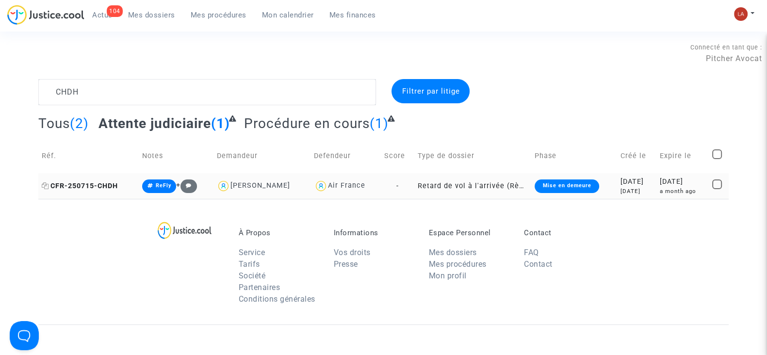
click at [66, 184] on span "CFR-250715-CHDH" at bounding box center [80, 186] width 76 height 8
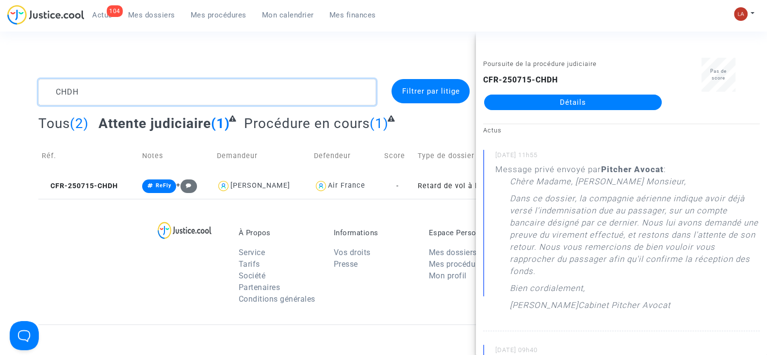
click at [96, 88] on textarea at bounding box center [207, 92] width 338 height 26
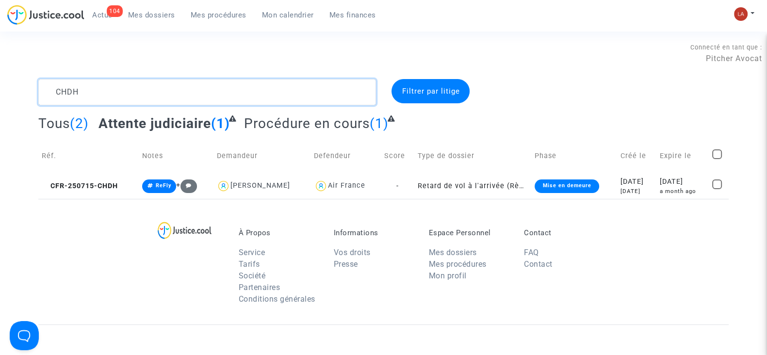
click at [96, 88] on textarea at bounding box center [207, 92] width 338 height 26
paste textarea "E8FF"
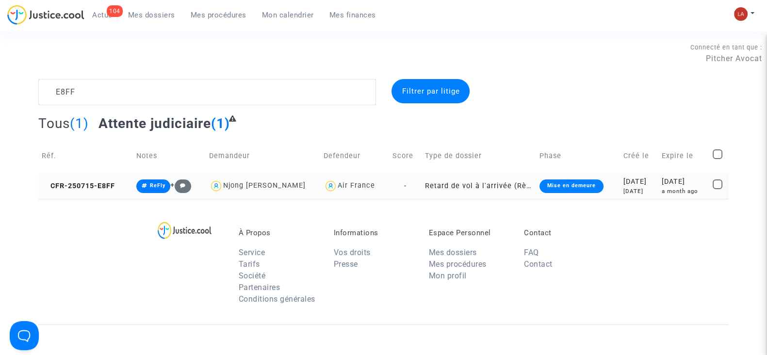
click at [113, 180] on td "CFR-250715-E8FF" at bounding box center [85, 186] width 95 height 26
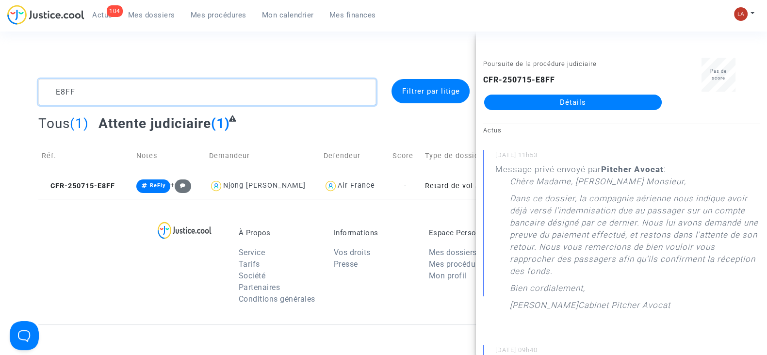
click at [61, 96] on textarea at bounding box center [207, 92] width 338 height 26
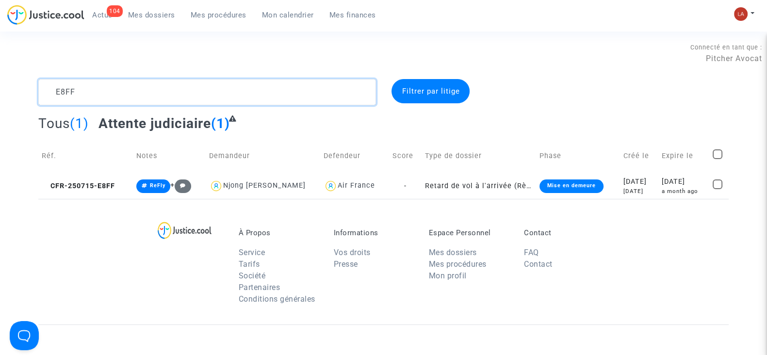
click at [61, 96] on textarea at bounding box center [207, 92] width 338 height 26
paste textarea "4MMC"
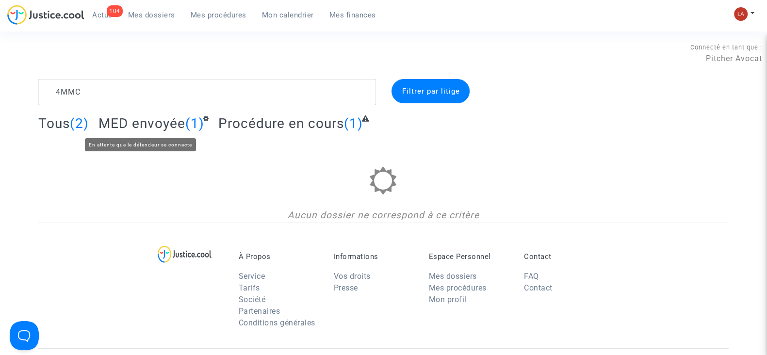
click at [118, 116] on span "MED envoyée" at bounding box center [142, 123] width 87 height 16
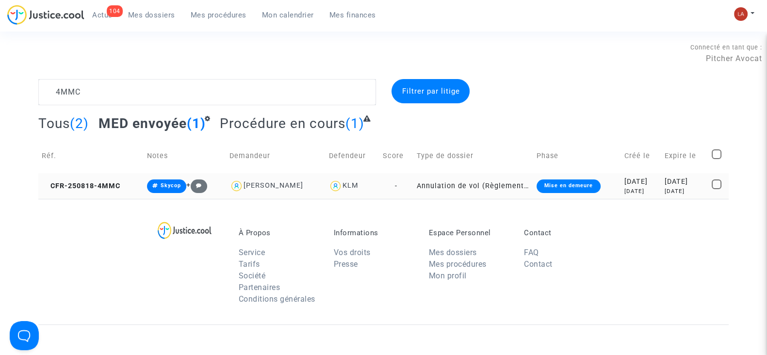
click at [85, 192] on td "CFR-250818-4MMC" at bounding box center [90, 186] width 105 height 26
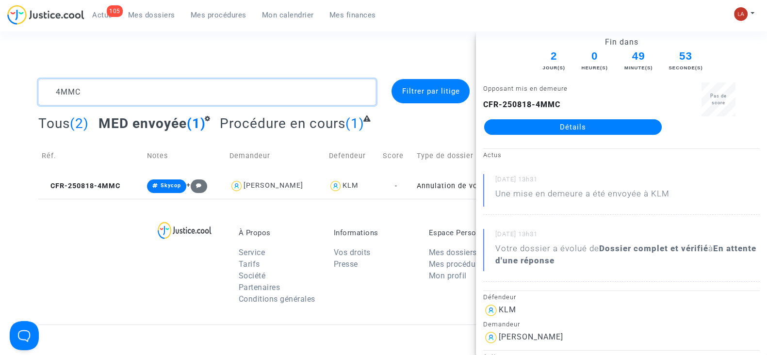
click at [80, 86] on textarea at bounding box center [207, 92] width 338 height 26
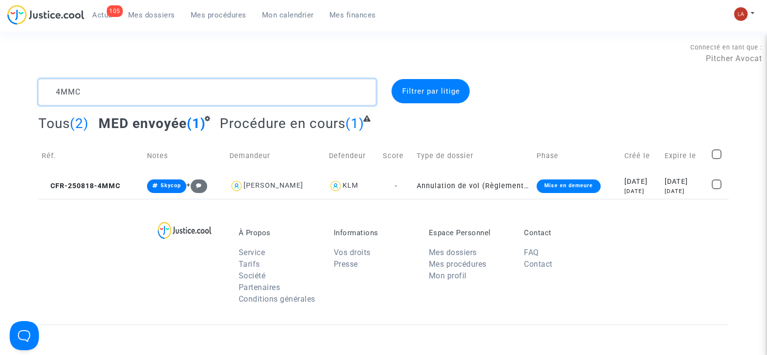
click at [80, 86] on textarea at bounding box center [207, 92] width 338 height 26
paste textarea "ACJY"
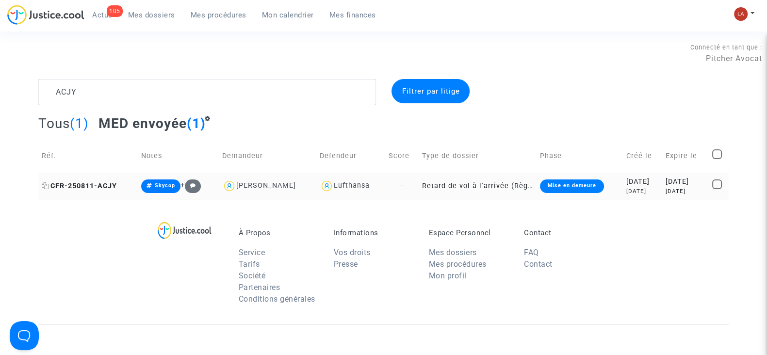
click at [99, 189] on span "CFR-250811-ACJY" at bounding box center [79, 186] width 75 height 8
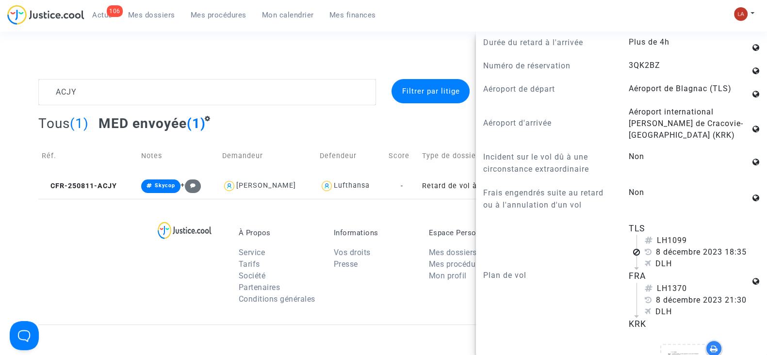
scroll to position [1274, 0]
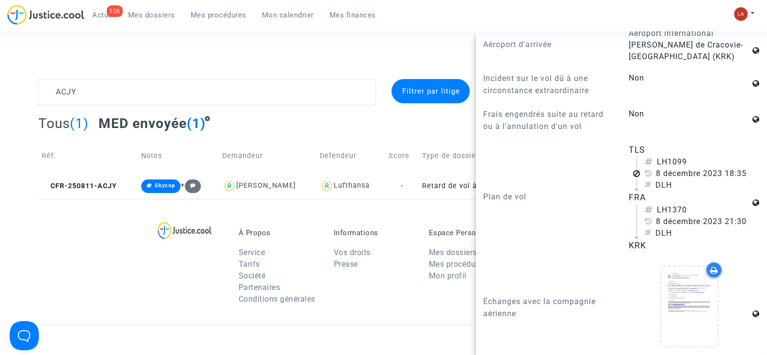
drag, startPoint x: 653, startPoint y: 183, endPoint x: 723, endPoint y: 183, distance: 69.9
click at [723, 180] on div "8 décembre 2023 18:35" at bounding box center [697, 174] width 105 height 12
copy div "8 décembre 2023"
click at [152, 83] on textarea at bounding box center [207, 92] width 338 height 26
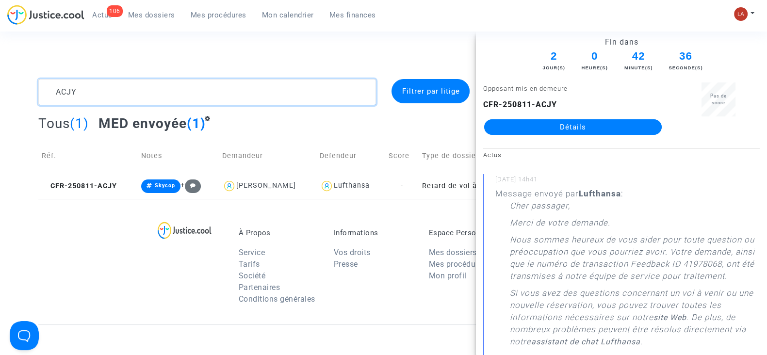
click at [152, 83] on textarea at bounding box center [207, 92] width 338 height 26
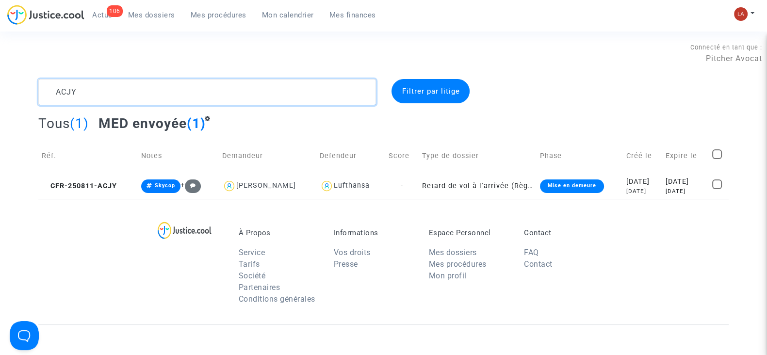
click at [152, 83] on textarea at bounding box center [207, 92] width 338 height 26
paste textarea "CKW4"
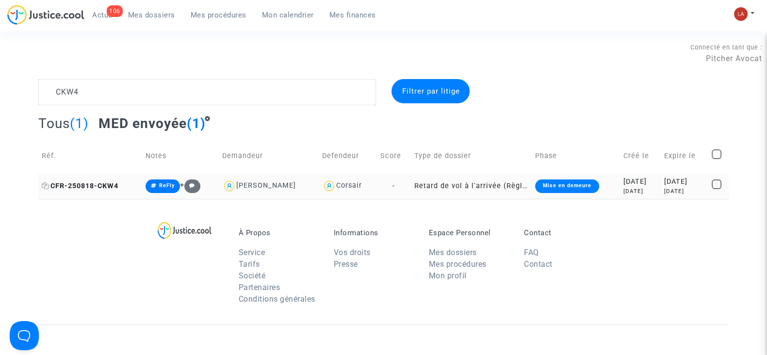
drag, startPoint x: 74, startPoint y: 184, endPoint x: 80, endPoint y: 184, distance: 6.3
click at [74, 184] on span "CFR-250818-CKW4" at bounding box center [80, 186] width 77 height 8
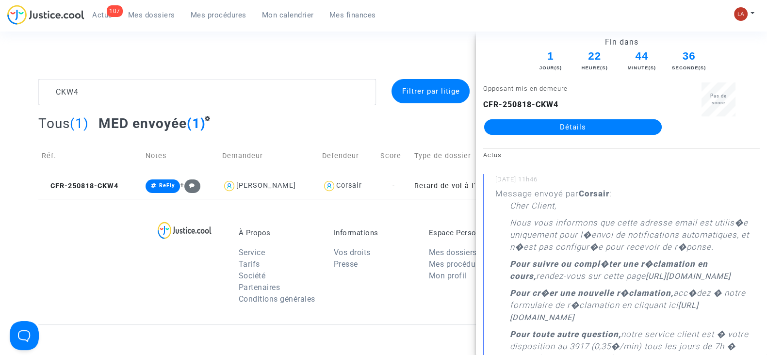
drag, startPoint x: 88, startPoint y: 78, endPoint x: 75, endPoint y: 91, distance: 18.5
click at [85, 83] on section "Connecté en tant que : Pitcher Avocat CKW4 Filtrer par litige Tous (1) MED envo…" at bounding box center [383, 279] width 767 height 559
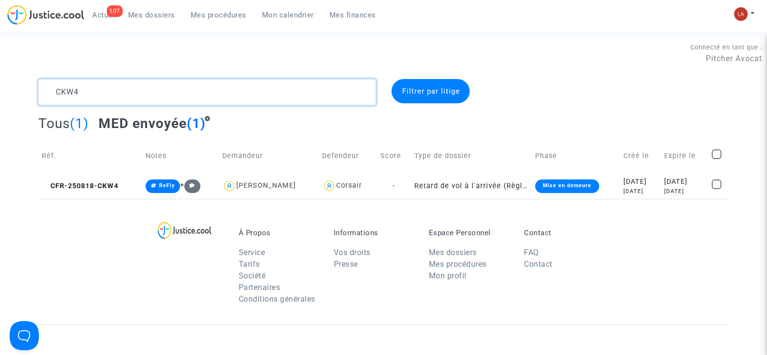
click at [75, 91] on textarea at bounding box center [207, 92] width 338 height 26
paste textarea "FQUY"
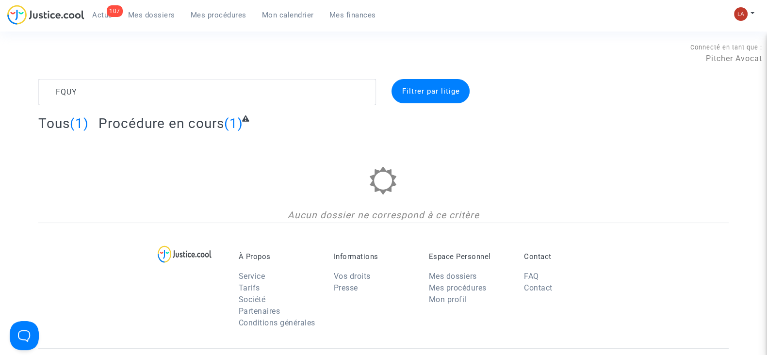
click at [194, 131] on h2 "Procédure en cours (1)" at bounding box center [173, 123] width 149 height 17
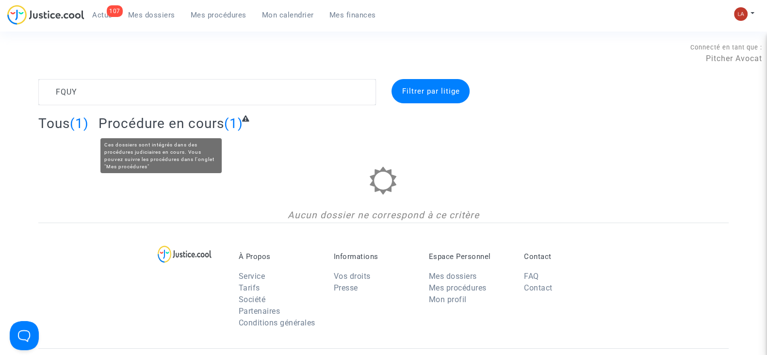
click at [196, 124] on span "Procédure en cours" at bounding box center [162, 123] width 126 height 16
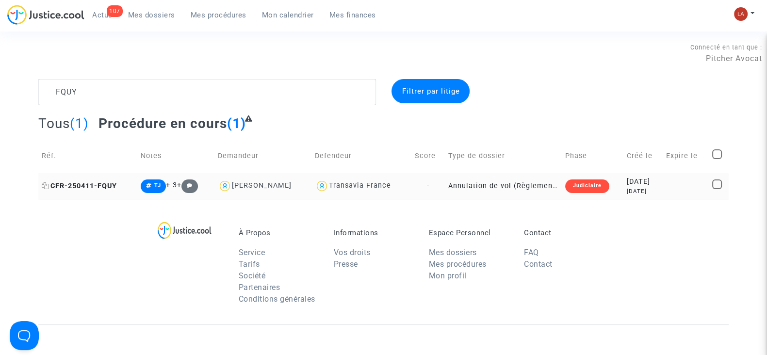
click at [108, 185] on span "CFR-250411-FQUY" at bounding box center [79, 186] width 75 height 8
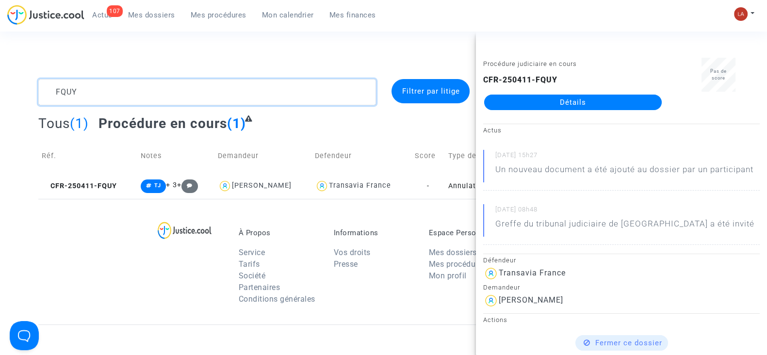
click at [114, 102] on textarea at bounding box center [207, 92] width 338 height 26
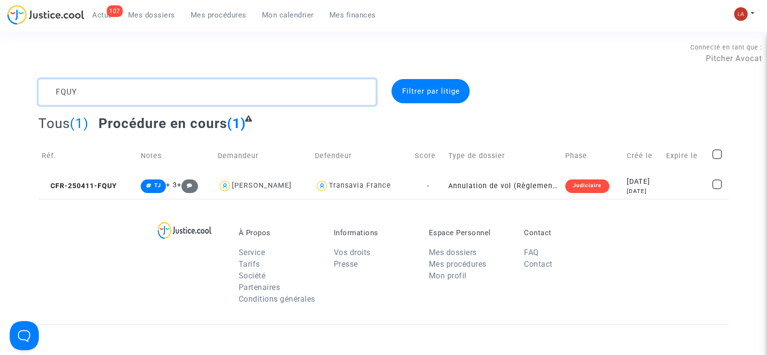
click at [114, 100] on textarea at bounding box center [207, 92] width 338 height 26
paste textarea "H8DJ"
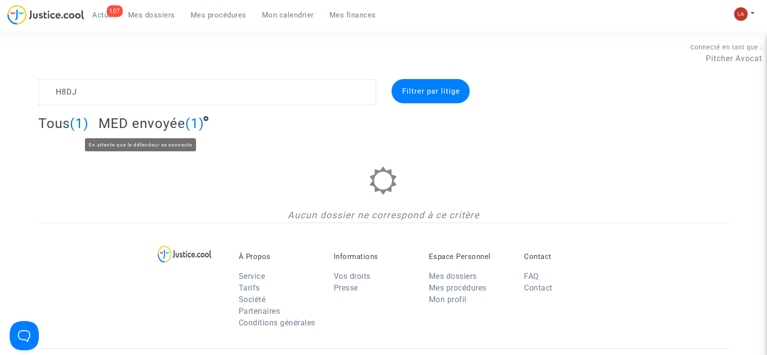
click at [124, 128] on span "MED envoyée" at bounding box center [142, 123] width 87 height 16
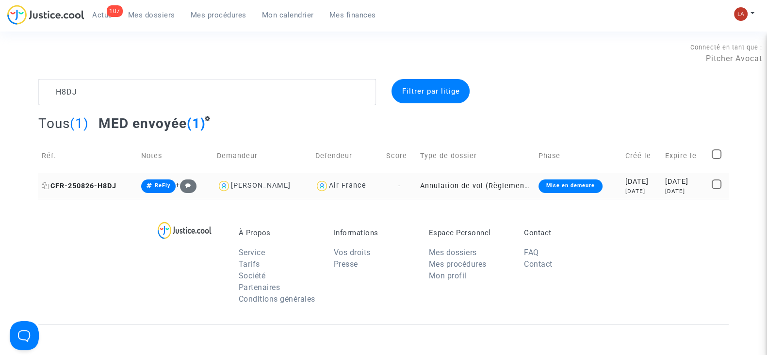
click at [95, 183] on span "CFR-250826-H8DJ" at bounding box center [79, 186] width 75 height 8
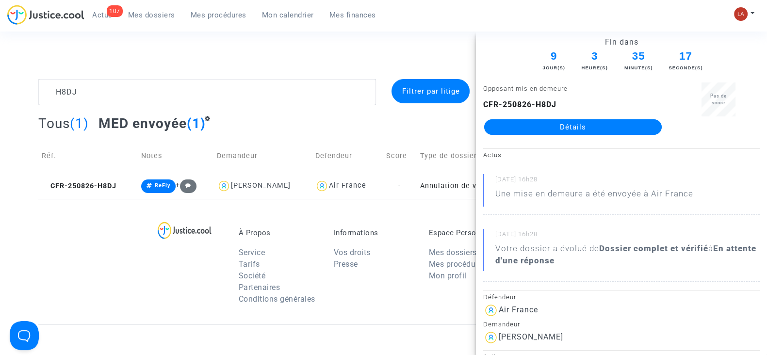
drag, startPoint x: 497, startPoint y: 131, endPoint x: 519, endPoint y: 138, distance: 22.4
click at [519, 138] on div "Opposant mis en demeure CFR-250826-H8DJ Détails" at bounding box center [573, 112] width 194 height 61
click at [116, 90] on textarea at bounding box center [207, 92] width 338 height 26
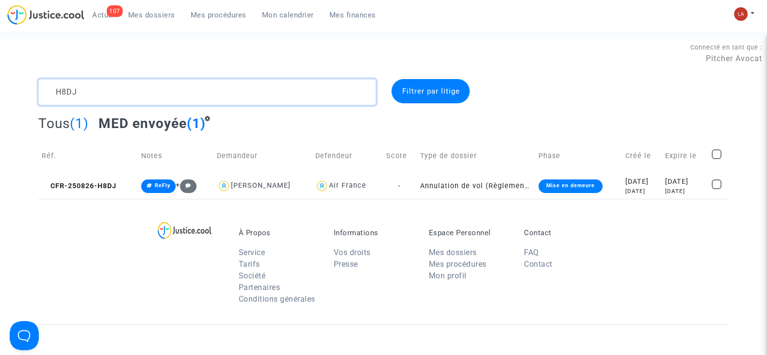
click at [116, 90] on textarea at bounding box center [207, 92] width 338 height 26
paste textarea "FEEJ"
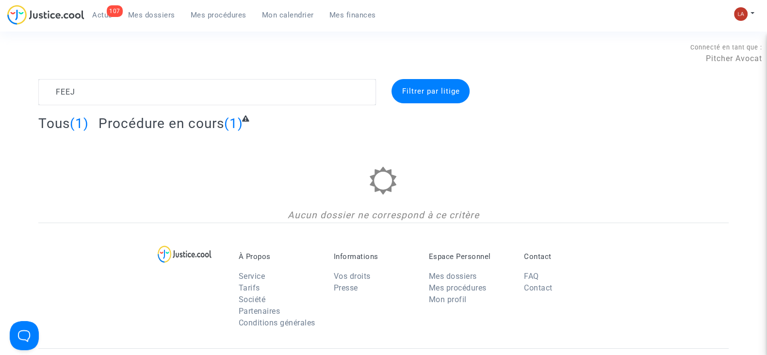
click at [175, 122] on span "Procédure en cours" at bounding box center [162, 123] width 126 height 16
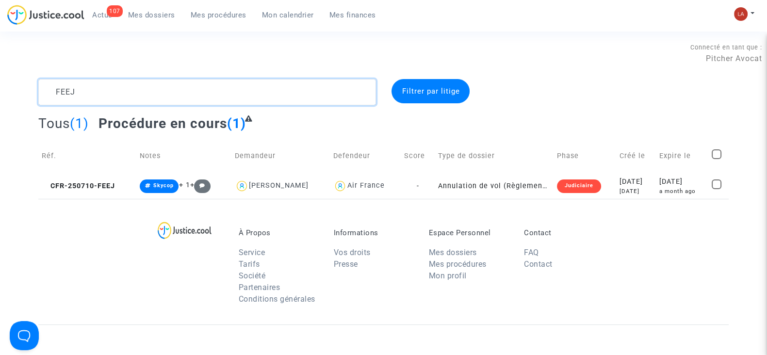
click at [130, 83] on textarea at bounding box center [207, 92] width 338 height 26
paste textarea "6VDM"
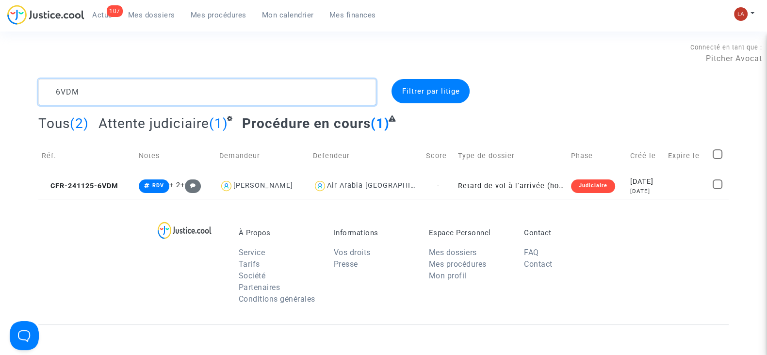
type textarea "6VDM"
click at [192, 129] on span "Attente judiciaire" at bounding box center [154, 123] width 111 height 16
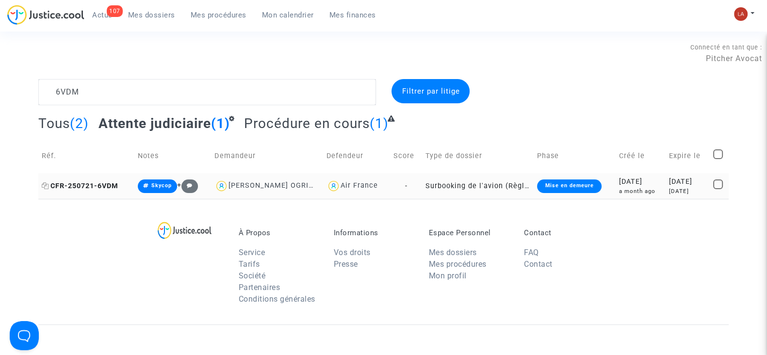
click at [91, 183] on span "CFR-250721-6VDM" at bounding box center [80, 186] width 77 height 8
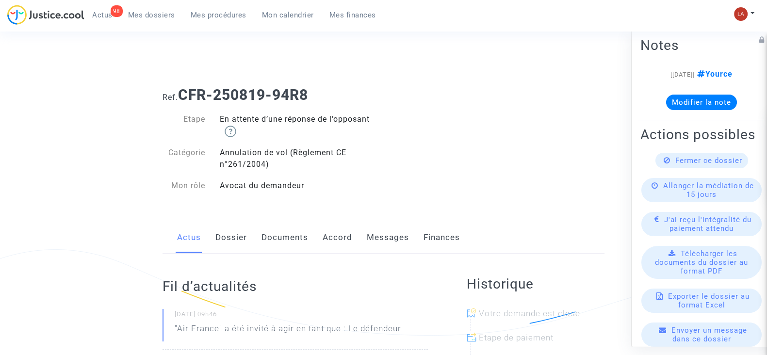
click at [389, 224] on link "Messages" at bounding box center [388, 238] width 42 height 32
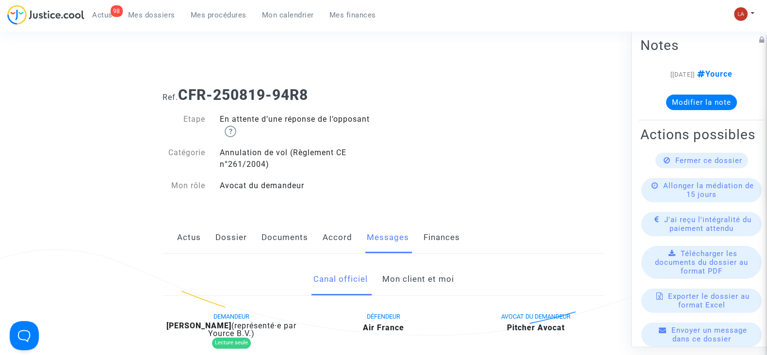
click at [397, 293] on link "Mon client et moi" at bounding box center [418, 279] width 72 height 32
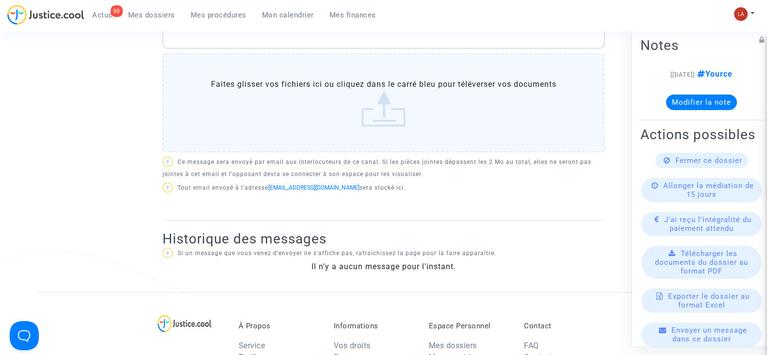
scroll to position [182, 0]
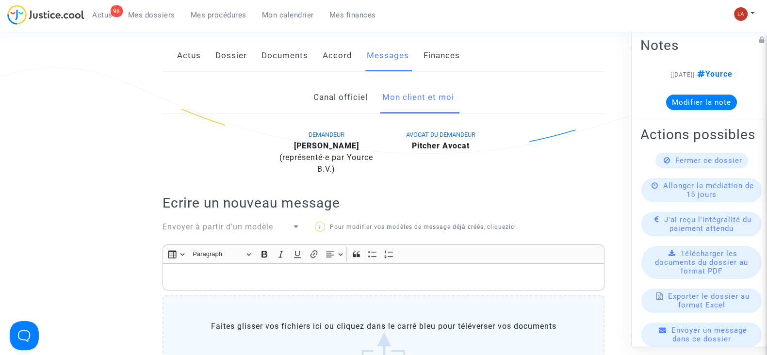
click at [384, 269] on div "Rich Text Editor, main" at bounding box center [384, 276] width 442 height 27
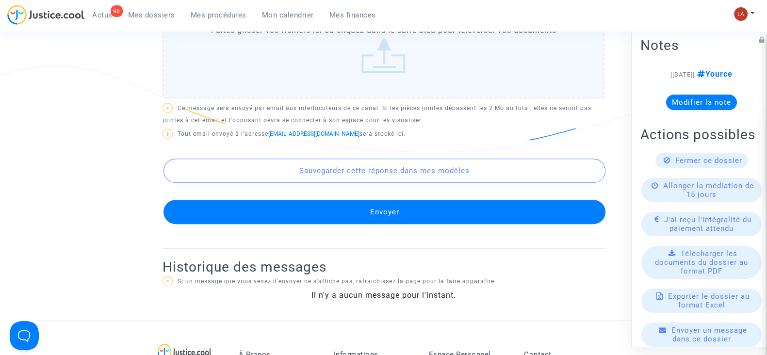
scroll to position [675, 0]
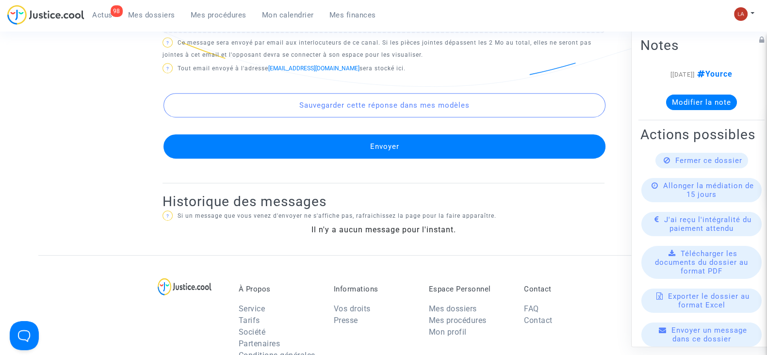
click at [409, 142] on button "Envoyer" at bounding box center [385, 146] width 442 height 24
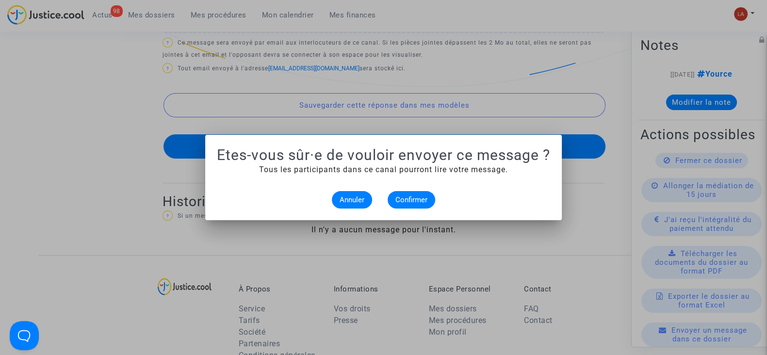
scroll to position [0, 0]
click at [423, 196] on span "Confirmer" at bounding box center [411, 200] width 32 height 9
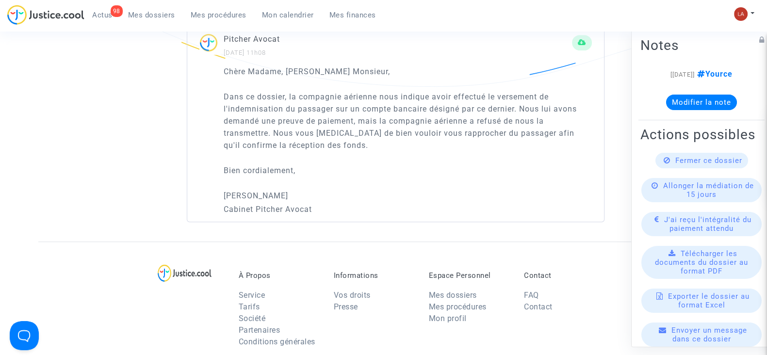
click at [699, 102] on button "Modifier la note" at bounding box center [701, 103] width 71 height 16
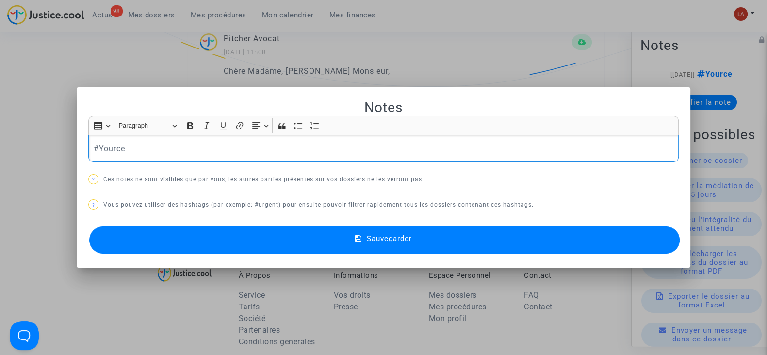
scroll to position [0, 0]
click at [216, 152] on p "#Yource" at bounding box center [384, 149] width 580 height 12
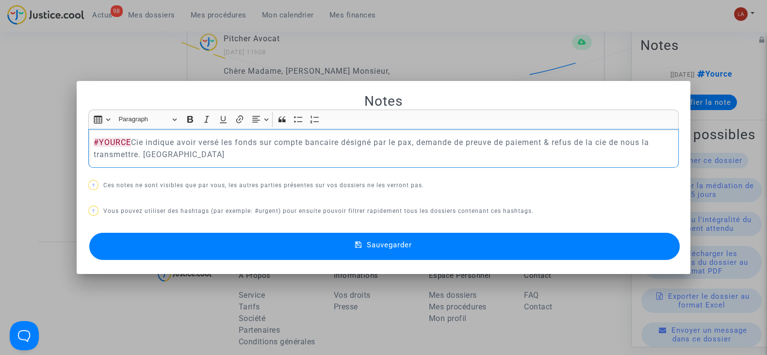
click at [167, 246] on button "Sauvegarder" at bounding box center [384, 246] width 591 height 27
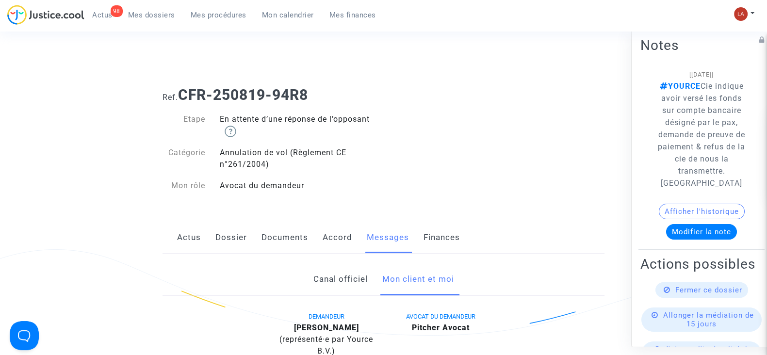
click at [342, 323] on b "Othmane Zemzam" at bounding box center [326, 327] width 65 height 9
copy div "Zemzam"
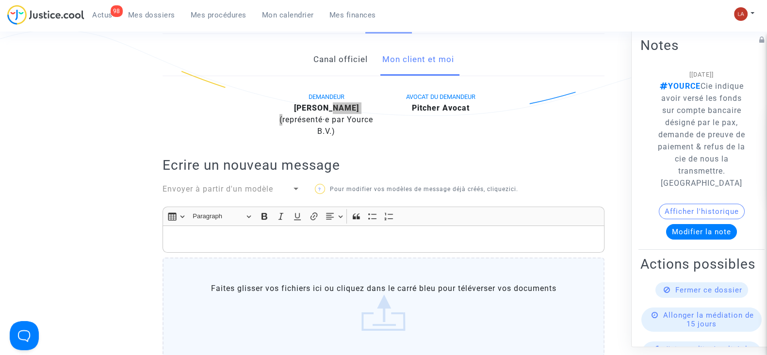
scroll to position [364, 0]
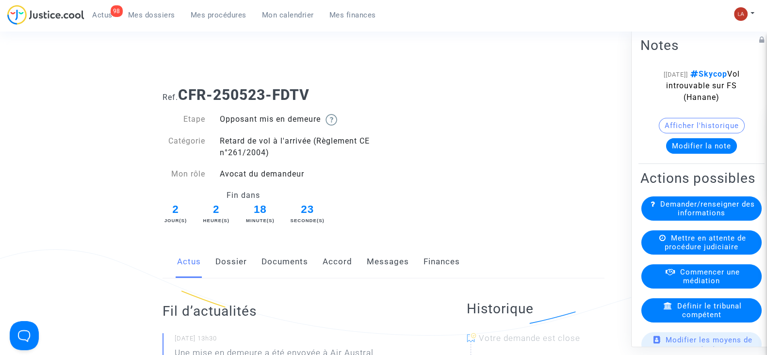
click at [323, 251] on link "Accord" at bounding box center [338, 262] width 30 height 32
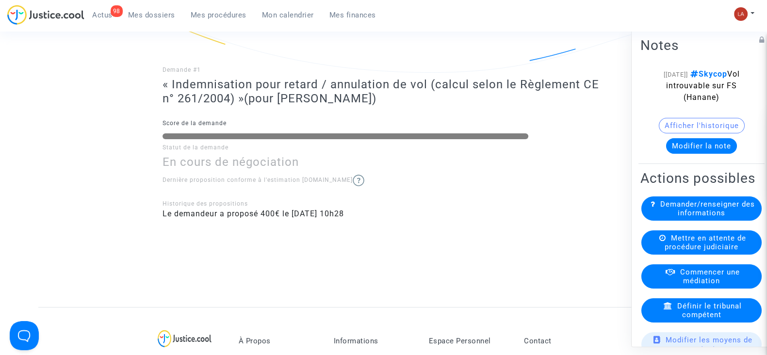
scroll to position [121, 0]
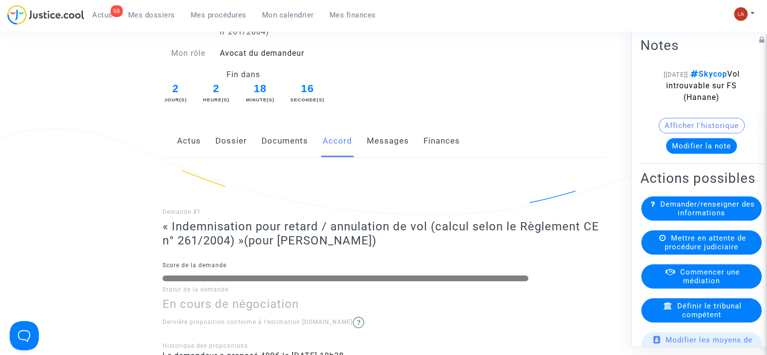
click at [374, 133] on link "Messages" at bounding box center [388, 141] width 42 height 32
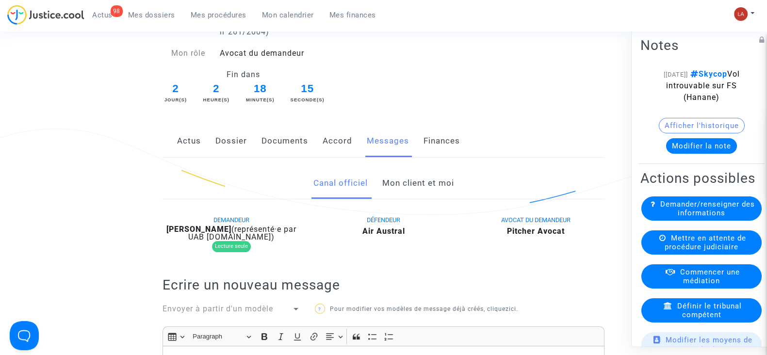
click at [420, 186] on link "Mon client et moi" at bounding box center [418, 183] width 72 height 32
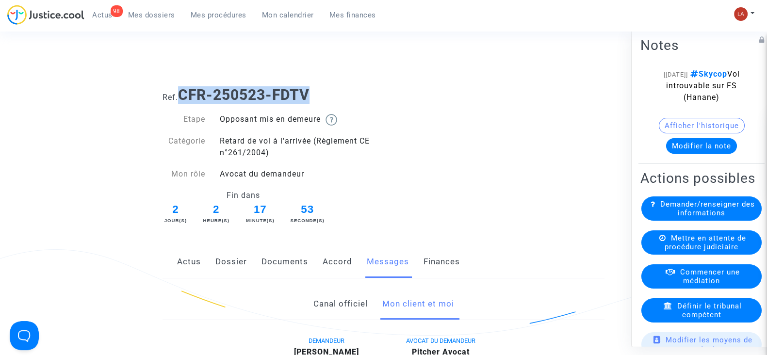
drag, startPoint x: 334, startPoint y: 101, endPoint x: 181, endPoint y: 92, distance: 152.6
click at [181, 92] on h1 "Ref. CFR-250523-FDTV" at bounding box center [384, 94] width 442 height 17
copy b "CFR-250523-FDTV"
click at [333, 312] on link "Canal officiel" at bounding box center [340, 304] width 54 height 32
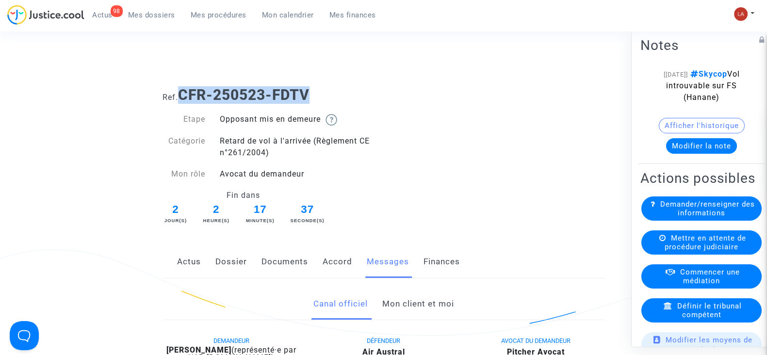
click at [425, 292] on link "Mon client et moi" at bounding box center [418, 304] width 72 height 32
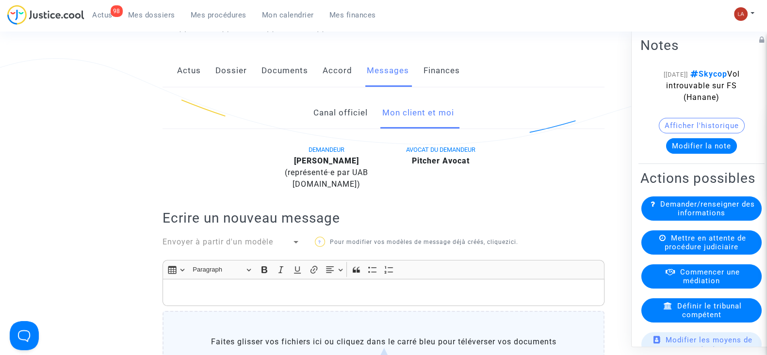
scroll to position [364, 0]
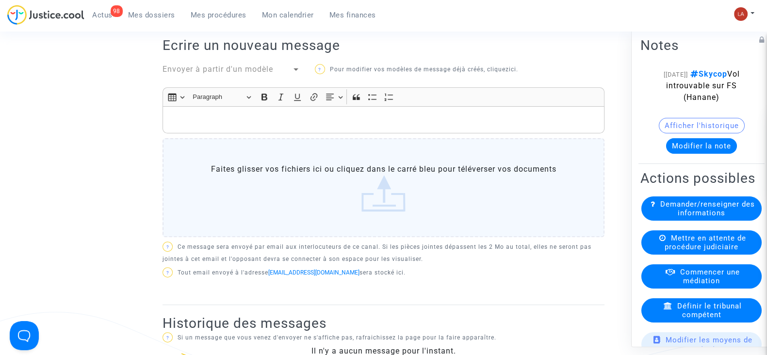
click at [469, 125] on div "Rich Text Editor, main" at bounding box center [384, 119] width 442 height 27
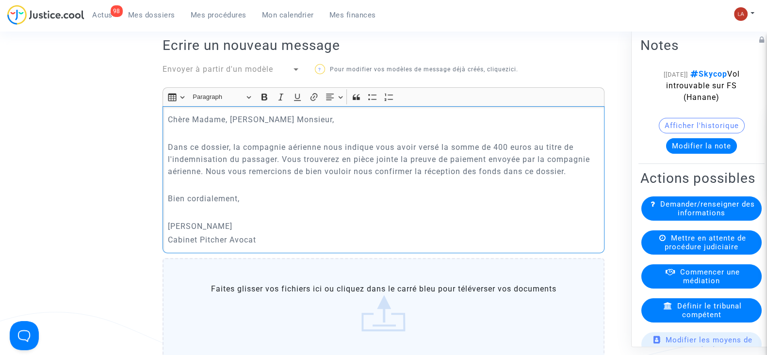
click at [473, 282] on label "Faites glisser vos fichiers ici ou cliquez dans le carré bleu pour téléverser v…" at bounding box center [384, 307] width 442 height 99
click at [0, 0] on input "Faites glisser vos fichiers ici ou cliquez dans le carré bleu pour téléverser v…" at bounding box center [0, 0] width 0 height 0
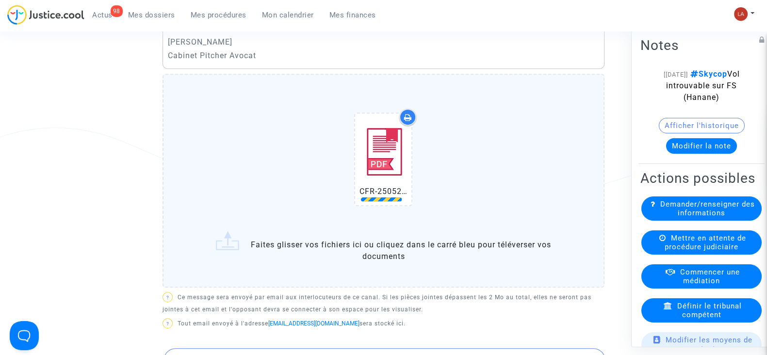
scroll to position [728, 0]
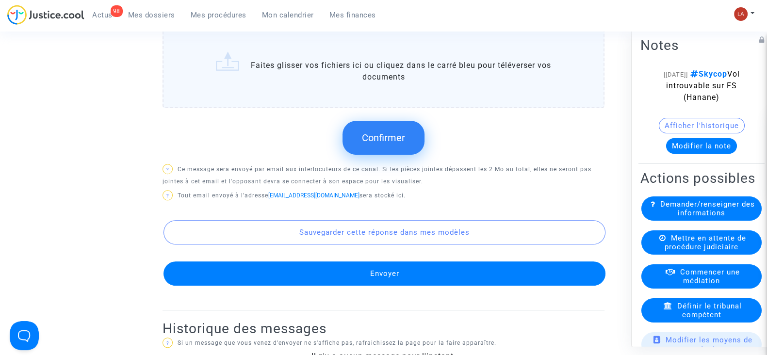
drag, startPoint x: 381, startPoint y: 134, endPoint x: 383, endPoint y: 128, distance: 7.1
click at [383, 128] on button "Confirmer" at bounding box center [384, 138] width 82 height 34
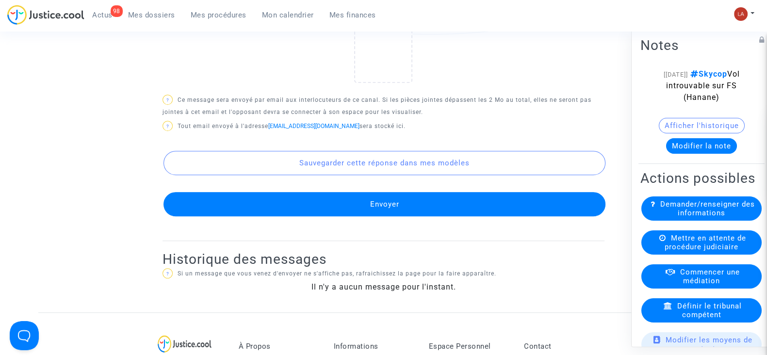
click at [503, 204] on button "Envoyer" at bounding box center [385, 204] width 442 height 24
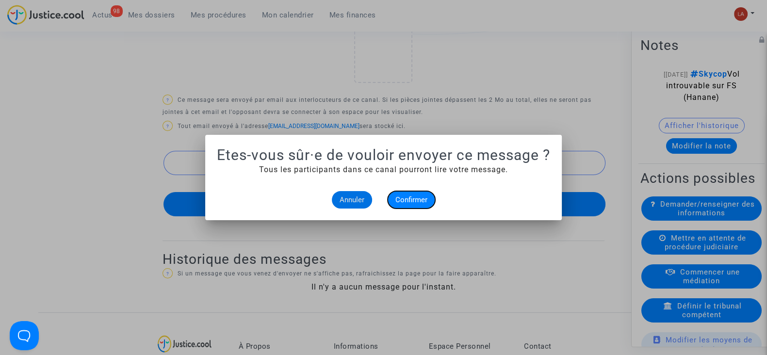
click at [414, 198] on span "Confirmer" at bounding box center [411, 200] width 32 height 9
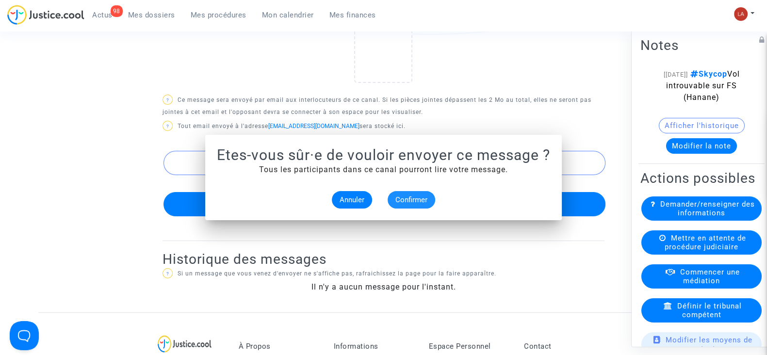
scroll to position [728, 0]
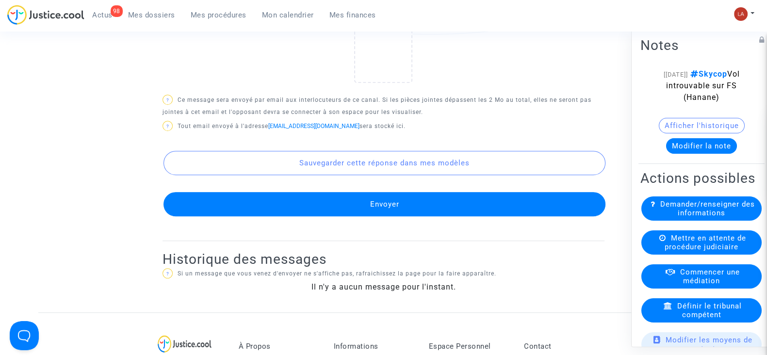
click at [690, 144] on button "Modifier la note" at bounding box center [701, 146] width 71 height 16
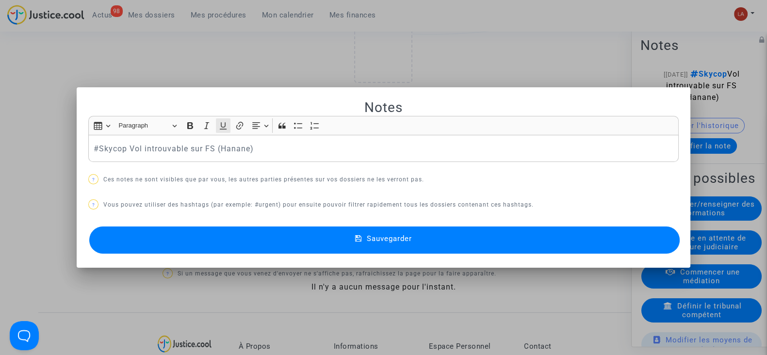
scroll to position [0, 0]
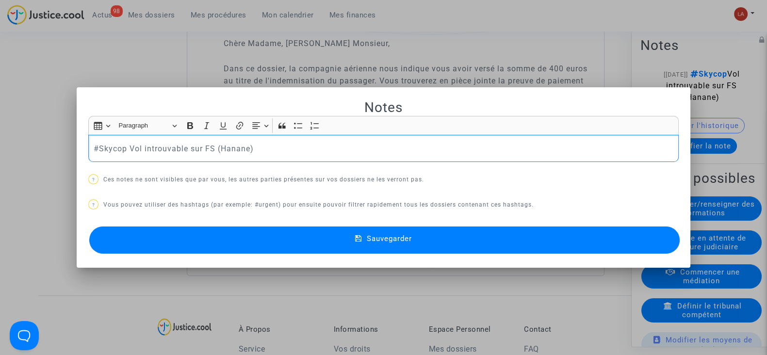
click at [266, 143] on p "#Skycop Vol introuvable sur FS (Hanane)" at bounding box center [384, 149] width 580 height 12
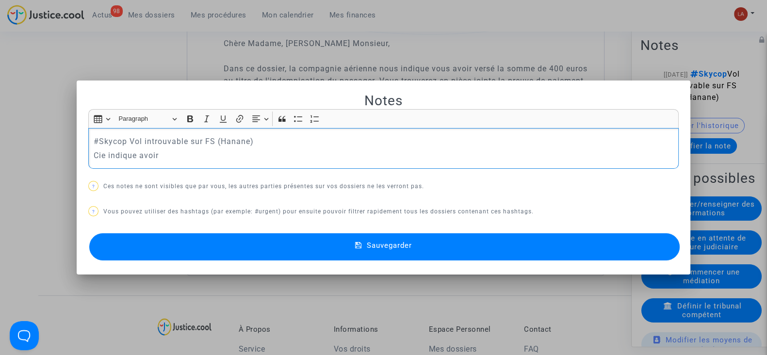
click at [286, 56] on div at bounding box center [383, 177] width 767 height 355
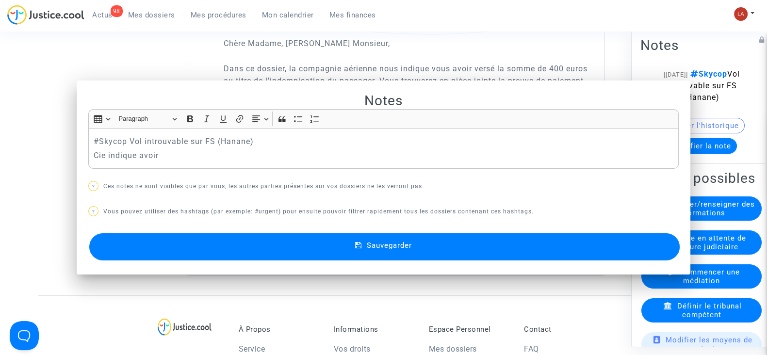
scroll to position [728, 0]
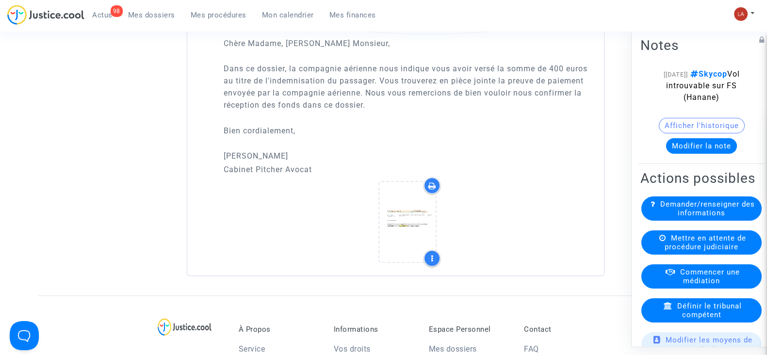
click at [689, 143] on button "Modifier la note" at bounding box center [701, 146] width 71 height 16
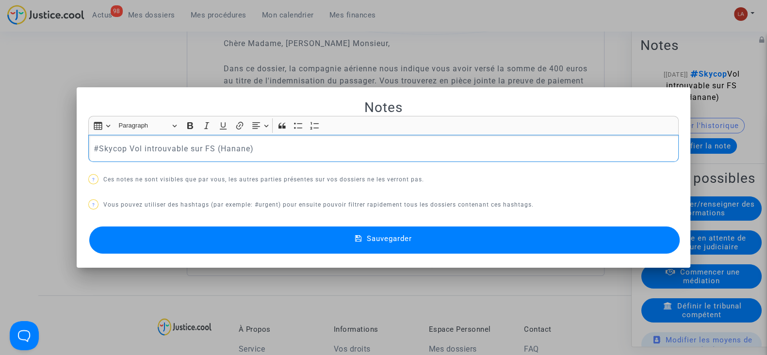
click at [253, 153] on p "#Skycop Vol introuvable sur FS (Hanane)" at bounding box center [384, 149] width 580 height 12
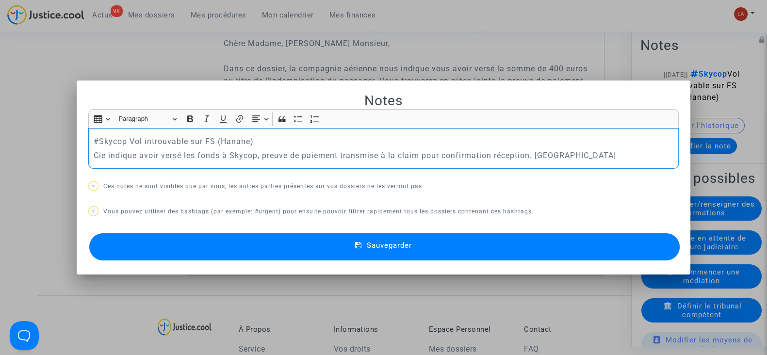
click at [269, 246] on button "Sauvegarder" at bounding box center [384, 246] width 591 height 27
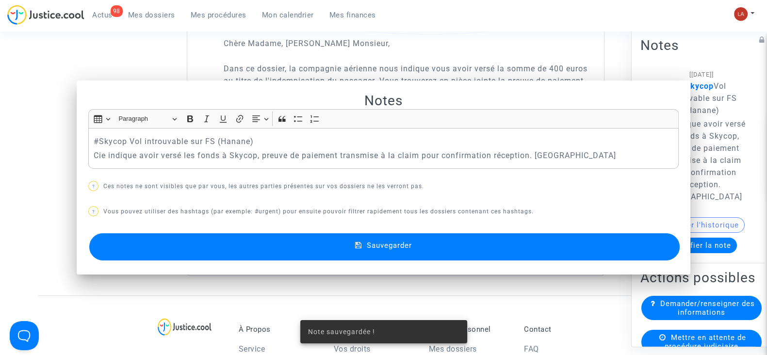
scroll to position [728, 0]
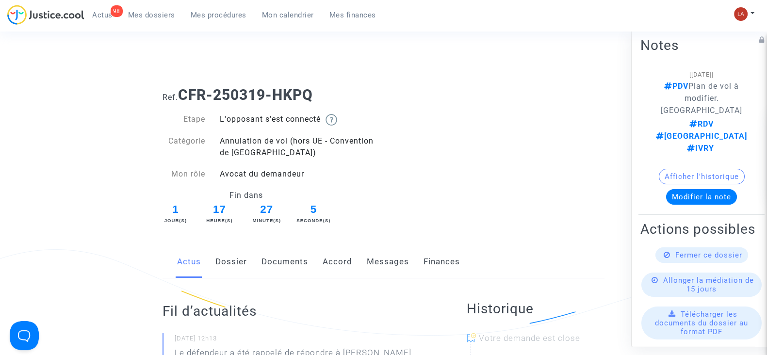
click at [316, 263] on div "Actus Dossier Documents Accord Messages Finances" at bounding box center [384, 262] width 442 height 33
click at [329, 263] on link "Accord" at bounding box center [338, 262] width 30 height 32
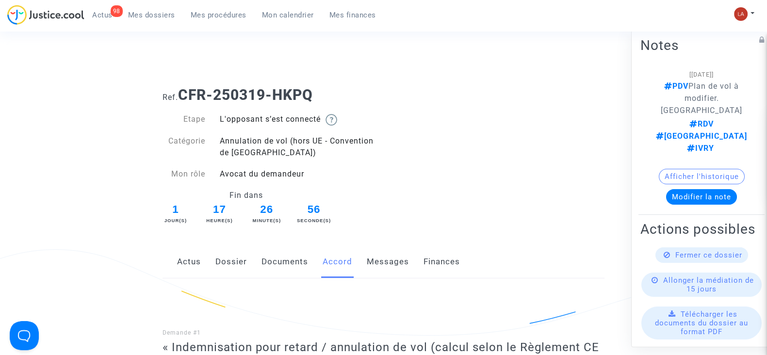
click at [239, 259] on link "Dossier" at bounding box center [231, 262] width 32 height 32
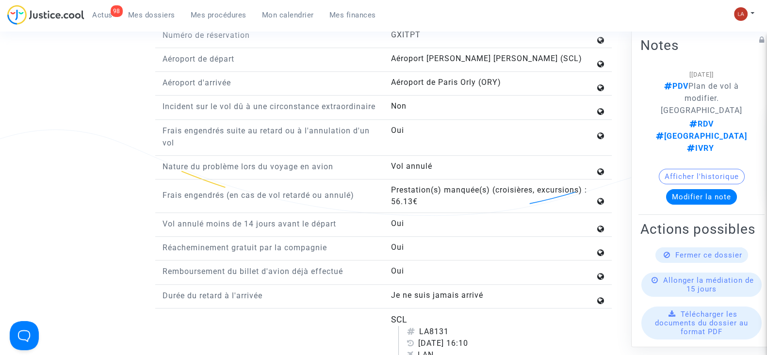
scroll to position [970, 0]
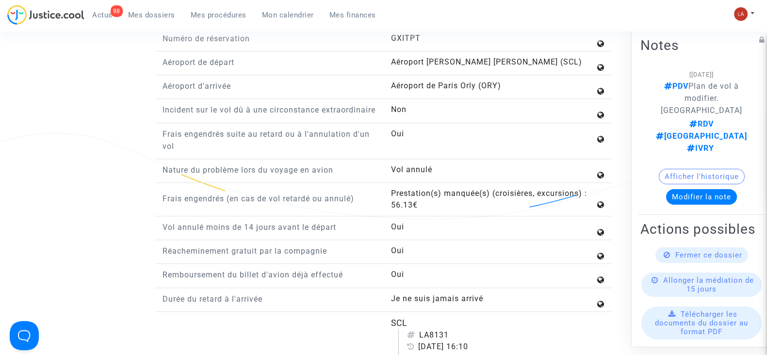
click at [466, 59] on span "Aéroport [PERSON_NAME] [PERSON_NAME] (SCL)" at bounding box center [486, 61] width 191 height 9
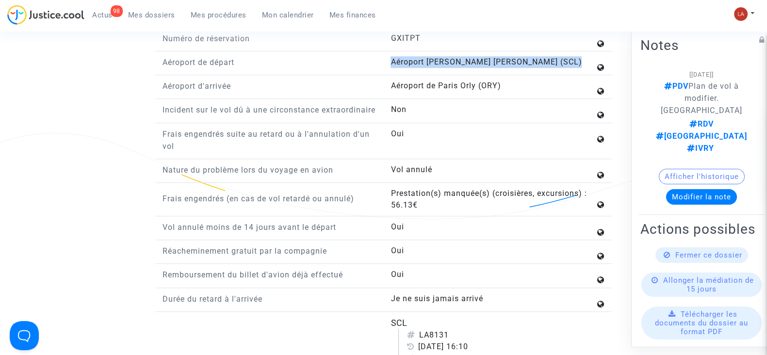
click at [466, 59] on span "Aéroport [PERSON_NAME] [PERSON_NAME] (SCL)" at bounding box center [486, 61] width 191 height 9
copy span "Aéroport [PERSON_NAME] [PERSON_NAME] (SCL)"
click at [518, 59] on span "Aéroport [PERSON_NAME] [PERSON_NAME] (SCL)" at bounding box center [486, 61] width 191 height 9
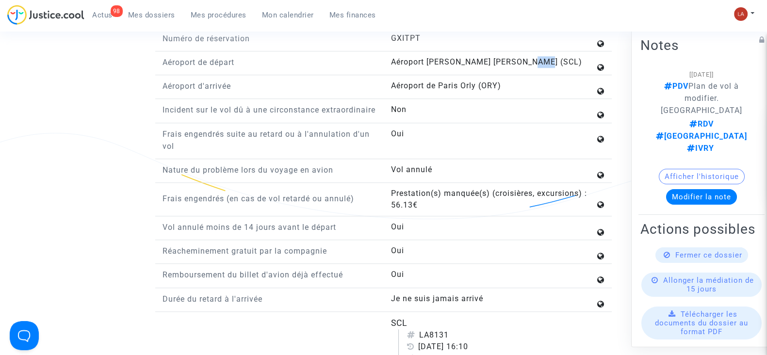
click at [518, 59] on span "Aéroport [PERSON_NAME] [PERSON_NAME] (SCL)" at bounding box center [486, 61] width 191 height 9
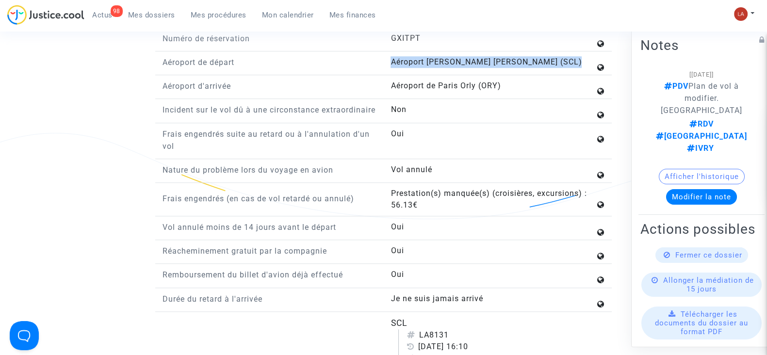
click at [518, 59] on span "Aéroport [PERSON_NAME] [PERSON_NAME] (SCL)" at bounding box center [486, 61] width 191 height 9
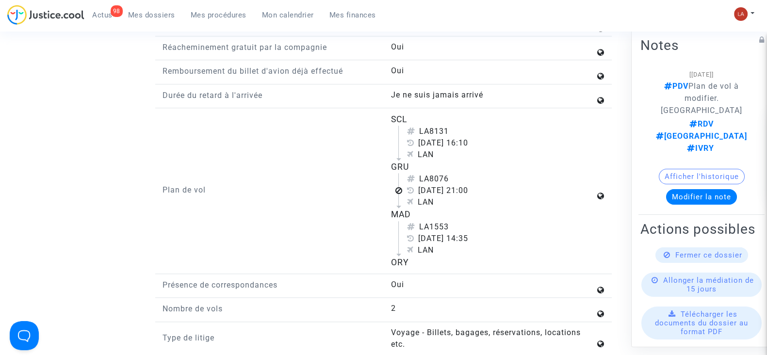
scroll to position [1213, 0]
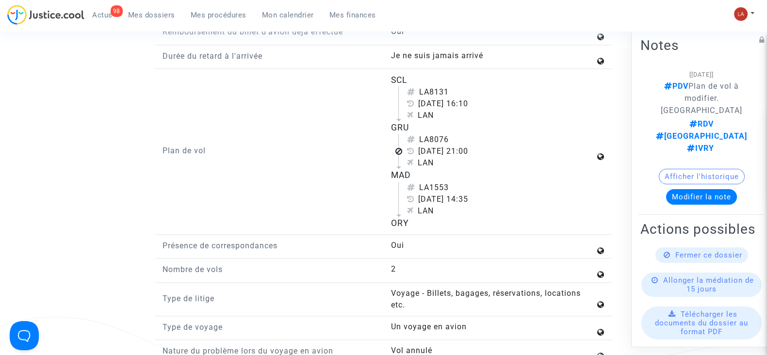
click at [401, 134] on div "GRU" at bounding box center [493, 127] width 204 height 13
copy div "GRU"
click at [403, 181] on div "MAD" at bounding box center [493, 175] width 204 height 13
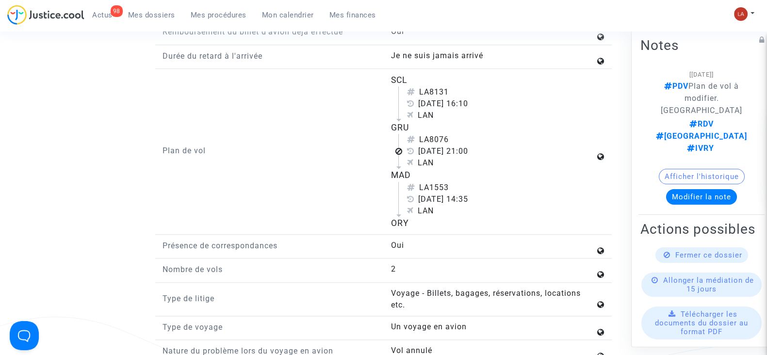
copy div "MAD"
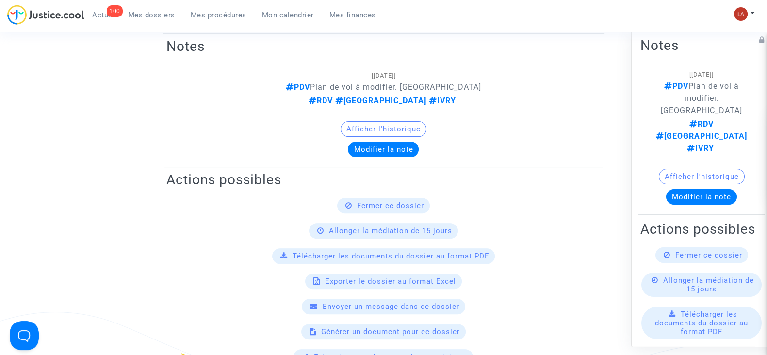
scroll to position [0, 0]
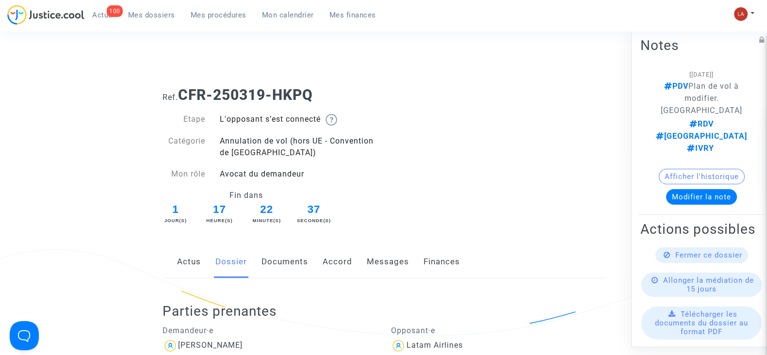
drag, startPoint x: 338, startPoint y: 259, endPoint x: 389, endPoint y: 265, distance: 51.8
click at [338, 261] on link "Accord" at bounding box center [338, 262] width 30 height 32
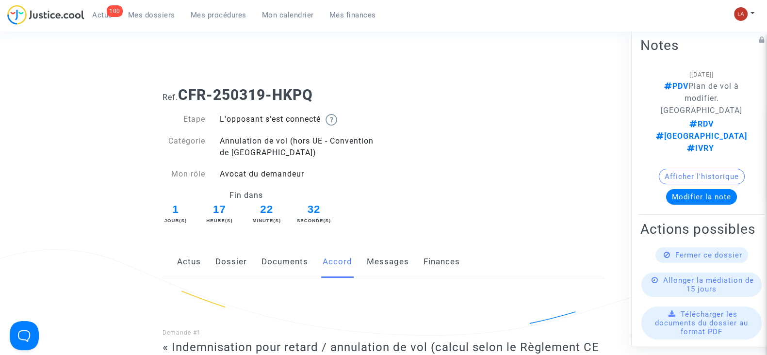
click at [230, 263] on link "Dossier" at bounding box center [231, 262] width 32 height 32
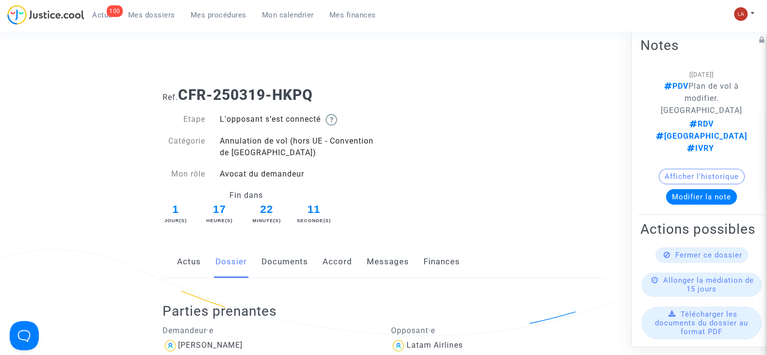
click at [281, 256] on link "Documents" at bounding box center [285, 262] width 47 height 32
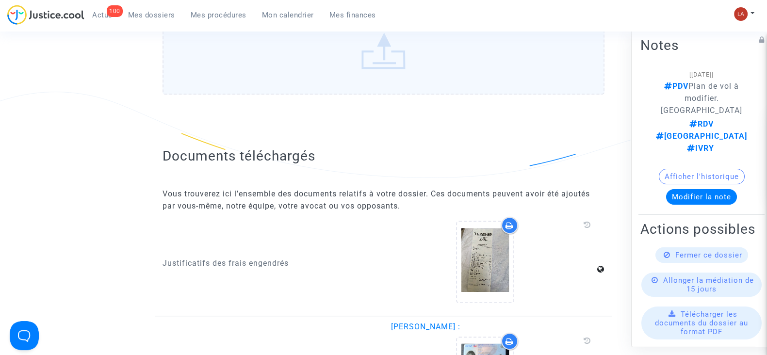
scroll to position [1152, 0]
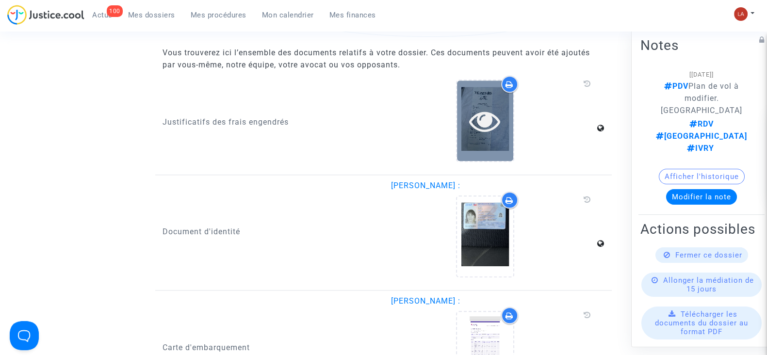
click at [485, 134] on div at bounding box center [485, 121] width 56 height 80
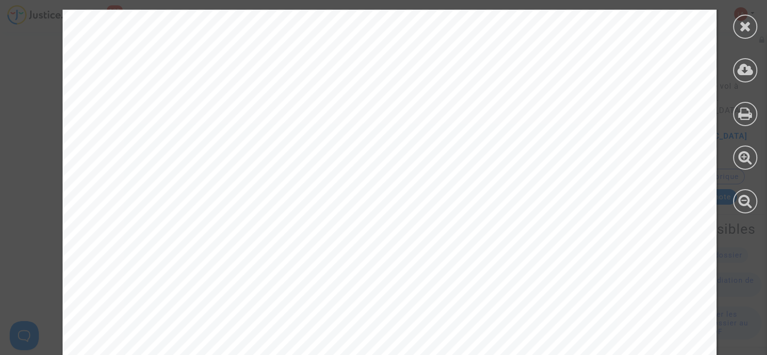
scroll to position [485, 0]
click at [750, 23] on icon at bounding box center [745, 26] width 12 height 15
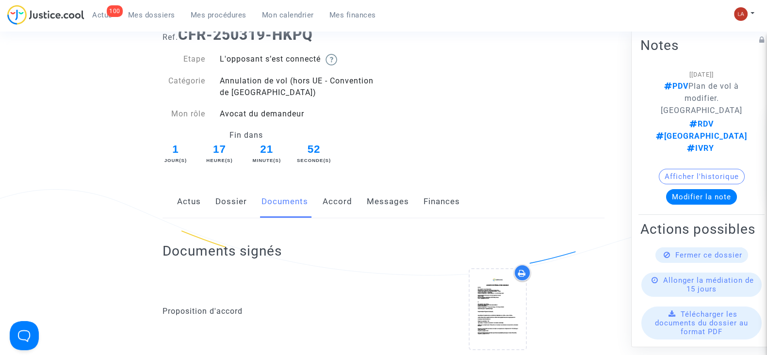
click at [230, 202] on link "Dossier" at bounding box center [231, 202] width 32 height 32
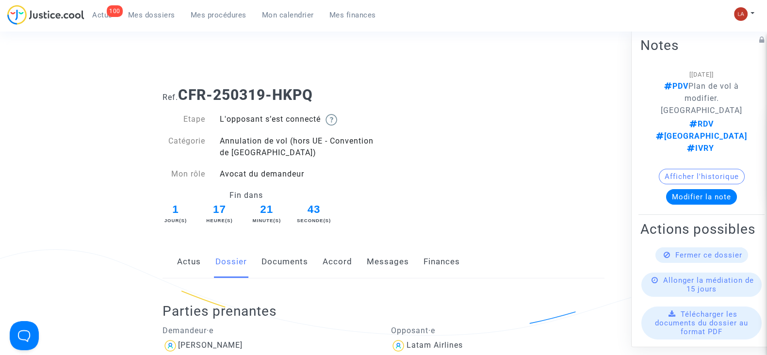
click at [277, 258] on link "Documents" at bounding box center [285, 262] width 47 height 32
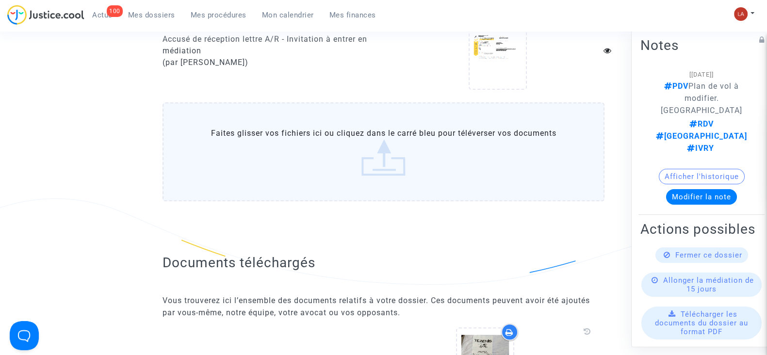
scroll to position [970, 0]
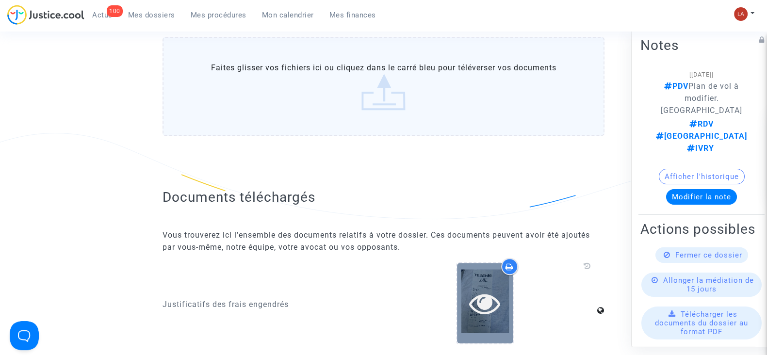
click at [481, 288] on icon at bounding box center [485, 303] width 32 height 31
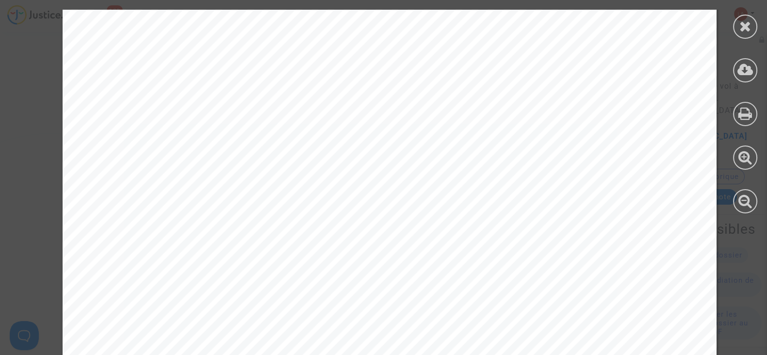
scroll to position [485, 0]
click at [738, 81] on div at bounding box center [745, 111] width 44 height 223
click at [743, 65] on icon at bounding box center [746, 70] width 16 height 15
click at [744, 42] on div at bounding box center [745, 111] width 44 height 223
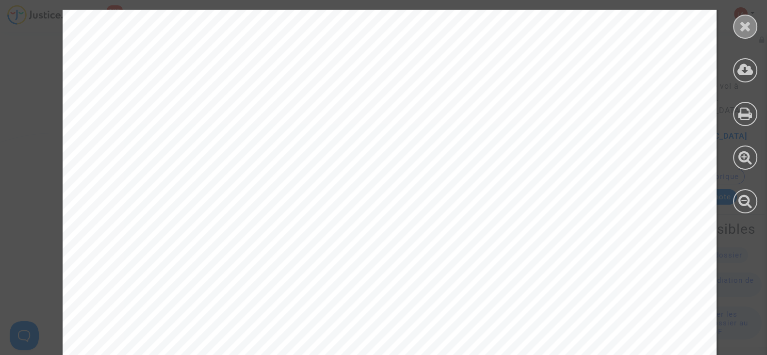
click at [742, 37] on div at bounding box center [745, 27] width 24 height 24
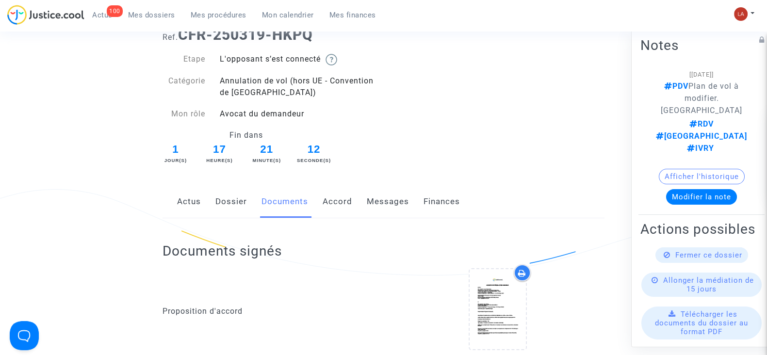
drag, startPoint x: 229, startPoint y: 204, endPoint x: 279, endPoint y: 204, distance: 50.5
click at [229, 204] on link "Dossier" at bounding box center [231, 202] width 32 height 32
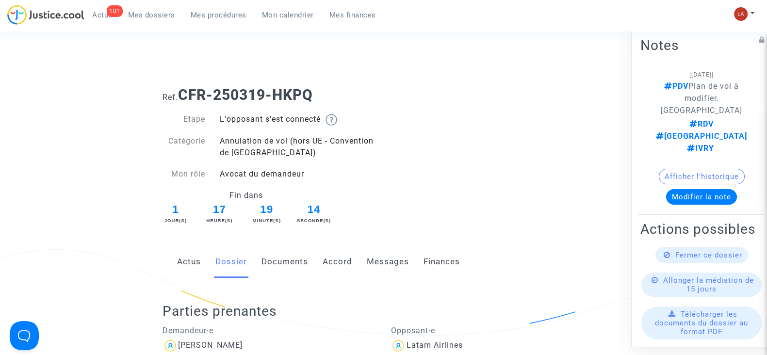
click at [391, 257] on link "Messages" at bounding box center [388, 262] width 42 height 32
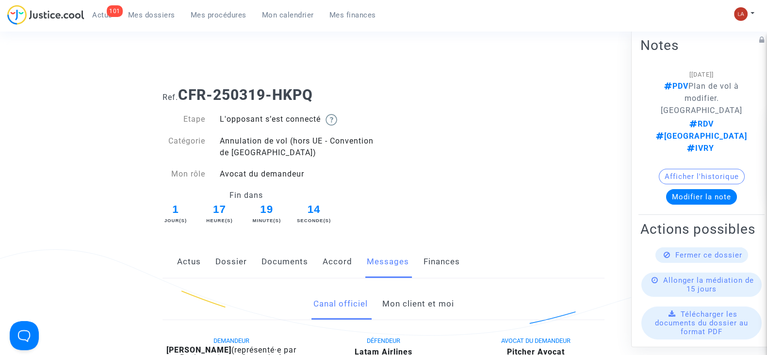
click at [420, 312] on link "Mon client et moi" at bounding box center [418, 304] width 72 height 32
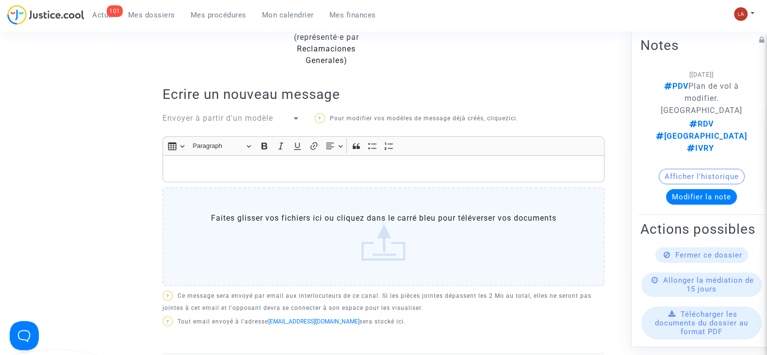
scroll to position [242, 0]
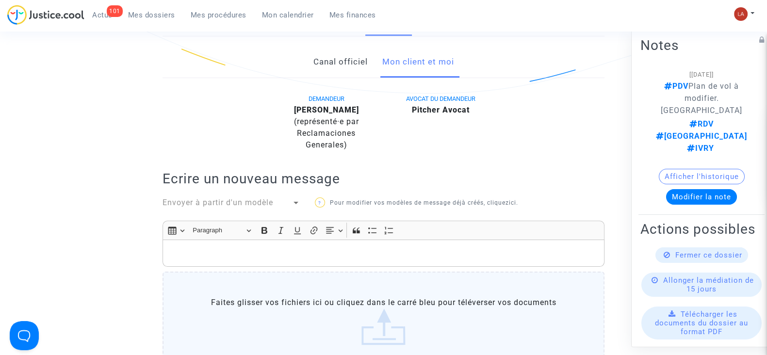
click at [346, 255] on p "Rich Text Editor, main" at bounding box center [384, 253] width 432 height 12
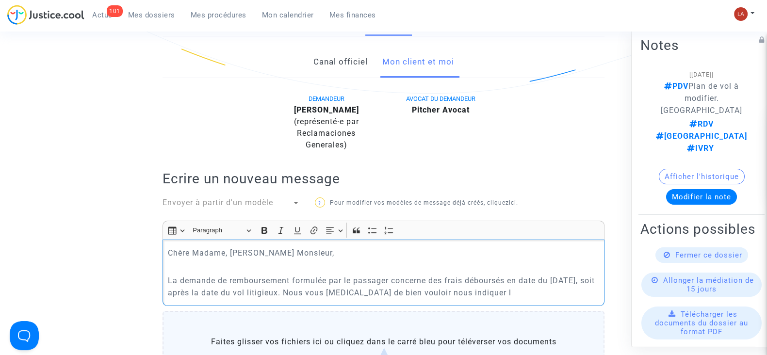
click at [341, 290] on p "La demande de remboursement formulée par le passager concerne des frais débours…" at bounding box center [384, 287] width 432 height 24
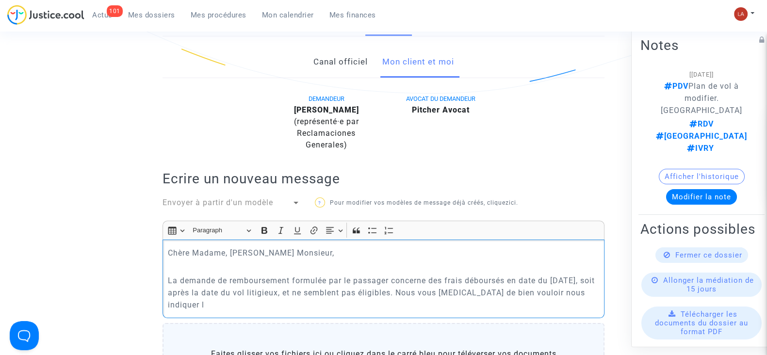
click at [312, 304] on p "La demande de remboursement formulée par le passager concerne des frais débours…" at bounding box center [384, 293] width 432 height 36
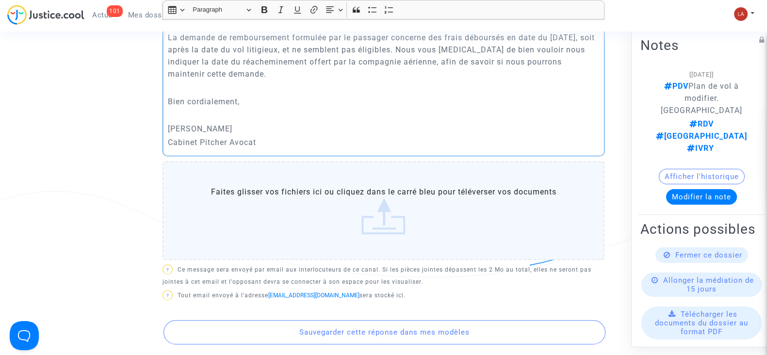
scroll to position [619, 0]
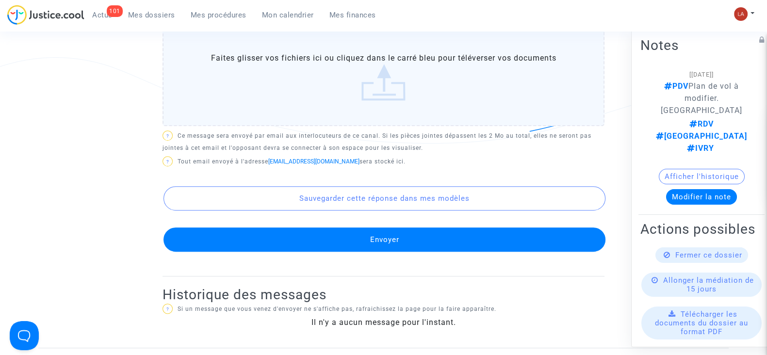
click at [360, 246] on button "Envoyer" at bounding box center [385, 240] width 442 height 24
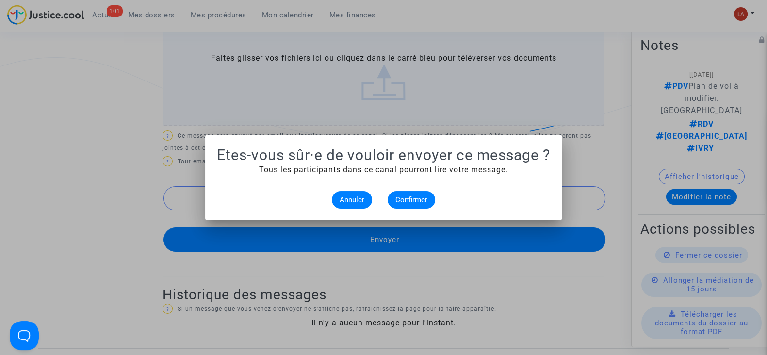
scroll to position [0, 0]
click at [407, 205] on button "Confirmer" at bounding box center [412, 199] width 48 height 17
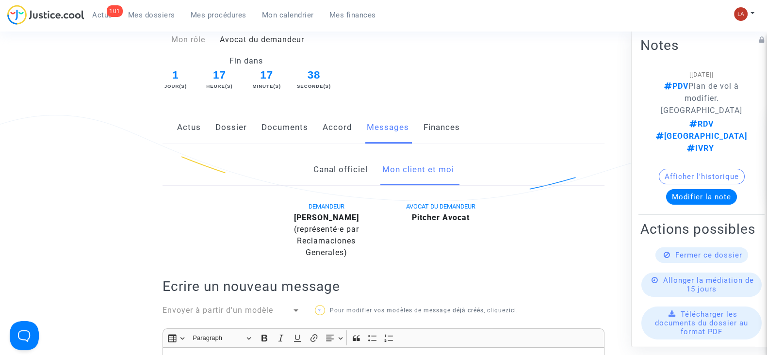
scroll to position [133, 0]
click at [240, 130] on link "Dossier" at bounding box center [231, 129] width 32 height 32
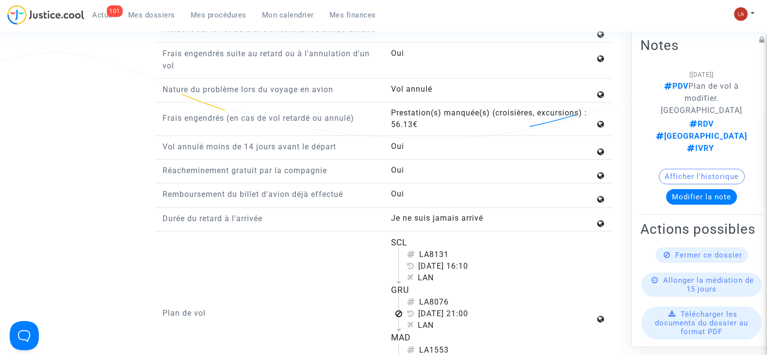
scroll to position [982, 0]
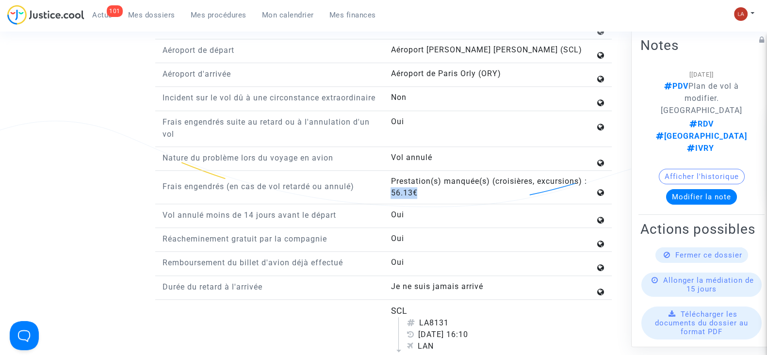
drag, startPoint x: 417, startPoint y: 200, endPoint x: 389, endPoint y: 204, distance: 28.4
click at [389, 199] on div "Prestation(s) manquée(s) (croisières, excursions) : 56.13€" at bounding box center [497, 187] width 229 height 23
click at [710, 189] on button "Modifier la note" at bounding box center [701, 197] width 71 height 16
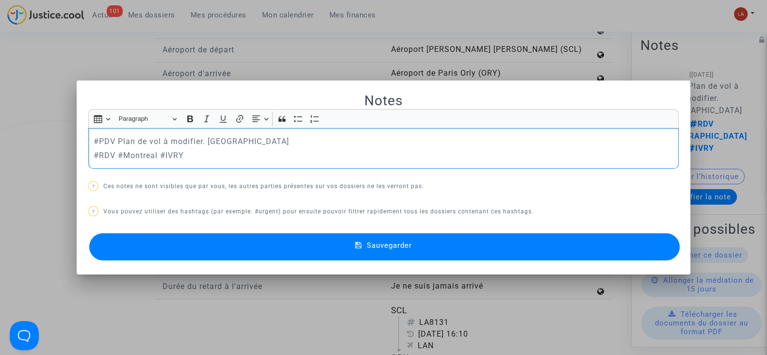
scroll to position [0, 0]
drag, startPoint x: 243, startPoint y: 137, endPoint x: 21, endPoint y: 139, distance: 221.8
click at [21, 139] on div "Notes Rich Text Editor Insert table Insert table Heading Paragraph Paragraph He…" at bounding box center [383, 177] width 767 height 355
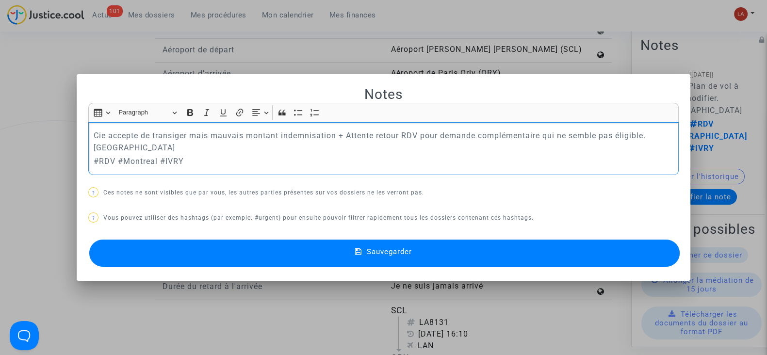
click at [230, 265] on button "Sauvegarder" at bounding box center [384, 253] width 591 height 27
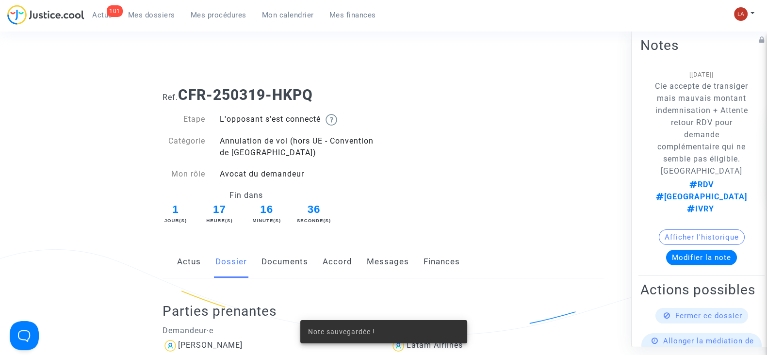
scroll to position [982, 0]
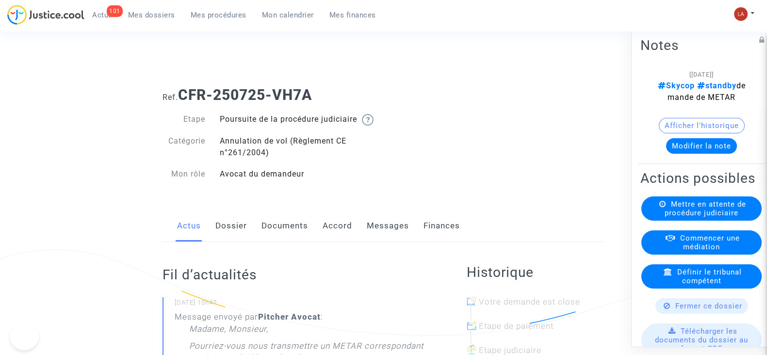
click at [235, 242] on link "Dossier" at bounding box center [231, 226] width 32 height 32
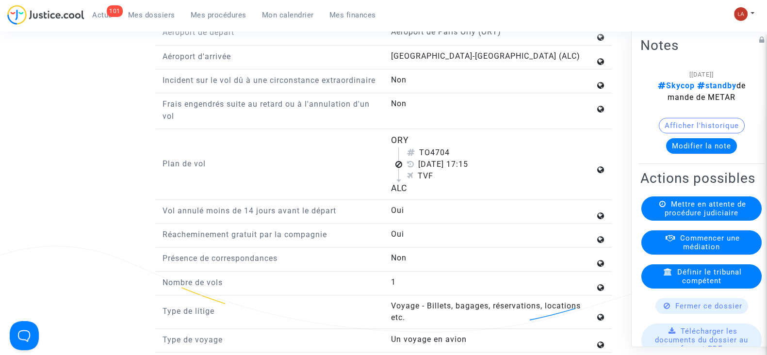
scroll to position [1334, 0]
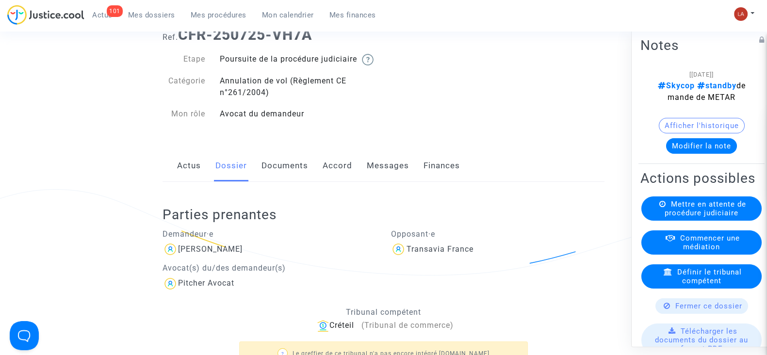
click at [286, 176] on link "Documents" at bounding box center [285, 166] width 47 height 32
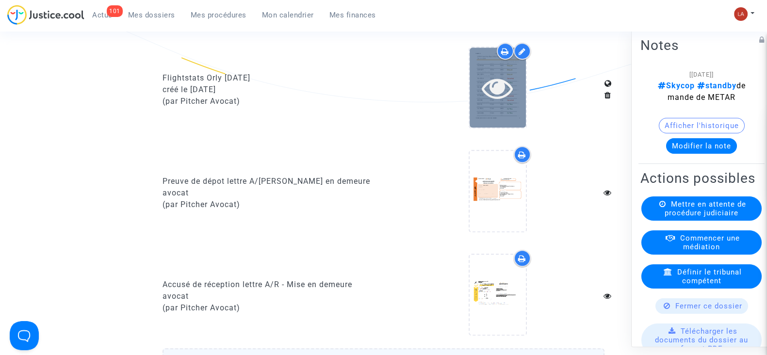
scroll to position [546, 0]
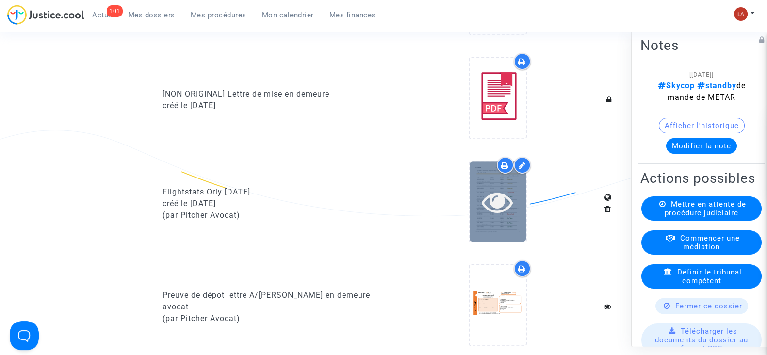
click at [495, 233] on div at bounding box center [498, 202] width 56 height 80
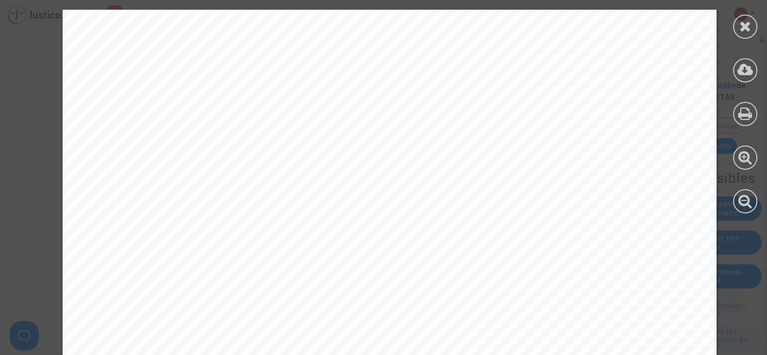
scroll to position [4246, 0]
click at [739, 25] on div at bounding box center [745, 27] width 24 height 24
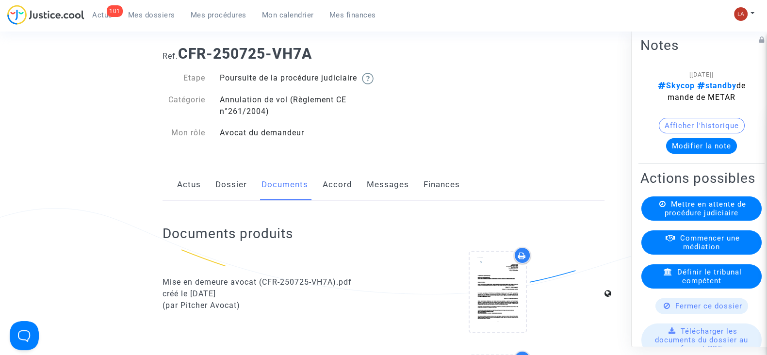
scroll to position [0, 0]
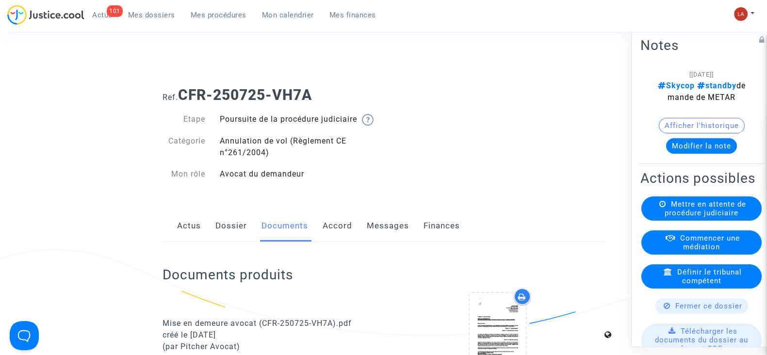
click at [244, 242] on link "Dossier" at bounding box center [231, 226] width 32 height 32
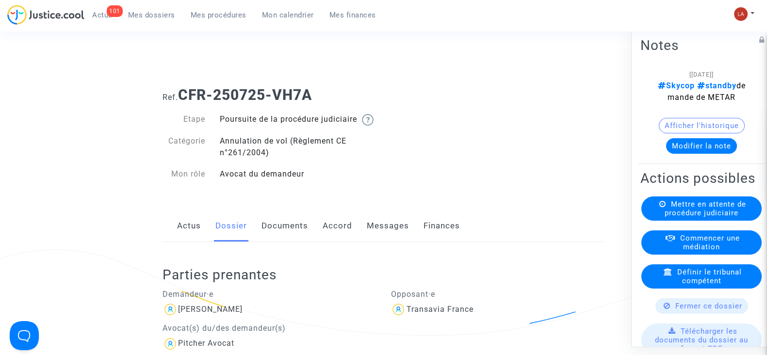
click at [693, 142] on button "Modifier la note" at bounding box center [701, 146] width 71 height 16
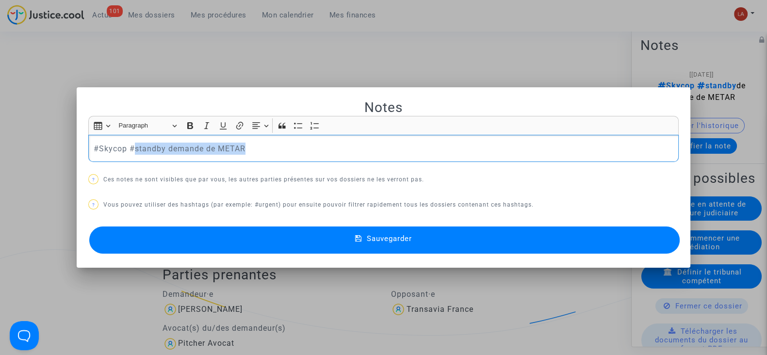
drag, startPoint x: 132, startPoint y: 147, endPoint x: 376, endPoint y: 137, distance: 243.8
click at [373, 137] on div "#Skycop #standby demande de METAR" at bounding box center [383, 148] width 591 height 27
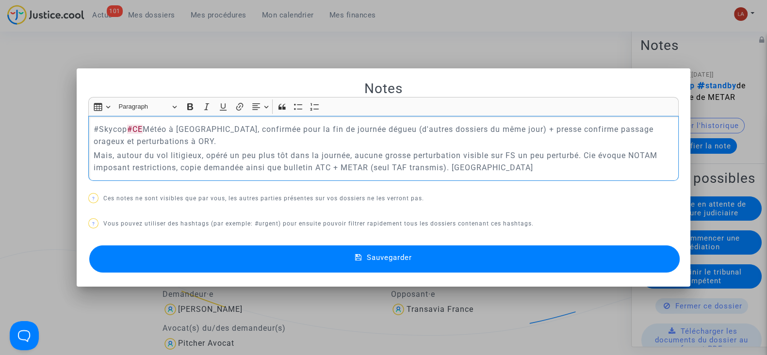
click at [463, 250] on button "Sauvegarder" at bounding box center [384, 259] width 591 height 27
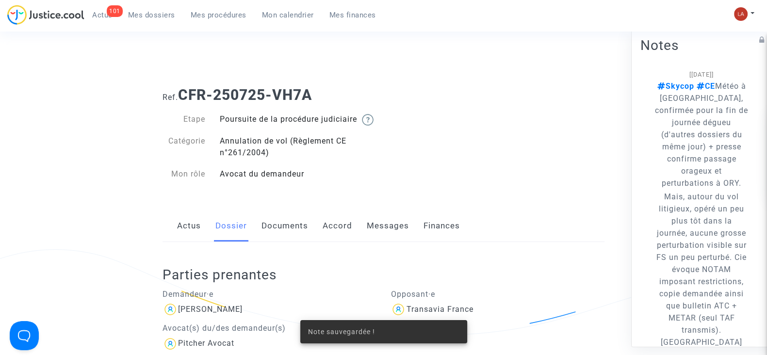
scroll to position [203, 0]
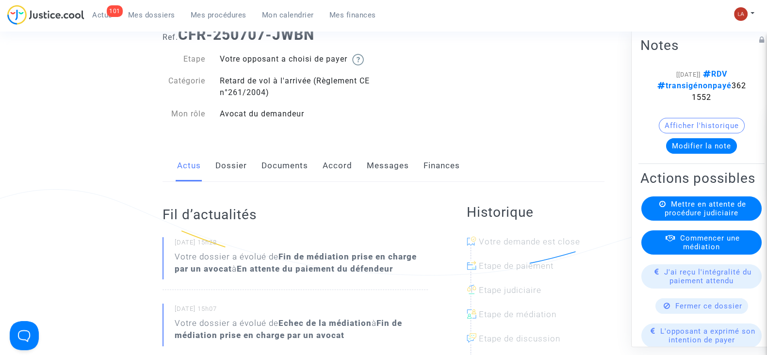
click at [242, 167] on link "Dossier" at bounding box center [231, 166] width 32 height 32
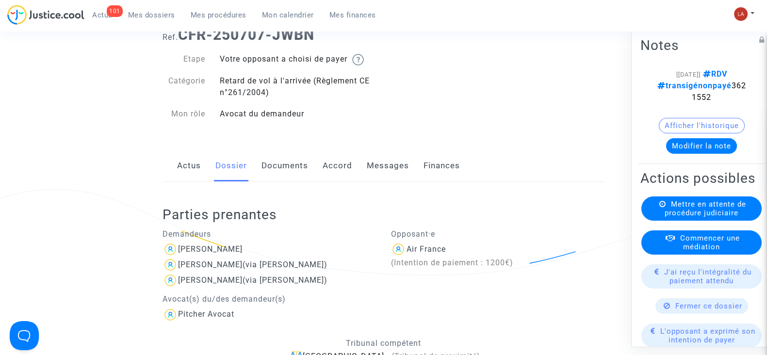
drag, startPoint x: 339, startPoint y: 164, endPoint x: 378, endPoint y: 169, distance: 39.1
click at [339, 164] on link "Accord" at bounding box center [338, 166] width 30 height 32
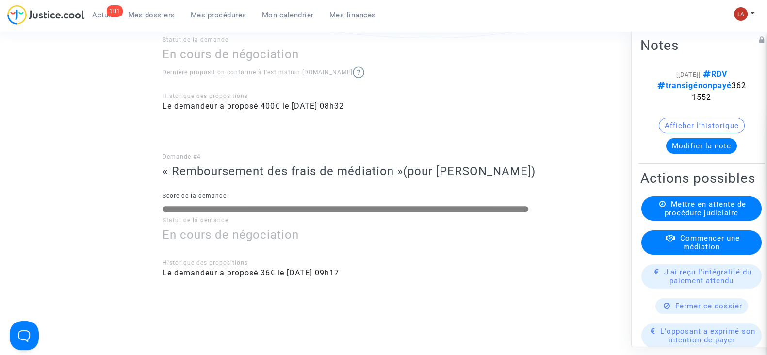
scroll to position [788, 0]
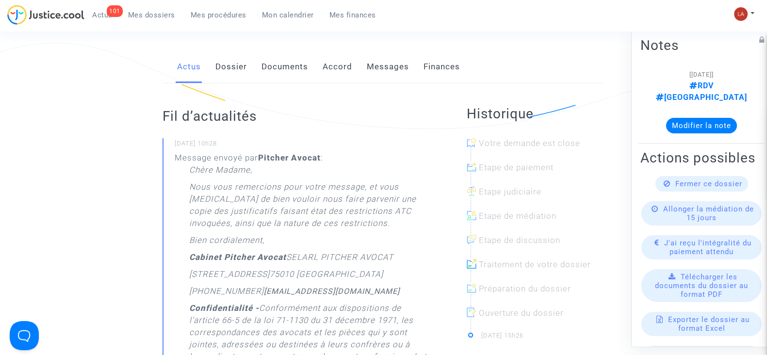
scroll to position [121, 0]
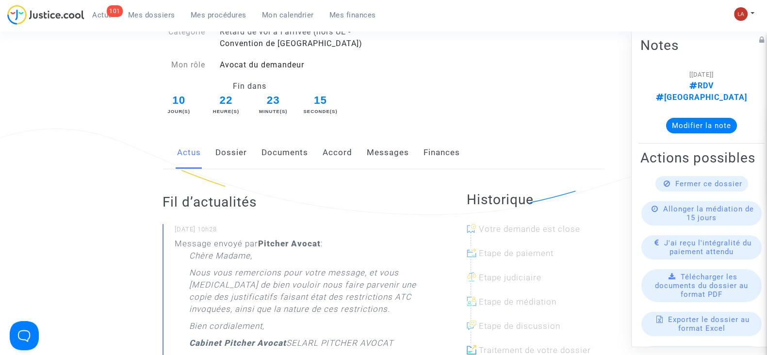
click at [370, 156] on link "Messages" at bounding box center [388, 153] width 42 height 32
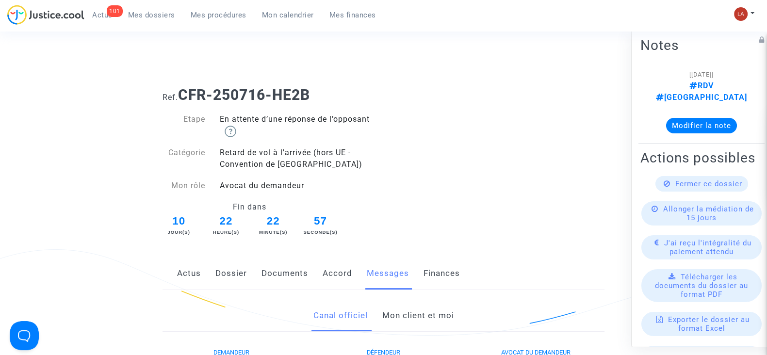
click at [284, 267] on link "Documents" at bounding box center [285, 274] width 47 height 32
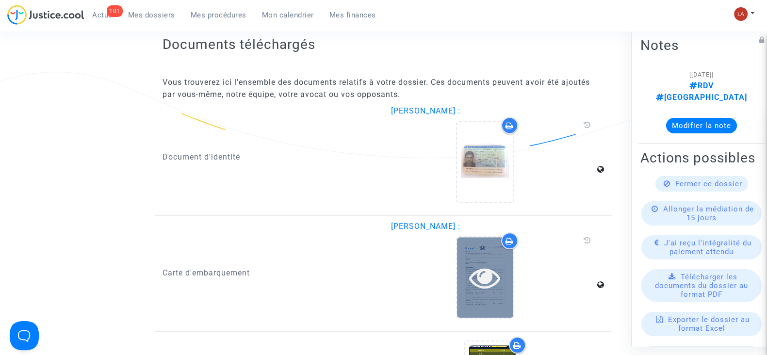
scroll to position [1213, 0]
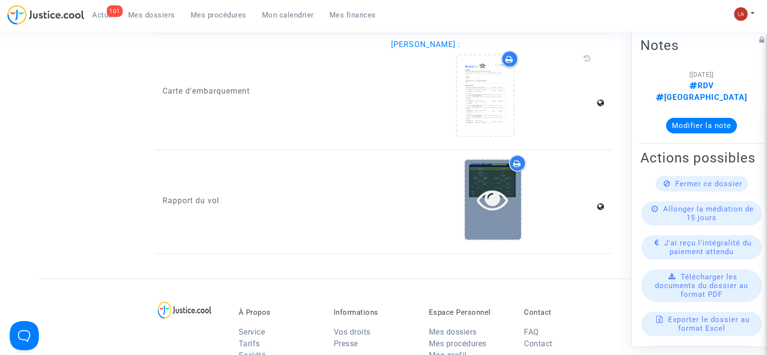
click at [483, 207] on icon at bounding box center [493, 199] width 32 height 31
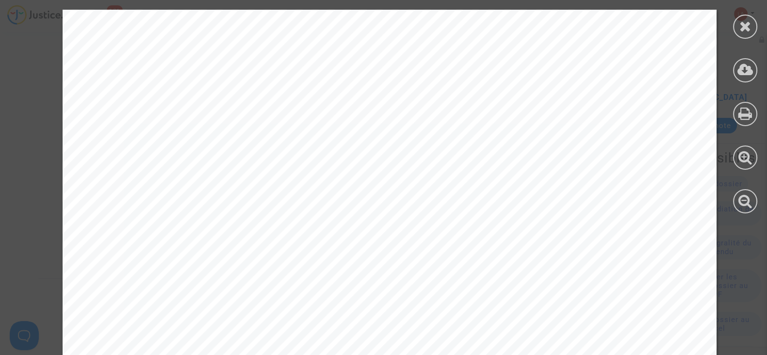
scroll to position [303, 0]
drag, startPoint x: 743, startPoint y: 29, endPoint x: 454, endPoint y: 25, distance: 289.2
click at [743, 29] on icon at bounding box center [745, 26] width 12 height 15
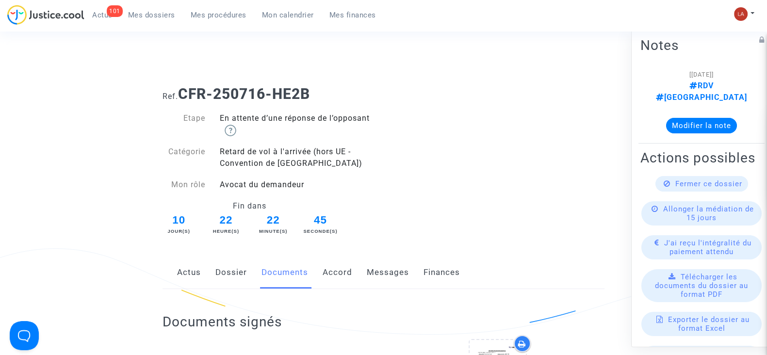
scroll to position [0, 0]
drag, startPoint x: 230, startPoint y: 296, endPoint x: 230, endPoint y: 290, distance: 6.8
click at [230, 277] on link "Dossier" at bounding box center [231, 274] width 32 height 32
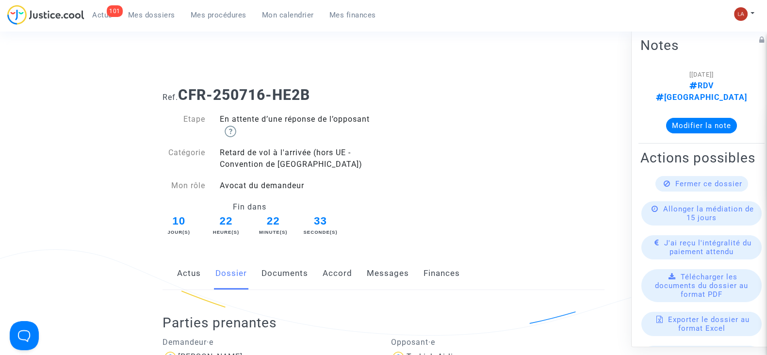
click at [281, 280] on link "Documents" at bounding box center [285, 274] width 47 height 32
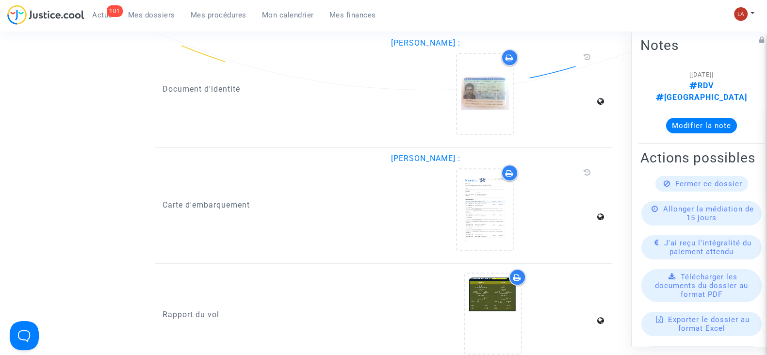
scroll to position [1152, 0]
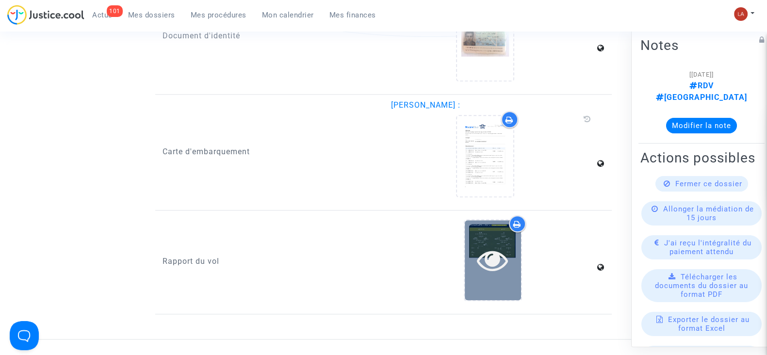
click at [496, 230] on div at bounding box center [493, 260] width 56 height 80
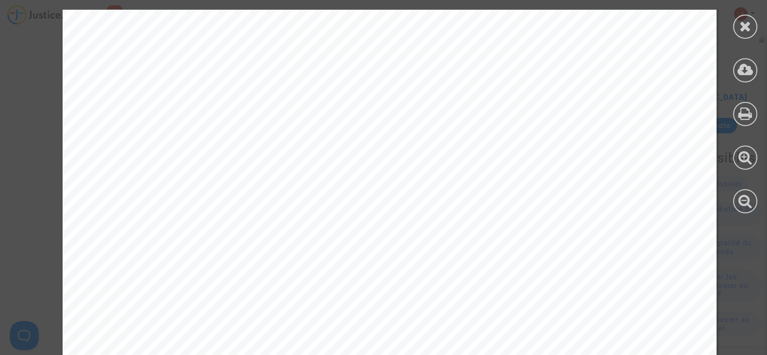
scroll to position [351, 0]
click at [762, 31] on div at bounding box center [745, 111] width 44 height 223
drag, startPoint x: 750, startPoint y: 24, endPoint x: 731, endPoint y: 30, distance: 20.3
click at [750, 24] on icon at bounding box center [745, 26] width 12 height 15
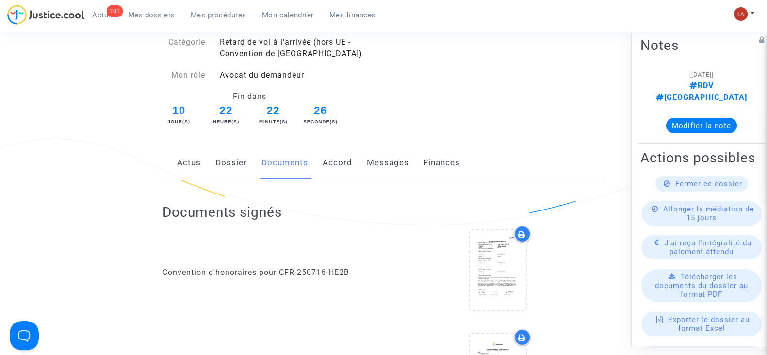
scroll to position [0, 0]
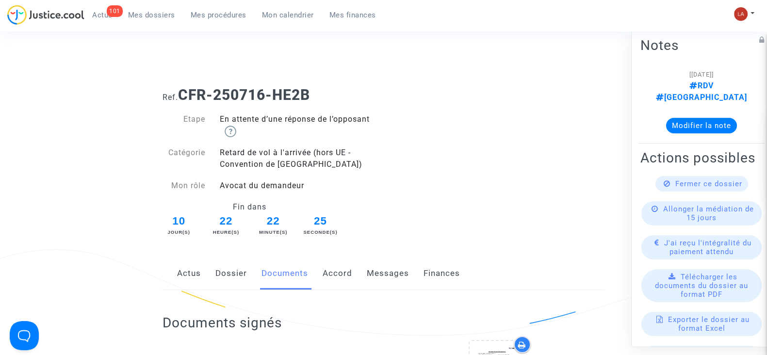
drag, startPoint x: 237, startPoint y: 278, endPoint x: 185, endPoint y: 271, distance: 52.8
click at [237, 277] on link "Dossier" at bounding box center [231, 274] width 32 height 32
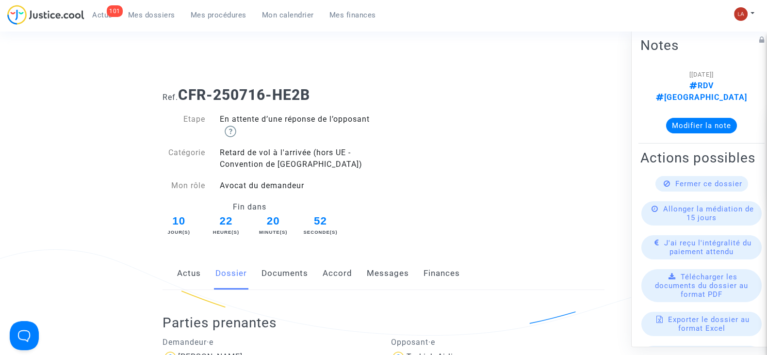
click at [386, 271] on link "Messages" at bounding box center [388, 274] width 42 height 32
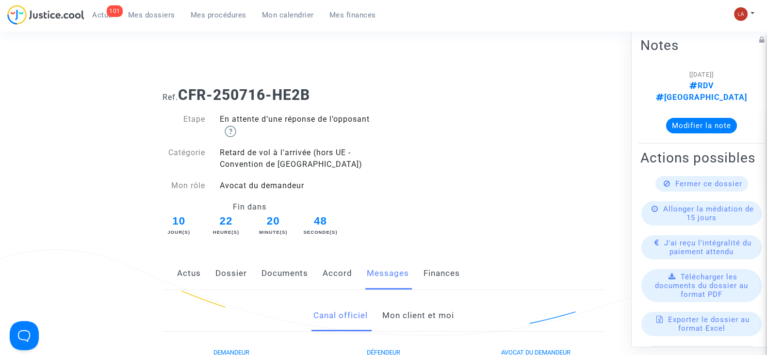
click at [242, 264] on link "Dossier" at bounding box center [231, 274] width 32 height 32
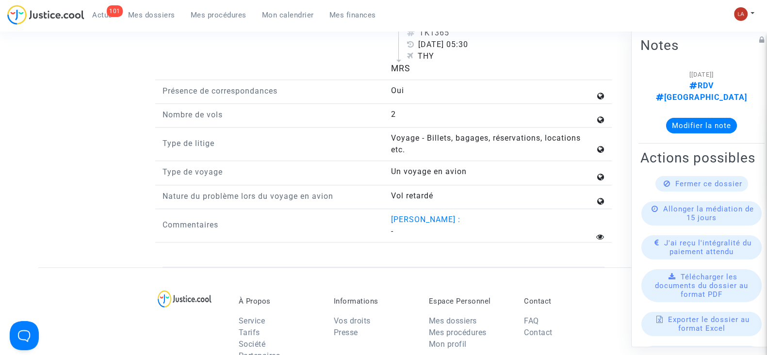
scroll to position [1112, 0]
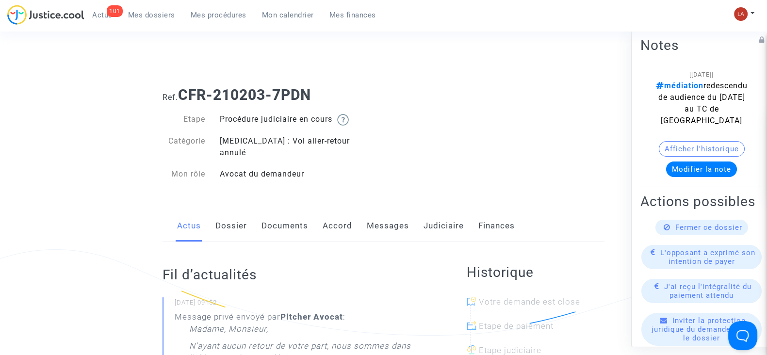
click at [439, 210] on link "Judiciaire" at bounding box center [444, 226] width 40 height 32
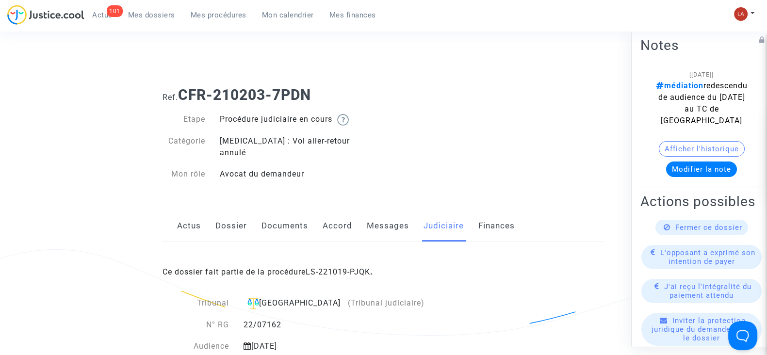
click at [399, 218] on link "Messages" at bounding box center [388, 226] width 42 height 32
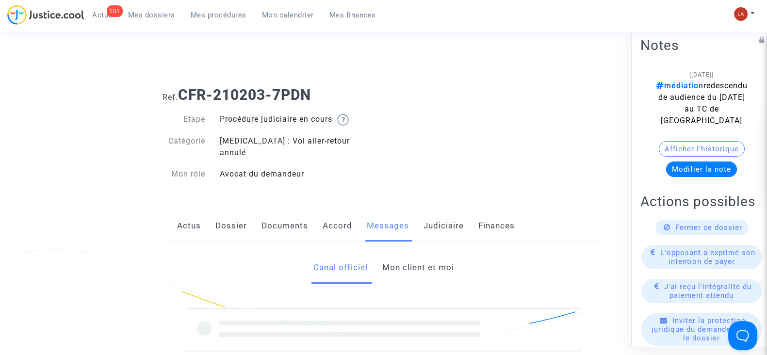
click at [450, 218] on link "Judiciaire" at bounding box center [444, 226] width 40 height 32
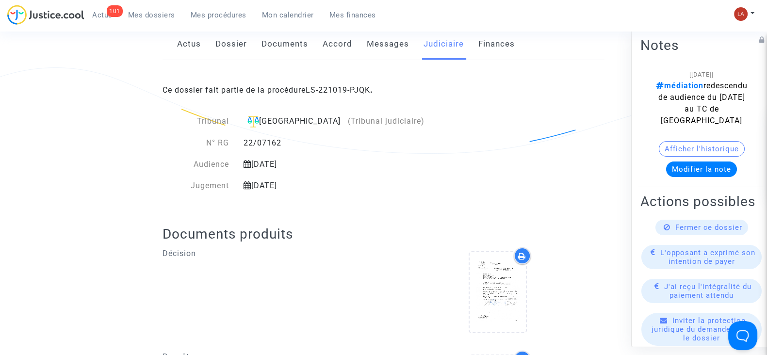
scroll to position [121, 0]
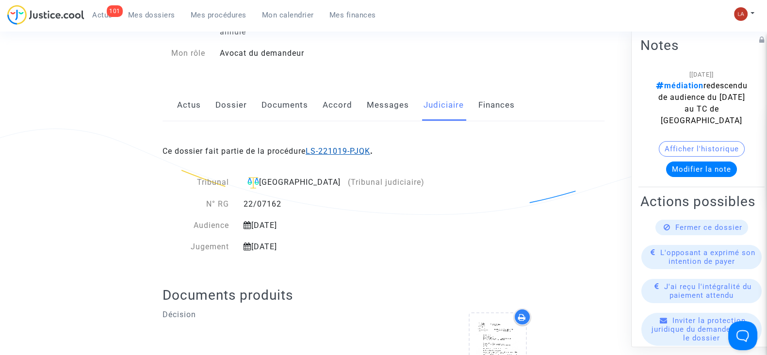
drag, startPoint x: 327, startPoint y: 146, endPoint x: 337, endPoint y: 142, distance: 10.9
click at [387, 89] on link "Messages" at bounding box center [388, 105] width 42 height 32
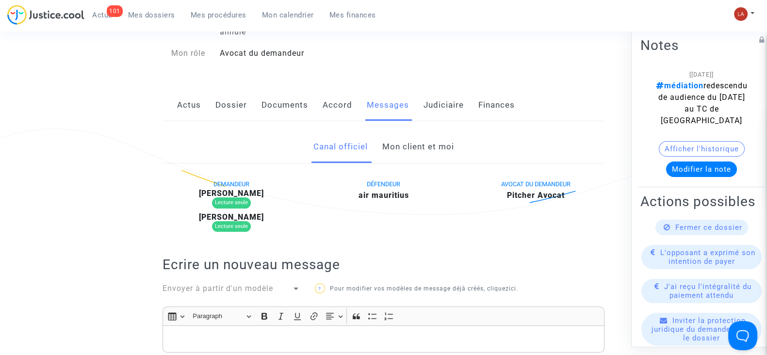
click at [409, 131] on link "Mon client et moi" at bounding box center [418, 147] width 72 height 32
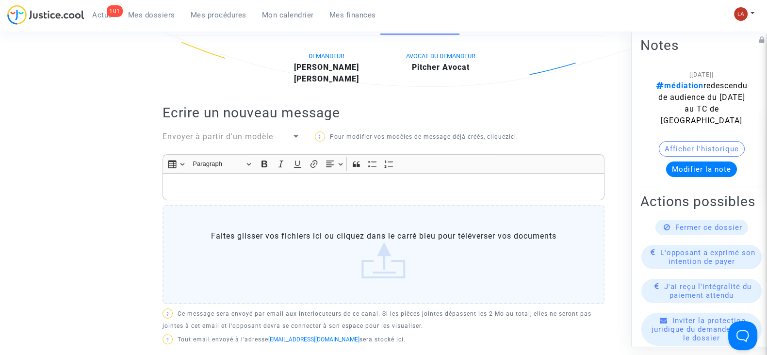
scroll to position [60, 0]
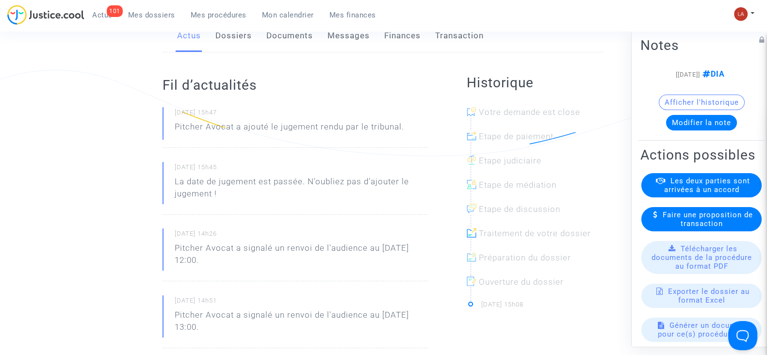
scroll to position [182, 0]
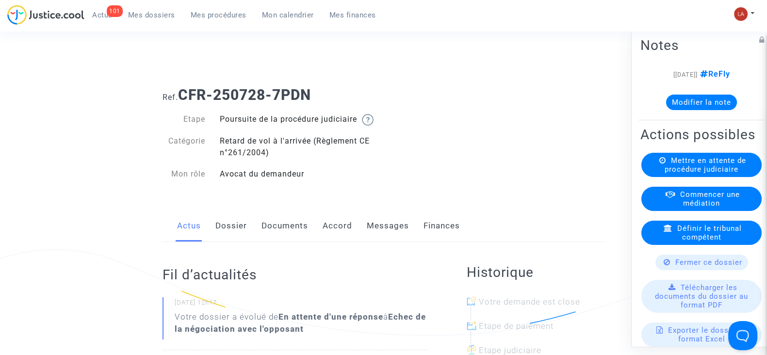
click at [394, 231] on link "Messages" at bounding box center [388, 226] width 42 height 32
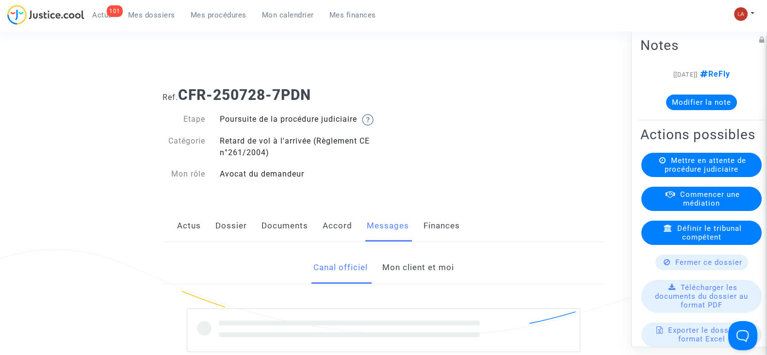
click at [416, 273] on link "Mon client et moi" at bounding box center [418, 268] width 72 height 32
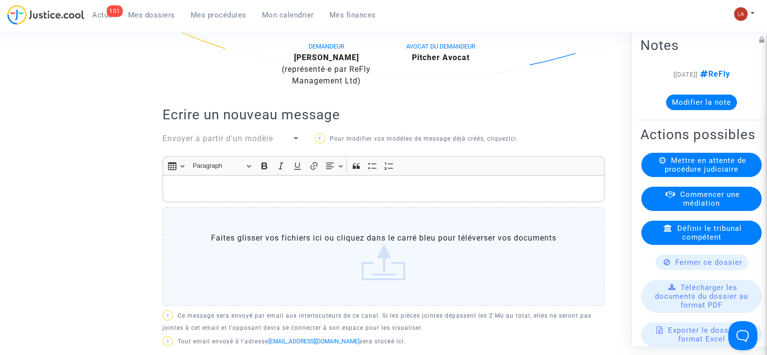
scroll to position [121, 0]
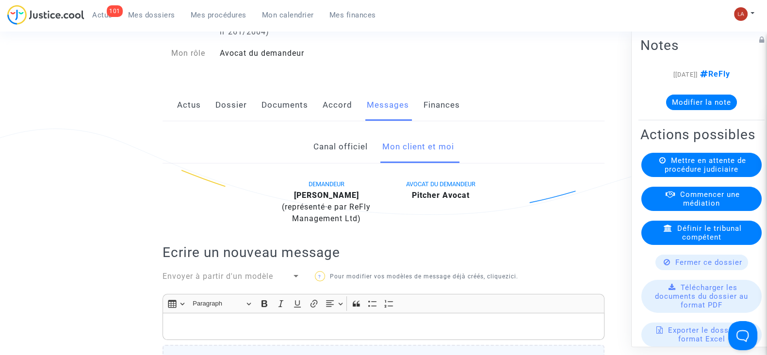
click at [326, 117] on link "Accord" at bounding box center [338, 105] width 30 height 32
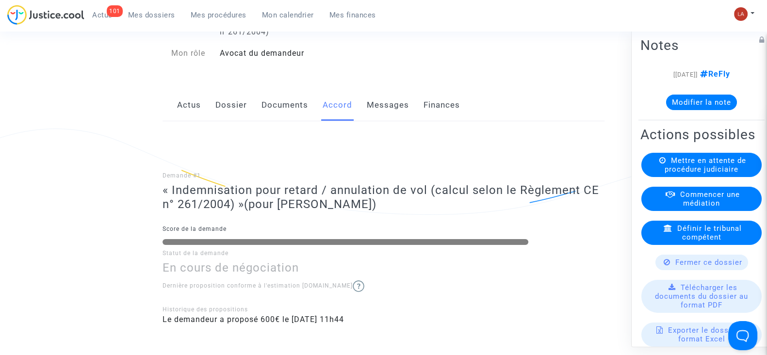
click at [288, 113] on link "Documents" at bounding box center [285, 105] width 47 height 32
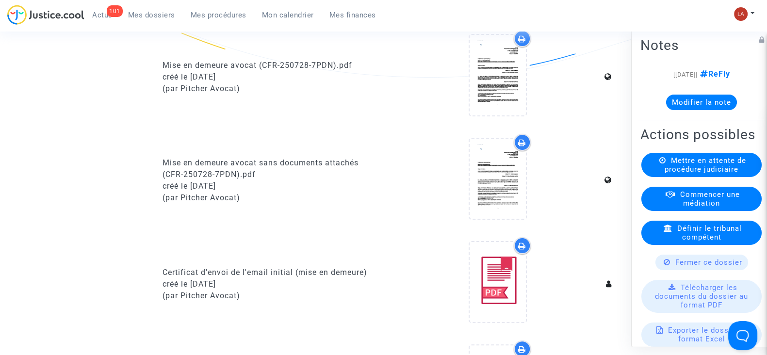
scroll to position [60, 0]
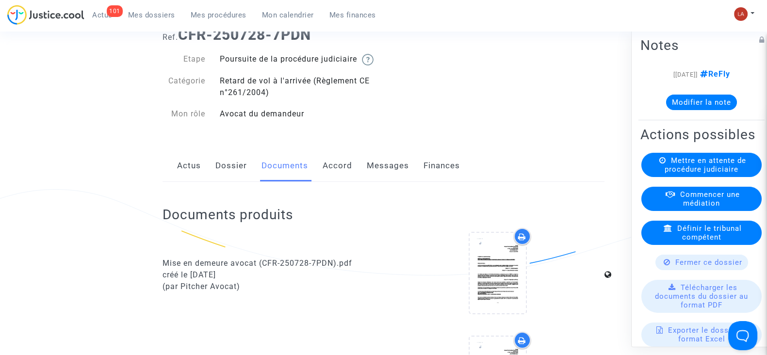
click at [227, 182] on link "Dossier" at bounding box center [231, 166] width 32 height 32
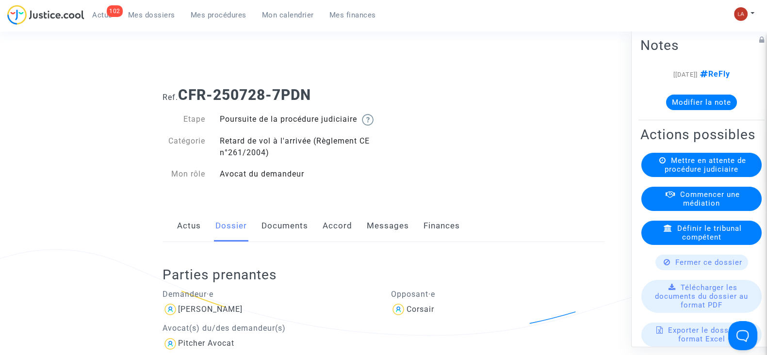
click at [403, 242] on link "Messages" at bounding box center [388, 226] width 42 height 32
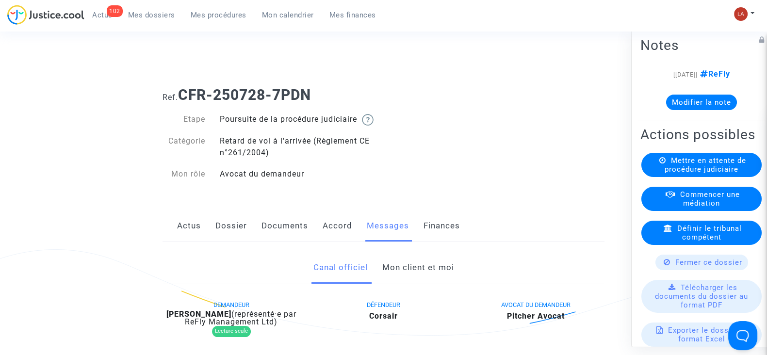
click at [395, 278] on link "Mon client et moi" at bounding box center [418, 268] width 72 height 32
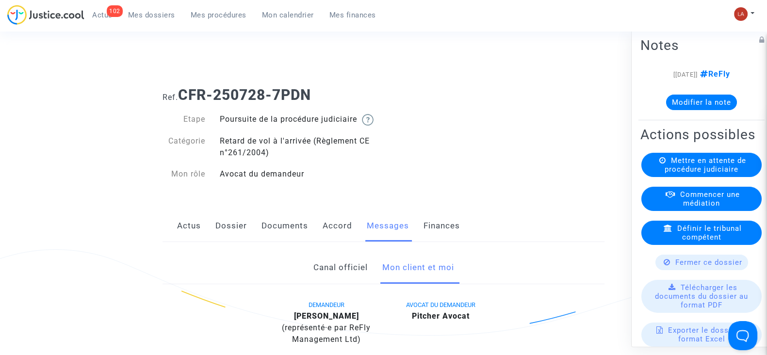
click at [339, 239] on link "Accord" at bounding box center [338, 226] width 30 height 32
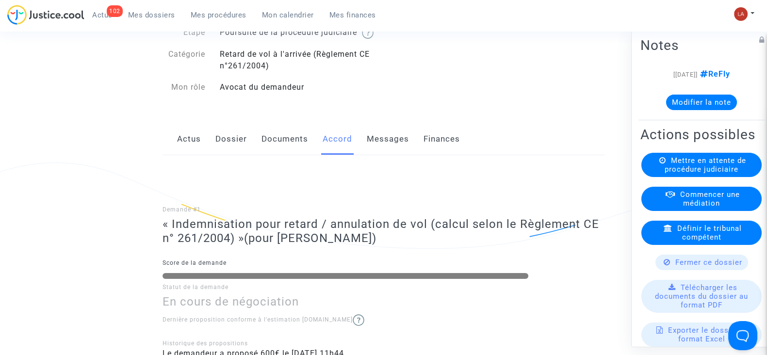
scroll to position [60, 0]
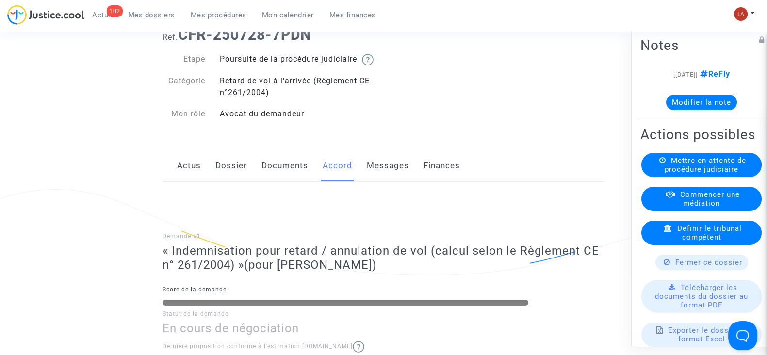
click at [370, 176] on link "Messages" at bounding box center [388, 166] width 42 height 32
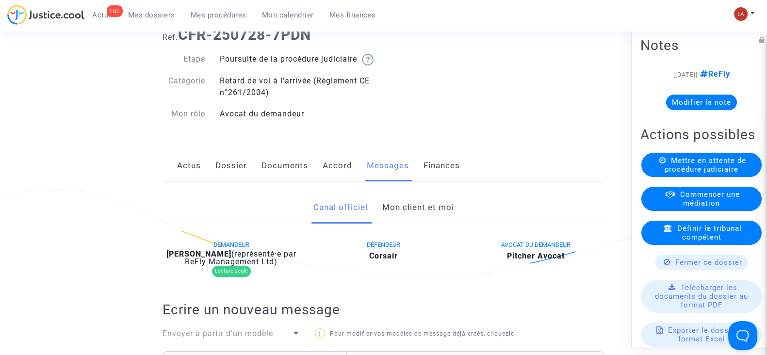
click at [425, 216] on link "Mon client et moi" at bounding box center [418, 208] width 72 height 32
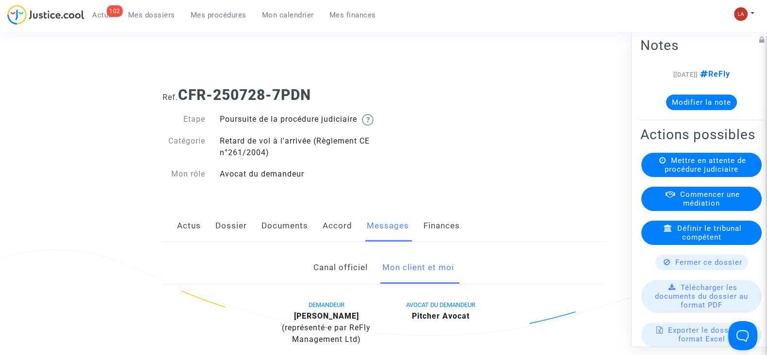
click at [187, 234] on link "Actus" at bounding box center [189, 226] width 24 height 32
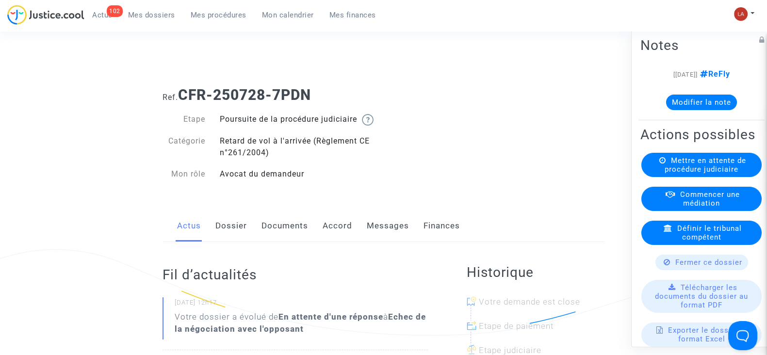
click at [334, 242] on link "Accord" at bounding box center [338, 226] width 30 height 32
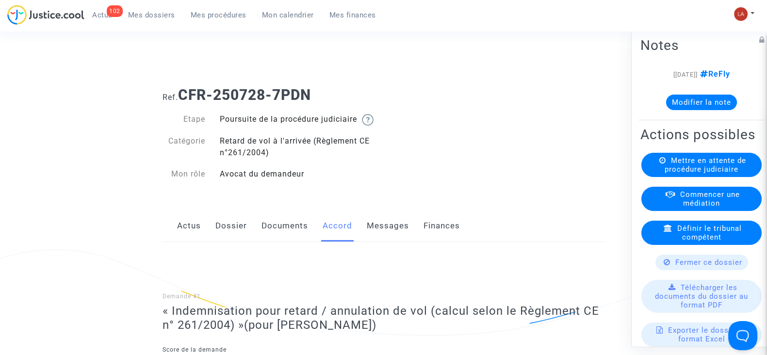
drag, startPoint x: 391, startPoint y: 232, endPoint x: 414, endPoint y: 252, distance: 30.7
click at [390, 232] on link "Messages" at bounding box center [388, 226] width 42 height 32
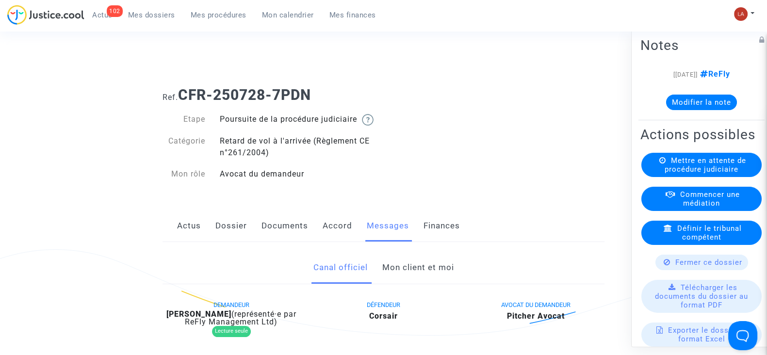
click at [403, 272] on link "Mon client et moi" at bounding box center [418, 268] width 72 height 32
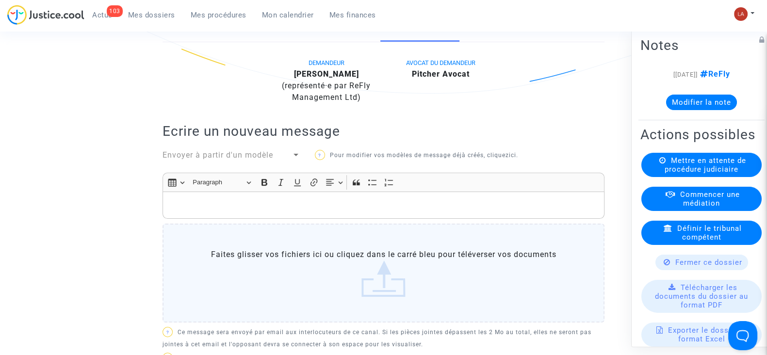
click at [364, 212] on p "Rich Text Editor, main" at bounding box center [384, 205] width 432 height 12
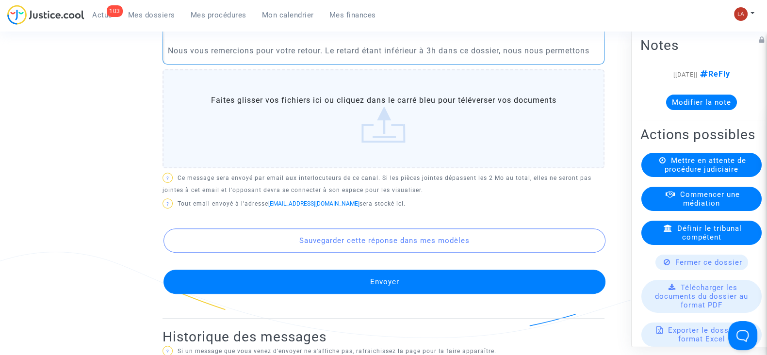
click at [507, 57] on p "Nous vous remercions pour votre retour. Le retard étant inférieur à 3h dans ce …" at bounding box center [384, 51] width 432 height 12
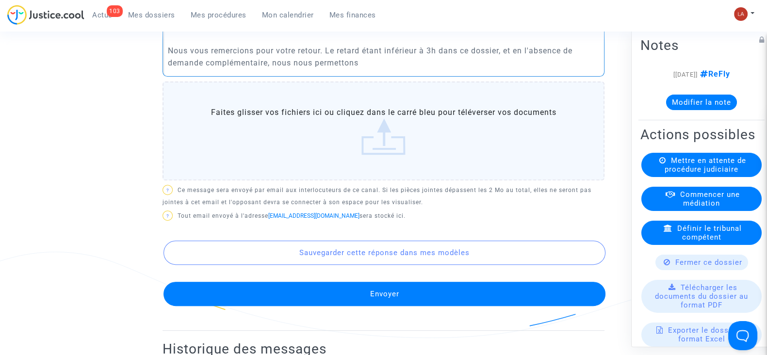
click at [473, 69] on p "Nous vous remercions pour votre retour. Le retard étant inférieur à 3h dans ce …" at bounding box center [384, 57] width 432 height 24
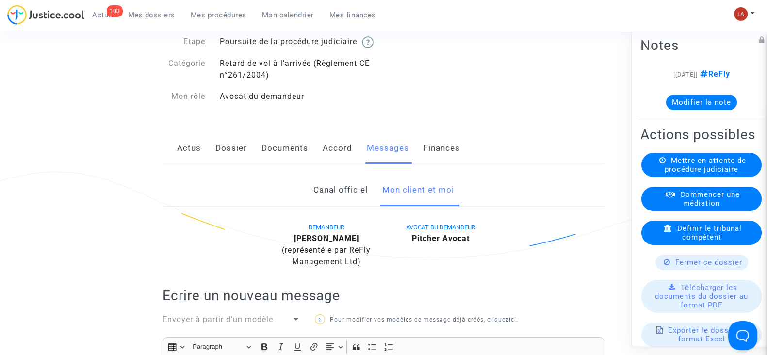
scroll to position [60, 0]
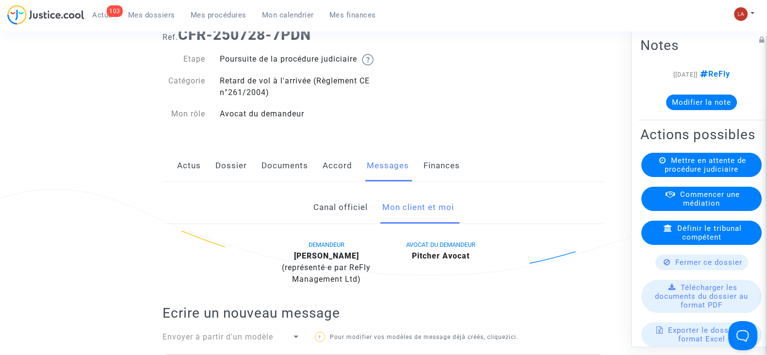
click at [331, 179] on link "Accord" at bounding box center [338, 166] width 30 height 32
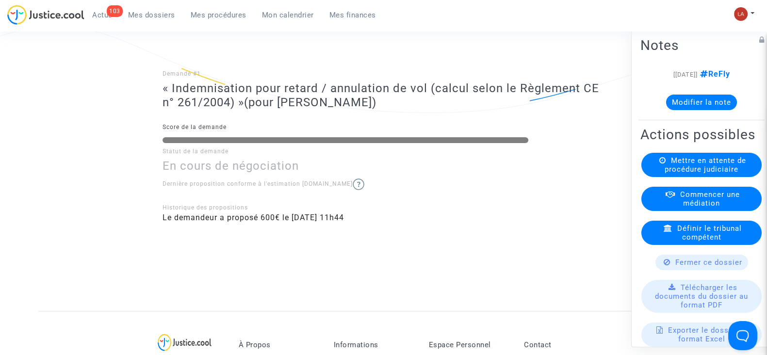
scroll to position [182, 0]
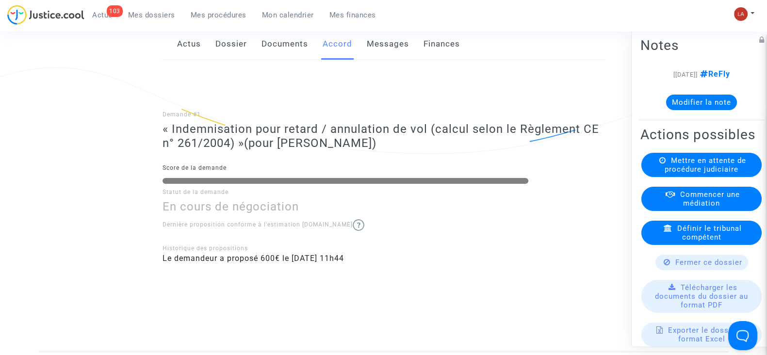
click at [383, 56] on link "Messages" at bounding box center [388, 44] width 42 height 32
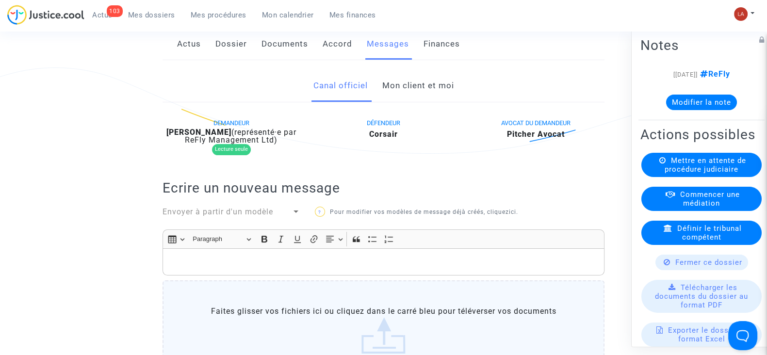
click at [443, 90] on link "Mon client et moi" at bounding box center [418, 86] width 72 height 32
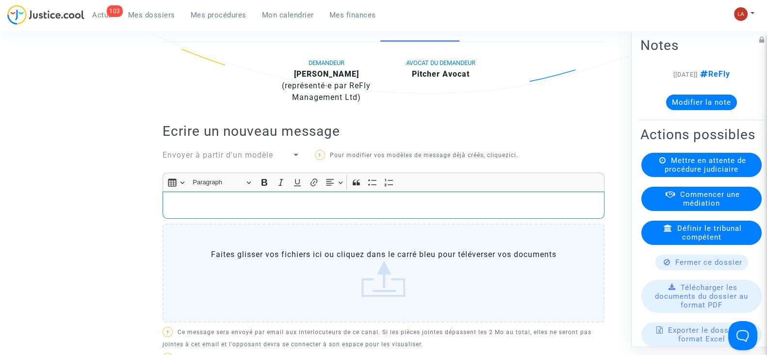
click at [456, 212] on p "Rich Text Editor, main" at bounding box center [384, 205] width 432 height 12
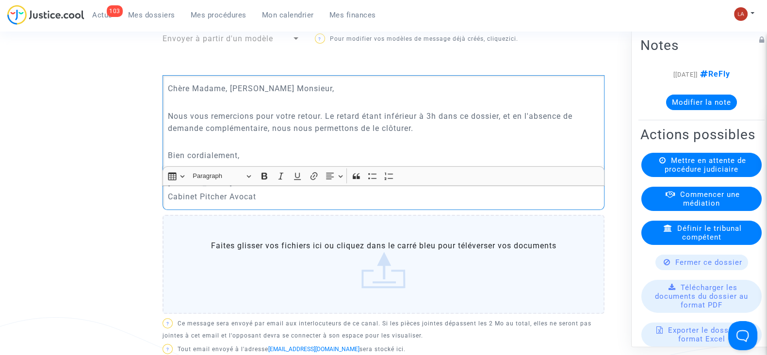
scroll to position [546, 0]
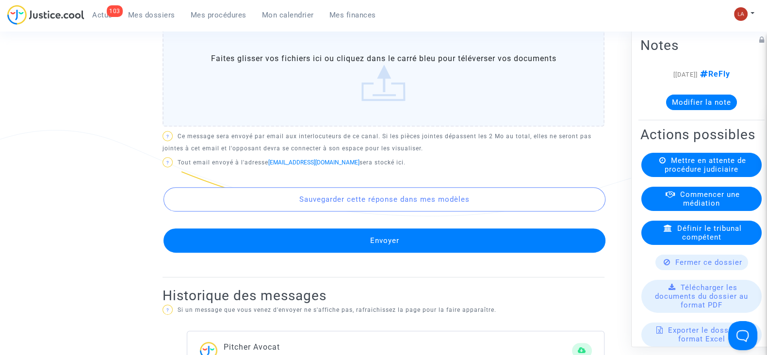
click at [422, 241] on button "Envoyer" at bounding box center [385, 241] width 442 height 24
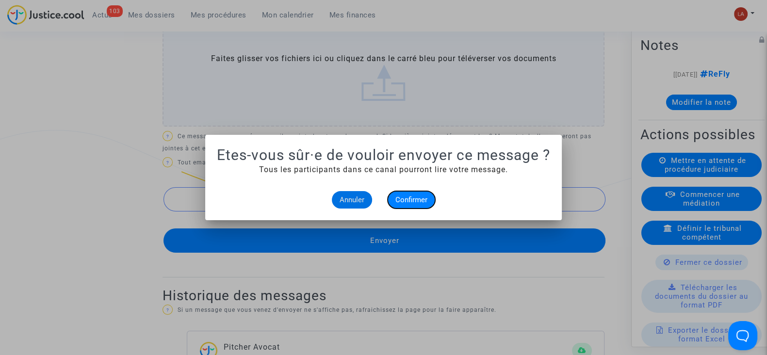
drag, startPoint x: 417, startPoint y: 196, endPoint x: 476, endPoint y: 203, distance: 58.7
click at [418, 197] on span "Confirmer" at bounding box center [411, 200] width 32 height 9
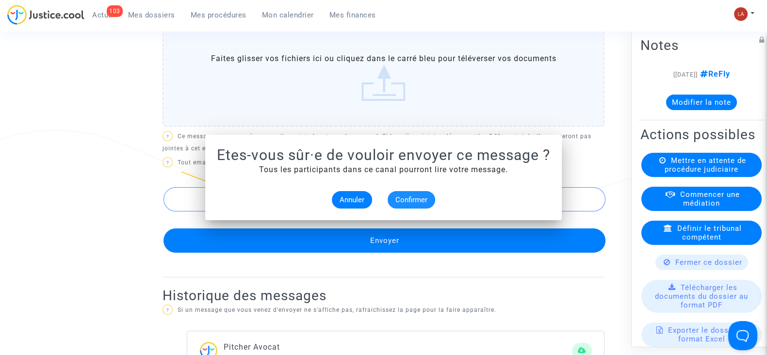
scroll to position [546, 0]
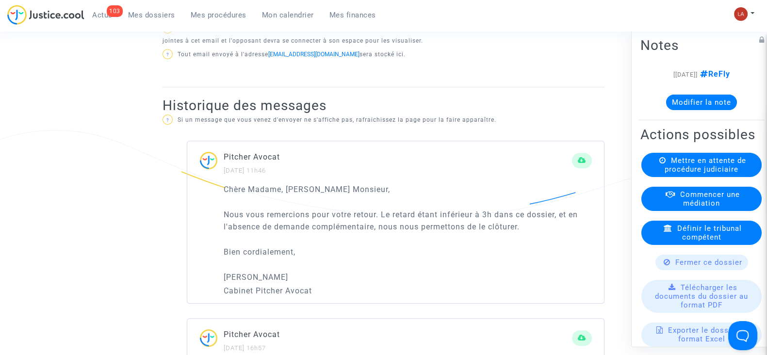
click at [673, 270] on div "Fermer ce dossier" at bounding box center [702, 263] width 93 height 16
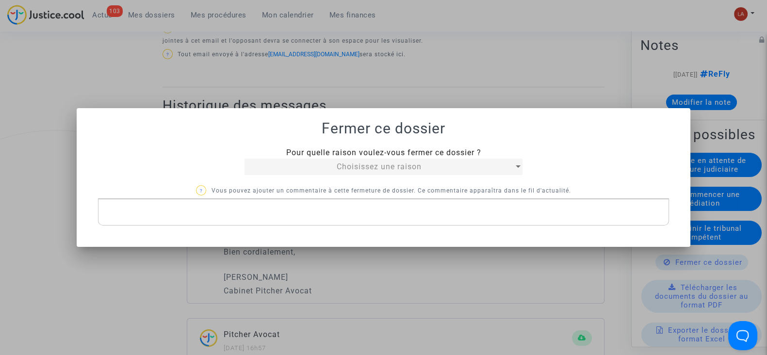
click at [337, 159] on mat-select "Choisissez une raison" at bounding box center [384, 167] width 278 height 16
click at [338, 168] on span "Choisissez une raison" at bounding box center [379, 166] width 85 height 9
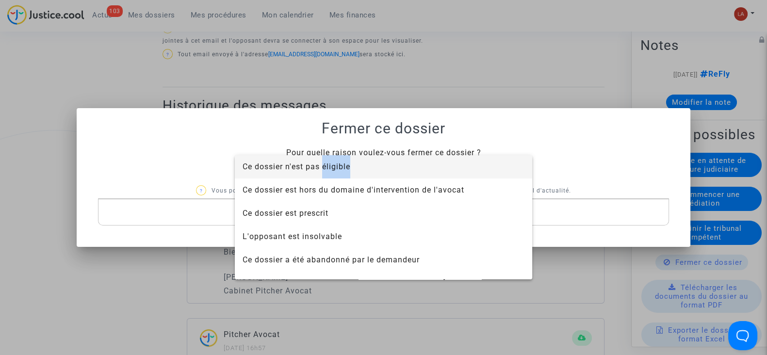
click at [338, 168] on span "Ce dossier n'est pas éligible" at bounding box center [297, 166] width 108 height 9
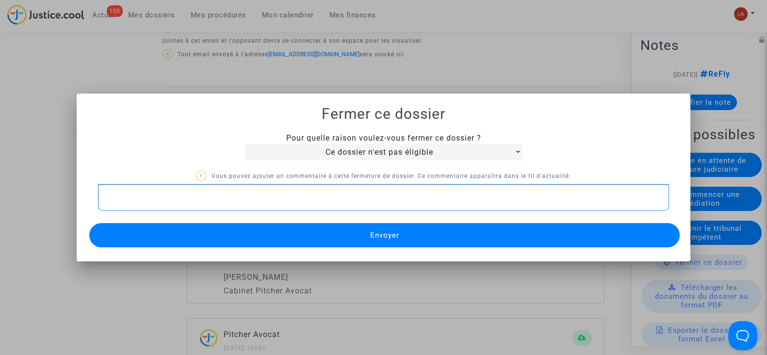
click at [329, 205] on div "Rich Text Editor, main" at bounding box center [383, 197] width 571 height 27
click at [315, 239] on button "Envoyer" at bounding box center [384, 235] width 591 height 24
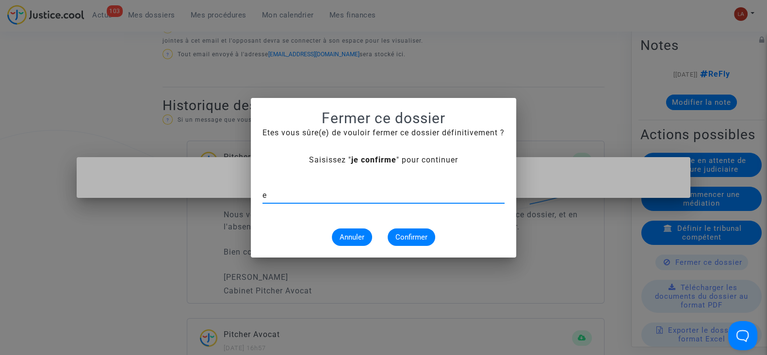
type input "e"
type input "je confirme"
click at [425, 233] on span "Confirmer" at bounding box center [411, 237] width 32 height 9
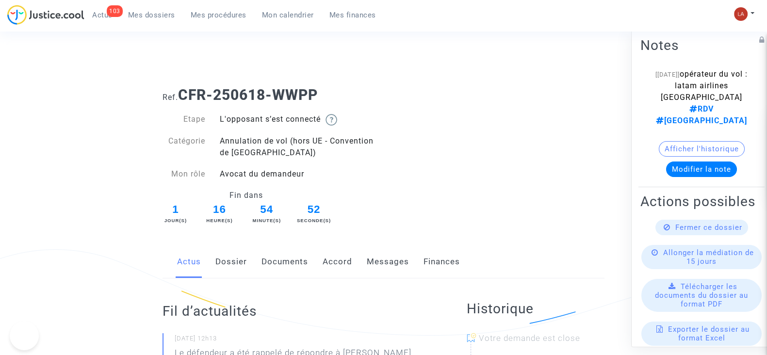
click at [389, 255] on link "Messages" at bounding box center [388, 262] width 42 height 32
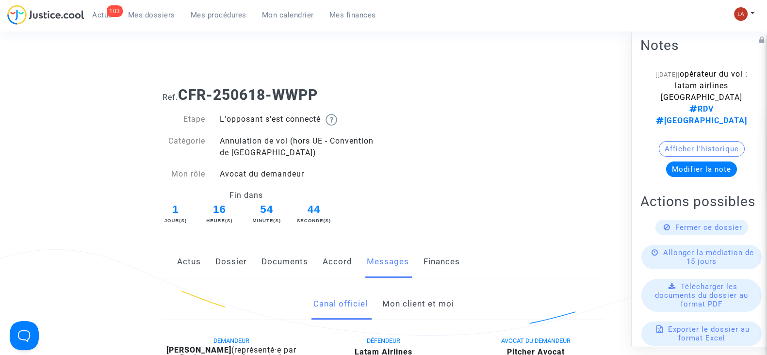
click at [328, 262] on link "Accord" at bounding box center [338, 262] width 30 height 32
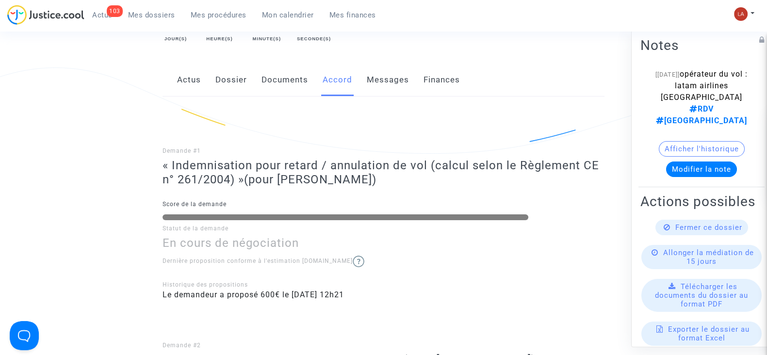
scroll to position [364, 0]
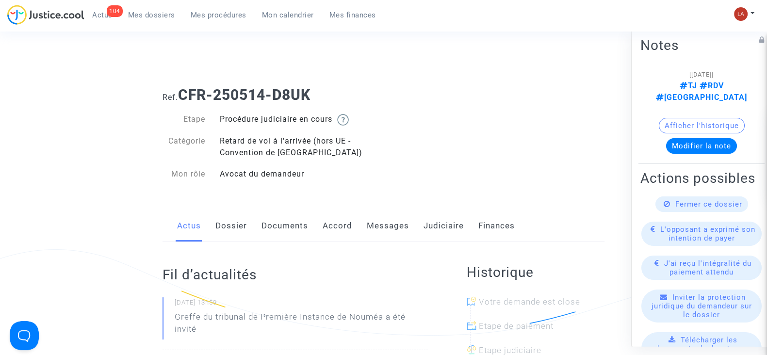
click at [372, 215] on link "Messages" at bounding box center [388, 226] width 42 height 32
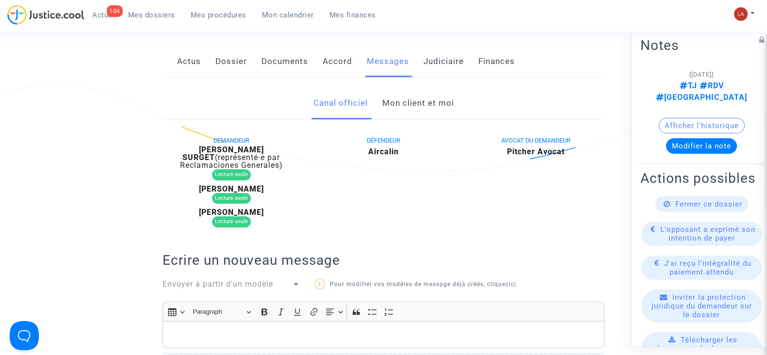
scroll to position [165, 0]
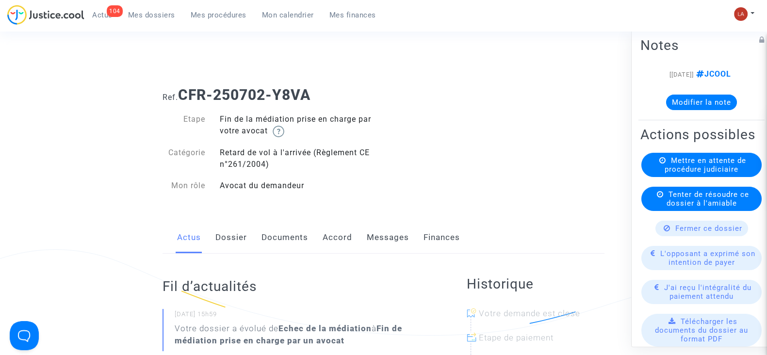
drag, startPoint x: 227, startPoint y: 244, endPoint x: 237, endPoint y: 242, distance: 10.8
click at [227, 244] on link "Dossier" at bounding box center [231, 238] width 32 height 32
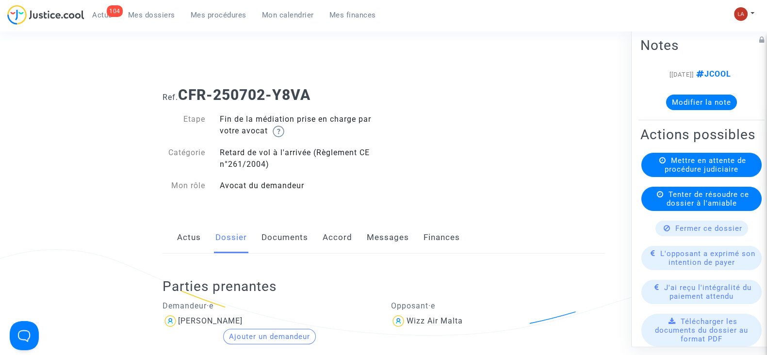
click at [294, 236] on link "Documents" at bounding box center [285, 238] width 47 height 32
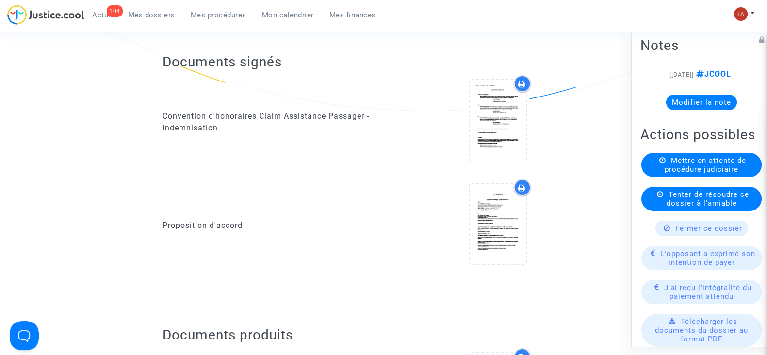
scroll to position [182, 0]
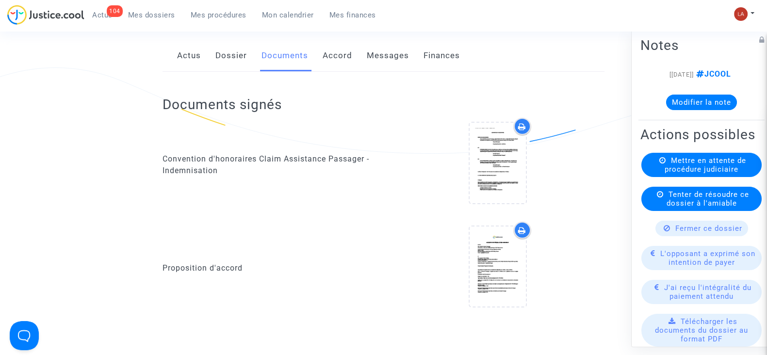
click at [697, 333] on span "Télécharger les documents du dossier au format PDF" at bounding box center [701, 330] width 93 height 26
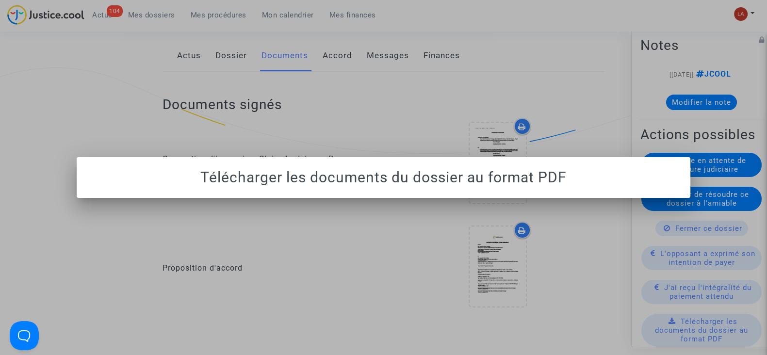
scroll to position [0, 0]
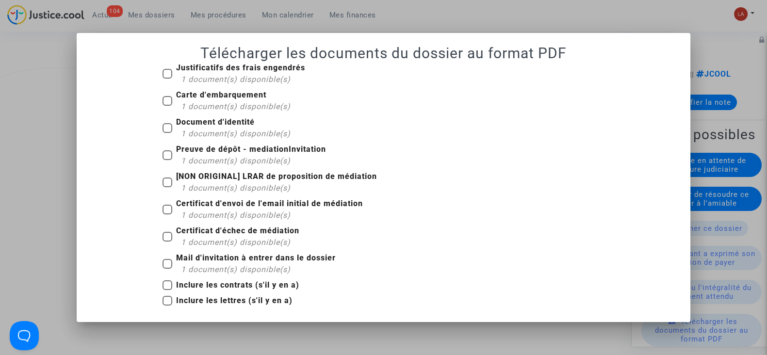
click at [226, 70] on b "Justificatifs des frais engendrés" at bounding box center [240, 67] width 129 height 9
click at [167, 79] on input "Justificatifs des frais engendrés 1 document(s) disponible(s)" at bounding box center [167, 79] width 0 height 0
checkbox input "true"
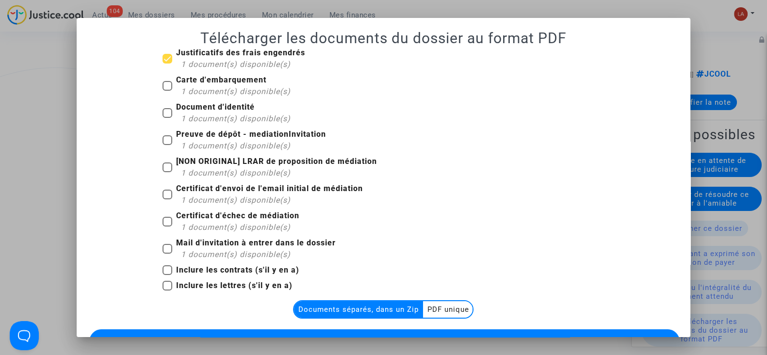
click at [201, 87] on div "1 document(s) disponible(s)" at bounding box center [236, 92] width 110 height 12
click at [167, 91] on input "Carte d'embarquement 1 document(s) disponible(s)" at bounding box center [167, 91] width 0 height 0
checkbox input "true"
drag, startPoint x: 199, startPoint y: 115, endPoint x: 264, endPoint y: 140, distance: 69.9
click at [198, 115] on span "1 document(s) disponible(s)" at bounding box center [236, 118] width 110 height 9
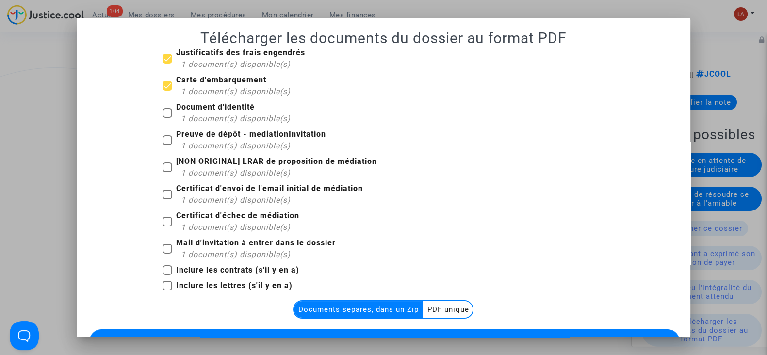
click at [167, 118] on input "Document d'identité 1 document(s) disponible(s)" at bounding box center [167, 118] width 0 height 0
checkbox input "true"
click at [265, 165] on b "[NON ORIGINAL] LRAR de proposition de médiation" at bounding box center [276, 161] width 201 height 9
click at [167, 172] on input "[NON ORIGINAL] LRAR de proposition de médiation 1 document(s) disponible(s)" at bounding box center [167, 172] width 0 height 0
checkbox input "true"
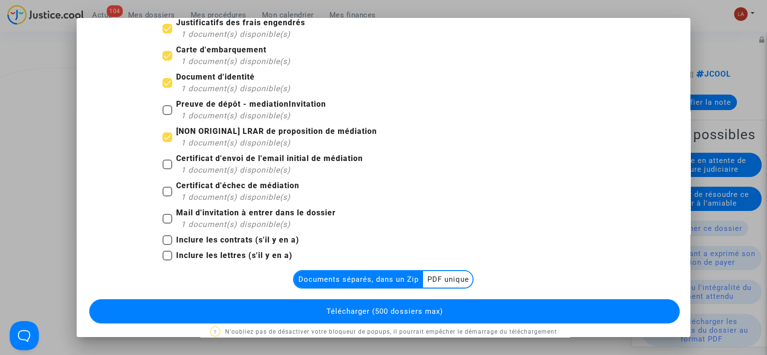
scroll to position [44, 0]
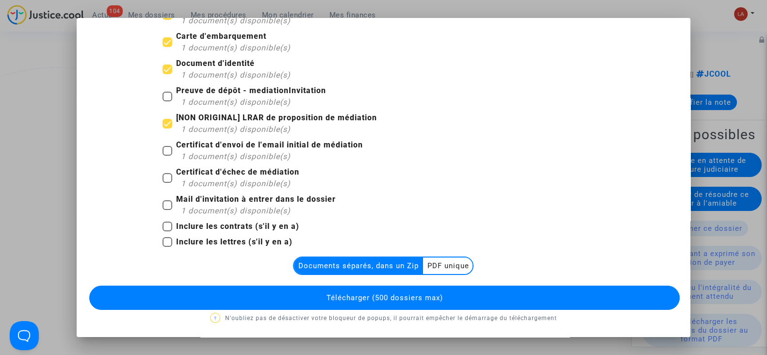
click at [450, 263] on multi-toggle-item "PDF unique" at bounding box center [447, 266] width 49 height 16
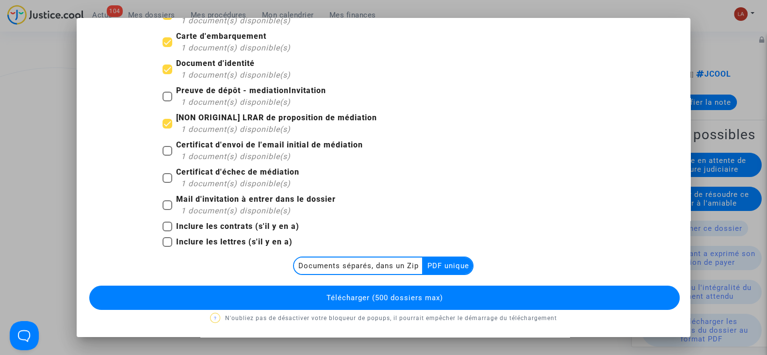
click at [434, 297] on span "Télécharger (500 dossiers max)" at bounding box center [384, 298] width 116 height 9
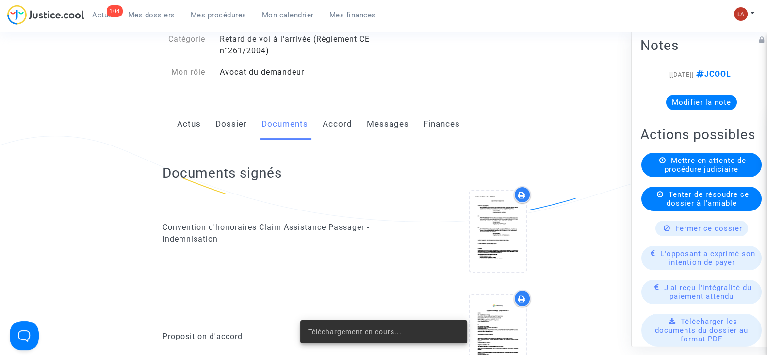
scroll to position [182, 0]
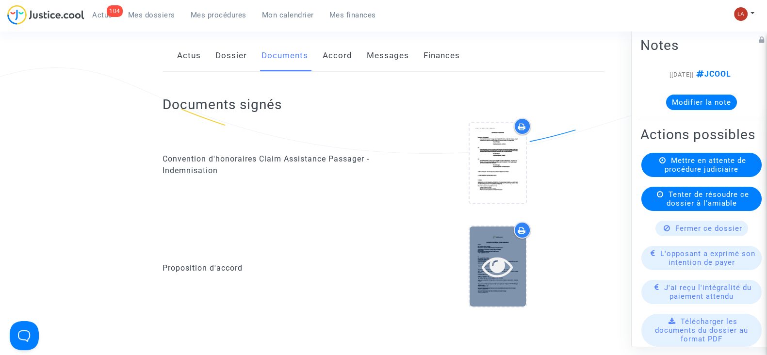
click at [496, 277] on icon at bounding box center [498, 266] width 32 height 31
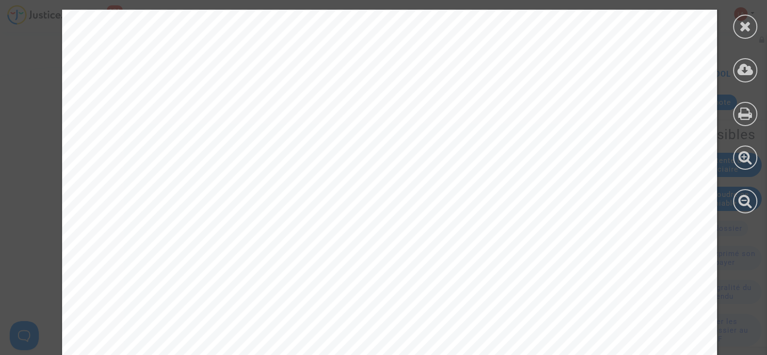
scroll to position [2456, 0]
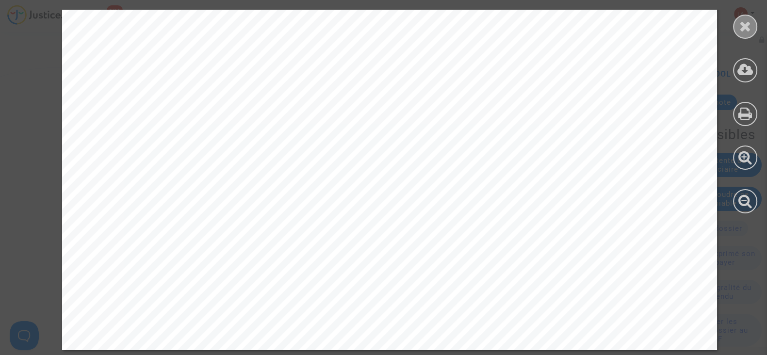
click at [740, 23] on icon at bounding box center [745, 26] width 12 height 15
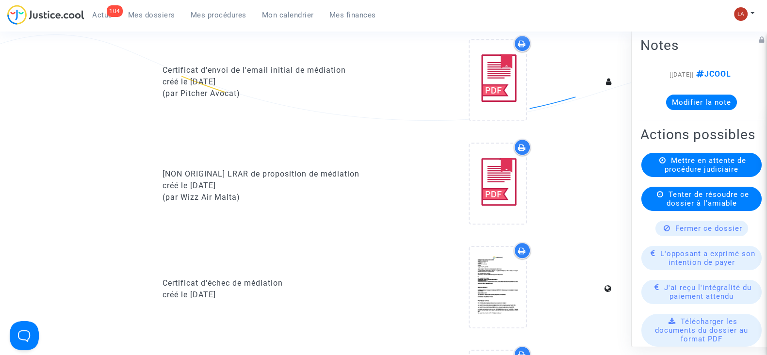
scroll to position [728, 0]
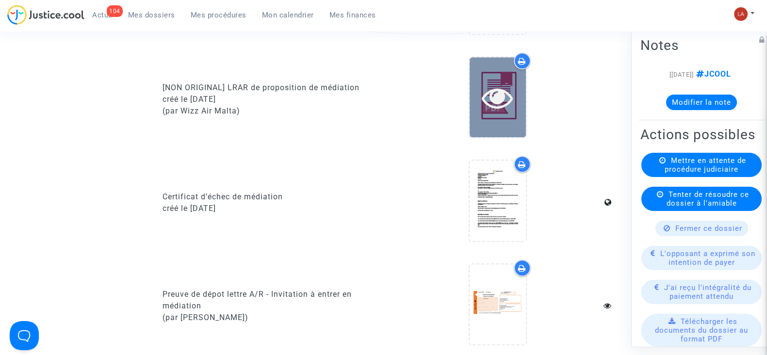
click at [495, 109] on icon at bounding box center [498, 97] width 32 height 31
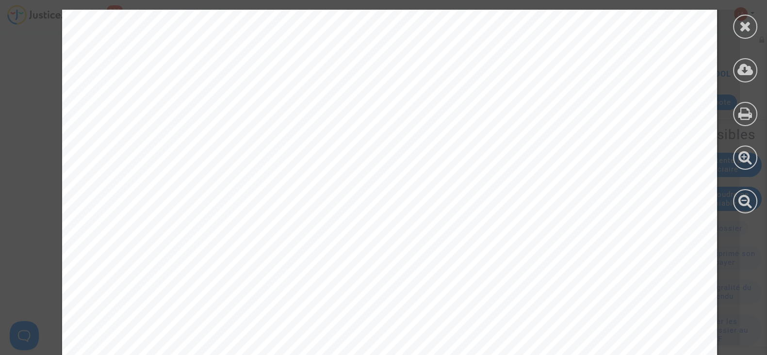
scroll to position [2426, 0]
click at [740, 20] on icon at bounding box center [745, 26] width 12 height 15
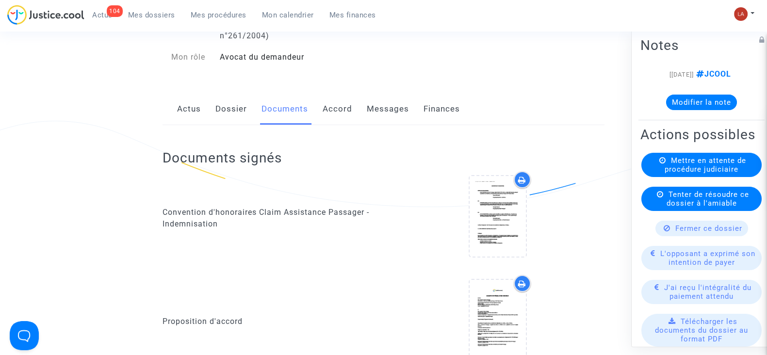
scroll to position [0, 0]
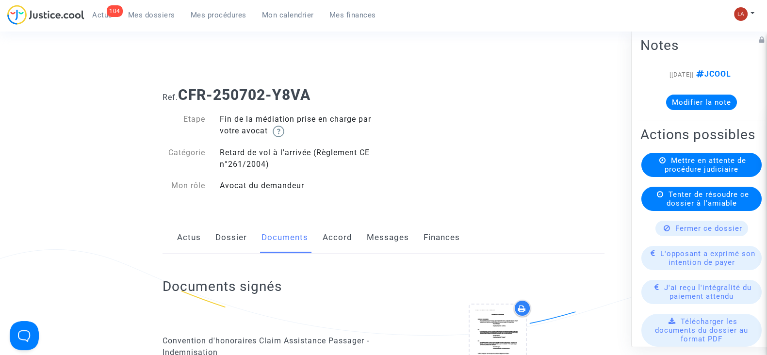
drag, startPoint x: 240, startPoint y: 233, endPoint x: 255, endPoint y: 231, distance: 14.7
click at [240, 233] on link "Dossier" at bounding box center [231, 238] width 32 height 32
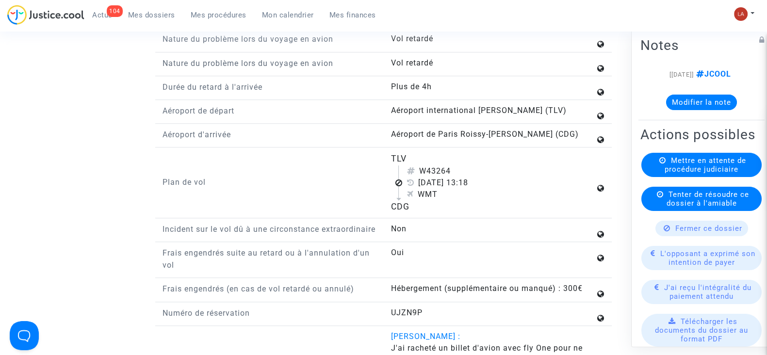
scroll to position [1170, 0]
click at [397, 312] on div "Type de litige Voyage - Billets, bagages, réservations, locations etc. Type de …" at bounding box center [384, 196] width 442 height 442
click at [402, 317] on span "UJZN9P" at bounding box center [407, 312] width 32 height 9
copy span "UJZN9P"
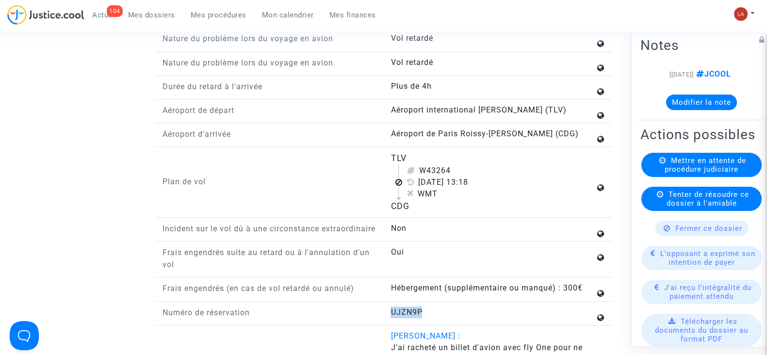
drag, startPoint x: 422, startPoint y: 166, endPoint x: 452, endPoint y: 164, distance: 29.7
click at [452, 165] on div "W43264" at bounding box center [501, 171] width 188 height 12
copy div "W43264"
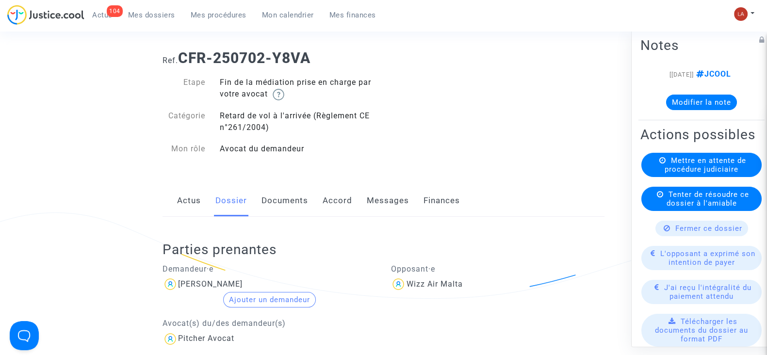
scroll to position [0, 0]
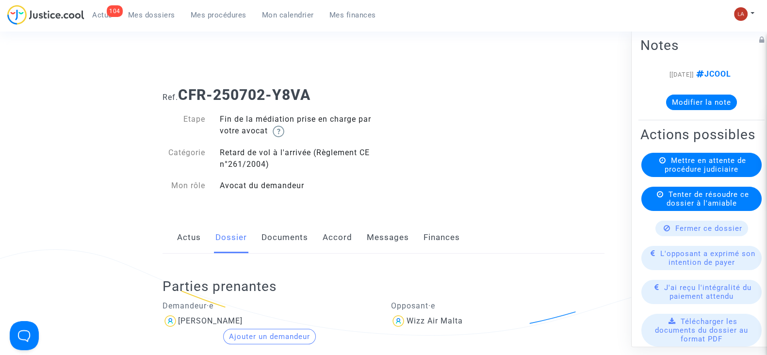
drag, startPoint x: 296, startPoint y: 243, endPoint x: 320, endPoint y: 229, distance: 28.0
click at [296, 243] on link "Documents" at bounding box center [285, 238] width 47 height 32
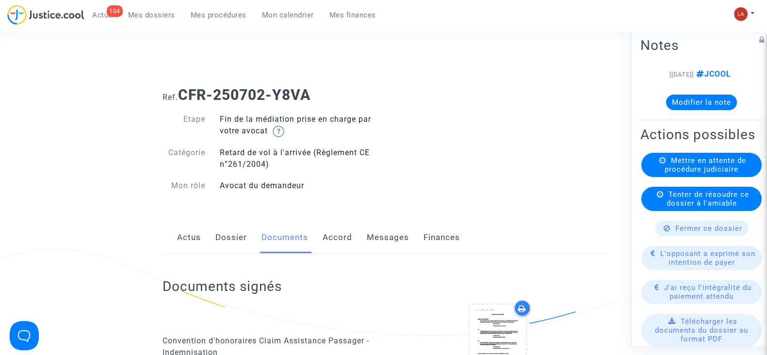
click at [226, 235] on link "Dossier" at bounding box center [231, 238] width 32 height 32
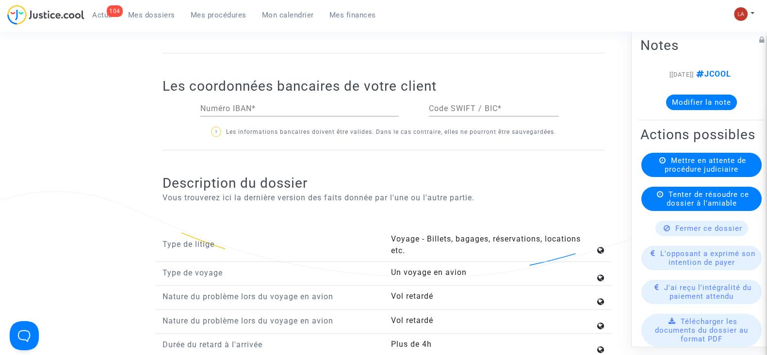
scroll to position [1092, 0]
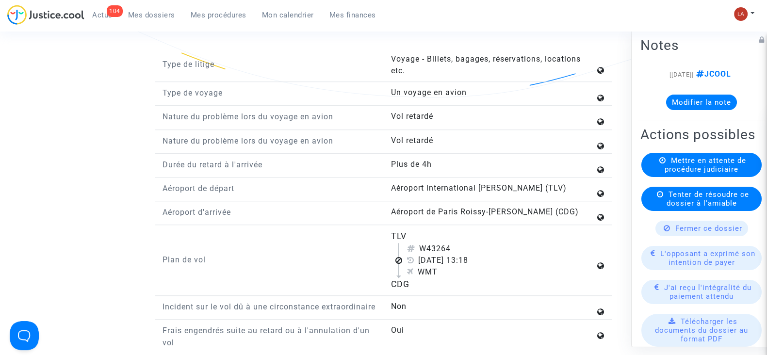
drag, startPoint x: 434, startPoint y: 243, endPoint x: 458, endPoint y: 242, distance: 23.8
click at [458, 243] on div "W43264" at bounding box center [501, 249] width 188 height 12
copy div "3264"
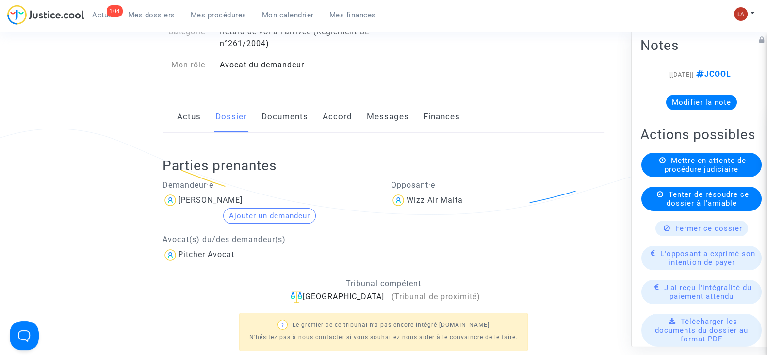
click at [274, 110] on link "Documents" at bounding box center [285, 117] width 47 height 32
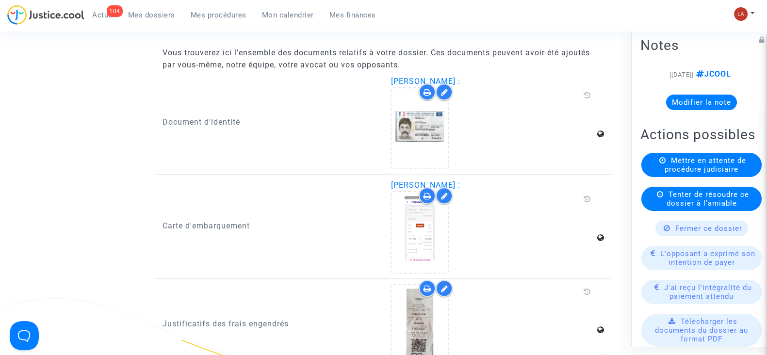
scroll to position [1274, 0]
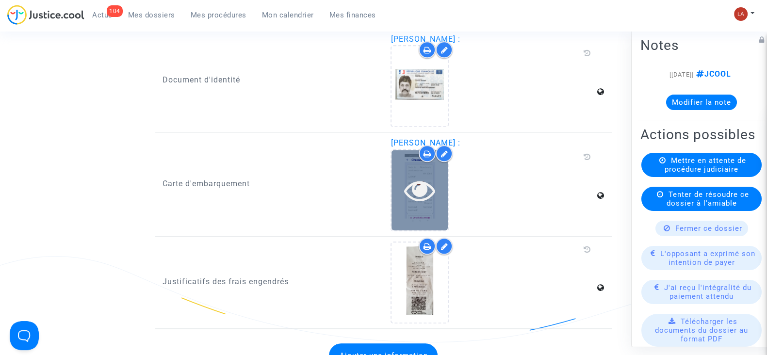
click at [418, 188] on icon at bounding box center [420, 190] width 32 height 31
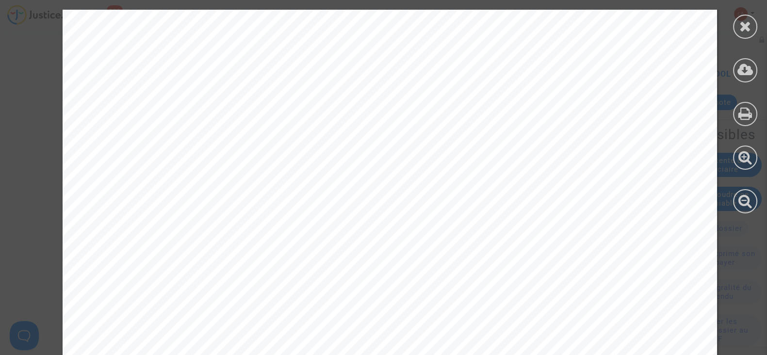
scroll to position [121, 0]
drag, startPoint x: 739, startPoint y: 26, endPoint x: 473, endPoint y: 88, distance: 273.4
click at [739, 26] on icon at bounding box center [745, 26] width 12 height 15
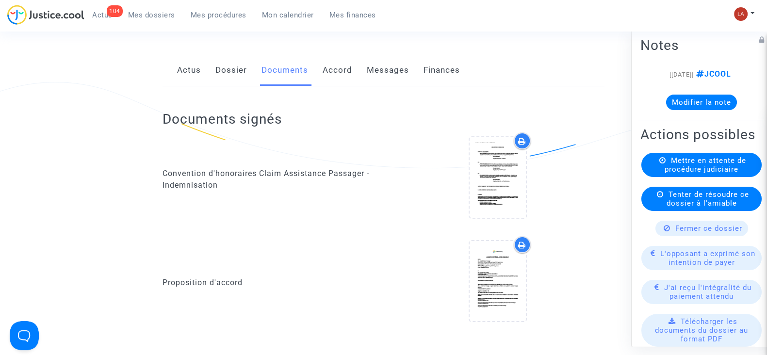
scroll to position [60, 0]
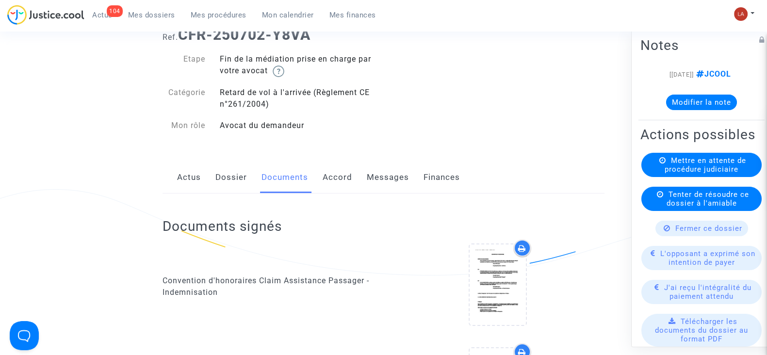
click at [224, 183] on link "Dossier" at bounding box center [231, 178] width 32 height 32
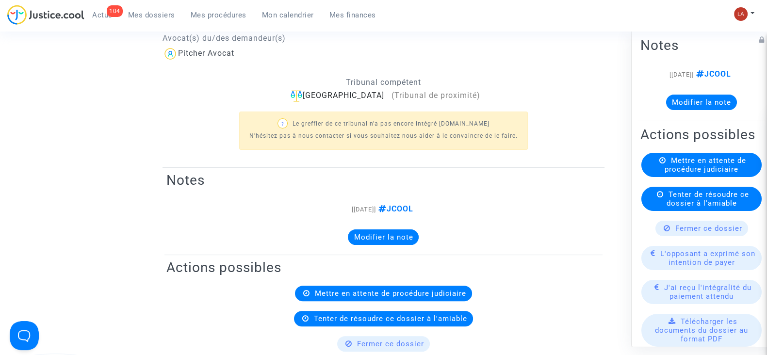
scroll to position [60, 0]
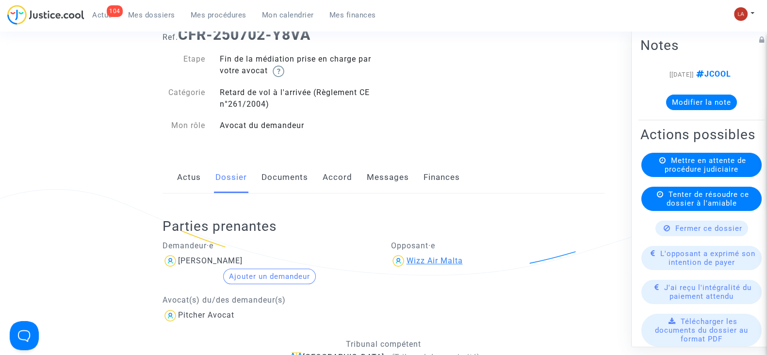
click at [415, 258] on div "Wizz Air Malta" at bounding box center [434, 260] width 56 height 9
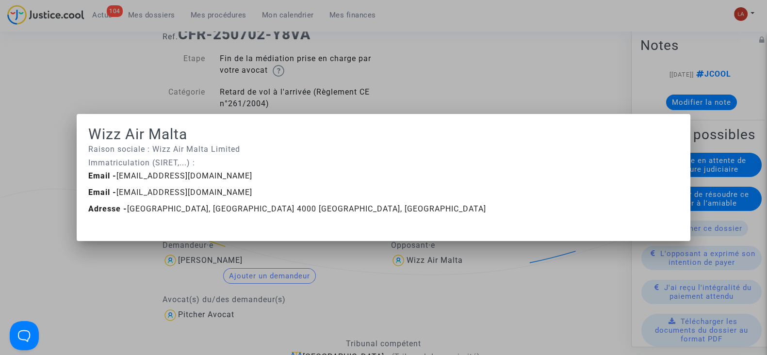
click at [402, 99] on div at bounding box center [383, 177] width 767 height 355
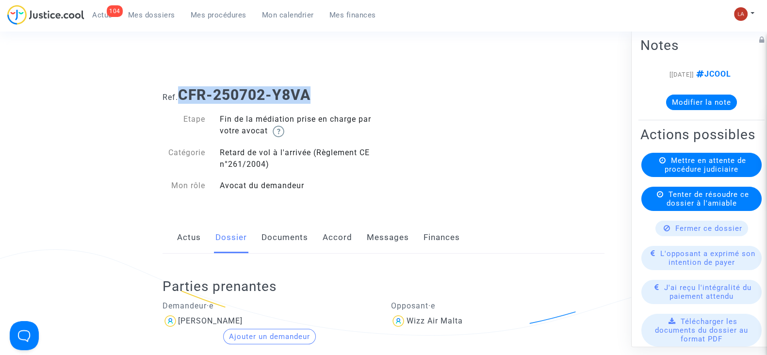
drag, startPoint x: 262, startPoint y: 96, endPoint x: 182, endPoint y: 92, distance: 80.2
click at [182, 92] on h1 "Ref. CFR-250702-Y8VA" at bounding box center [384, 94] width 442 height 17
copy b "CFR-250702-Y8VA"
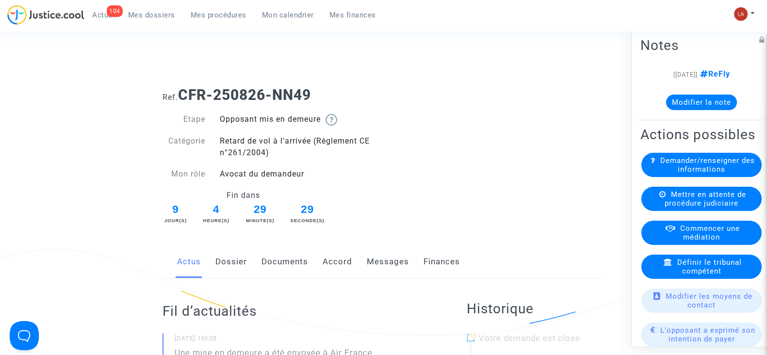
click at [337, 254] on link "Accord" at bounding box center [338, 262] width 30 height 32
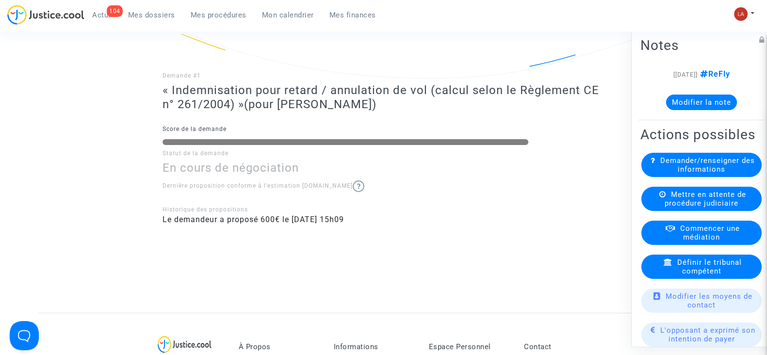
scroll to position [60, 0]
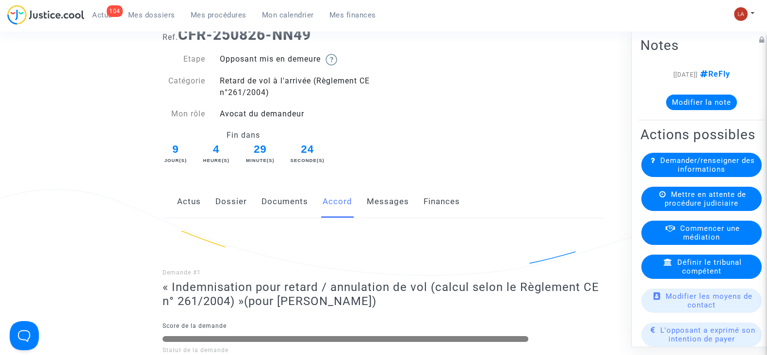
click at [229, 192] on link "Dossier" at bounding box center [231, 202] width 32 height 32
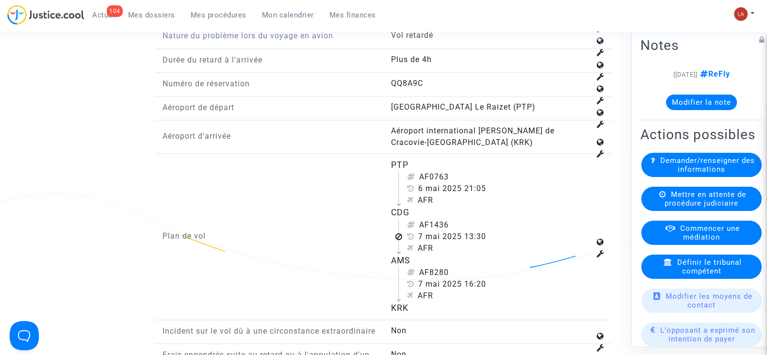
scroll to position [1339, 0]
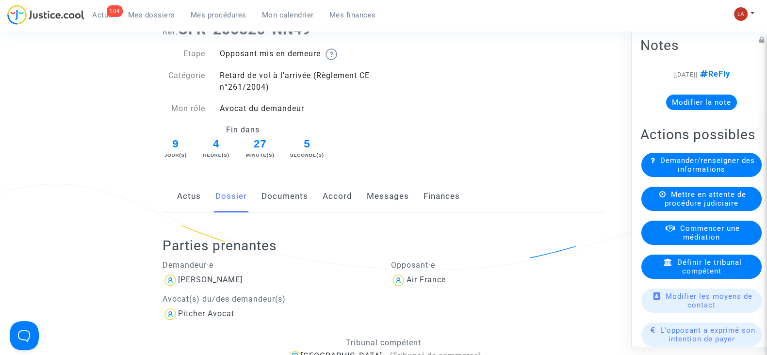
click at [281, 184] on link "Documents" at bounding box center [285, 197] width 47 height 32
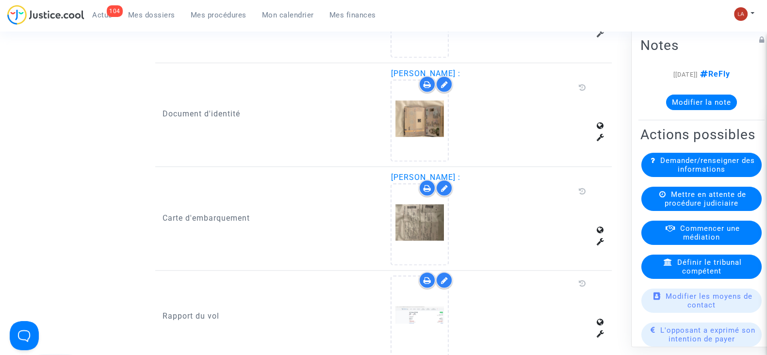
scroll to position [1279, 0]
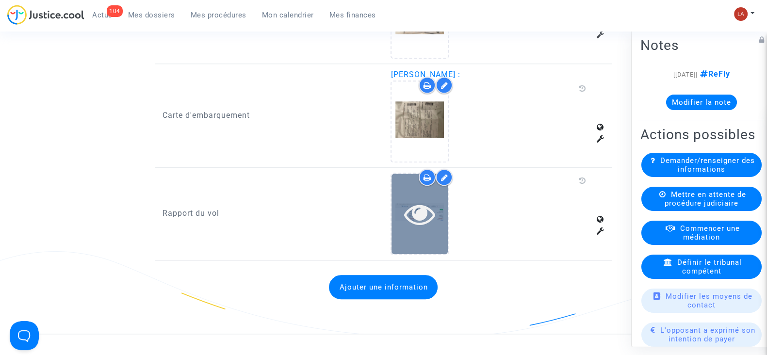
click at [425, 244] on div at bounding box center [420, 214] width 56 height 80
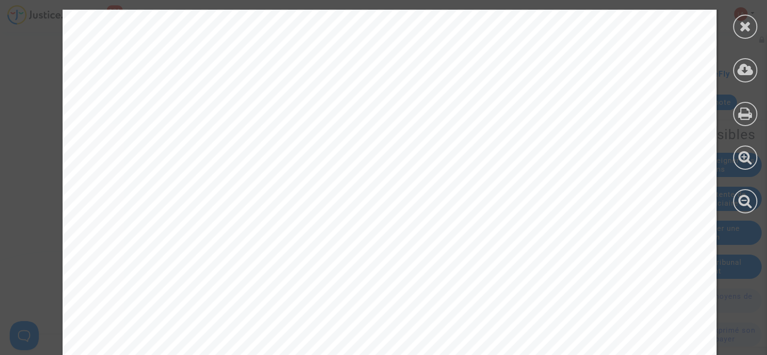
scroll to position [2426, 0]
click at [754, 24] on div at bounding box center [745, 27] width 24 height 24
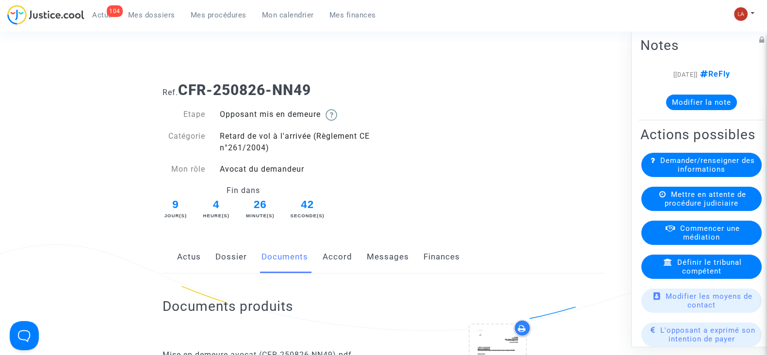
click at [328, 245] on link "Accord" at bounding box center [338, 257] width 30 height 32
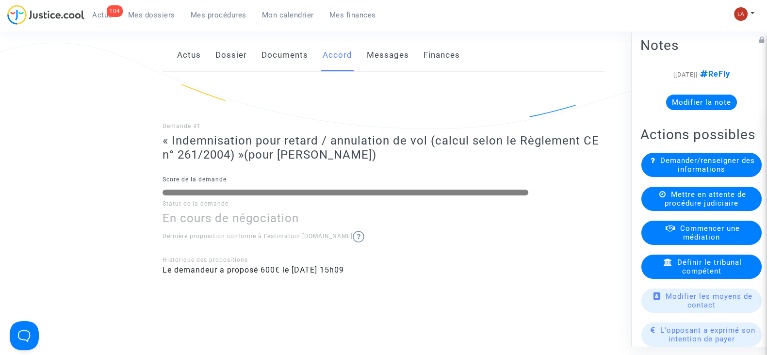
scroll to position [308, 0]
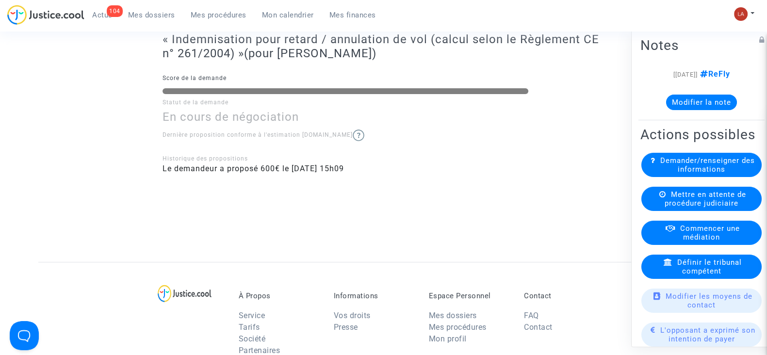
click at [711, 103] on button "Modifier la note" at bounding box center [701, 103] width 71 height 16
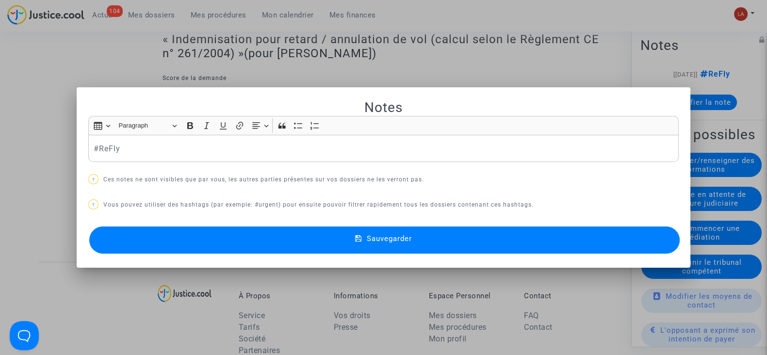
scroll to position [0, 0]
click at [272, 168] on div "Notes Rich Text Editor Insert table Insert table Heading Paragraph Paragraph He…" at bounding box center [383, 178] width 591 height 158
click at [265, 150] on p "#ReFly" at bounding box center [384, 149] width 580 height 12
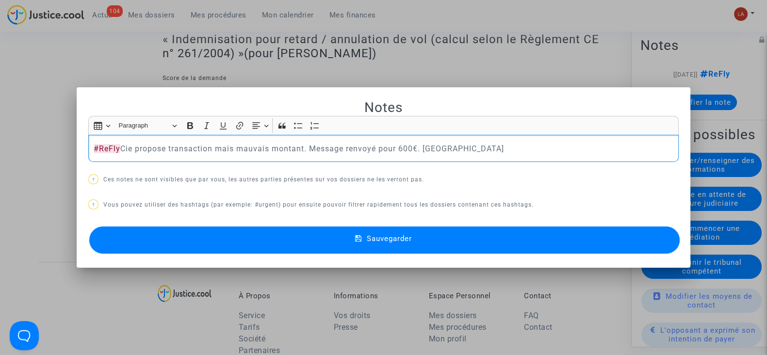
click at [199, 242] on button "Sauvegarder" at bounding box center [384, 240] width 591 height 27
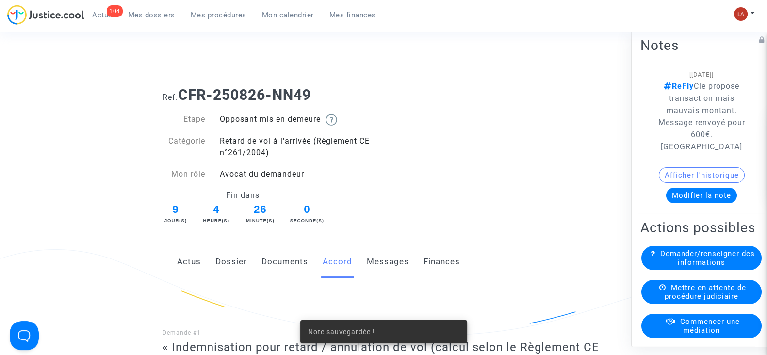
scroll to position [308, 0]
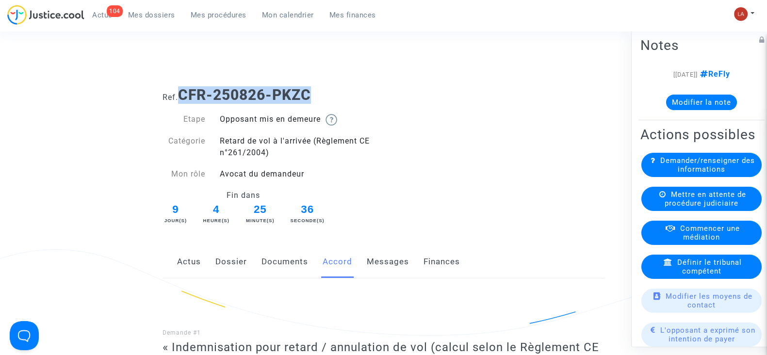
drag, startPoint x: 314, startPoint y: 94, endPoint x: 184, endPoint y: 91, distance: 130.1
click at [184, 91] on h1 "Ref. CFR-250826-PKZC" at bounding box center [384, 94] width 442 height 17
copy b "CFR-250826-PKZC"
click at [391, 256] on link "Messages" at bounding box center [388, 262] width 42 height 32
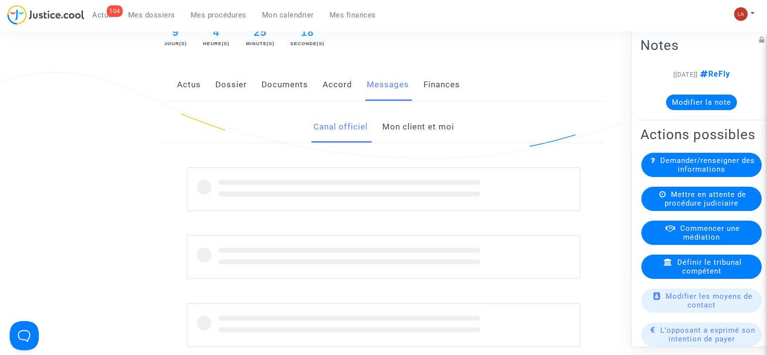
scroll to position [242, 0]
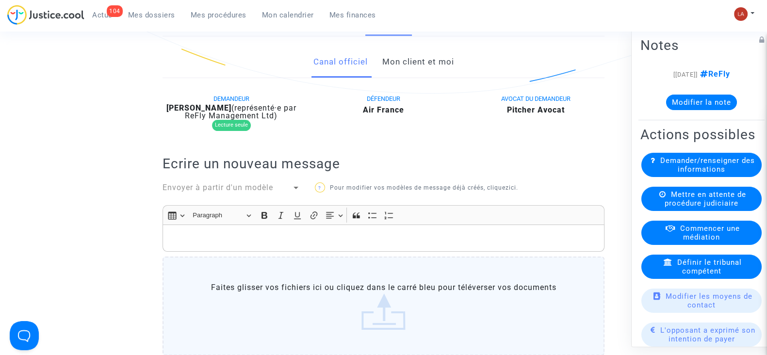
drag, startPoint x: 179, startPoint y: 105, endPoint x: 242, endPoint y: 108, distance: 62.7
click at [242, 108] on div "[PERSON_NAME] (représenté·e par ReFly Management Ltd)" at bounding box center [232, 112] width 138 height 16
drag, startPoint x: 153, startPoint y: 99, endPoint x: 166, endPoint y: 106, distance: 15.0
click at [153, 99] on ng-component "Ref. CFR-250826-PKZC Etape Opposant mis en demeure Catégorie Retard de vol à l'…" at bounding box center [383, 166] width 690 height 658
drag, startPoint x: 166, startPoint y: 107, endPoint x: 243, endPoint y: 107, distance: 76.2
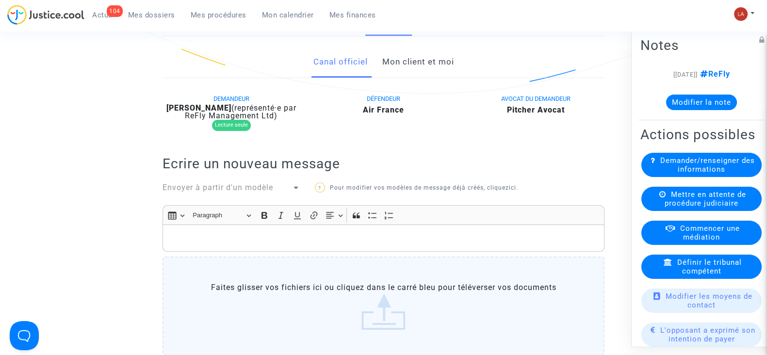
click at [243, 107] on div "[PERSON_NAME] (représenté·e par ReFly Management Ltd)" at bounding box center [232, 112] width 138 height 16
copy b "[PERSON_NAME]"
click at [695, 99] on button "Modifier la note" at bounding box center [701, 103] width 71 height 16
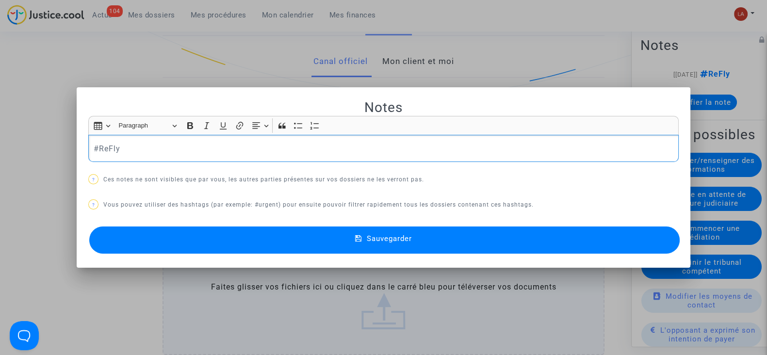
scroll to position [0, 0]
click at [226, 148] on p "#ReFly" at bounding box center [384, 149] width 580 height 12
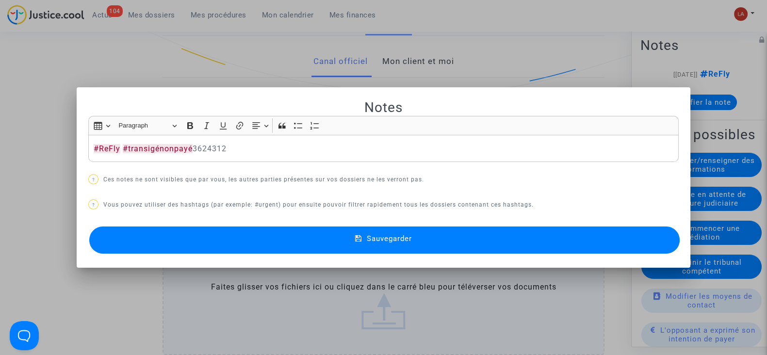
click at [267, 243] on button "Sauvegarder" at bounding box center [384, 240] width 591 height 27
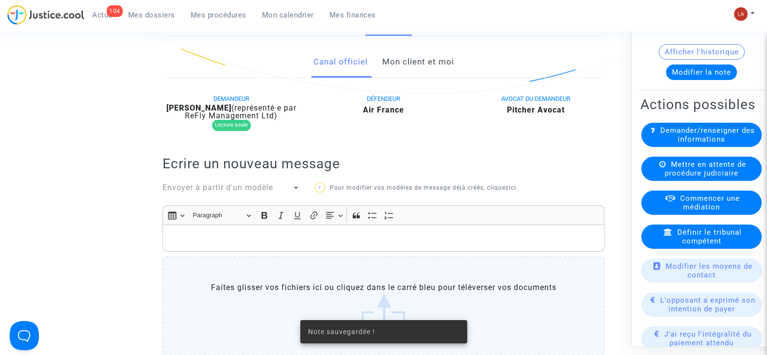
scroll to position [242, 0]
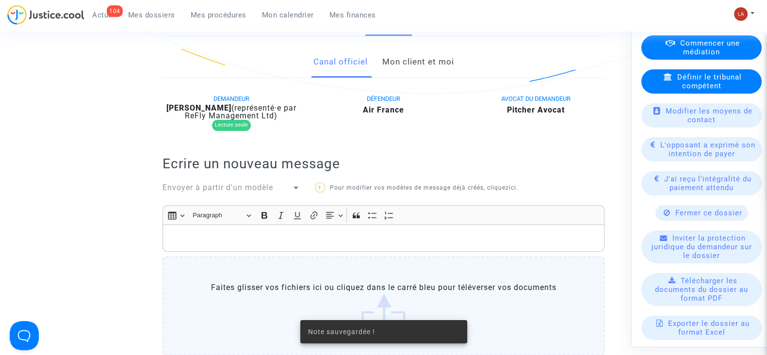
click at [699, 162] on div "L'opposant a exprimé son intention de payer" at bounding box center [701, 149] width 120 height 24
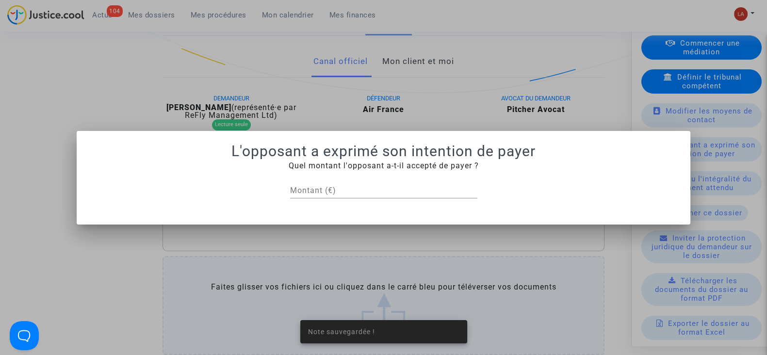
scroll to position [0, 0]
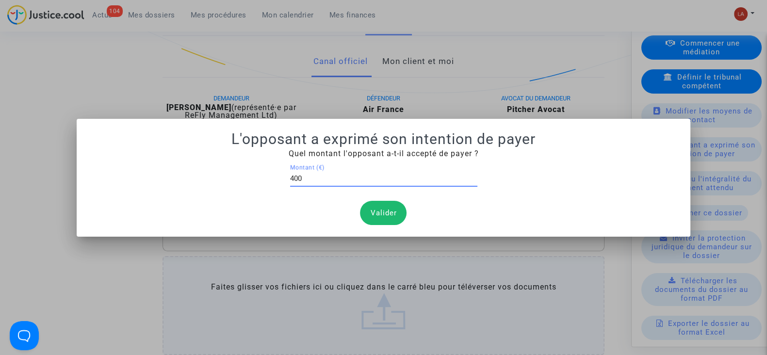
type input "400"
click at [366, 212] on button "Valider" at bounding box center [383, 213] width 47 height 24
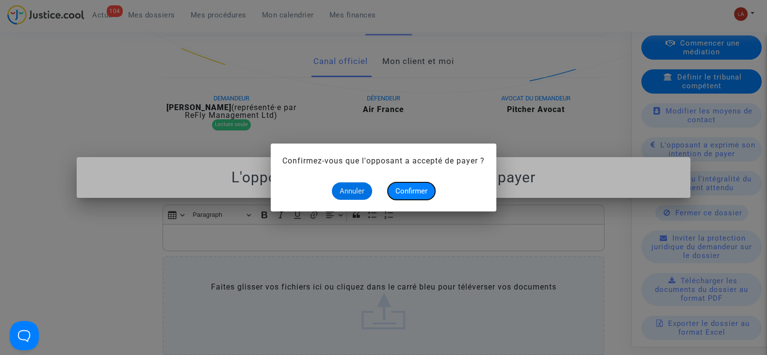
click at [401, 188] on span "Confirmer" at bounding box center [411, 191] width 32 height 9
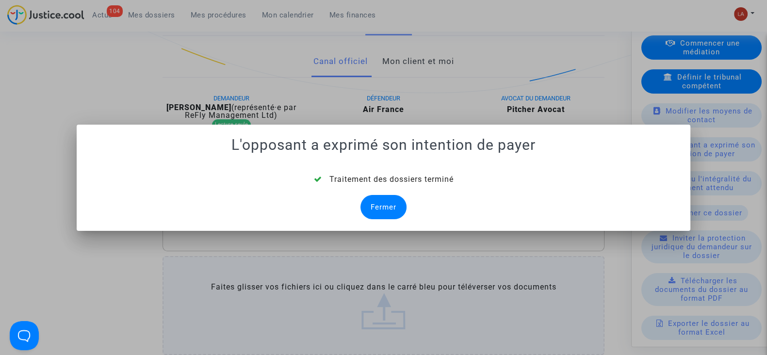
drag, startPoint x: 378, startPoint y: 207, endPoint x: 304, endPoint y: 206, distance: 74.7
click at [378, 207] on div "Fermer" at bounding box center [384, 207] width 46 height 24
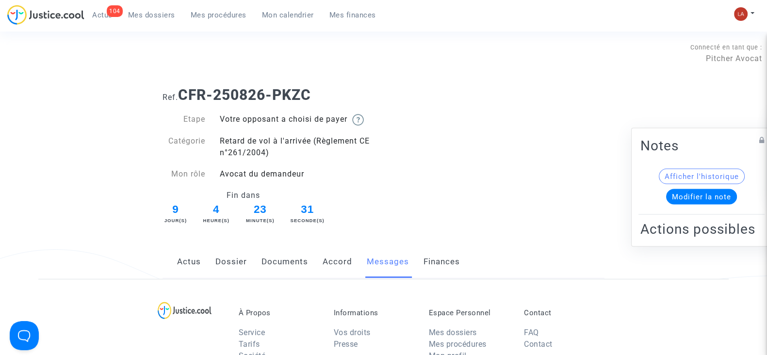
scroll to position [242, 0]
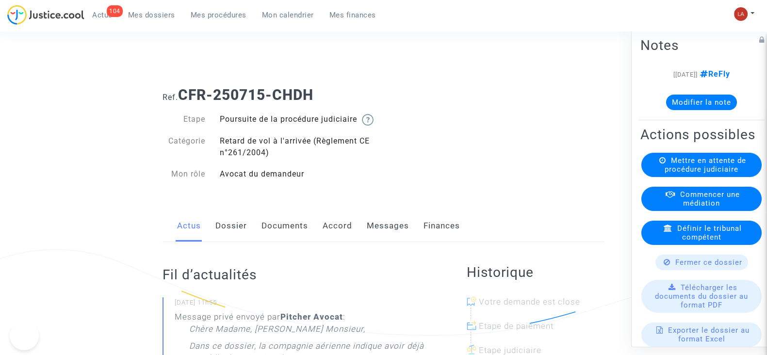
click at [388, 239] on link "Messages" at bounding box center [388, 226] width 42 height 32
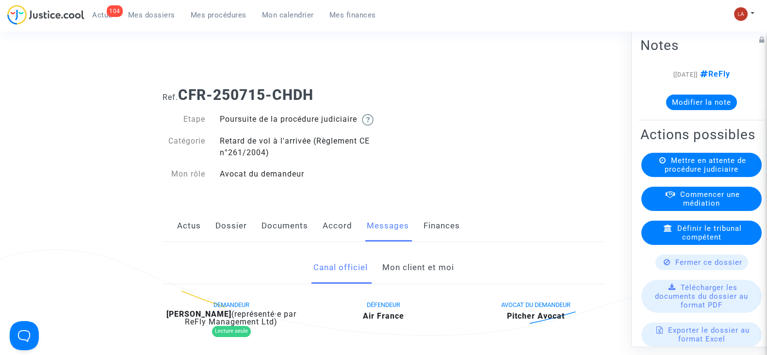
click at [429, 278] on link "Mon client et moi" at bounding box center [418, 268] width 72 height 32
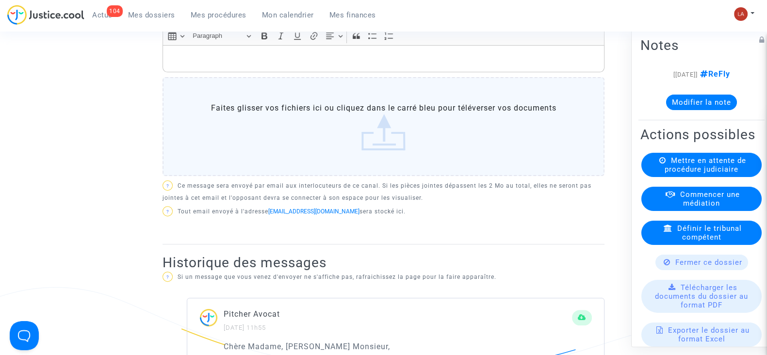
scroll to position [364, 0]
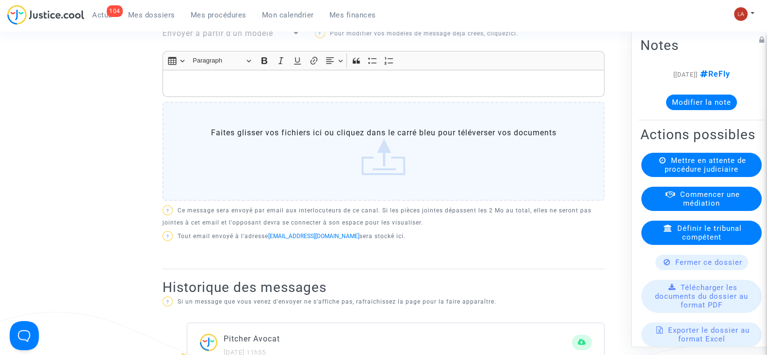
click at [266, 90] on p "Rich Text Editor, main" at bounding box center [384, 84] width 432 height 12
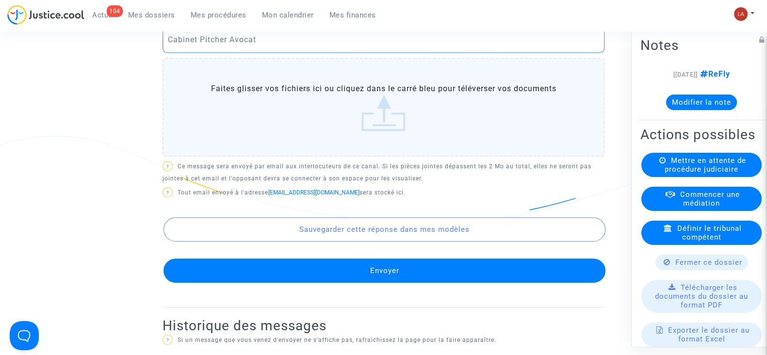
scroll to position [786, 0]
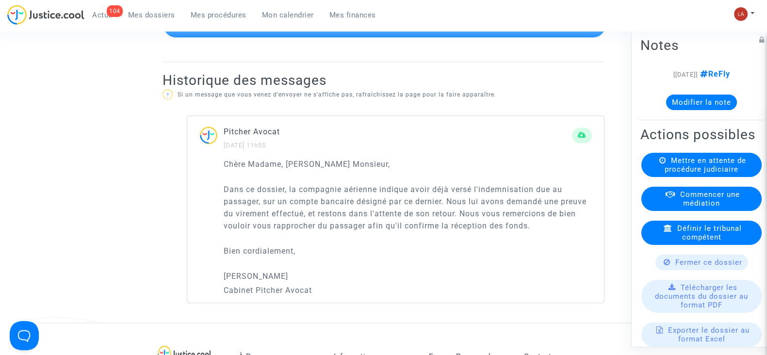
click at [436, 37] on button "Envoyer" at bounding box center [385, 25] width 442 height 24
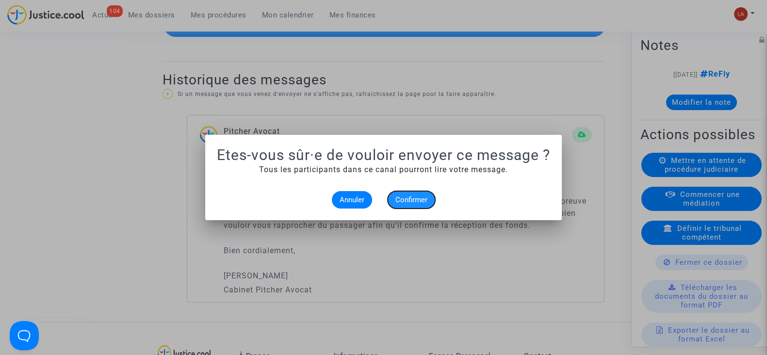
drag, startPoint x: 405, startPoint y: 199, endPoint x: 640, endPoint y: 119, distance: 248.0
click at [404, 199] on span "Confirmer" at bounding box center [411, 200] width 32 height 9
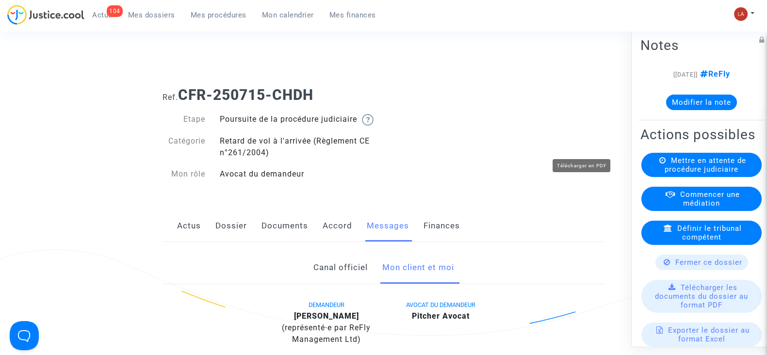
scroll to position [786, 0]
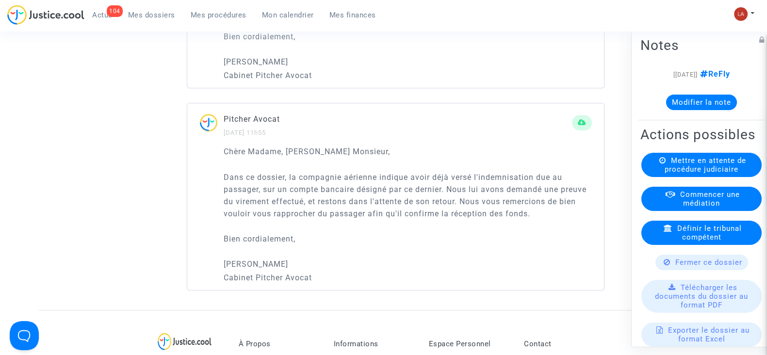
click at [692, 104] on button "Modifier la note" at bounding box center [701, 103] width 71 height 16
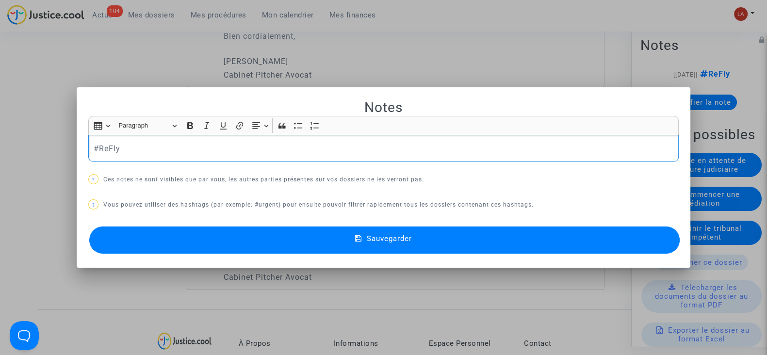
click at [279, 142] on div "#ReFly" at bounding box center [383, 148] width 591 height 27
drag, startPoint x: 284, startPoint y: 226, endPoint x: 284, endPoint y: 235, distance: 9.2
click at [284, 232] on button "Sauvegarder" at bounding box center [384, 240] width 591 height 27
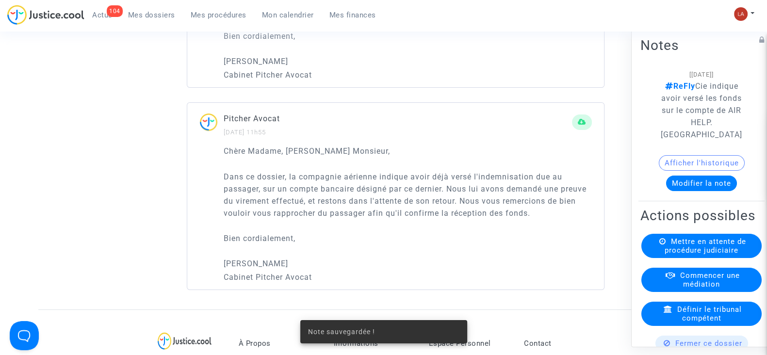
click at [284, 235] on button "Sauvegarder" at bounding box center [384, 240] width 591 height 27
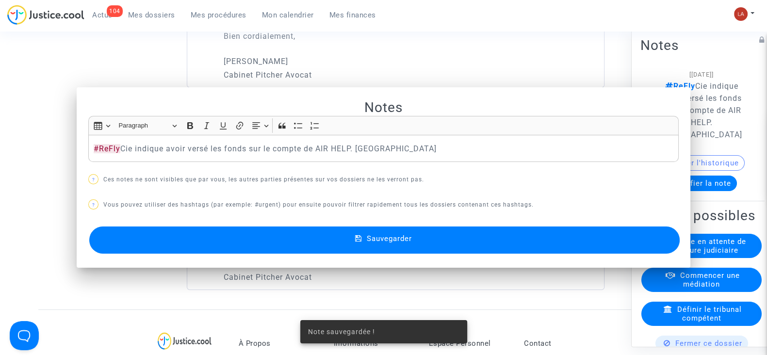
scroll to position [786, 0]
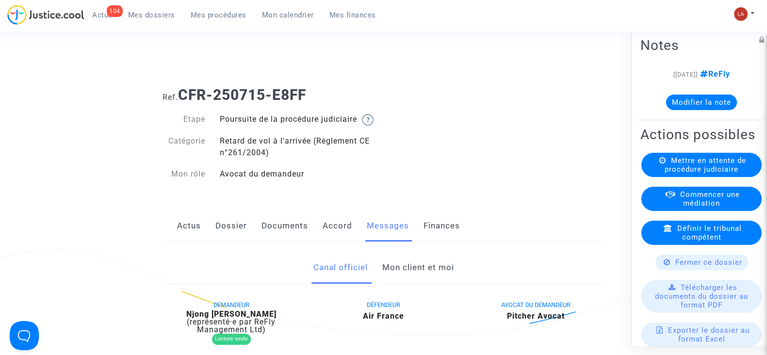
click at [403, 272] on link "Mon client et moi" at bounding box center [418, 268] width 72 height 32
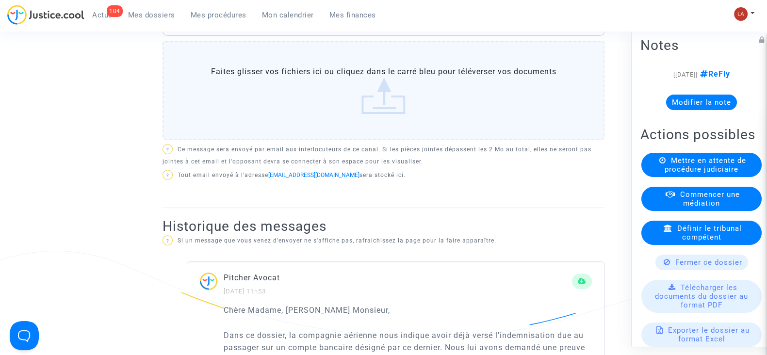
scroll to position [303, 0]
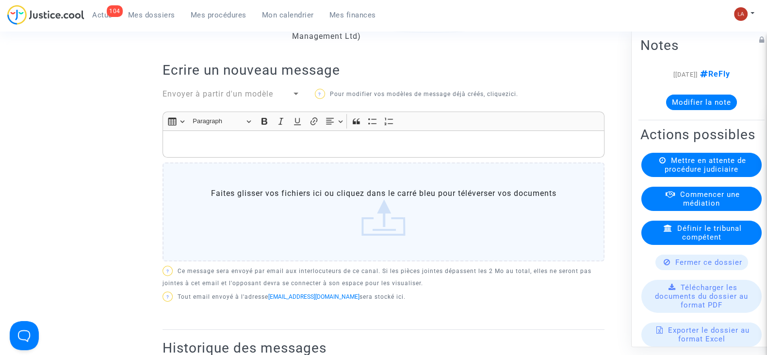
click at [306, 147] on div "Rich Text Editor, main" at bounding box center [384, 144] width 442 height 27
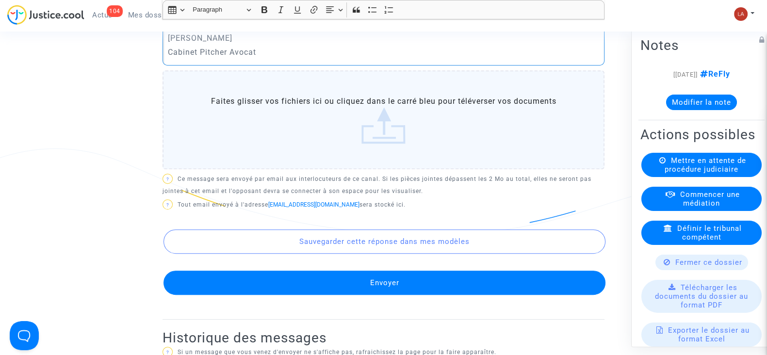
scroll to position [546, 0]
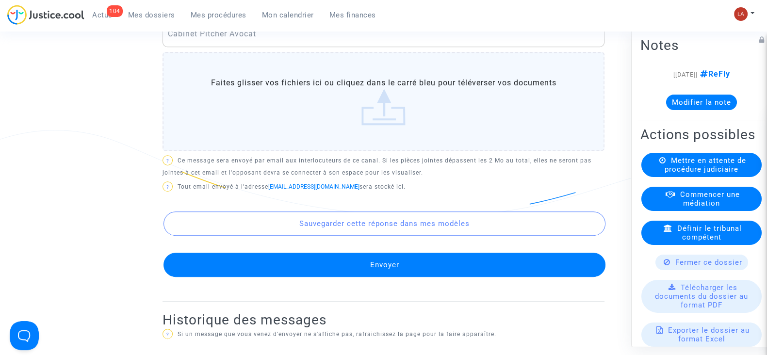
click at [448, 271] on button "Envoyer" at bounding box center [385, 265] width 442 height 24
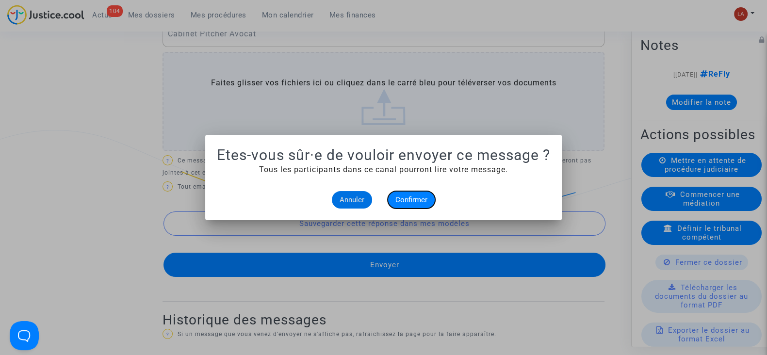
click at [429, 202] on button "Confirmer" at bounding box center [412, 199] width 48 height 17
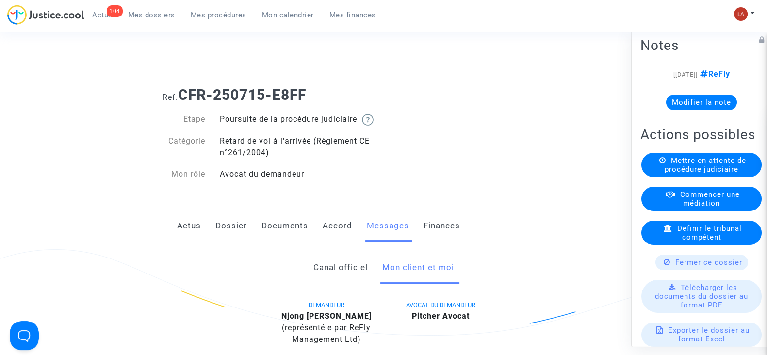
scroll to position [546, 0]
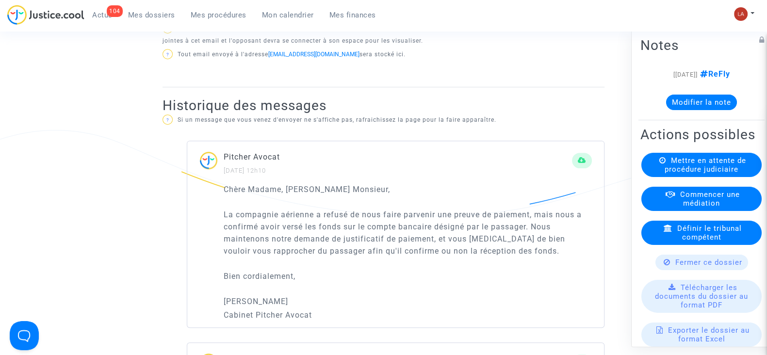
click at [693, 103] on button "Modifier la note" at bounding box center [701, 103] width 71 height 16
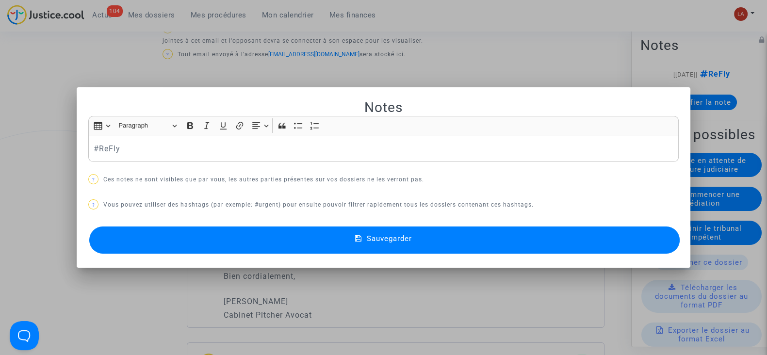
scroll to position [0, 0]
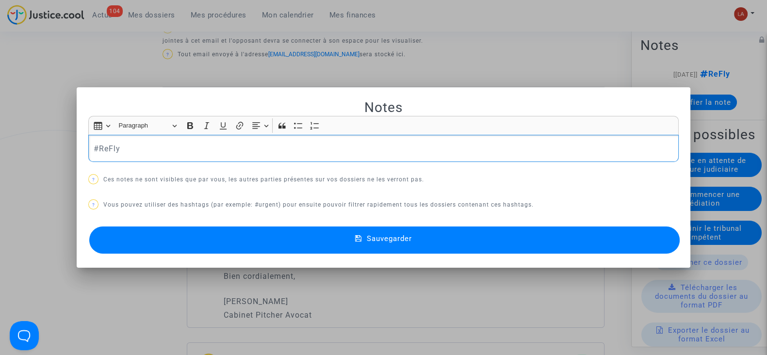
click at [264, 164] on div "Notes Rich Text Editor Insert table Insert table Heading Paragraph Paragraph He…" at bounding box center [383, 178] width 591 height 158
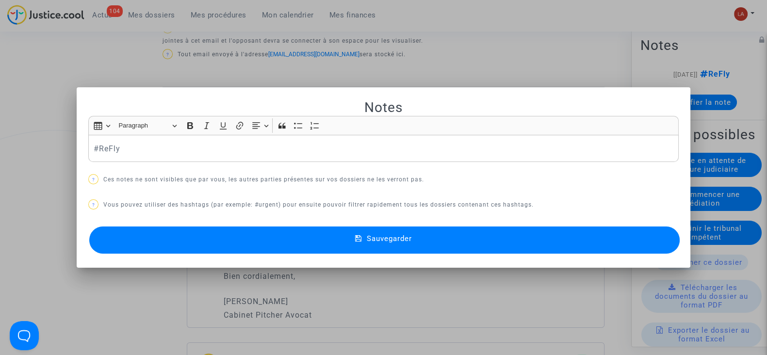
click at [264, 145] on p "#ReFly" at bounding box center [384, 149] width 580 height 12
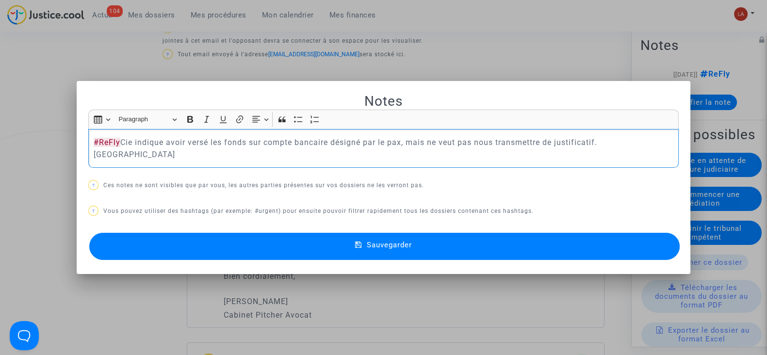
click at [307, 239] on button "Sauvegarder" at bounding box center [384, 246] width 591 height 27
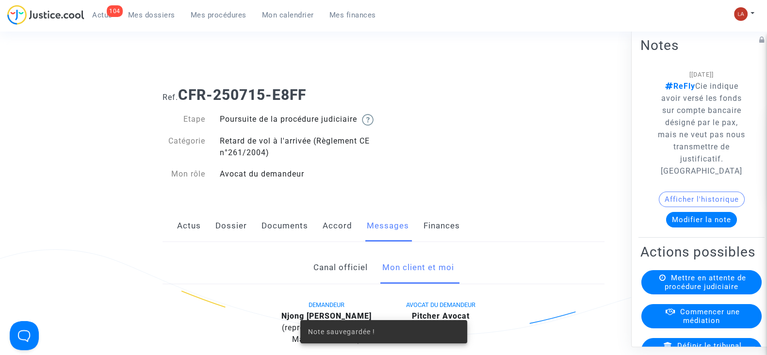
scroll to position [546, 0]
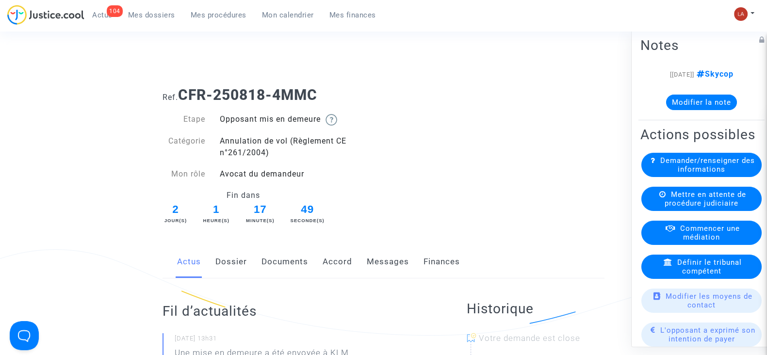
drag, startPoint x: 223, startPoint y: 263, endPoint x: 246, endPoint y: 261, distance: 23.8
click at [223, 263] on link "Dossier" at bounding box center [231, 262] width 32 height 32
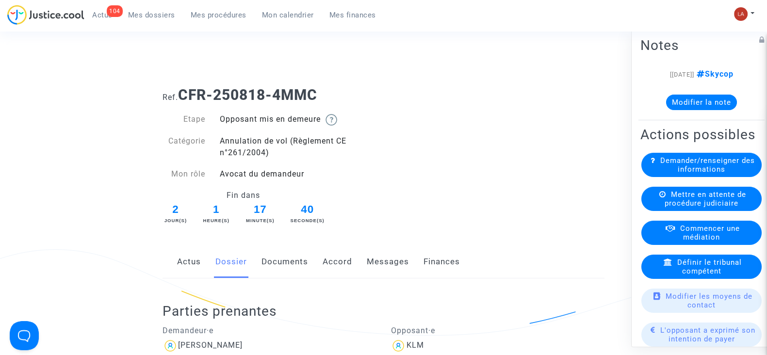
drag, startPoint x: 292, startPoint y: 259, endPoint x: 347, endPoint y: 246, distance: 57.3
click at [291, 260] on link "Documents" at bounding box center [285, 262] width 47 height 32
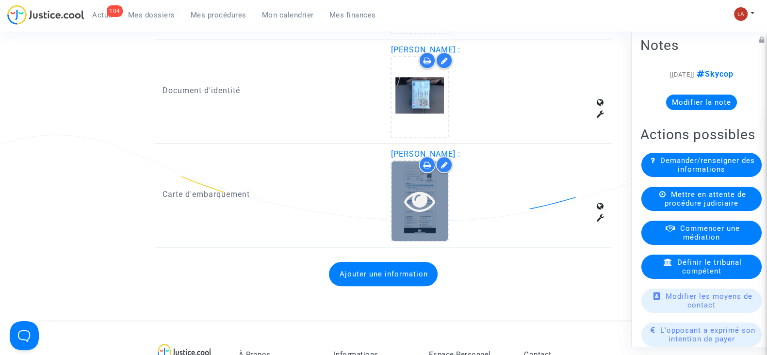
scroll to position [1213, 0]
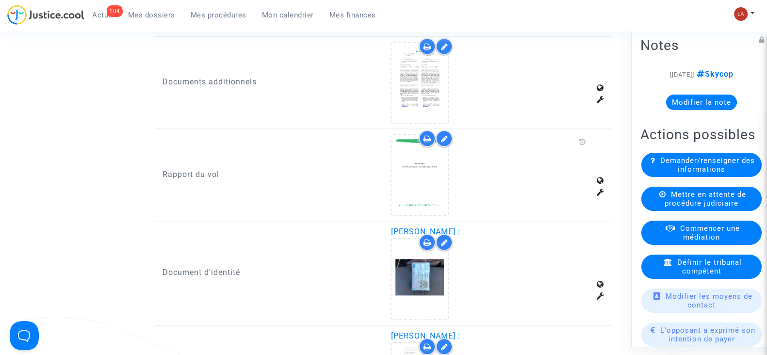
click at [446, 136] on icon at bounding box center [444, 139] width 7 height 8
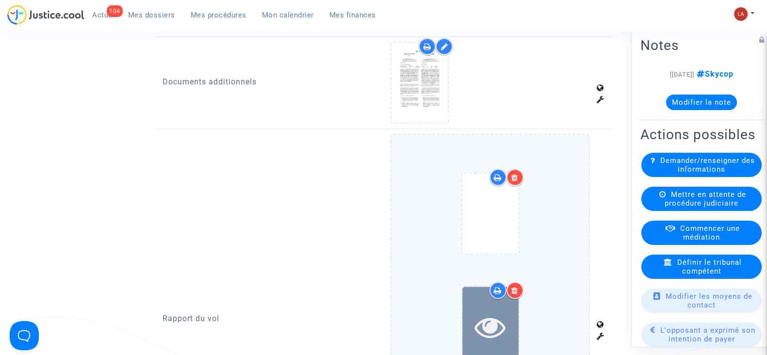
click at [472, 325] on div at bounding box center [490, 327] width 56 height 31
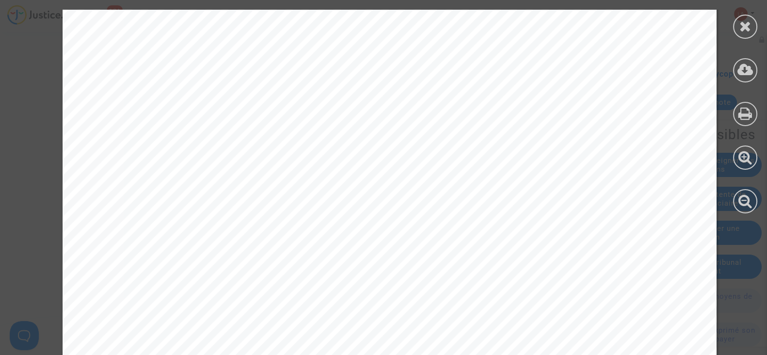
scroll to position [1031, 0]
click at [751, 27] on div at bounding box center [745, 27] width 24 height 24
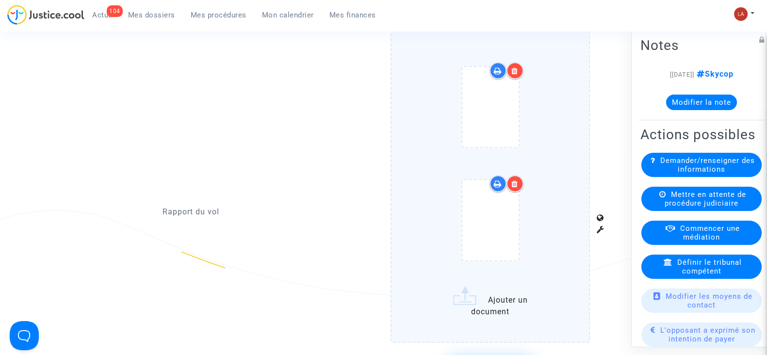
scroll to position [1456, 0]
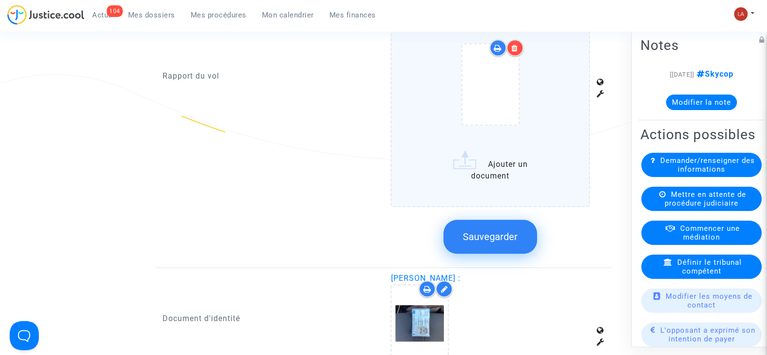
click at [495, 225] on button "Sauvegarder" at bounding box center [490, 237] width 94 height 34
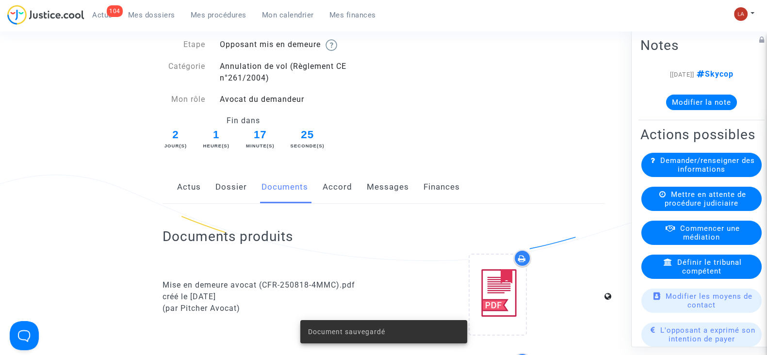
scroll to position [0, 0]
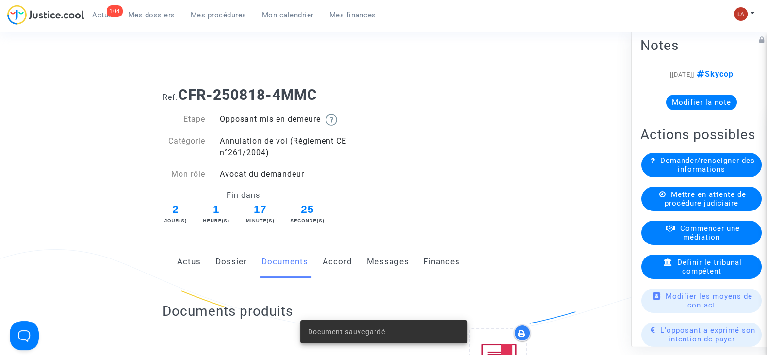
click at [206, 276] on div "Actus Dossier Documents Accord Messages Finances" at bounding box center [384, 262] width 442 height 33
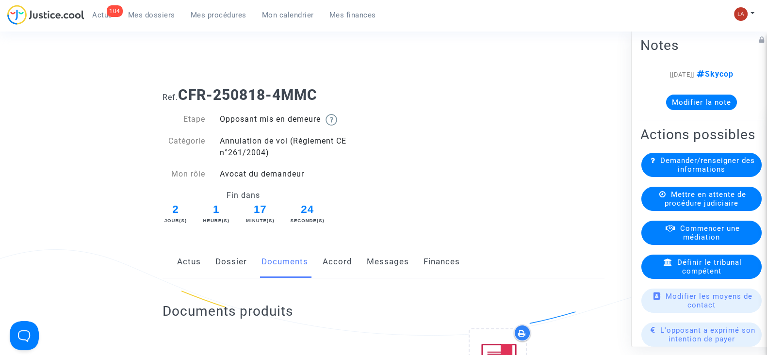
click at [218, 266] on link "Dossier" at bounding box center [231, 262] width 32 height 32
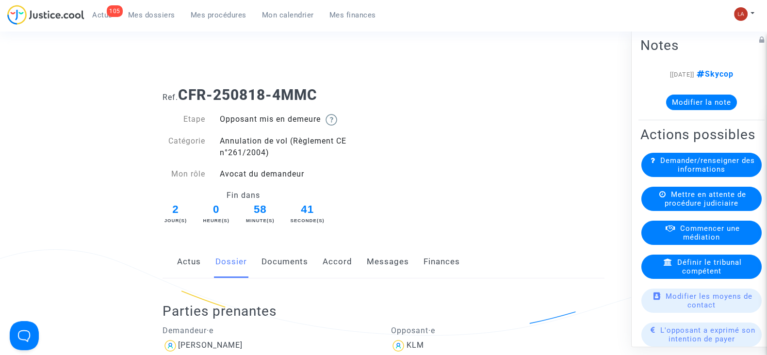
click at [289, 258] on link "Documents" at bounding box center [285, 262] width 47 height 32
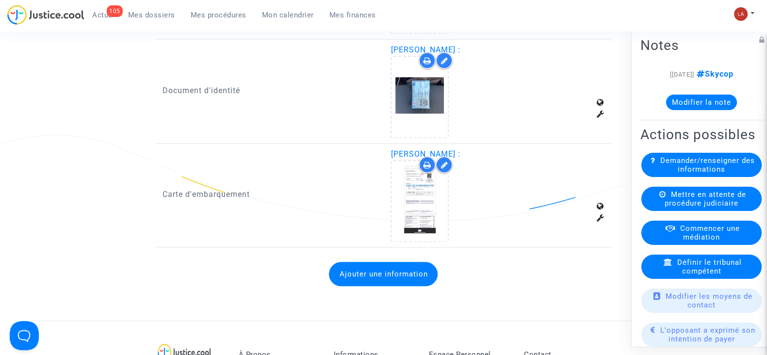
scroll to position [1213, 0]
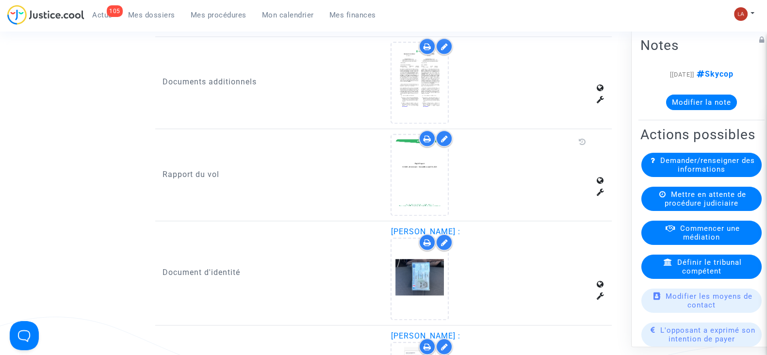
click at [438, 132] on div at bounding box center [444, 138] width 17 height 17
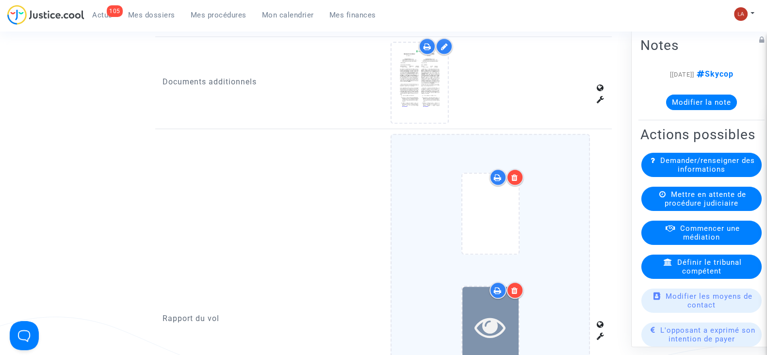
click at [500, 328] on icon at bounding box center [491, 327] width 32 height 31
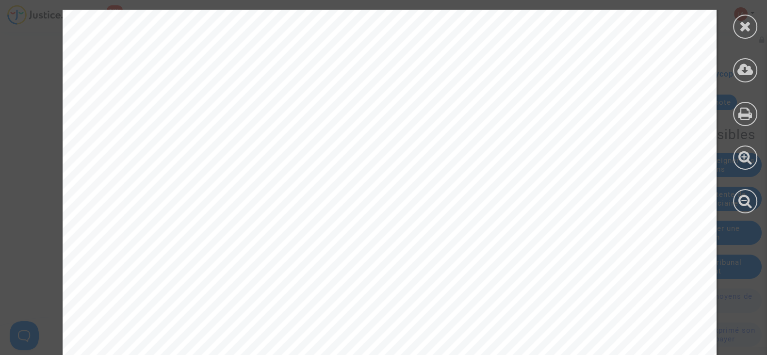
scroll to position [1152, 0]
click at [760, 20] on div at bounding box center [745, 111] width 44 height 223
click at [756, 20] on div at bounding box center [745, 111] width 44 height 223
click at [747, 25] on icon at bounding box center [745, 26] width 12 height 15
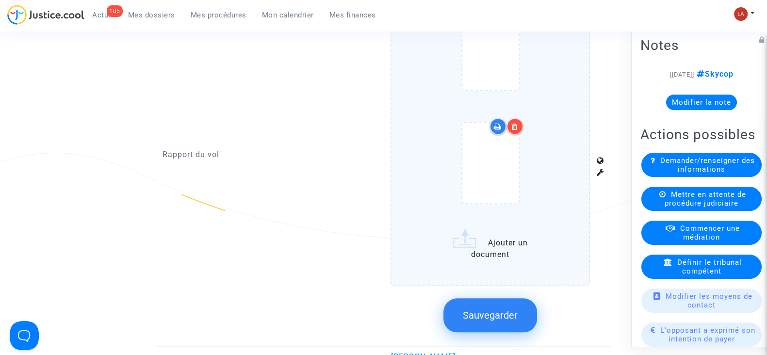
scroll to position [1395, 0]
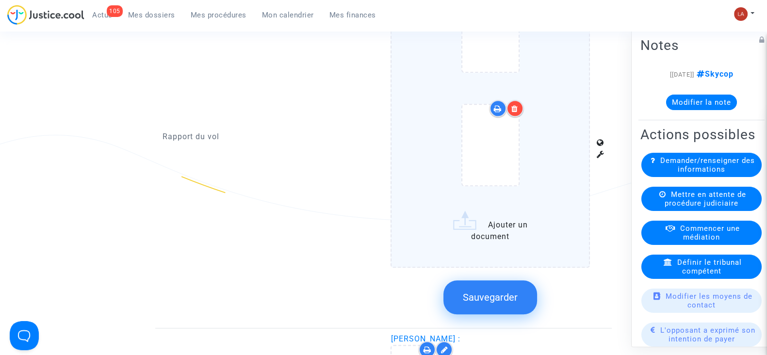
click at [486, 295] on span "Sauvegarder" at bounding box center [490, 298] width 55 height 12
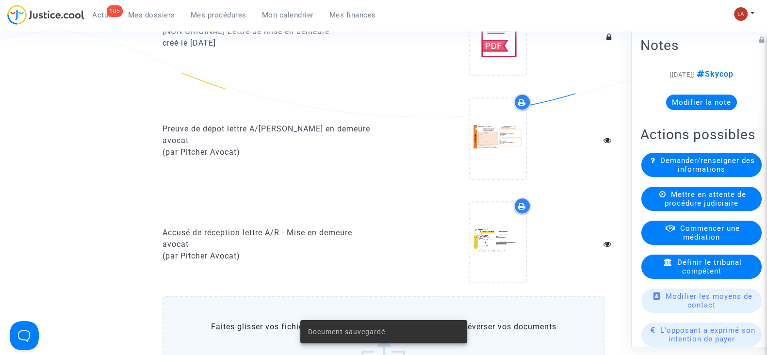
scroll to position [728, 0]
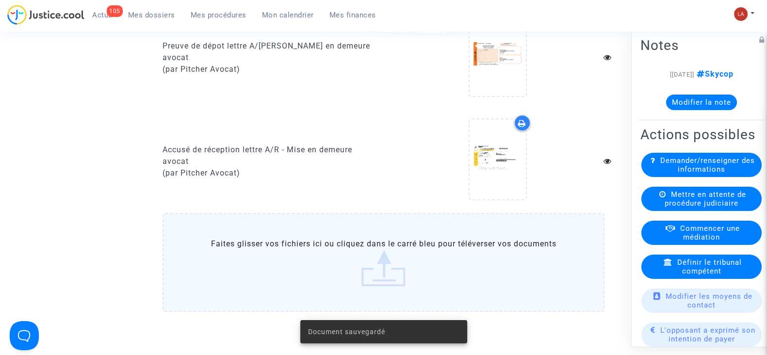
click at [492, 299] on label "Faites glisser vos fichiers ici ou cliquez dans le carré bleu pour téléverser v…" at bounding box center [384, 262] width 442 height 99
click at [0, 0] on input "Faites glisser vos fichiers ici ou cliquez dans le carré bleu pour téléverser v…" at bounding box center [0, 0] width 0 height 0
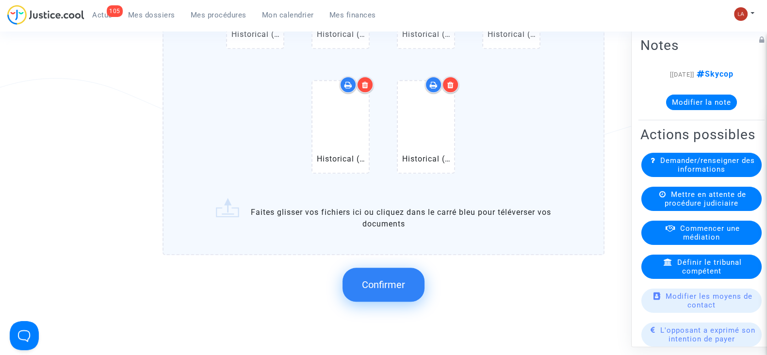
scroll to position [1092, 0]
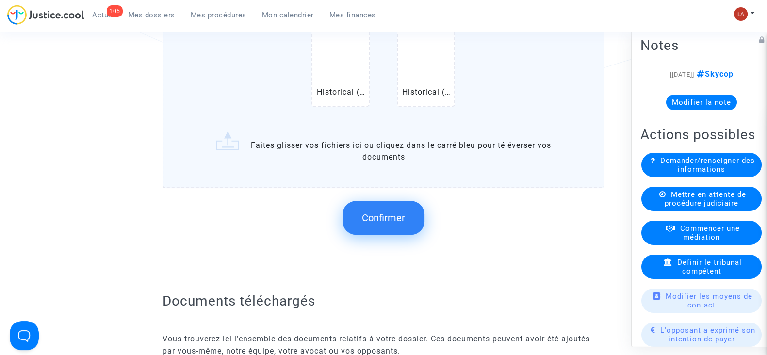
click at [378, 228] on button "Confirmer" at bounding box center [384, 218] width 82 height 34
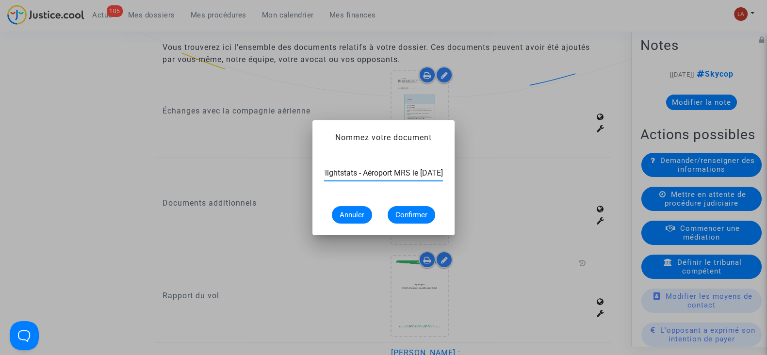
scroll to position [0, 49]
type input "Extrait Flightstats - Aéroport MRS le 9 juillet 2025"
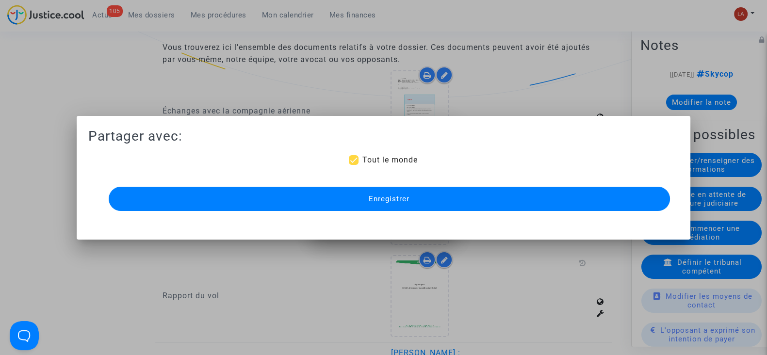
scroll to position [0, 0]
click at [374, 204] on button "Enregistrer" at bounding box center [389, 199] width 561 height 24
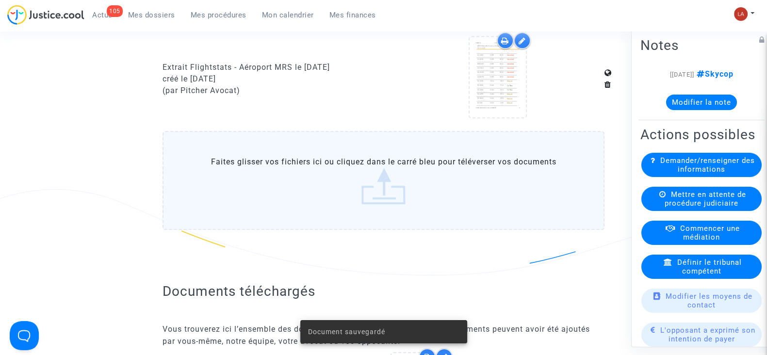
scroll to position [909, 0]
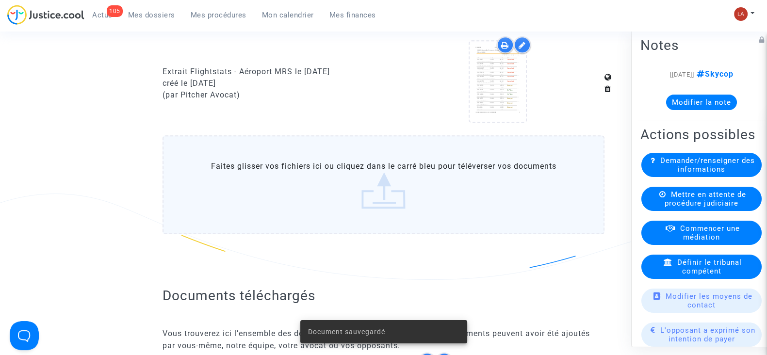
click at [322, 222] on label "Faites glisser vos fichiers ici ou cliquez dans le carré bleu pour téléverser v…" at bounding box center [384, 184] width 442 height 99
click at [0, 0] on input "Faites glisser vos fichiers ici ou cliquez dans le carré bleu pour téléverser v…" at bounding box center [0, 0] width 0 height 0
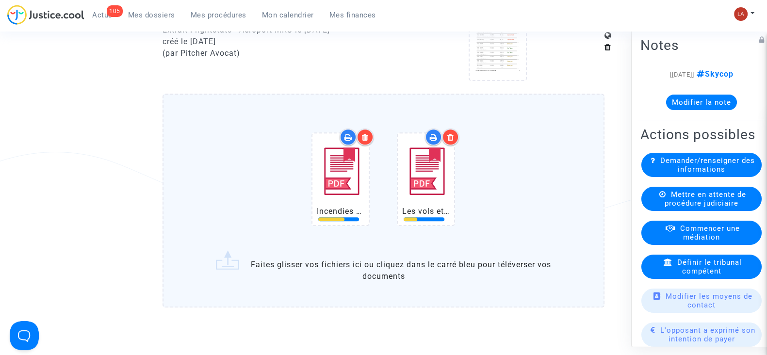
scroll to position [970, 0]
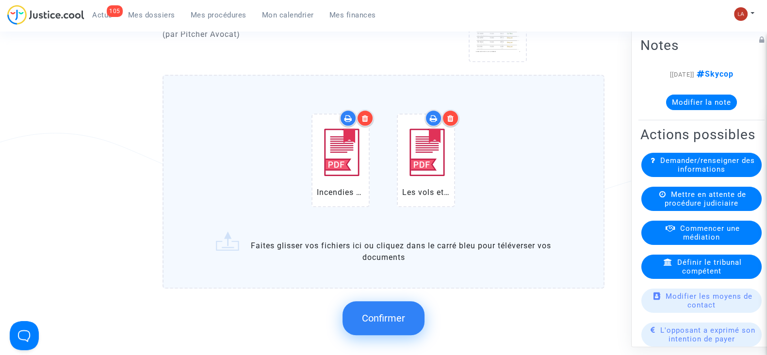
click at [371, 115] on div at bounding box center [365, 118] width 17 height 17
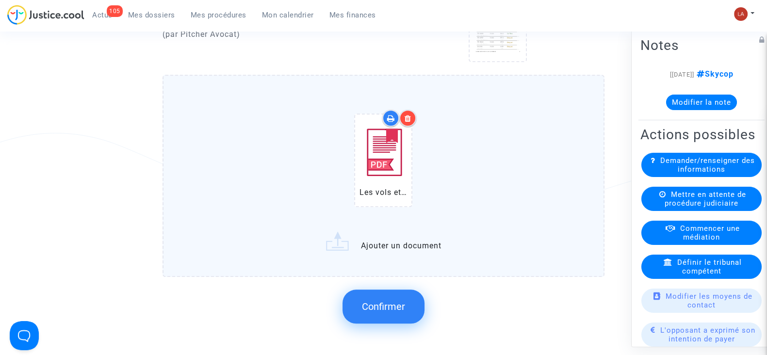
click at [412, 114] on div at bounding box center [407, 118] width 17 height 17
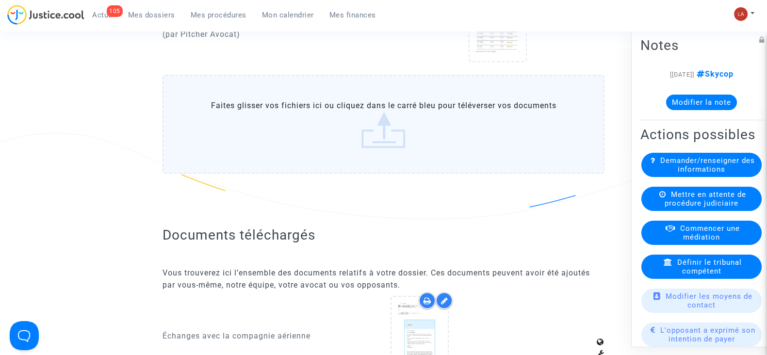
click at [426, 151] on label "Faites glisser vos fichiers ici ou cliquez dans le carré bleu pour téléverser v…" at bounding box center [384, 124] width 442 height 99
click at [0, 0] on input "Faites glisser vos fichiers ici ou cliquez dans le carré bleu pour téléverser v…" at bounding box center [0, 0] width 0 height 0
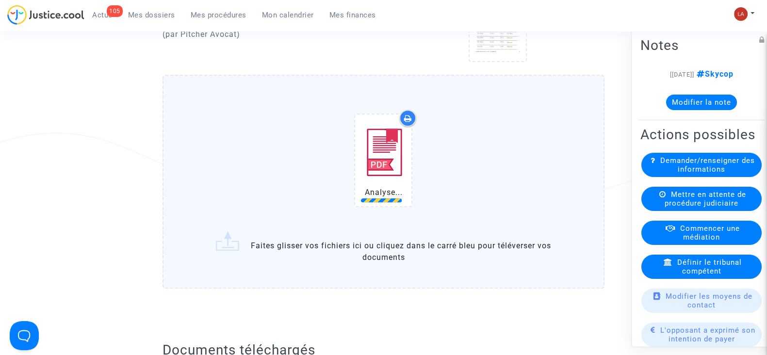
click at [547, 178] on div "Analyse..." at bounding box center [383, 162] width 401 height 125
click at [0, 0] on input "Analyse... Faites glisser vos fichiers ici ou cliquez dans le carré bleu pour t…" at bounding box center [0, 0] width 0 height 0
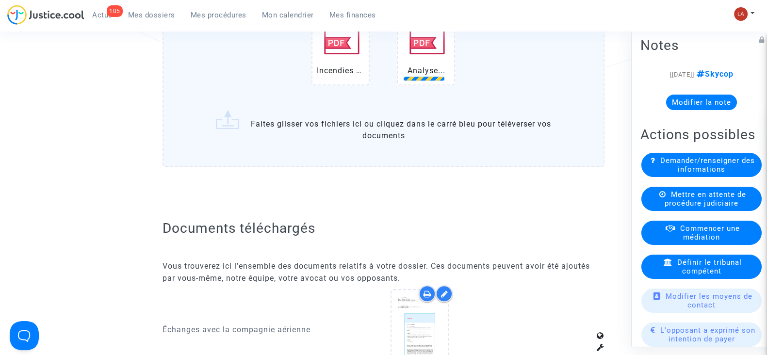
scroll to position [1031, 0]
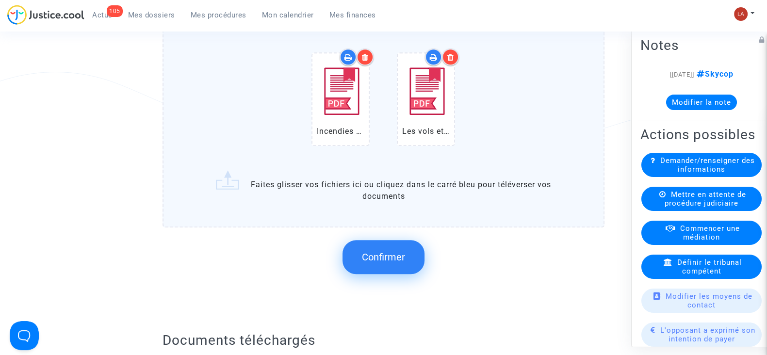
click at [403, 251] on span "Confirmer" at bounding box center [383, 257] width 43 height 12
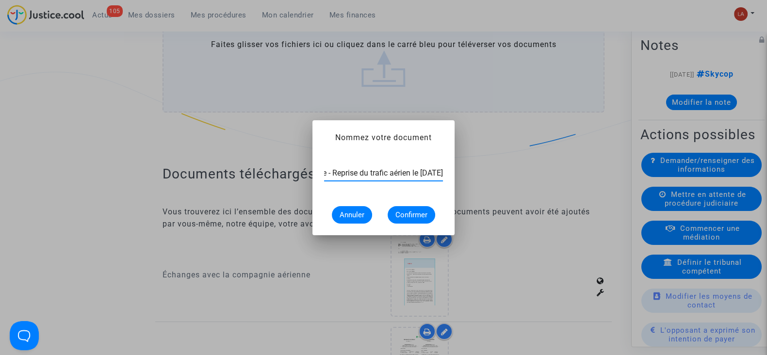
scroll to position [0, 82]
type input "Articles de presse - Reprise du trafic aérien le 9 juillet 2025"
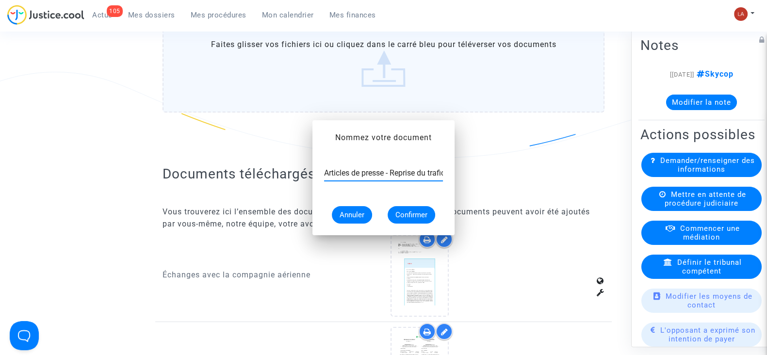
scroll to position [1031, 0]
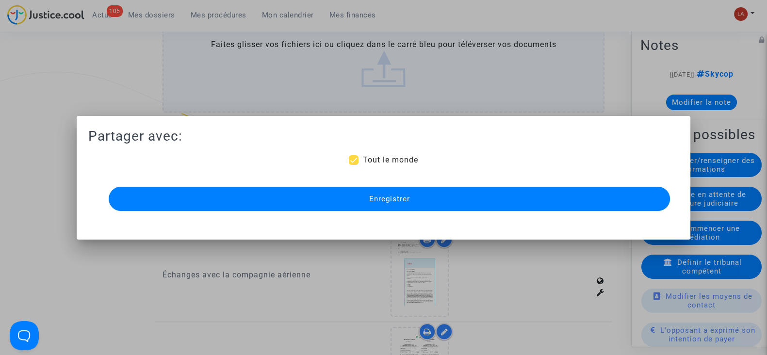
click at [397, 195] on span "Enregistrer" at bounding box center [389, 199] width 41 height 9
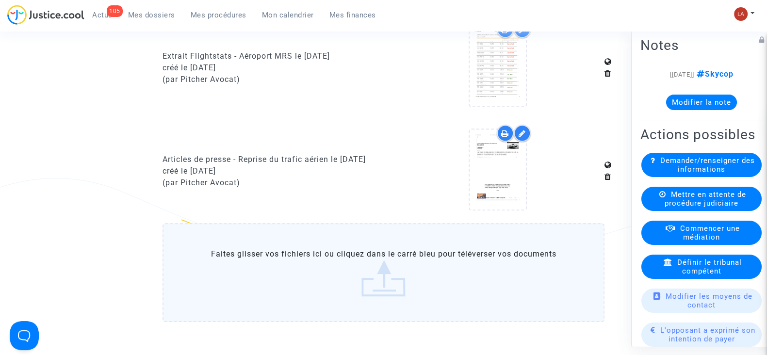
scroll to position [788, 0]
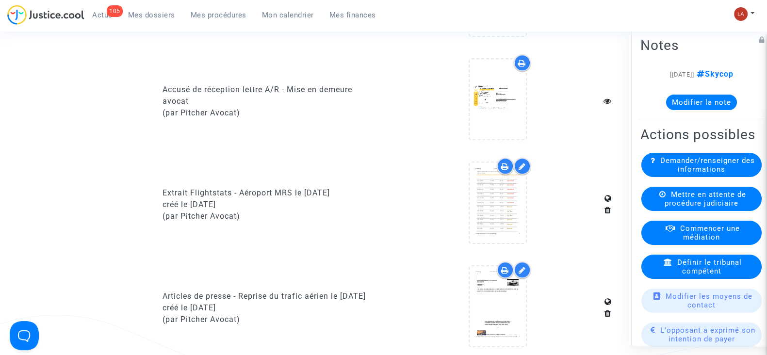
click at [687, 100] on button "Modifier la note" at bounding box center [701, 103] width 71 height 16
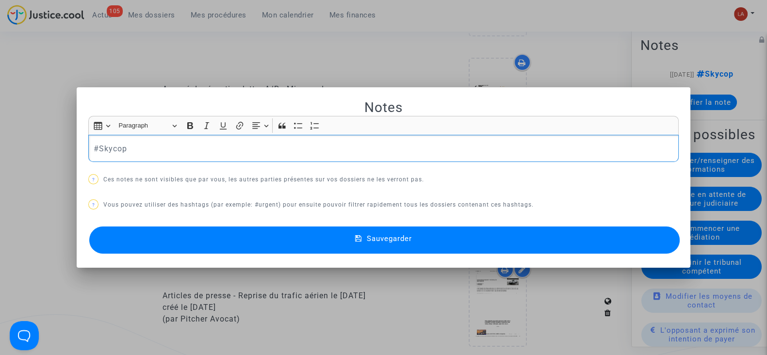
scroll to position [0, 0]
click at [264, 145] on p "#Skycop" at bounding box center [384, 149] width 580 height 12
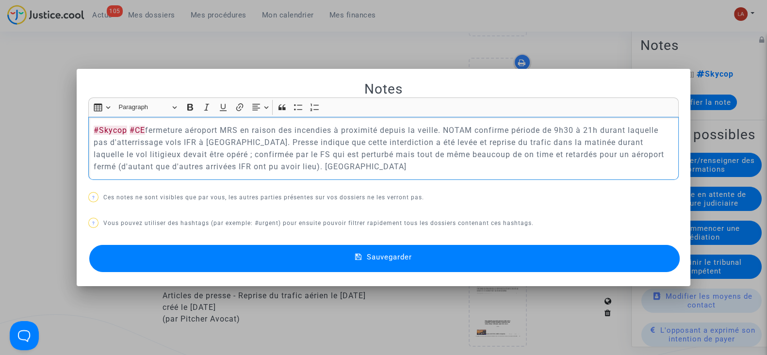
click at [243, 164] on p "#Skycop #CE fermeture aéroport MRS en raison des incendies à proximité depuis l…" at bounding box center [384, 148] width 580 height 49
click at [209, 256] on button "Sauvegarder" at bounding box center [384, 258] width 591 height 27
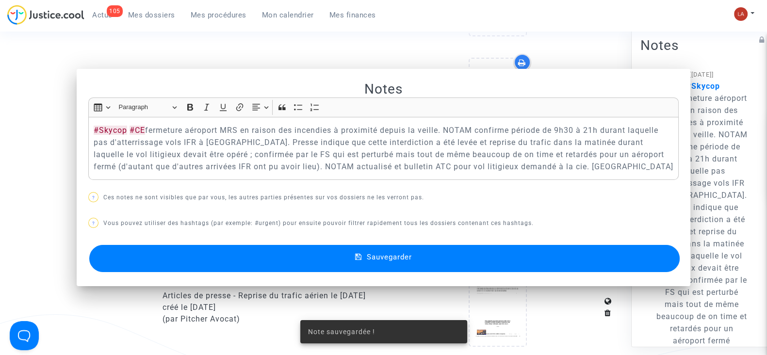
scroll to position [788, 0]
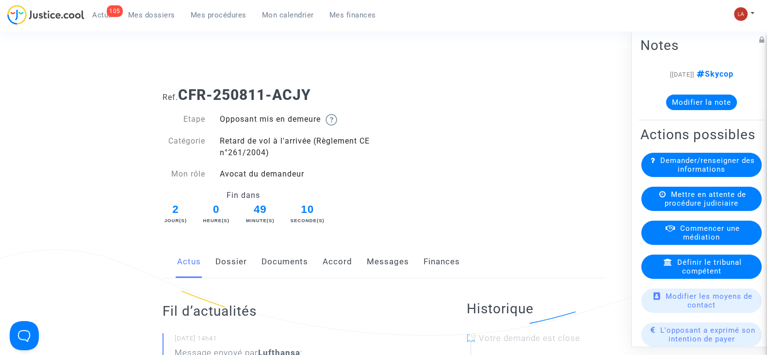
drag, startPoint x: 274, startPoint y: 256, endPoint x: 304, endPoint y: 257, distance: 30.1
click at [274, 256] on link "Documents" at bounding box center [285, 262] width 47 height 32
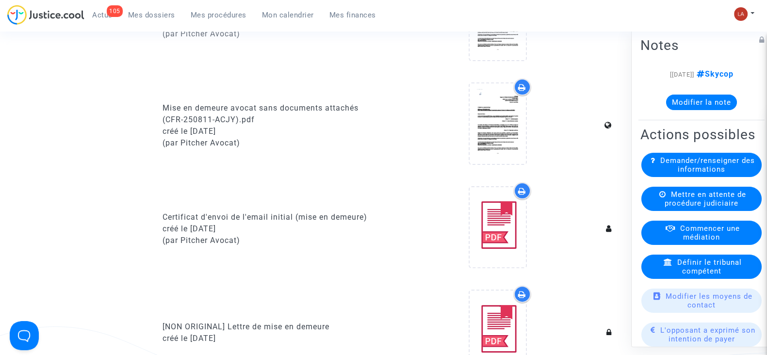
scroll to position [182, 0]
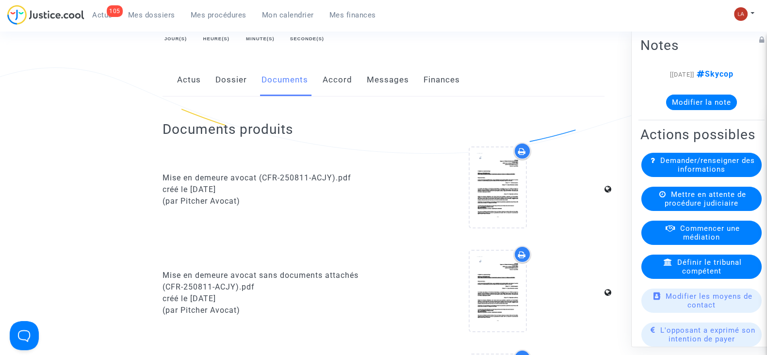
click at [233, 80] on link "Dossier" at bounding box center [231, 80] width 32 height 32
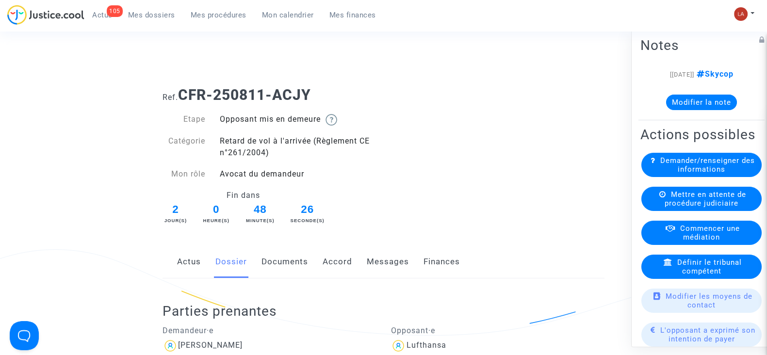
drag, startPoint x: 275, startPoint y: 263, endPoint x: 294, endPoint y: 263, distance: 18.4
click at [276, 263] on link "Documents" at bounding box center [285, 262] width 47 height 32
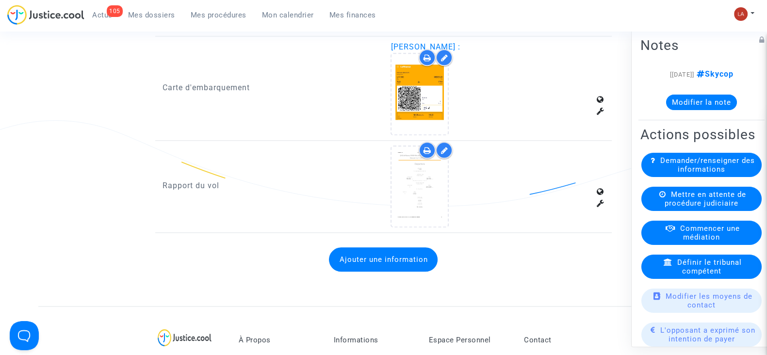
scroll to position [1334, 0]
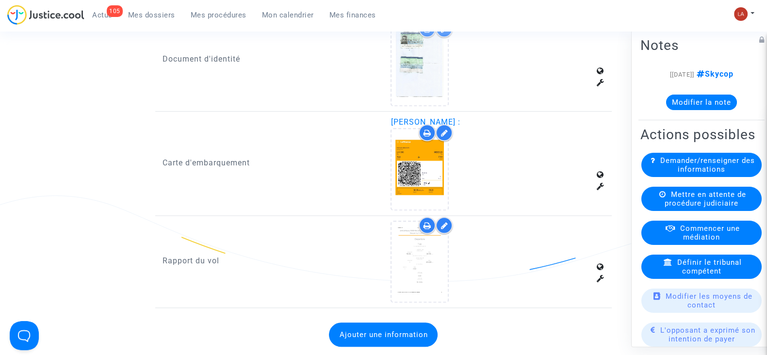
click at [378, 248] on div "Rapport du vol" at bounding box center [269, 262] width 229 height 82
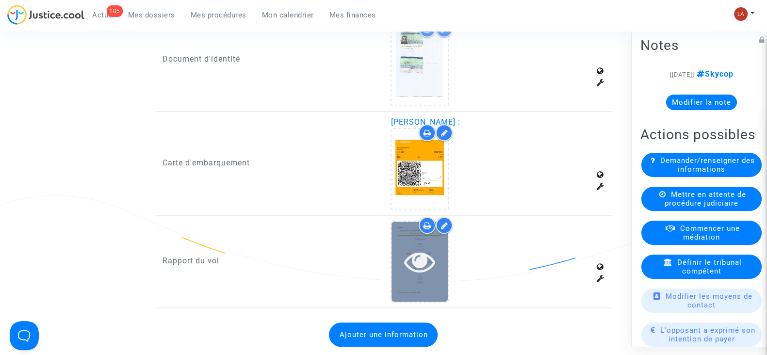
click at [408, 252] on icon at bounding box center [420, 261] width 32 height 31
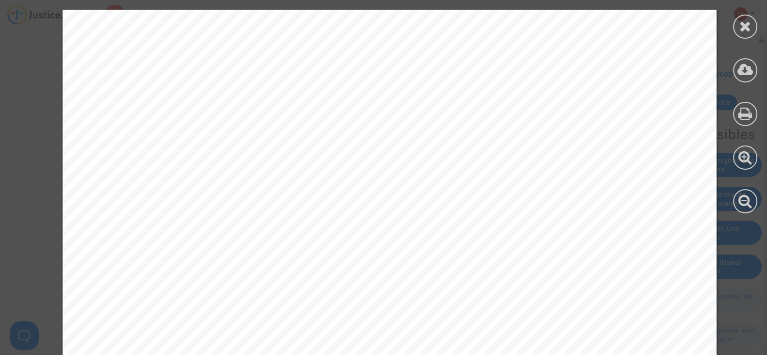
scroll to position [1092, 0]
click at [746, 32] on icon at bounding box center [745, 26] width 12 height 15
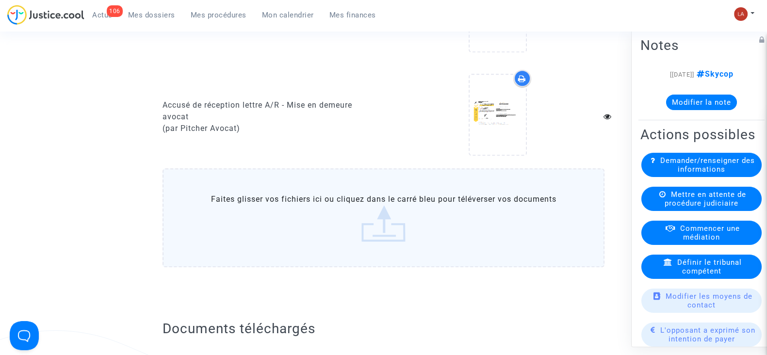
scroll to position [849, 0]
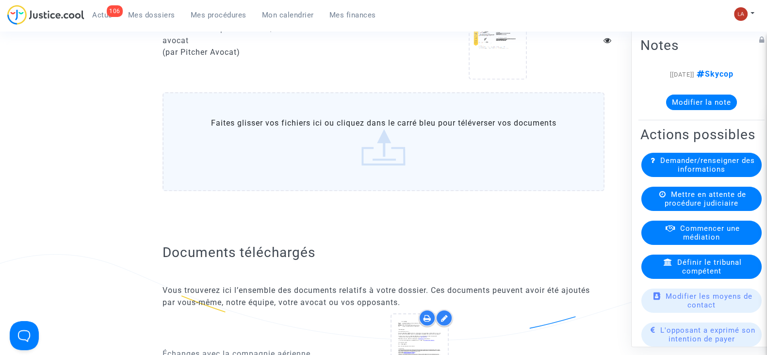
click at [394, 163] on label "Faites glisser vos fichiers ici ou cliquez dans le carré bleu pour téléverser v…" at bounding box center [384, 141] width 442 height 99
click at [0, 0] on input "Faites glisser vos fichiers ici ou cliquez dans le carré bleu pour téléverser v…" at bounding box center [0, 0] width 0 height 0
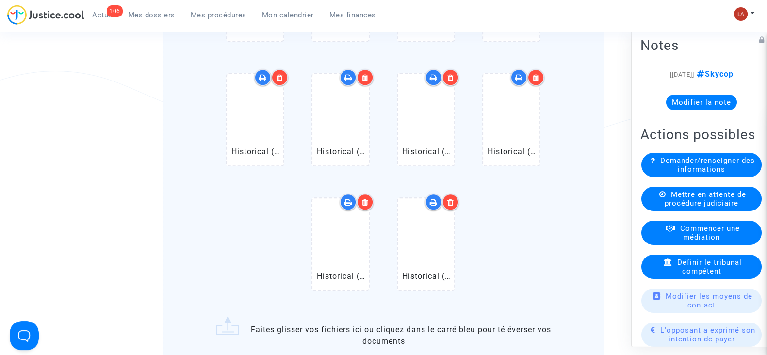
scroll to position [1152, 0]
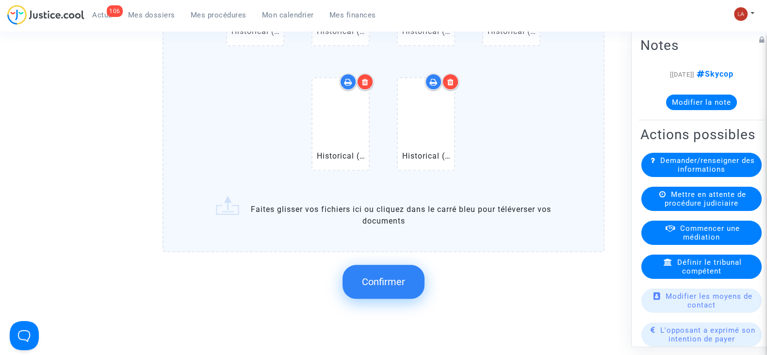
click at [404, 280] on span "Confirmer" at bounding box center [383, 282] width 43 height 12
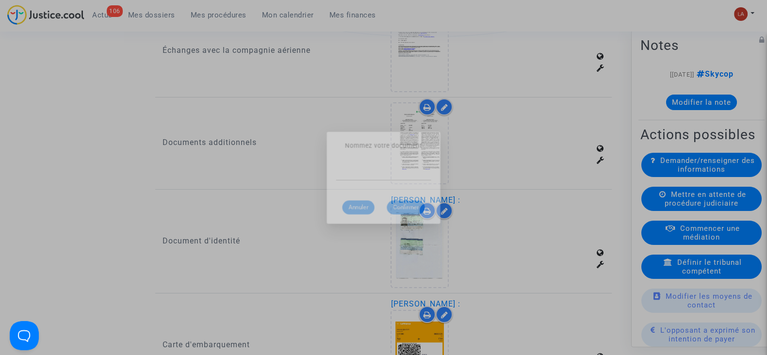
scroll to position [0, 0]
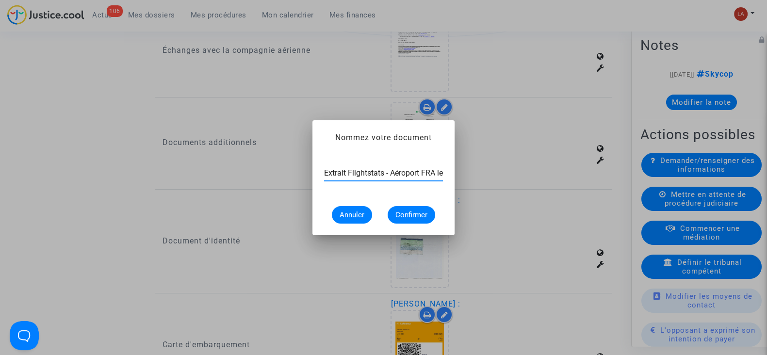
paste input "8 décembre 2023"
type input "Extrait Flightstats - Aéroport FRA le 8 décembre 2023"
click at [411, 213] on span "Confirmer" at bounding box center [411, 215] width 32 height 9
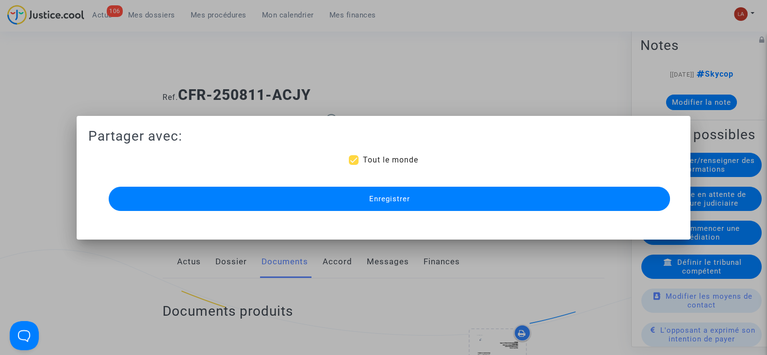
scroll to position [1152, 0]
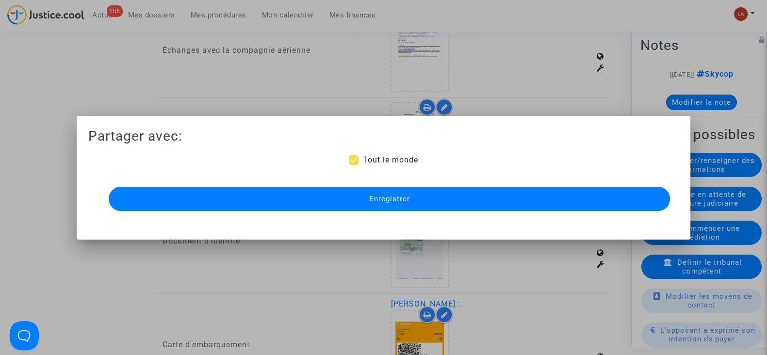
click at [412, 208] on button "Enregistrer" at bounding box center [389, 199] width 561 height 24
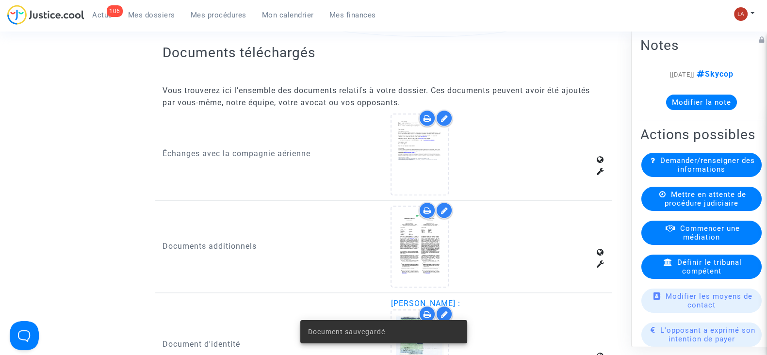
scroll to position [909, 0]
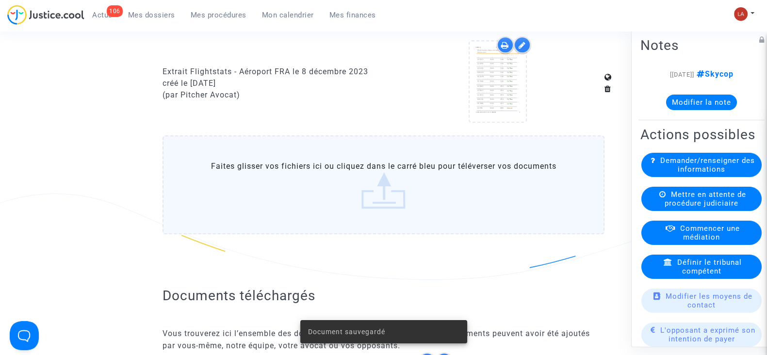
click at [343, 192] on label "Faites glisser vos fichiers ici ou cliquez dans le carré bleu pour téléverser v…" at bounding box center [384, 184] width 442 height 99
click at [0, 0] on input "Faites glisser vos fichiers ici ou cliquez dans le carré bleu pour téléverser v…" at bounding box center [0, 0] width 0 height 0
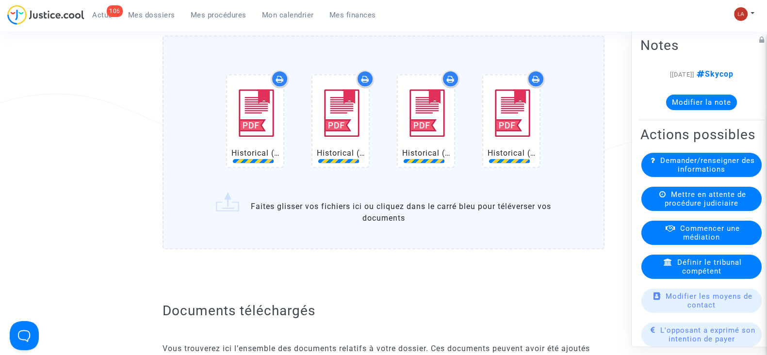
scroll to position [1031, 0]
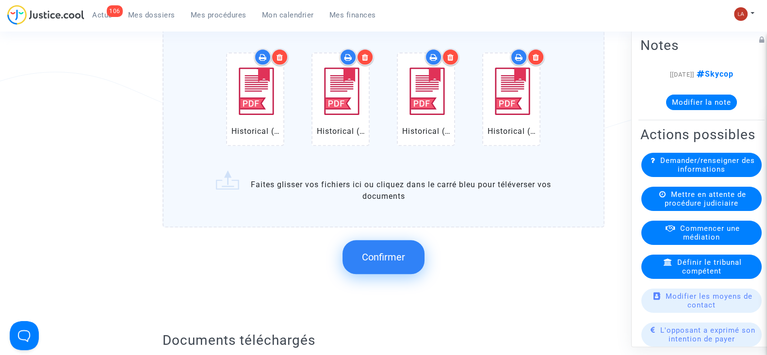
click at [383, 246] on button "Confirmer" at bounding box center [384, 257] width 82 height 34
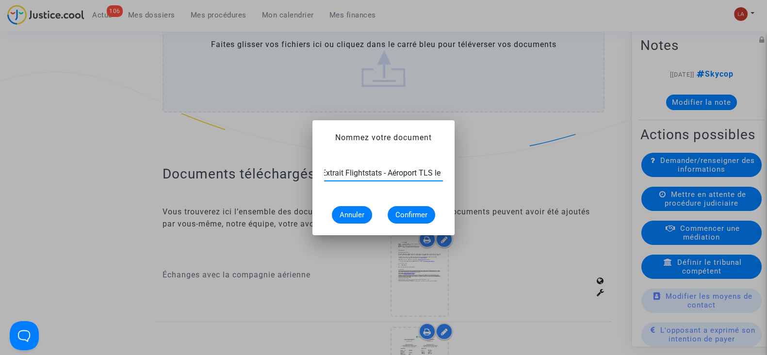
scroll to position [0, 63]
type input "Extrait Flightstats - Aéroport TLS le 8 décembre 2023"
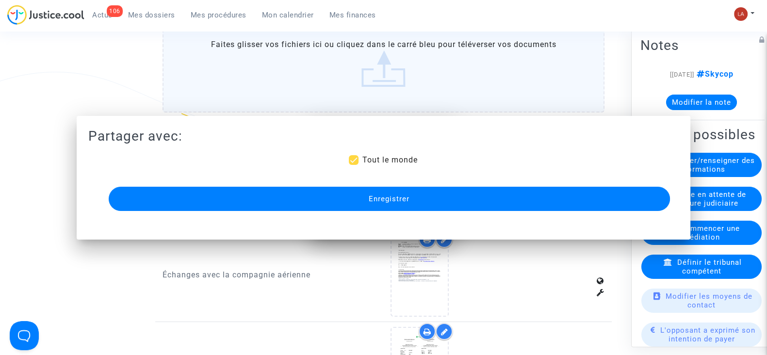
scroll to position [0, 0]
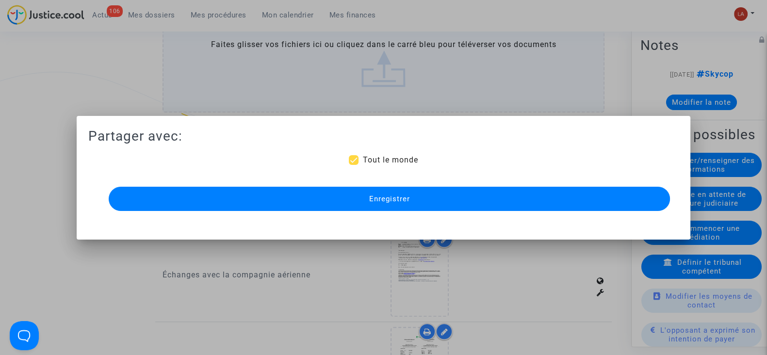
drag, startPoint x: 261, startPoint y: 206, endPoint x: 268, endPoint y: 203, distance: 7.4
click at [263, 207] on button "Enregistrer" at bounding box center [389, 199] width 561 height 24
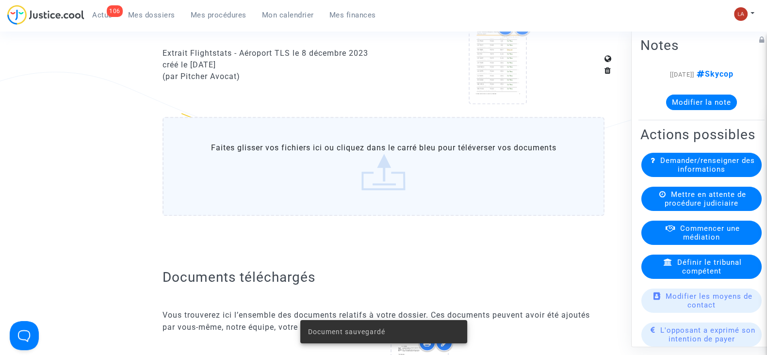
drag, startPoint x: 705, startPoint y: 112, endPoint x: 706, endPoint y: 103, distance: 8.8
click at [705, 111] on div "[11/08/2025] Skycop Modifier la note" at bounding box center [701, 92] width 122 height 49
click at [706, 103] on button "Modifier la note" at bounding box center [701, 103] width 71 height 16
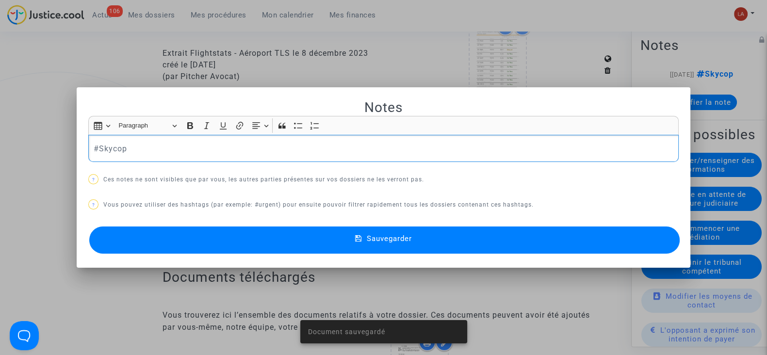
click at [403, 160] on div "#Skycop" at bounding box center [383, 148] width 591 height 27
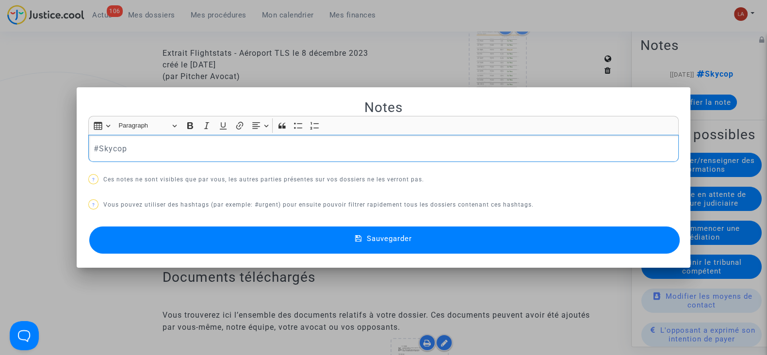
click at [543, 31] on div at bounding box center [383, 177] width 767 height 355
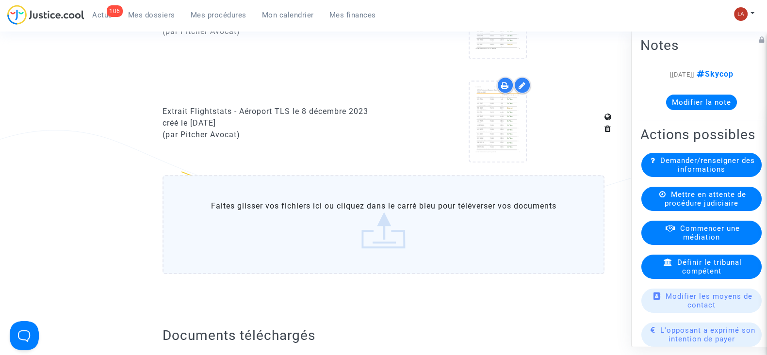
scroll to position [909, 0]
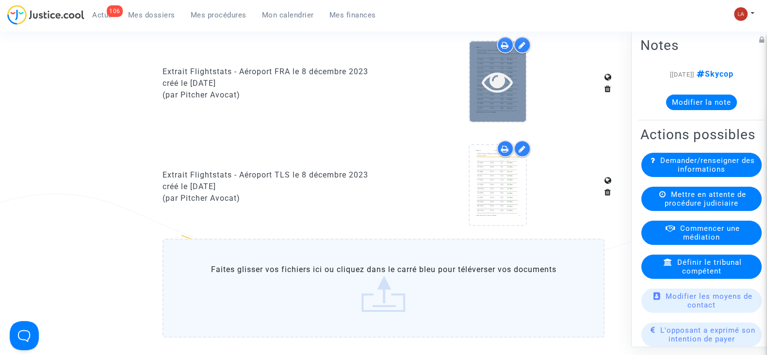
click at [515, 86] on div at bounding box center [498, 81] width 56 height 31
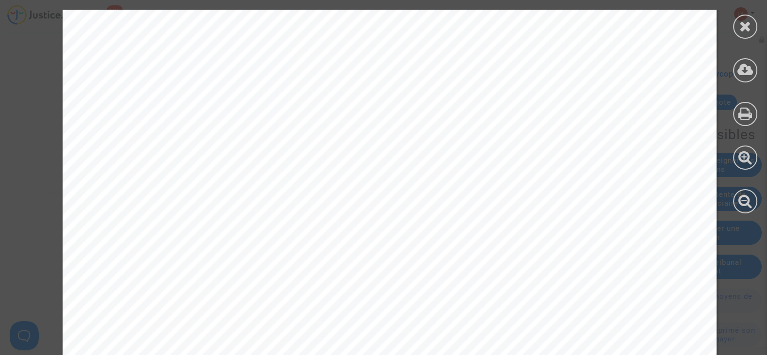
scroll to position [9037, 0]
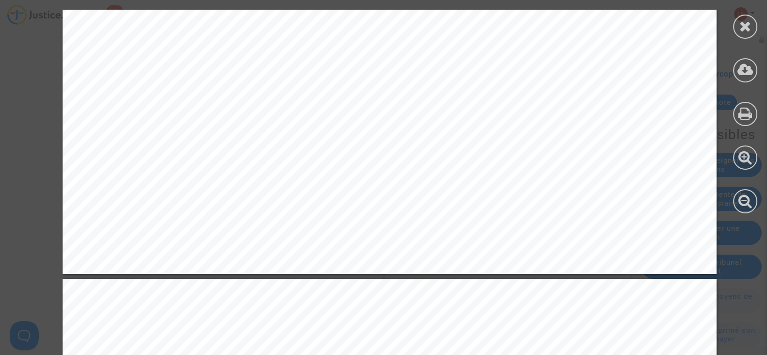
click at [740, 29] on icon at bounding box center [745, 26] width 12 height 15
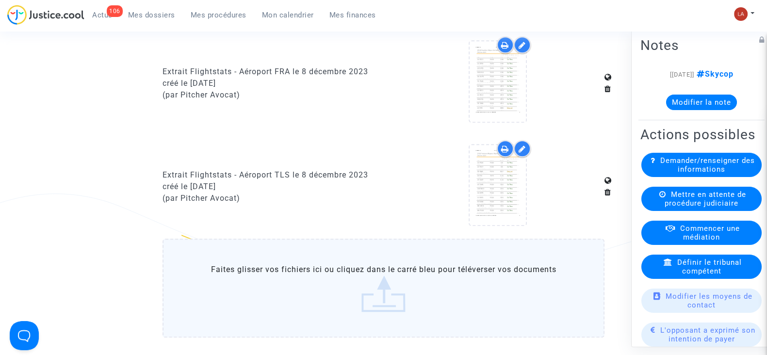
click at [695, 103] on button "Modifier la note" at bounding box center [701, 103] width 71 height 16
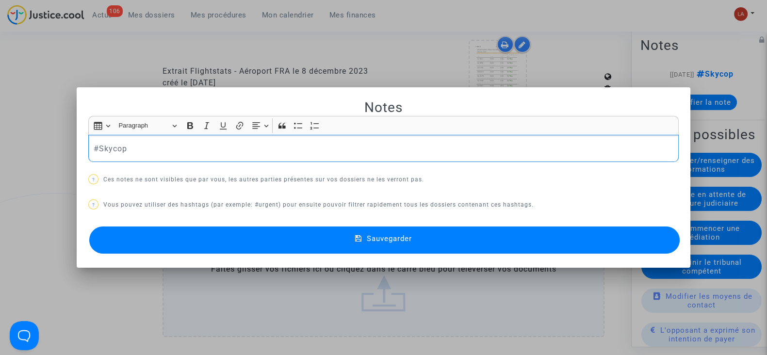
scroll to position [0, 0]
click at [293, 158] on div "#Skycop" at bounding box center [383, 148] width 591 height 27
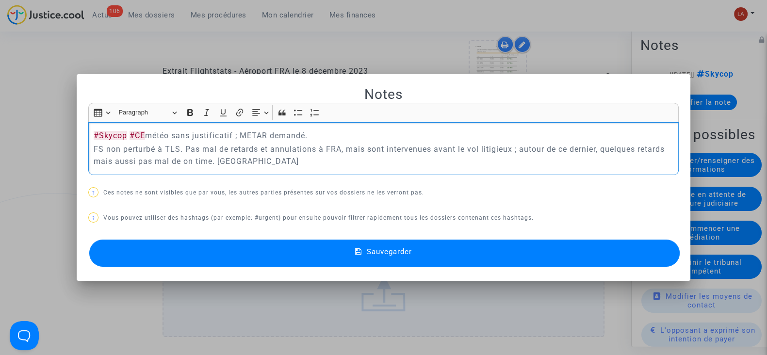
click at [373, 254] on span "Sauvegarder" at bounding box center [389, 251] width 45 height 9
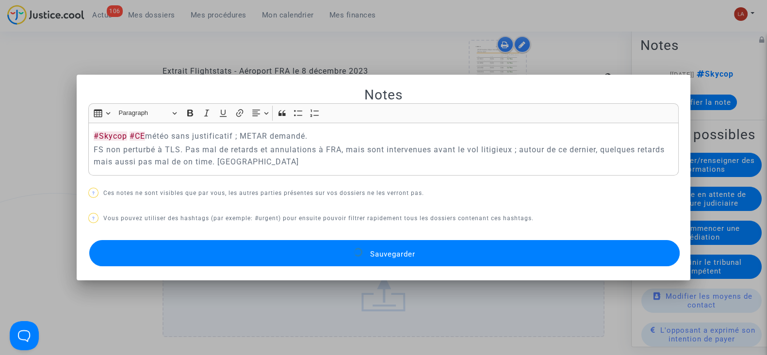
scroll to position [909, 0]
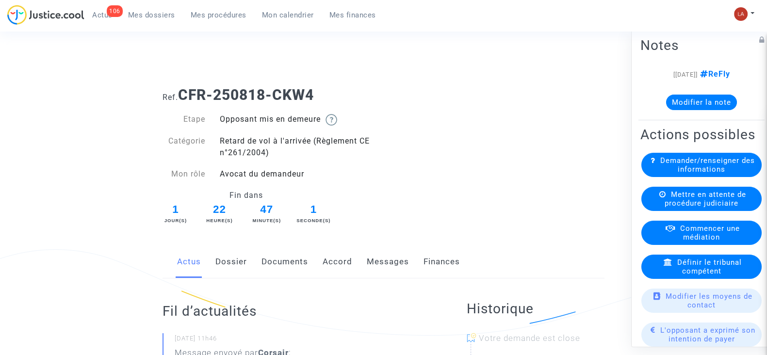
click at [294, 262] on link "Documents" at bounding box center [285, 262] width 47 height 32
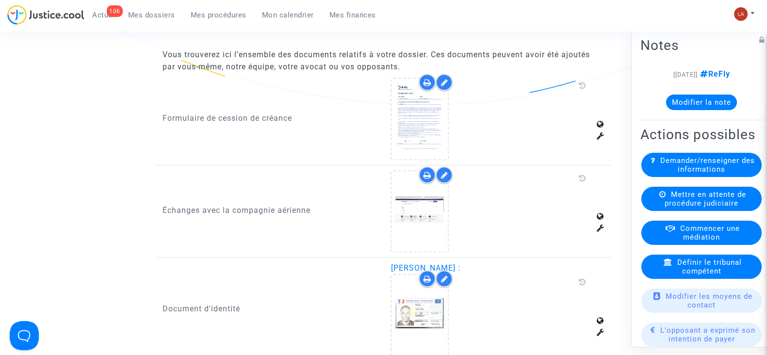
scroll to position [1031, 0]
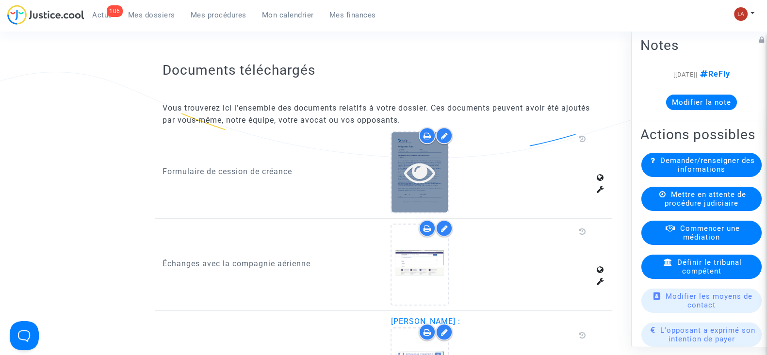
click at [419, 172] on icon at bounding box center [420, 172] width 32 height 31
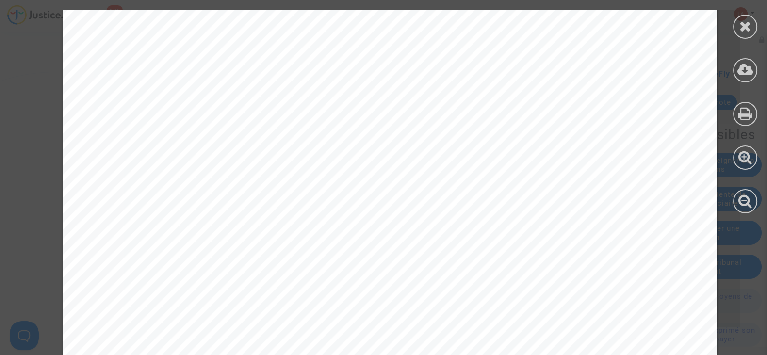
scroll to position [594, 0]
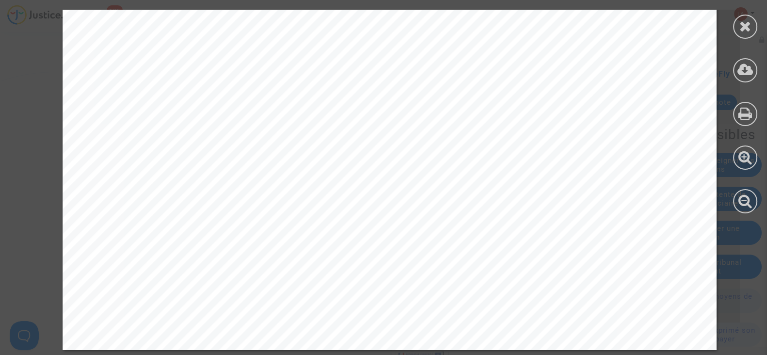
click at [733, 33] on div at bounding box center [745, 111] width 44 height 223
click at [748, 23] on icon at bounding box center [745, 26] width 12 height 15
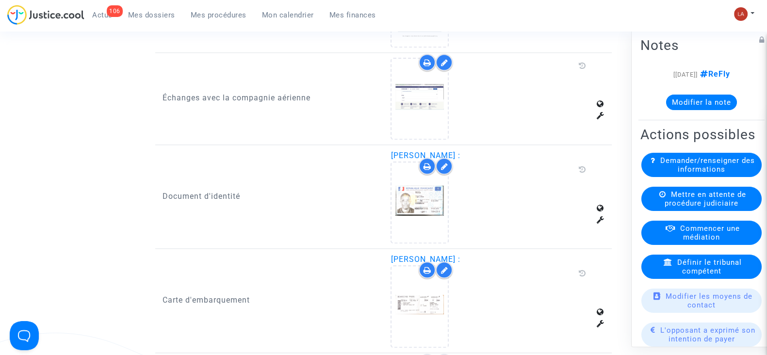
scroll to position [1274, 0]
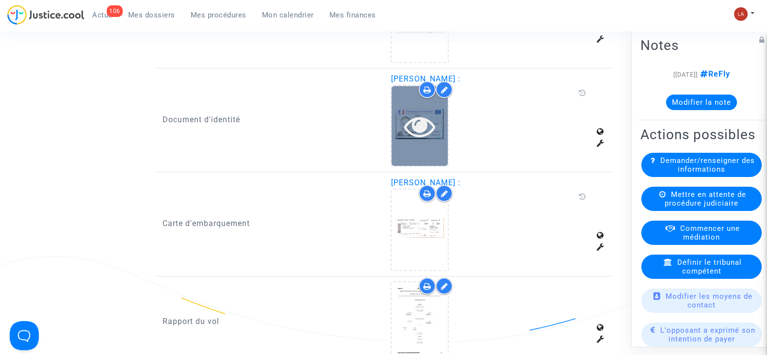
click at [431, 140] on div at bounding box center [420, 126] width 56 height 80
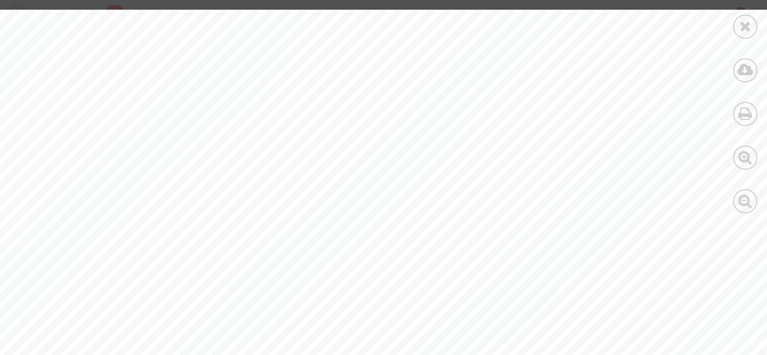
scroll to position [20, 0]
click at [740, 78] on div at bounding box center [745, 70] width 24 height 24
click at [733, 29] on div at bounding box center [745, 27] width 24 height 24
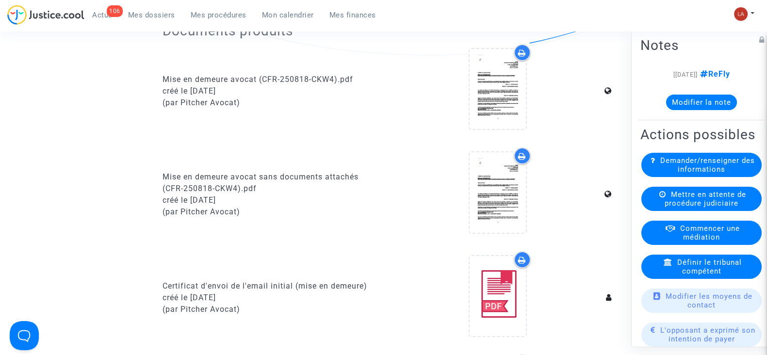
scroll to position [60, 0]
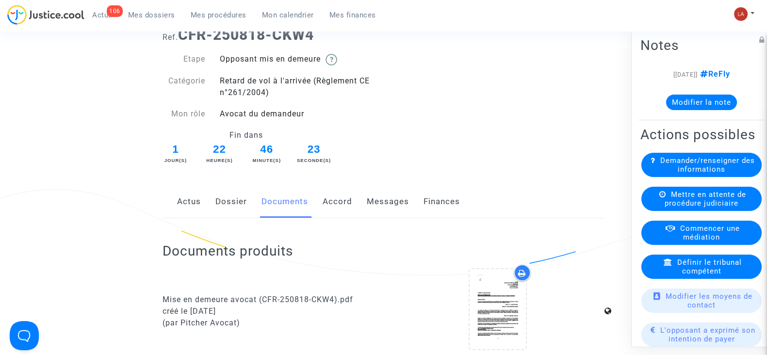
click at [392, 207] on link "Messages" at bounding box center [388, 202] width 42 height 32
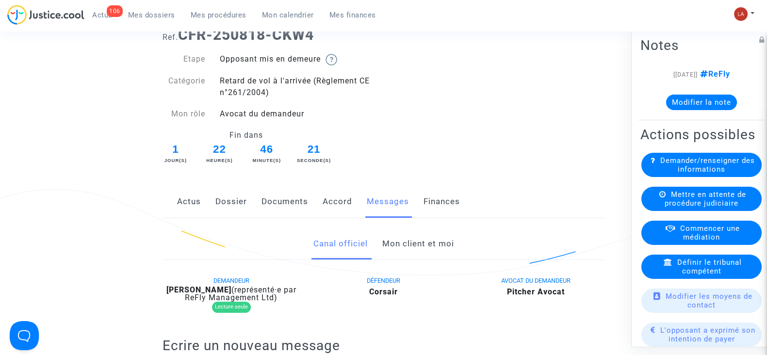
click at [410, 235] on link "Mon client et moi" at bounding box center [418, 244] width 72 height 32
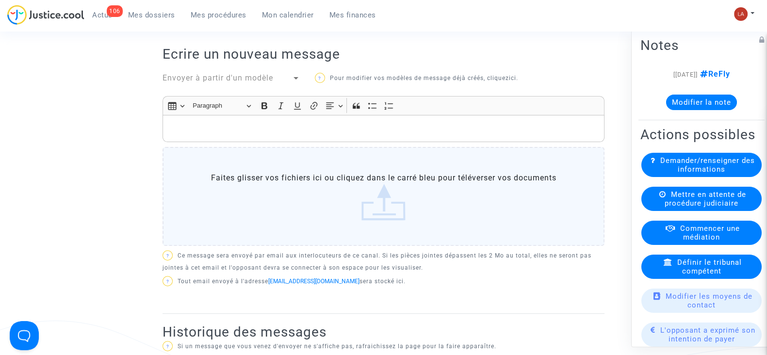
scroll to position [303, 0]
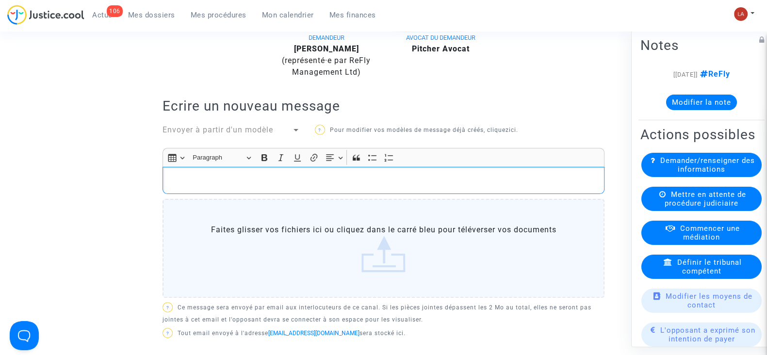
click at [425, 183] on p "Rich Text Editor, main" at bounding box center [384, 180] width 432 height 12
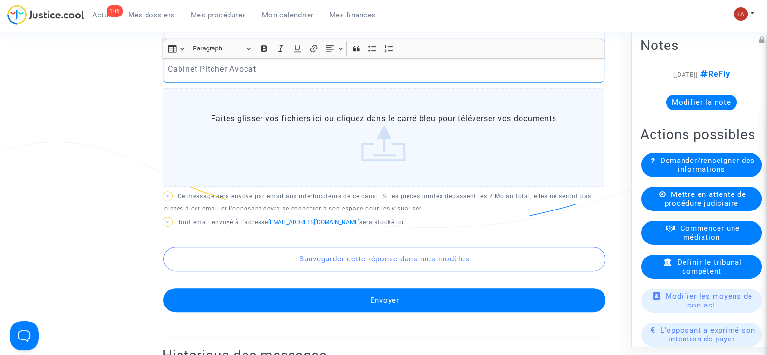
scroll to position [667, 0]
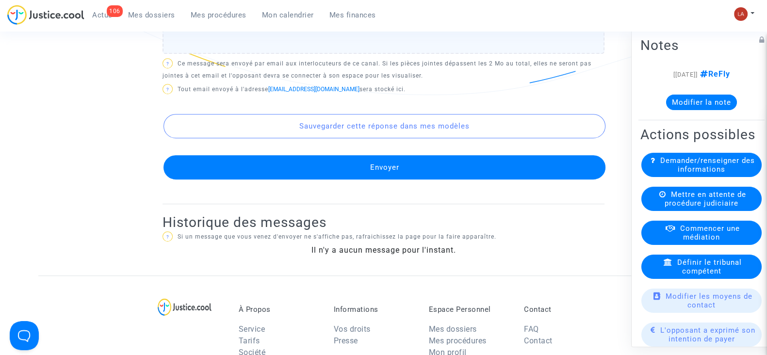
click at [412, 161] on button "Envoyer" at bounding box center [385, 167] width 442 height 24
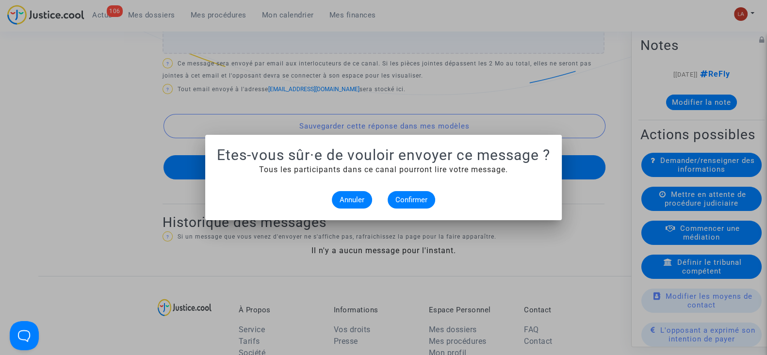
scroll to position [0, 0]
click at [413, 197] on span "Confirmer" at bounding box center [411, 200] width 32 height 9
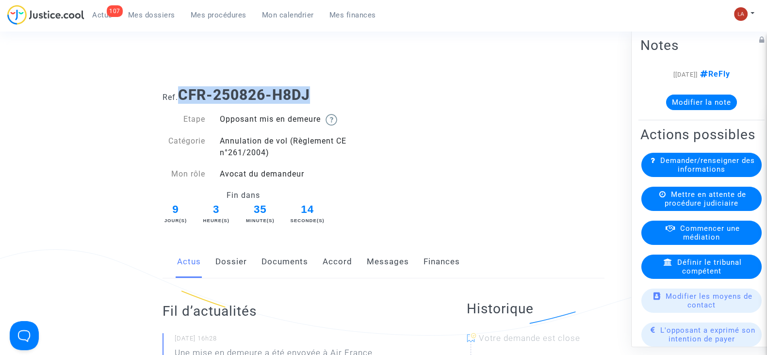
click at [180, 93] on h1 "Ref. CFR-250826-H8DJ" at bounding box center [384, 94] width 442 height 17
click at [342, 261] on link "Accord" at bounding box center [338, 262] width 30 height 32
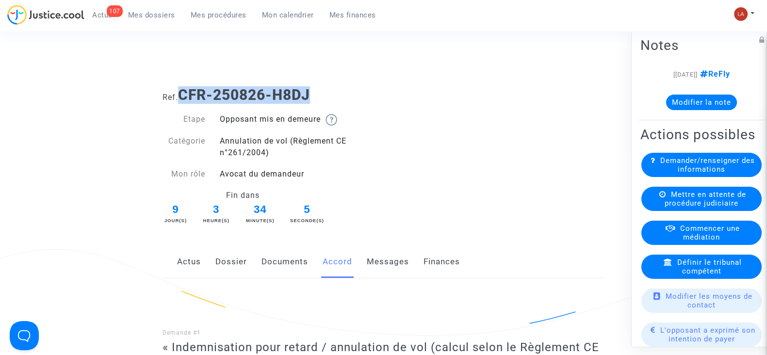
click at [304, 96] on b "CFR-250826-H8DJ" at bounding box center [244, 94] width 132 height 17
drag, startPoint x: 331, startPoint y: 98, endPoint x: 183, endPoint y: 89, distance: 147.7
click at [183, 89] on h1 "Ref. CFR-250826-H8DJ" at bounding box center [384, 94] width 442 height 17
copy b "CFR-250826-H8DJ"
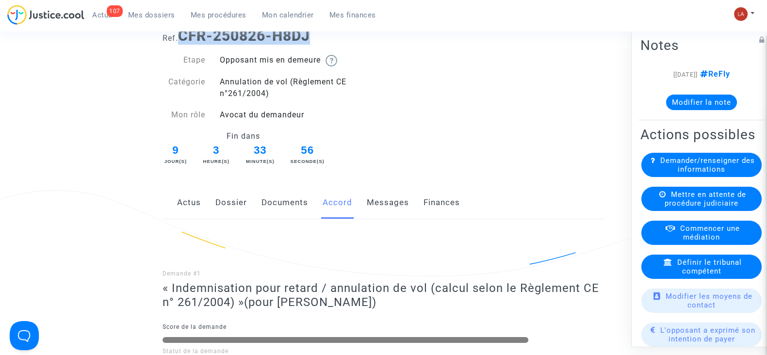
scroll to position [182, 0]
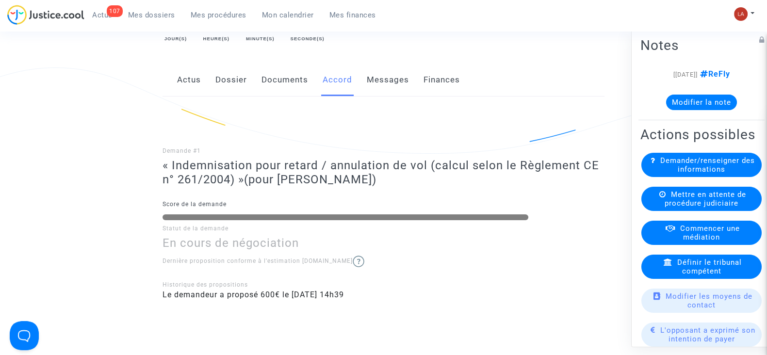
drag, startPoint x: 282, startPoint y: 177, endPoint x: 395, endPoint y: 181, distance: 113.6
click at [377, 181] on span "(pour Kritiya Ravi Shankar)" at bounding box center [310, 180] width 132 height 14
copy span "Kritiya Ravi Shankar"
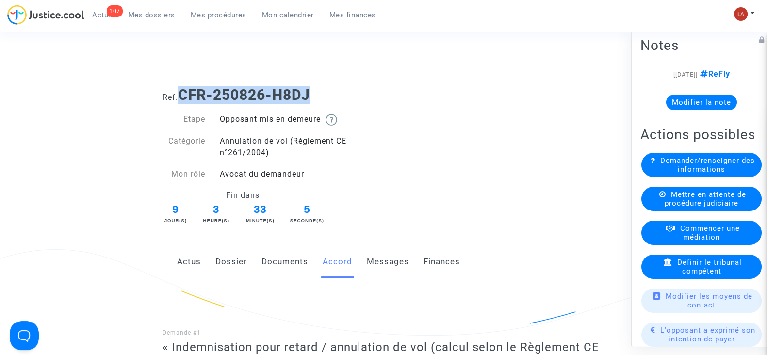
click at [678, 100] on button "Modifier la note" at bounding box center [701, 103] width 71 height 16
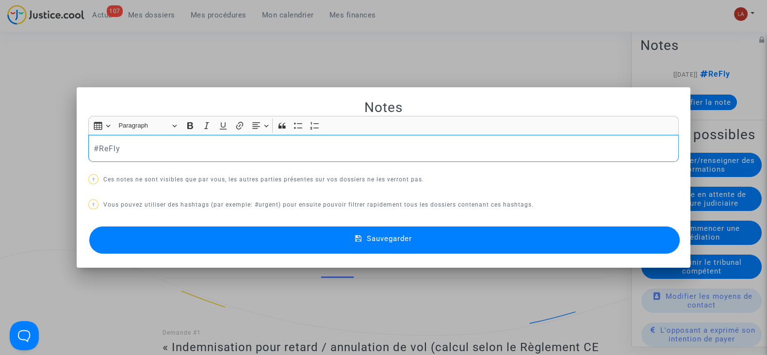
click at [263, 143] on p "#ReFly" at bounding box center [384, 149] width 580 height 12
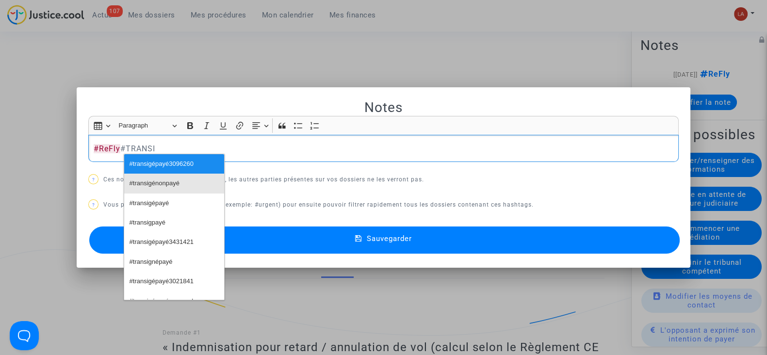
click at [184, 189] on button "#transigénonpayé" at bounding box center [174, 183] width 100 height 19
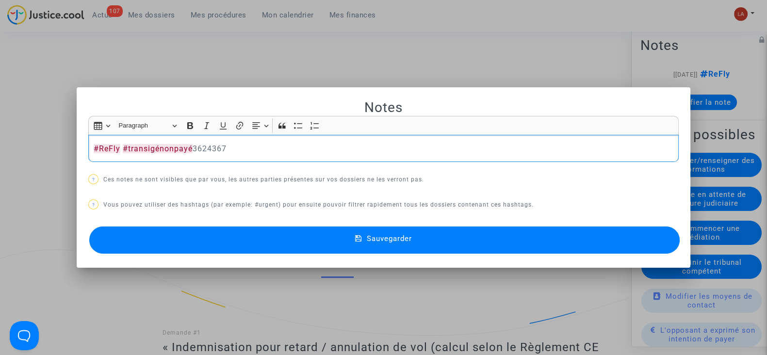
click at [191, 233] on button "Sauvegarder" at bounding box center [384, 240] width 591 height 27
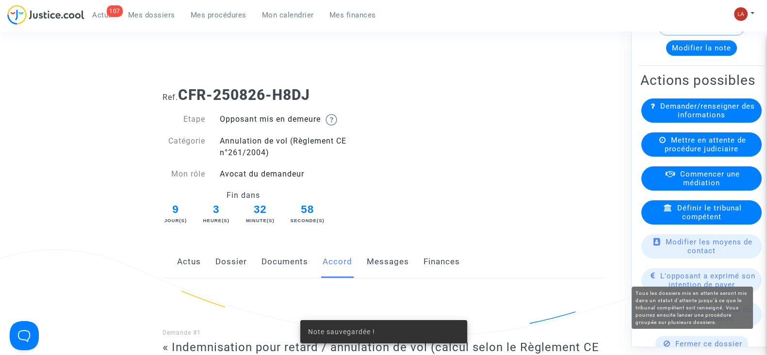
scroll to position [242, 0]
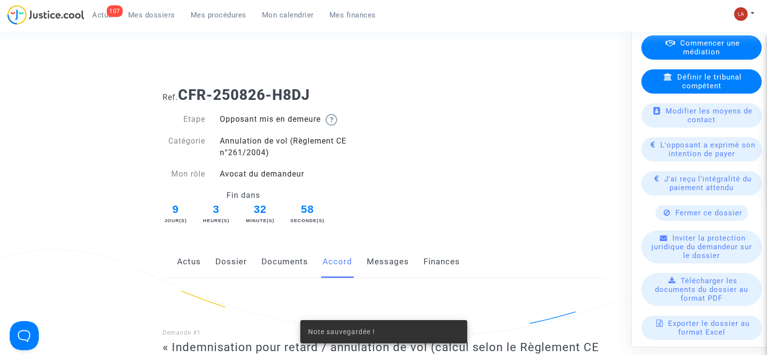
click at [674, 158] on span "L'opposant a exprimé son intention de payer" at bounding box center [707, 149] width 95 height 17
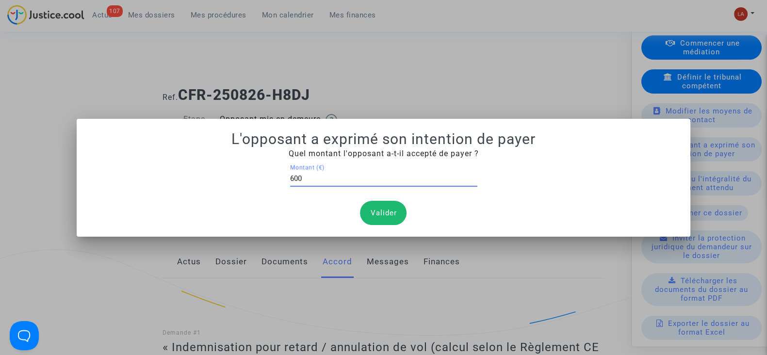
type input "600"
click at [396, 220] on button "Valider" at bounding box center [383, 213] width 47 height 24
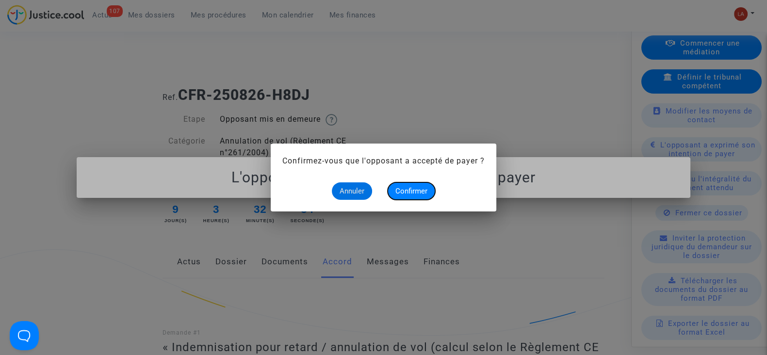
click at [405, 190] on span "Confirmer" at bounding box center [411, 191] width 32 height 9
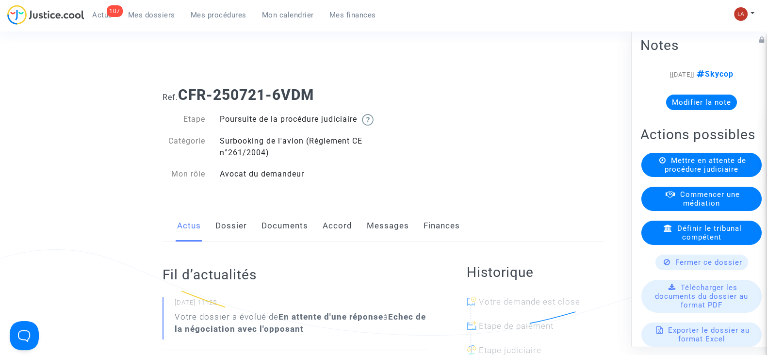
click at [298, 236] on link "Documents" at bounding box center [285, 226] width 47 height 32
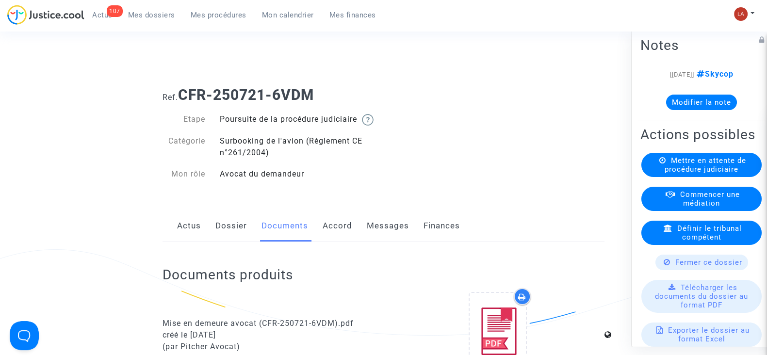
click at [346, 231] on link "Accord" at bounding box center [338, 226] width 30 height 32
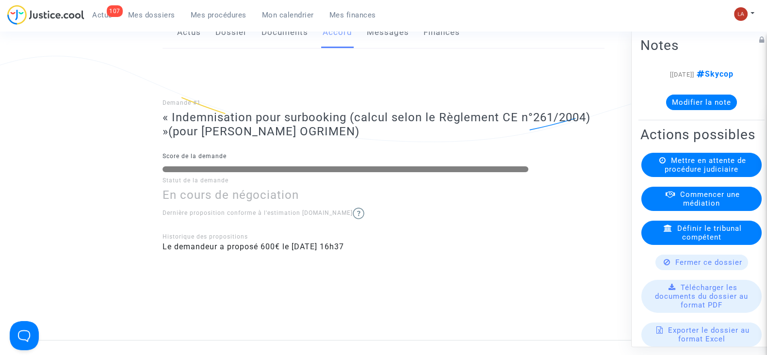
scroll to position [182, 0]
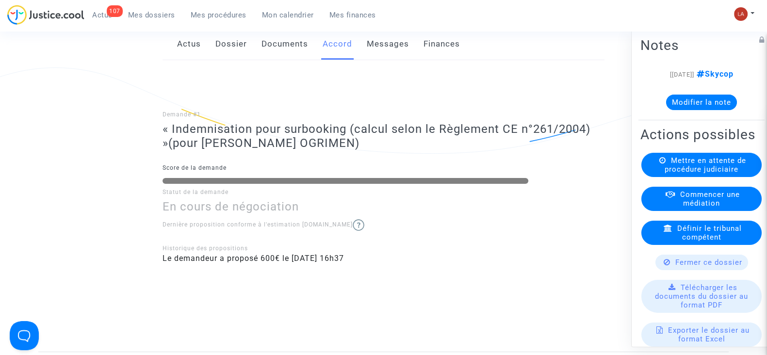
click at [685, 102] on button "Modifier la note" at bounding box center [701, 103] width 71 height 16
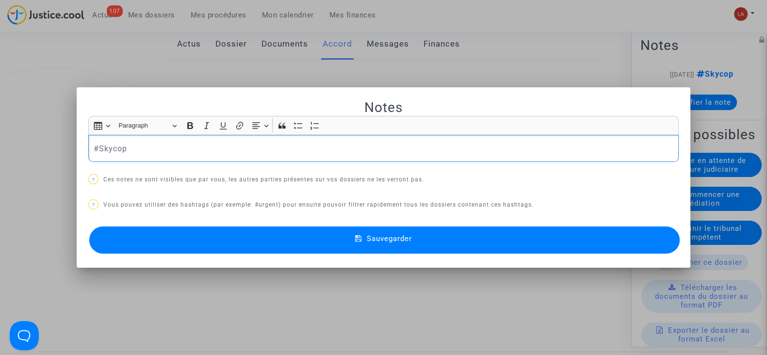
scroll to position [0, 0]
click at [179, 151] on p "#Skycop" at bounding box center [384, 149] width 580 height 12
drag, startPoint x: 179, startPoint y: 149, endPoint x: 214, endPoint y: 148, distance: 35.9
click at [214, 148] on p "#Skycop #transigépayé3096260 3021841" at bounding box center [384, 149] width 580 height 12
click at [229, 148] on p "#Skycop #transigépayé 3021841" at bounding box center [384, 149] width 580 height 12
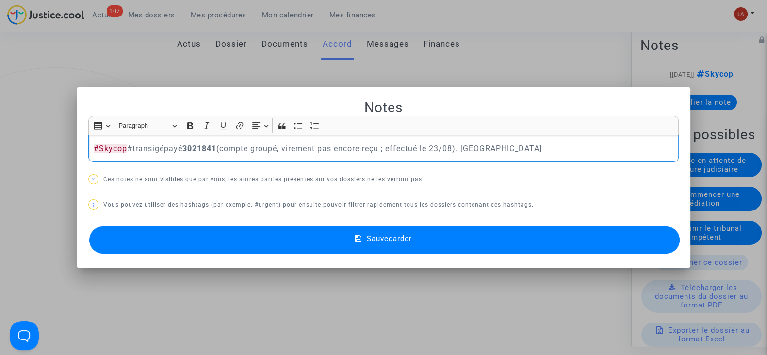
click at [325, 243] on button "Sauvegarder" at bounding box center [384, 240] width 591 height 27
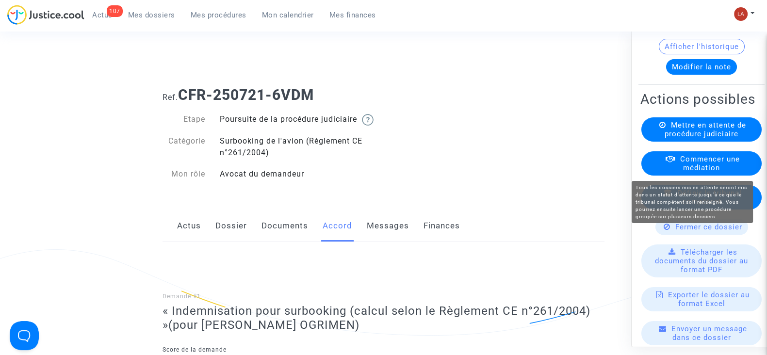
scroll to position [97, 0]
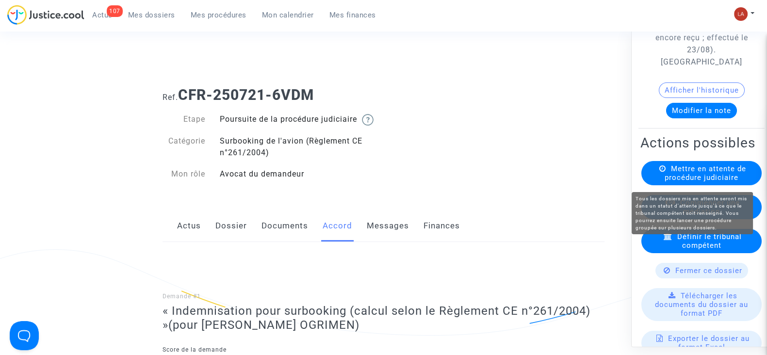
click at [701, 182] on span "Mettre en attente de procédure judiciaire" at bounding box center [706, 172] width 82 height 17
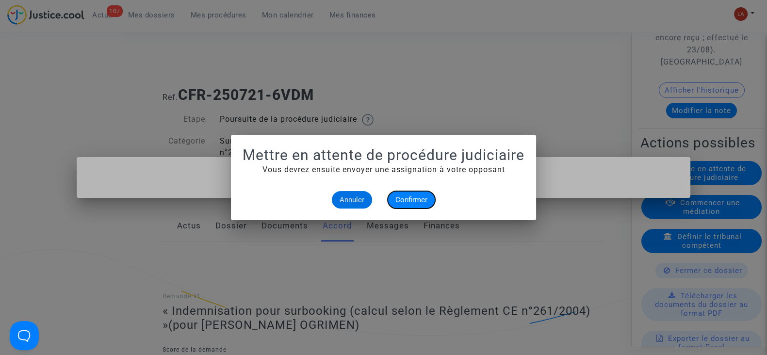
click at [417, 199] on span "Confirmer" at bounding box center [411, 200] width 32 height 9
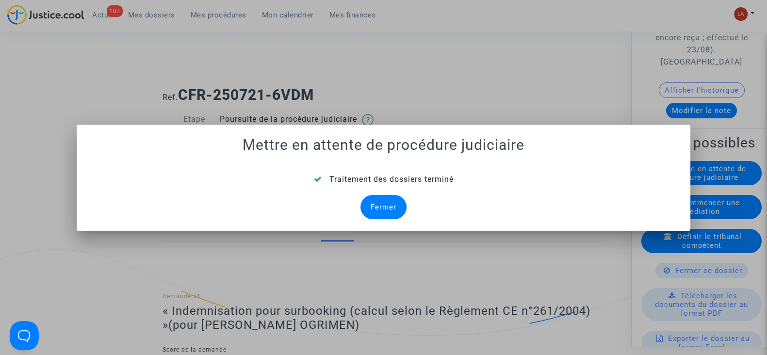
click at [376, 208] on div "Fermer" at bounding box center [384, 207] width 46 height 24
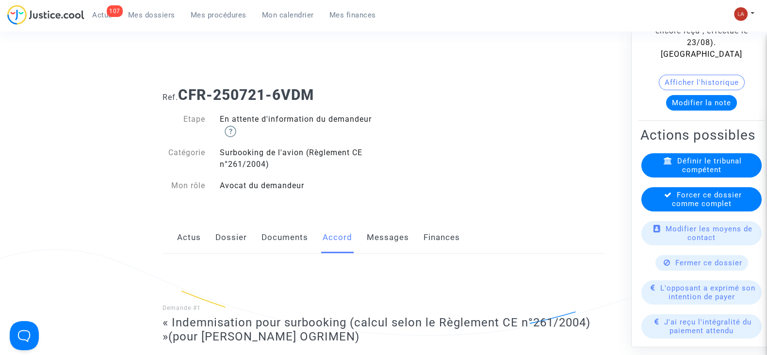
scroll to position [182, 0]
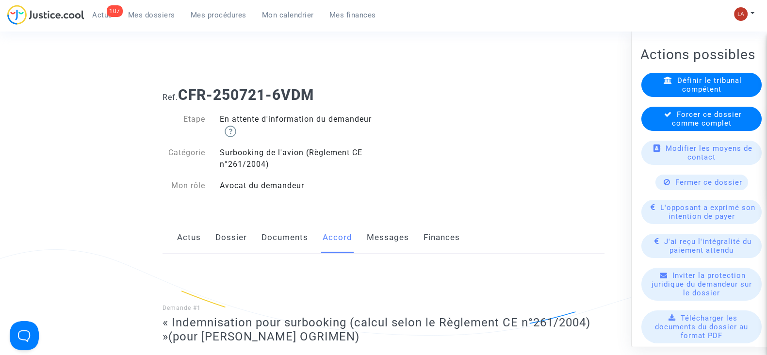
click at [667, 212] on span "L'opposant a exprimé son intention de payer" at bounding box center [707, 211] width 95 height 17
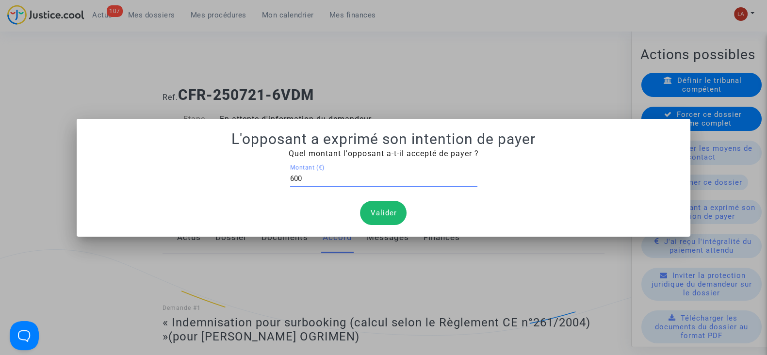
type input "600"
click at [384, 215] on button "Valider" at bounding box center [383, 213] width 47 height 24
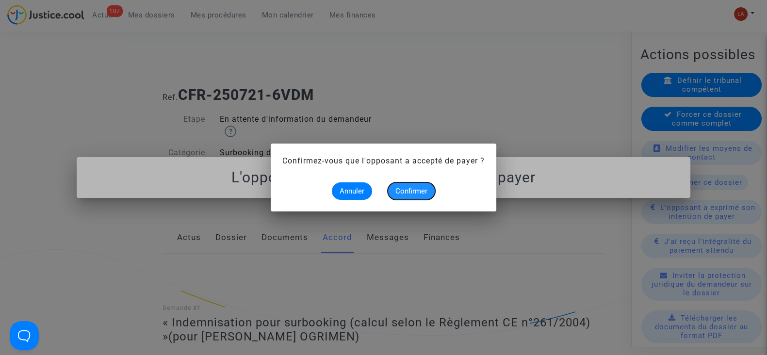
click at [397, 190] on span "Confirmer" at bounding box center [411, 191] width 32 height 9
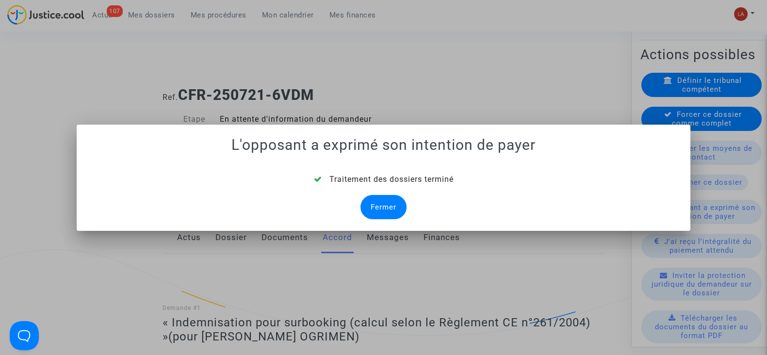
click at [378, 204] on div "Fermer" at bounding box center [384, 207] width 46 height 24
